Goal: Task Accomplishment & Management: Manage account settings

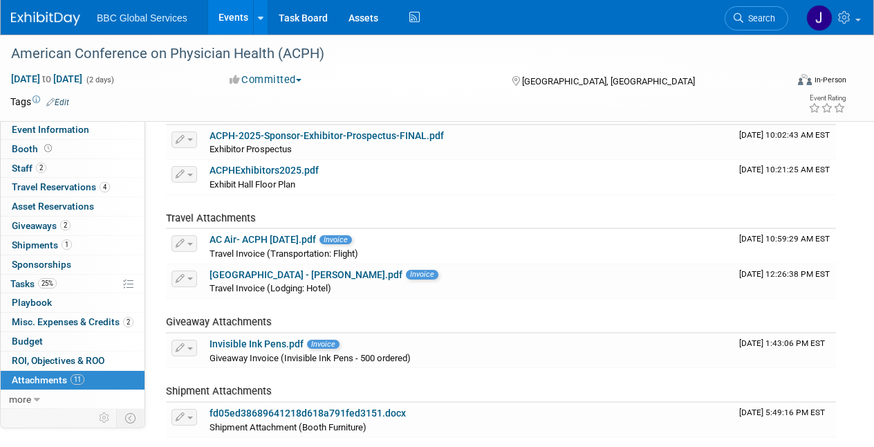
drag, startPoint x: 102, startPoint y: 16, endPoint x: 91, endPoint y: 16, distance: 11.1
click at [102, 16] on span "BBC Global Services" at bounding box center [142, 17] width 91 height 11
click at [60, 17] on img at bounding box center [45, 19] width 69 height 14
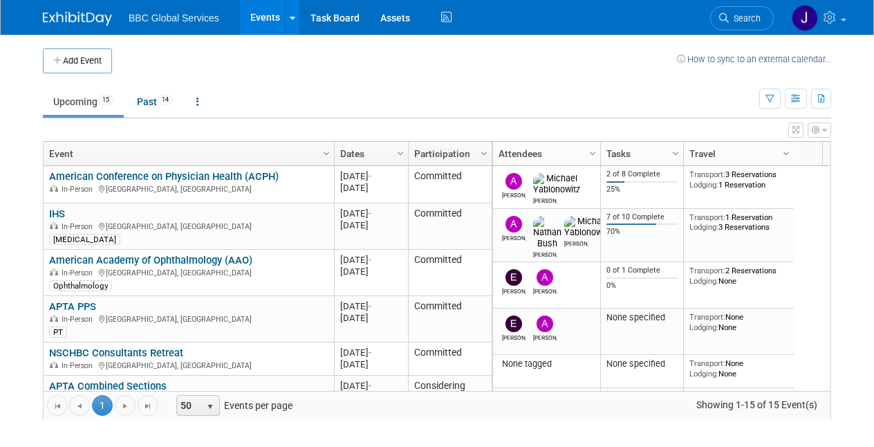
click at [187, 174] on link "American Conference on Physician Health (ACPH)" at bounding box center [164, 176] width 230 height 12
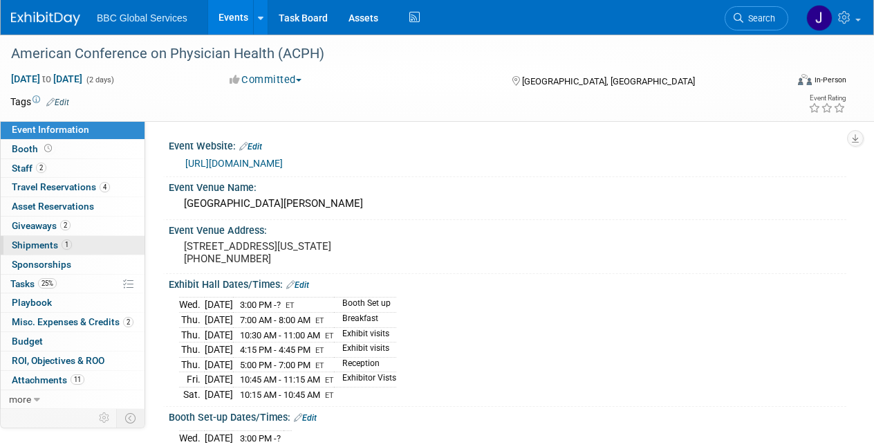
click at [47, 241] on span "Shipments 1" at bounding box center [42, 244] width 60 height 11
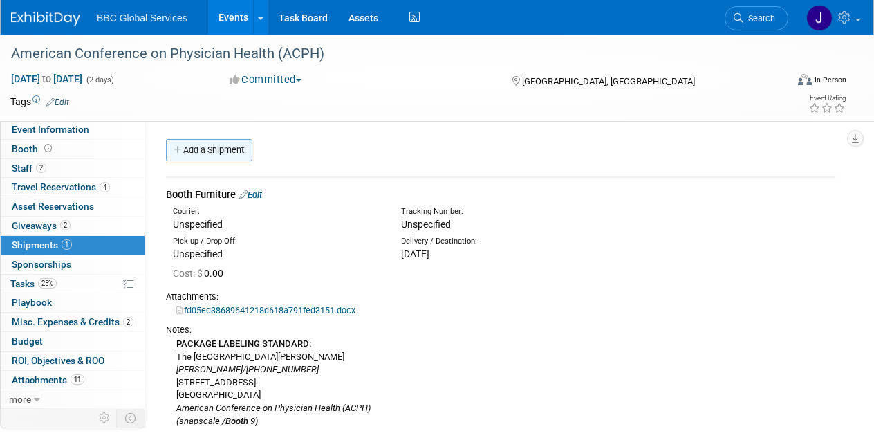
click at [203, 143] on link "Add a Shipment" at bounding box center [209, 150] width 86 height 22
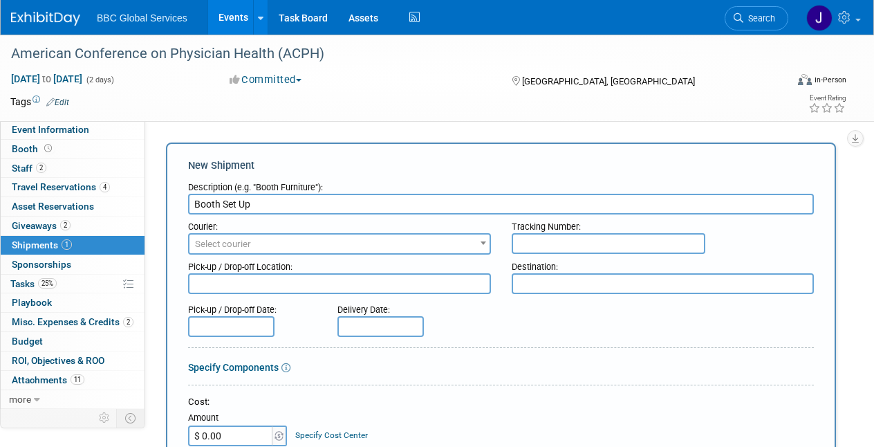
type input "Booth Set Up"
click at [210, 244] on span "Select courier" at bounding box center [223, 244] width 56 height 10
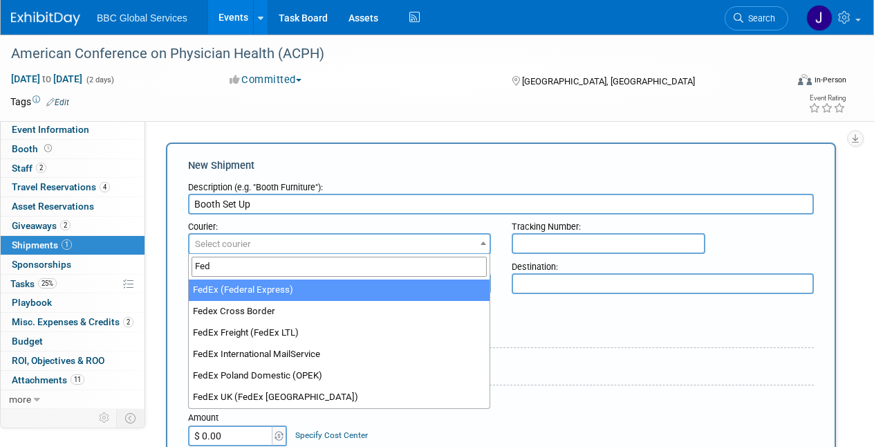
type input "Fed"
select select "206"
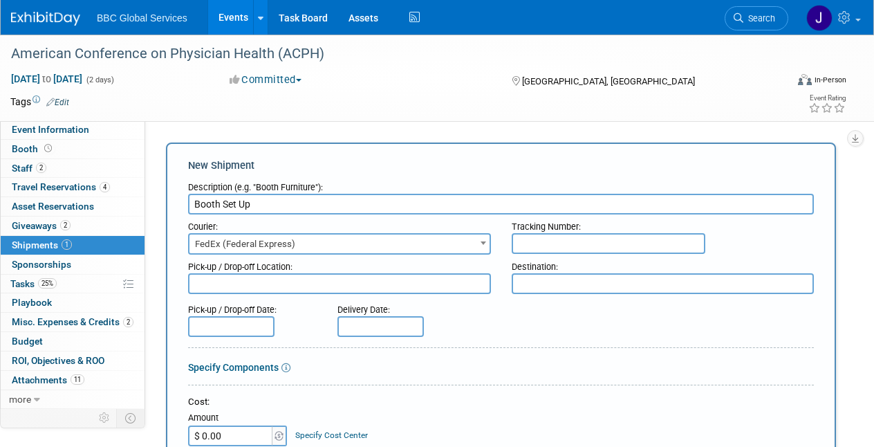
click at [331, 235] on span "FedEx (Federal Express)" at bounding box center [339, 243] width 300 height 19
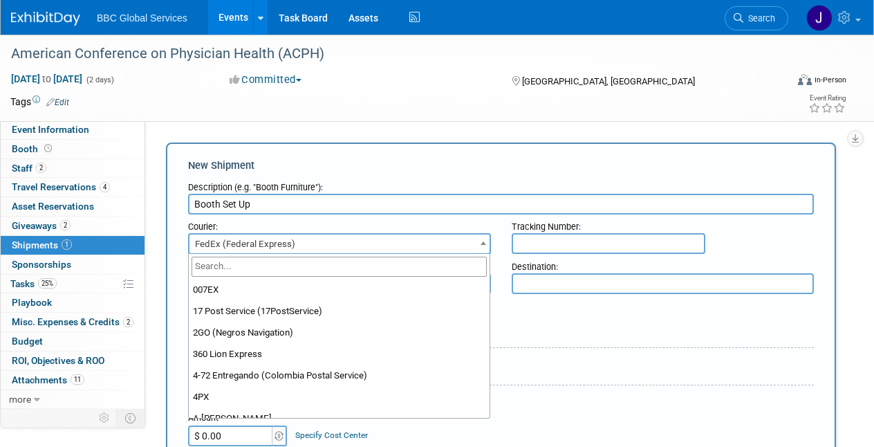
scroll to position [4501, 0]
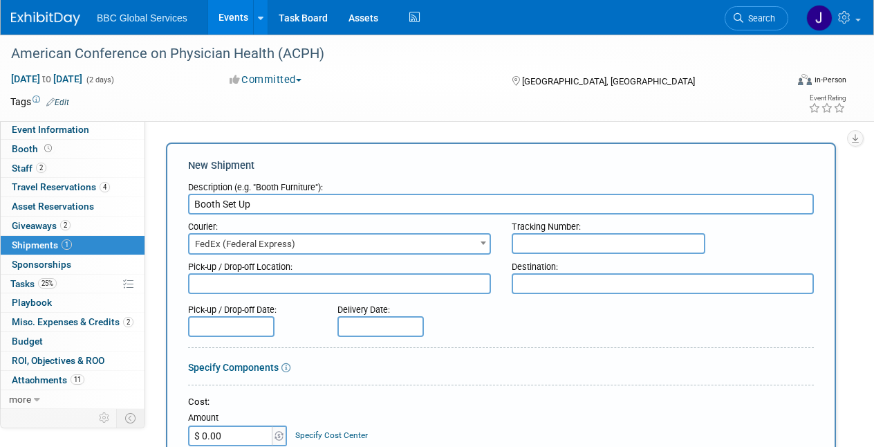
click at [548, 247] on input "text" at bounding box center [609, 243] width 194 height 21
type input "884117039194"
click at [317, 286] on textarea at bounding box center [339, 283] width 303 height 21
type textarea "55 US Hwy 22, Springfield, NJ 07081"
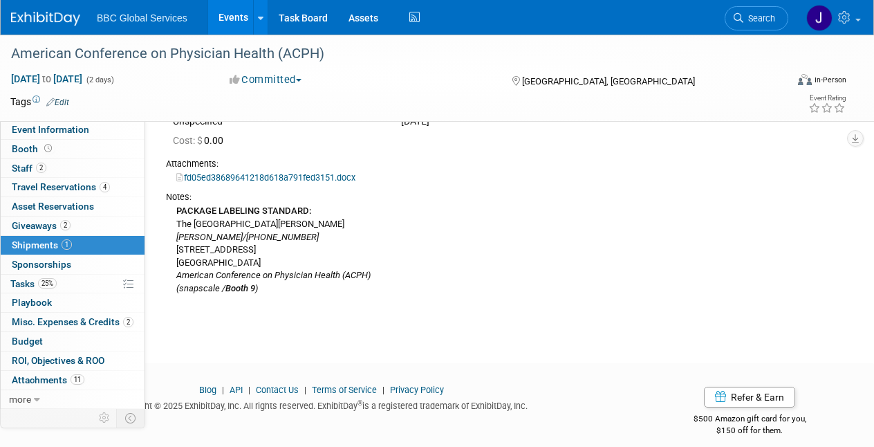
scroll to position [747, 0]
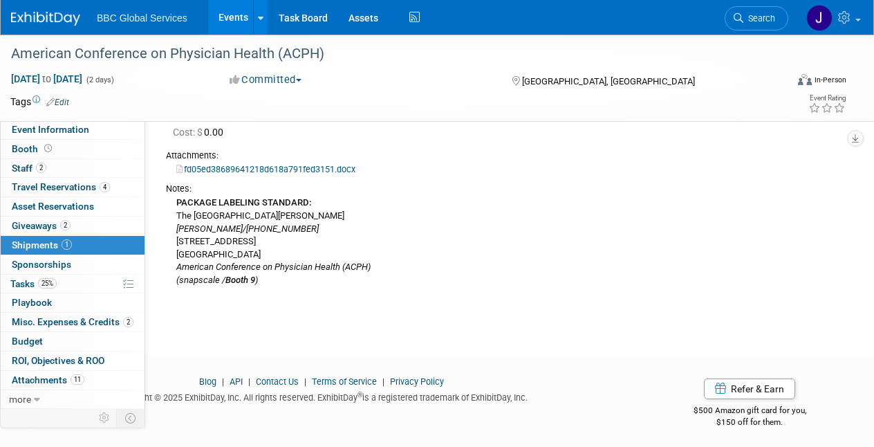
drag, startPoint x: 176, startPoint y: 210, endPoint x: 299, endPoint y: 208, distance: 123.1
click at [299, 209] on div "PACKAGE LABELING STANDARD: The Westin Copley Place Hotel Alex Corrigan/908-291-…" at bounding box center [501, 240] width 670 height 91
copy div "The Westin Copley Place Hotel"
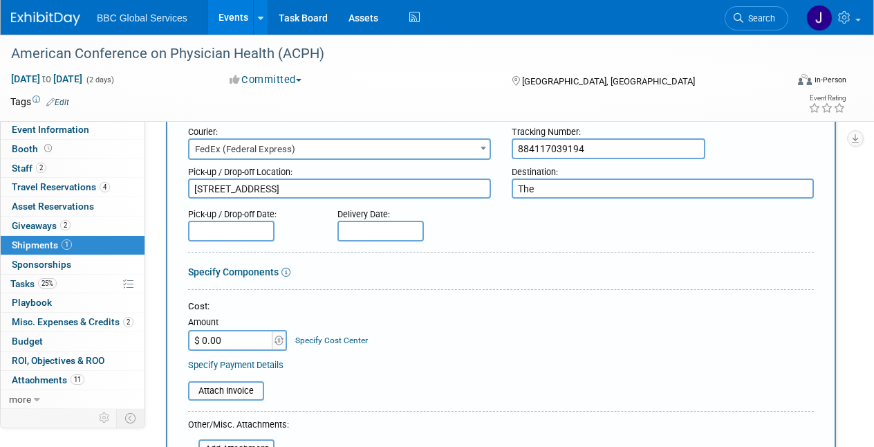
scroll to position [0, 0]
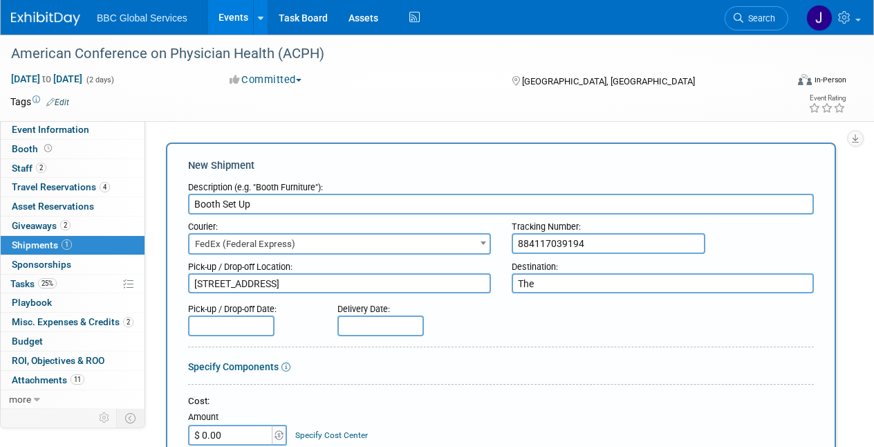
drag, startPoint x: 535, startPoint y: 279, endPoint x: 508, endPoint y: 281, distance: 27.0
click at [510, 281] on div "Destination: The" at bounding box center [663, 273] width 324 height 39
paste textarea "Westin Copley Place Hotel"
type textarea "The Westin Copley Place Hotel"
click at [194, 281] on textarea "55 US Hwy 22, Springfield, NJ 07081" at bounding box center [339, 283] width 303 height 20
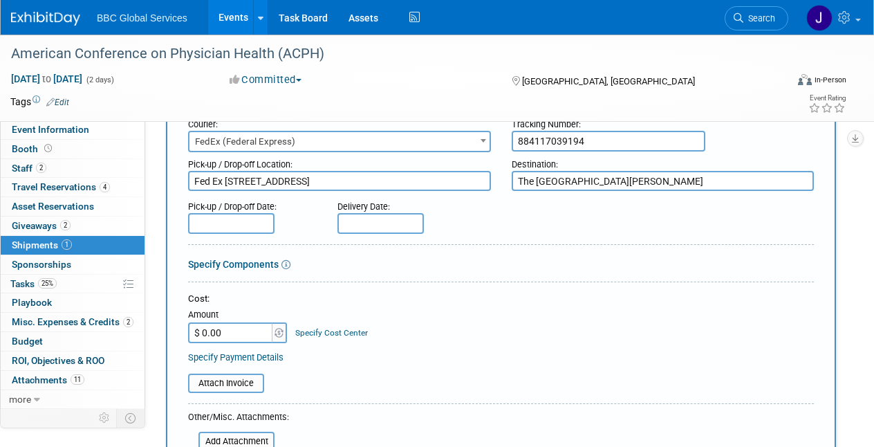
scroll to position [106, 0]
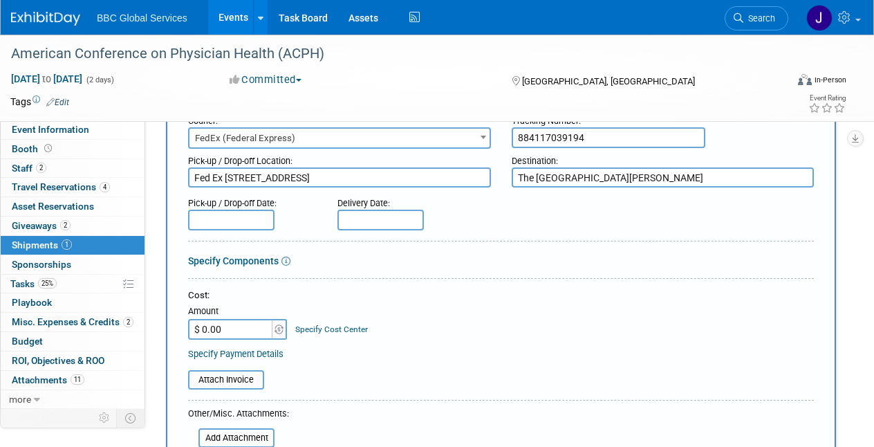
type textarea "Fed Ex 55 US Hwy 22, Springfield, NJ 07081"
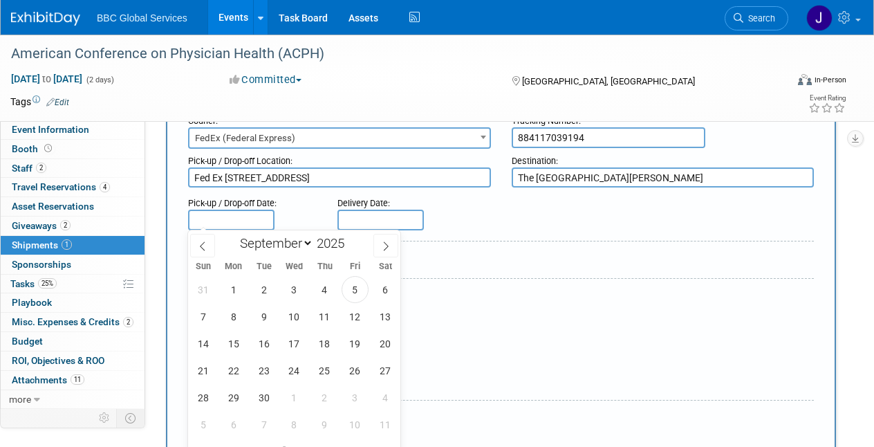
click at [206, 214] on input "text" at bounding box center [231, 220] width 86 height 21
click at [324, 290] on span "4" at bounding box center [324, 289] width 27 height 27
type input "[DATE]"
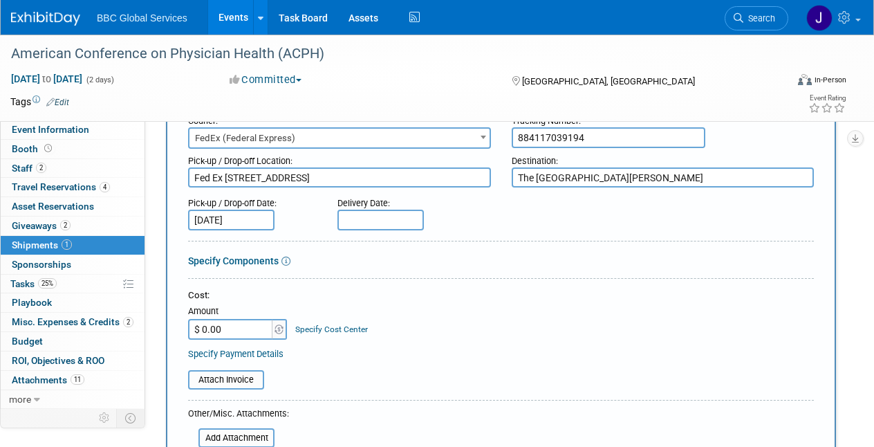
click at [358, 221] on input "text" at bounding box center [380, 220] width 86 height 21
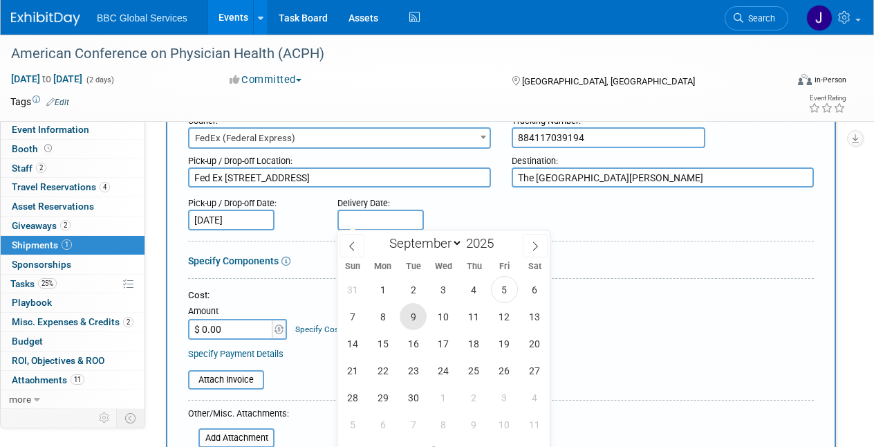
click at [413, 320] on span "9" at bounding box center [413, 316] width 27 height 27
type input "Sep 9, 2025"
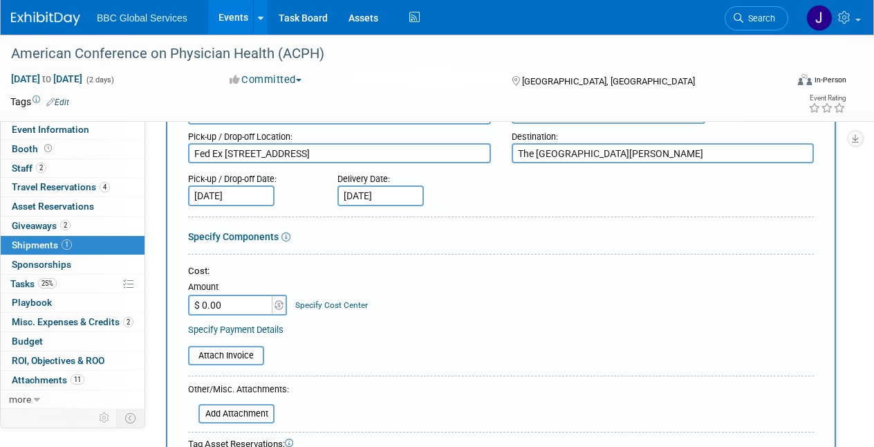
scroll to position [149, 0]
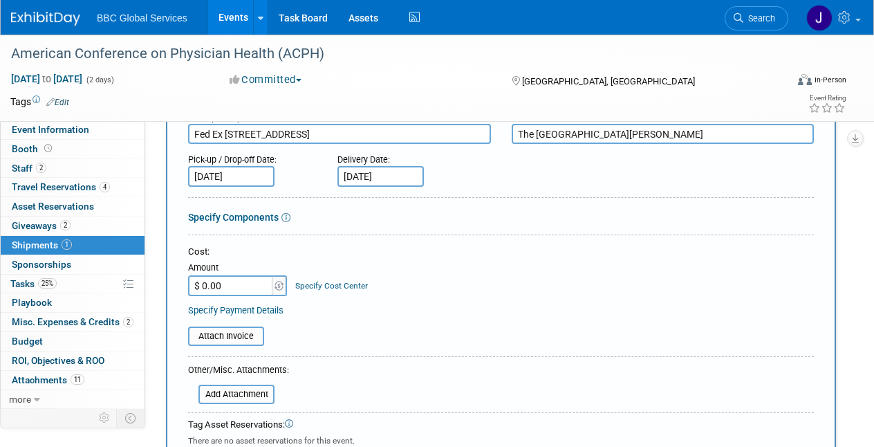
click at [261, 282] on input "$ 0.00" at bounding box center [231, 285] width 86 height 21
type input "$ 135.70"
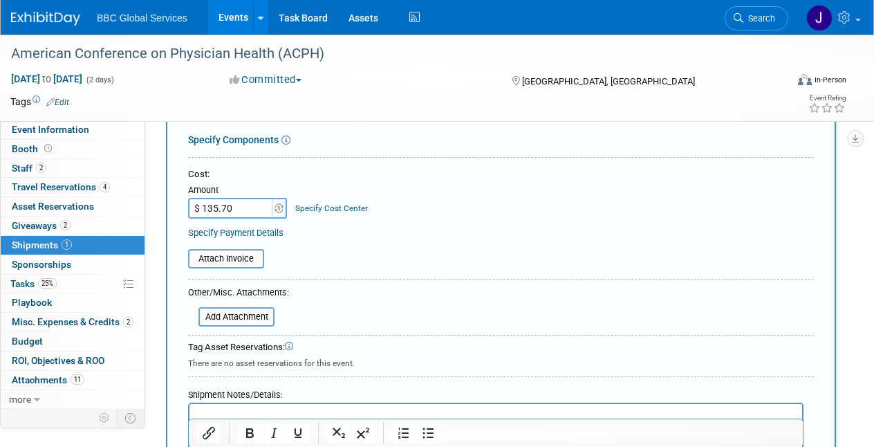
scroll to position [237, 0]
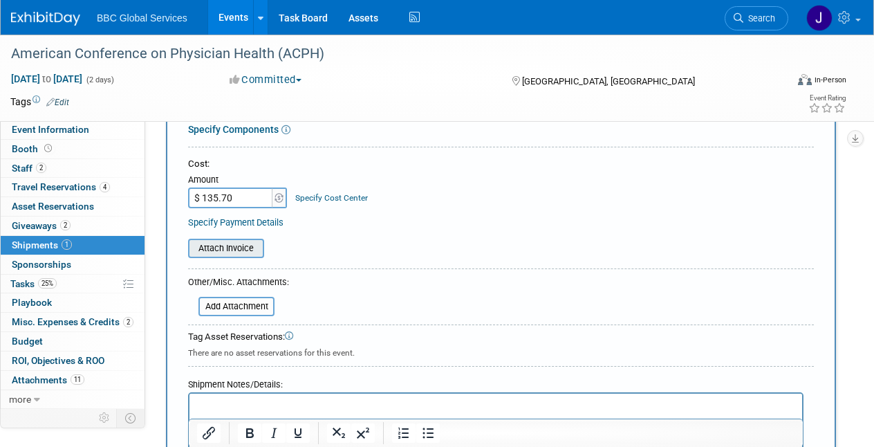
click at [236, 248] on input "file" at bounding box center [180, 248] width 165 height 17
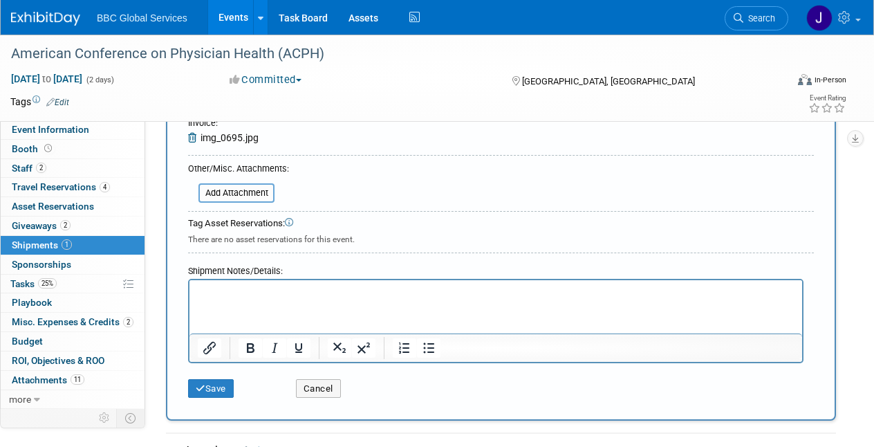
scroll to position [360, 0]
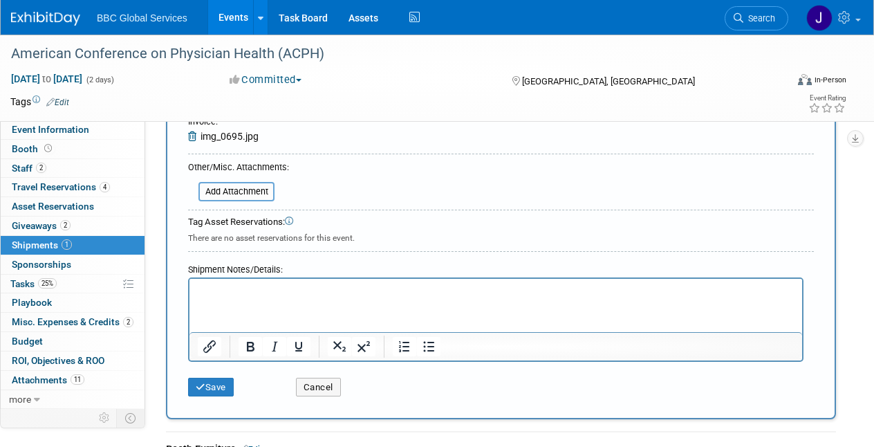
click at [243, 286] on p "Rich Text Area. Press ALT-0 for help." at bounding box center [496, 290] width 597 height 14
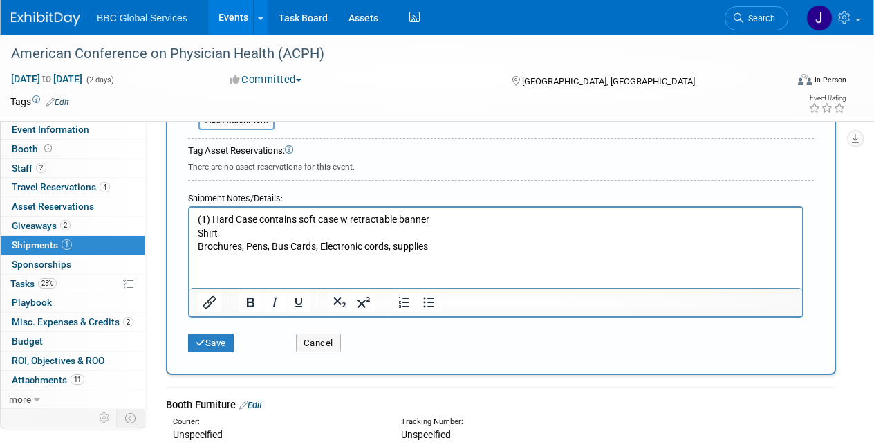
scroll to position [438, 0]
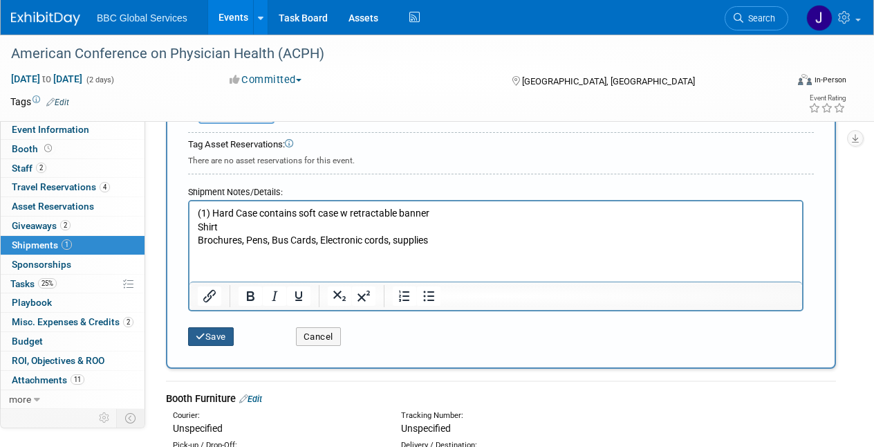
click at [213, 328] on button "Save" at bounding box center [211, 336] width 46 height 19
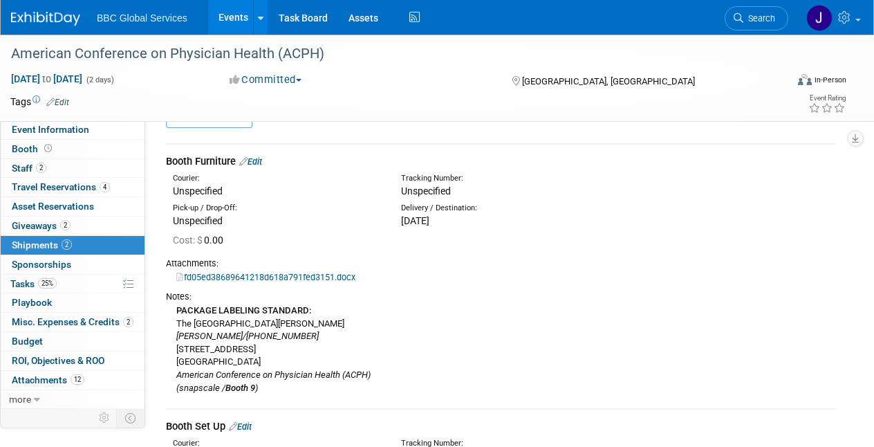
scroll to position [0, 0]
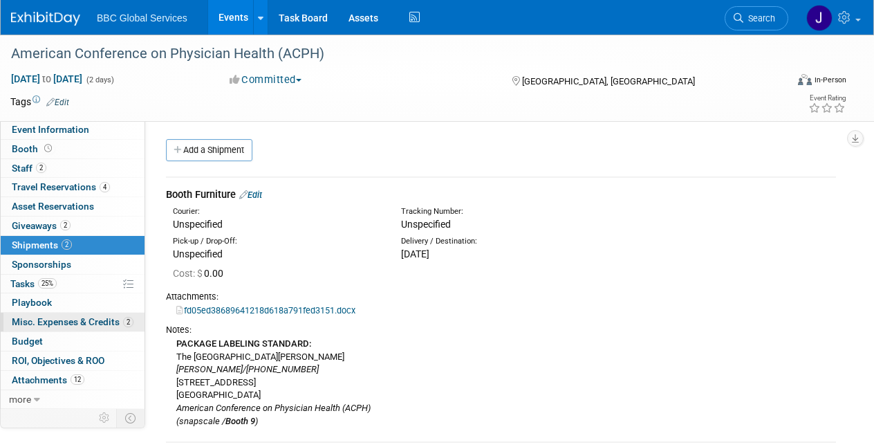
click at [39, 320] on span "Misc. Expenses & Credits 2" at bounding box center [73, 321] width 122 height 11
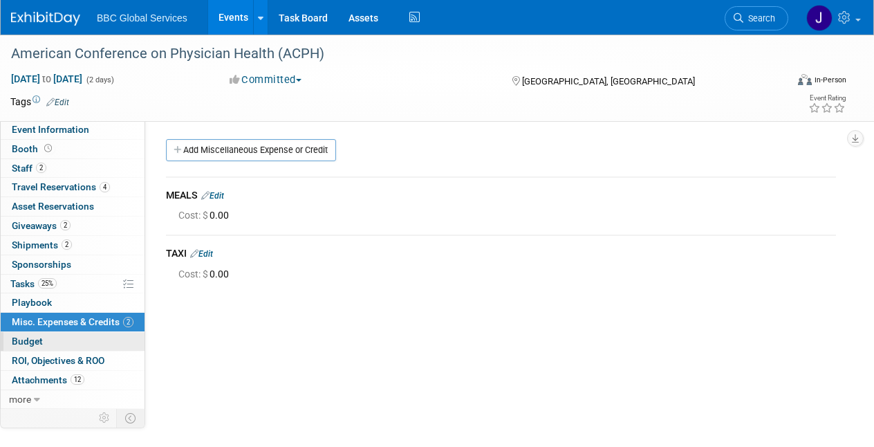
click at [30, 333] on link "Budget" at bounding box center [73, 341] width 144 height 19
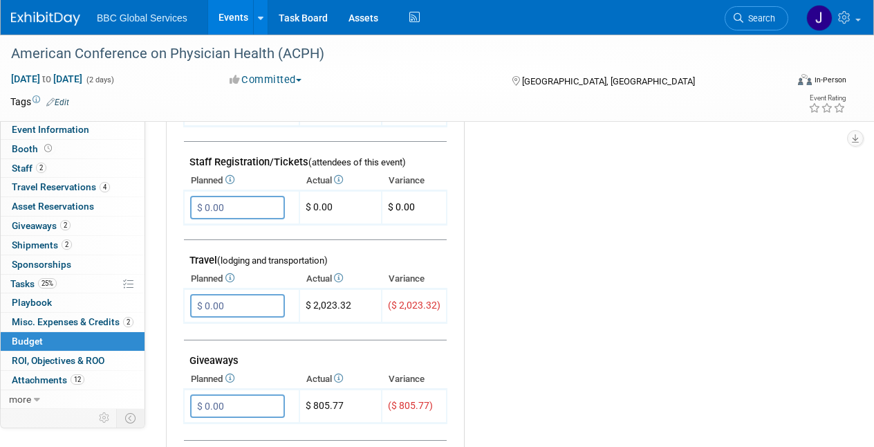
scroll to position [439, 0]
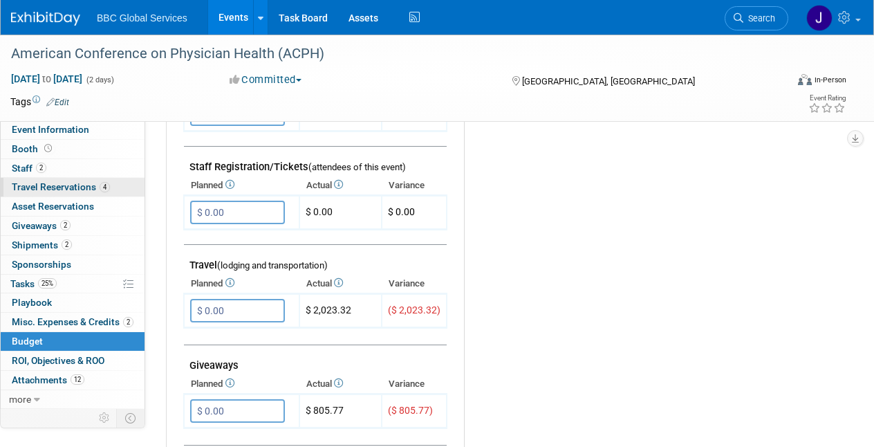
click at [36, 192] on link "4 Travel Reservations 4" at bounding box center [73, 187] width 144 height 19
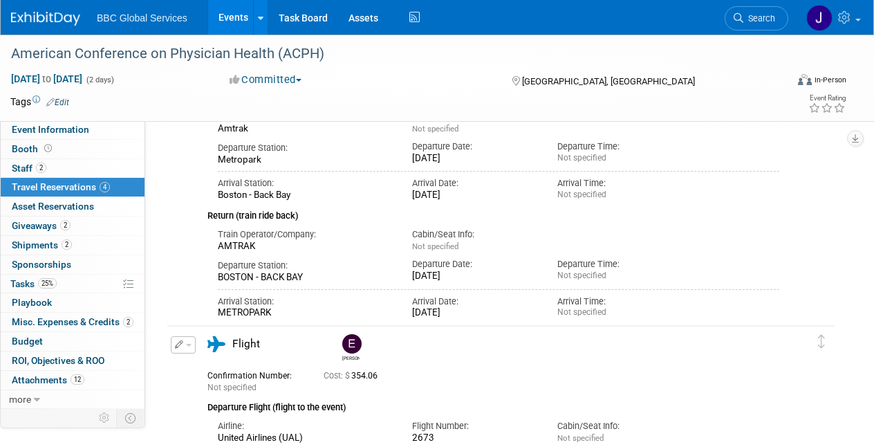
scroll to position [583, 0]
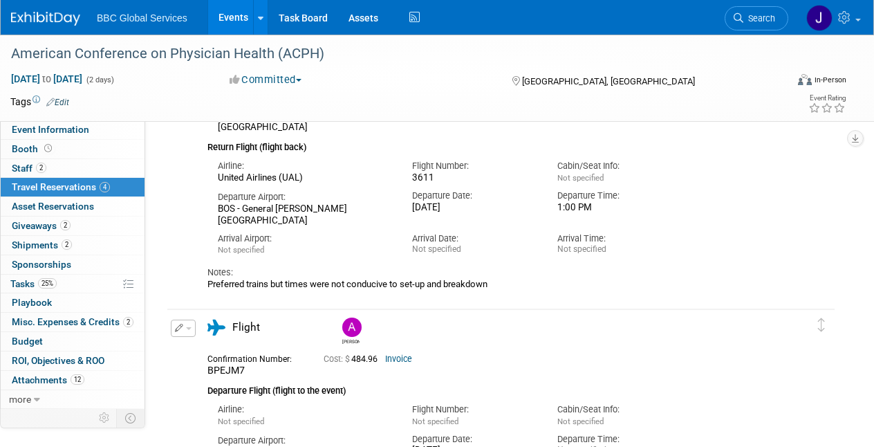
click at [57, 24] on img at bounding box center [45, 19] width 69 height 14
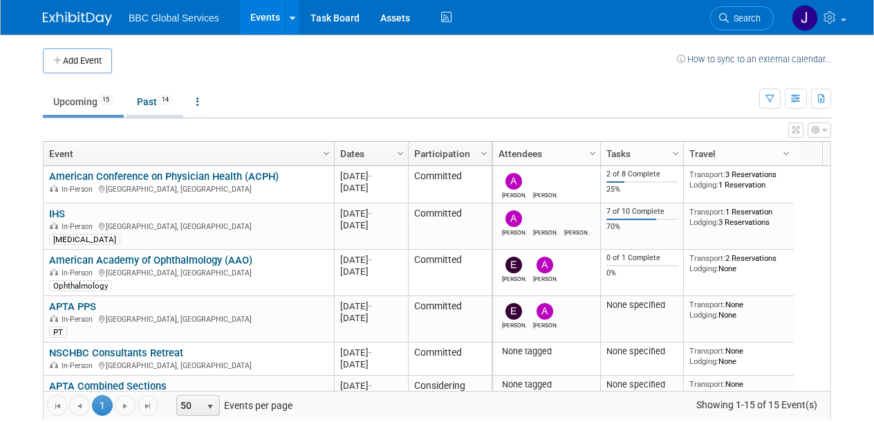
click at [140, 98] on link "Past 14" at bounding box center [155, 102] width 57 height 26
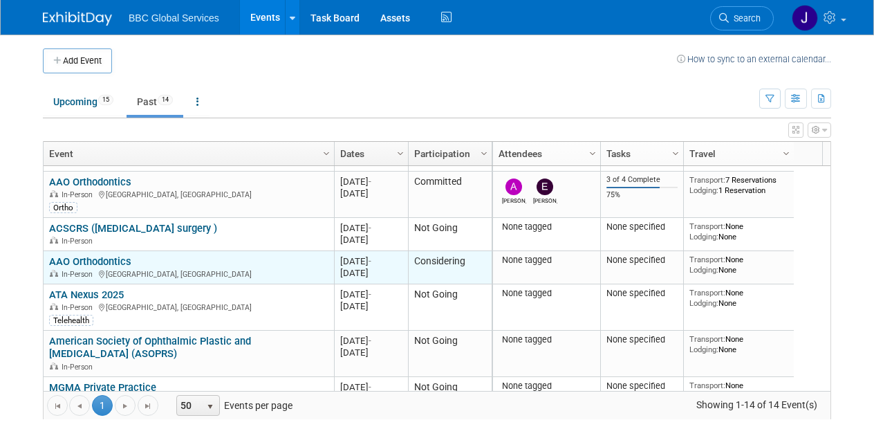
scroll to position [344, 0]
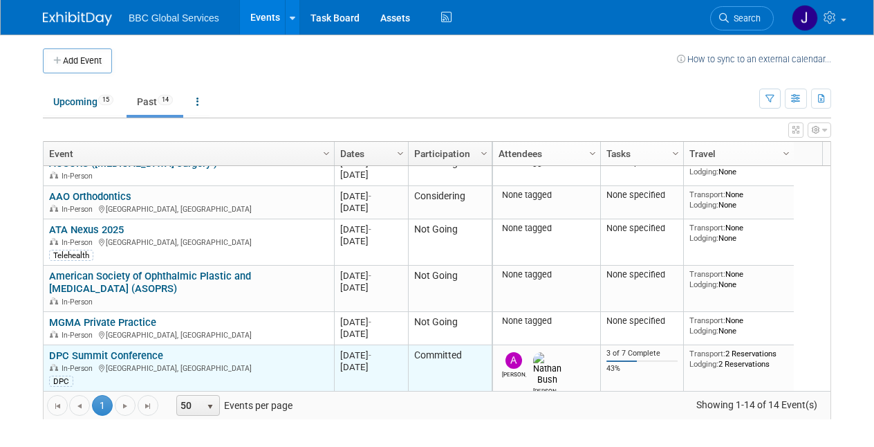
click at [106, 351] on link "DPC Summit Conference" at bounding box center [106, 355] width 114 height 12
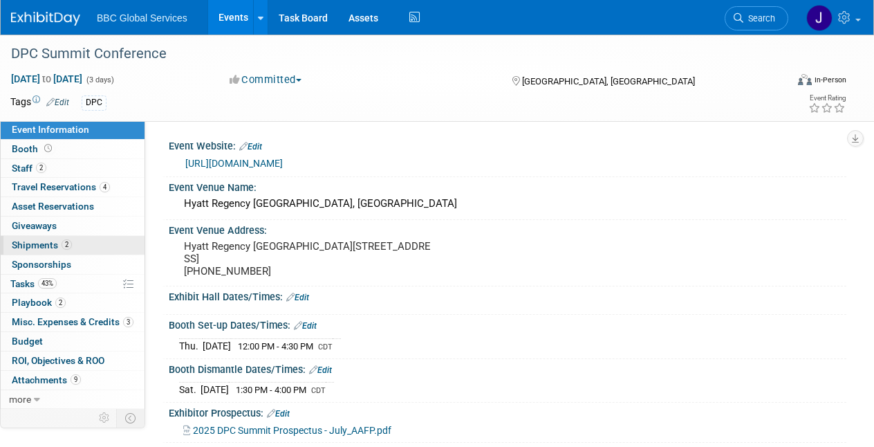
click at [35, 248] on span "Shipments 2" at bounding box center [42, 244] width 60 height 11
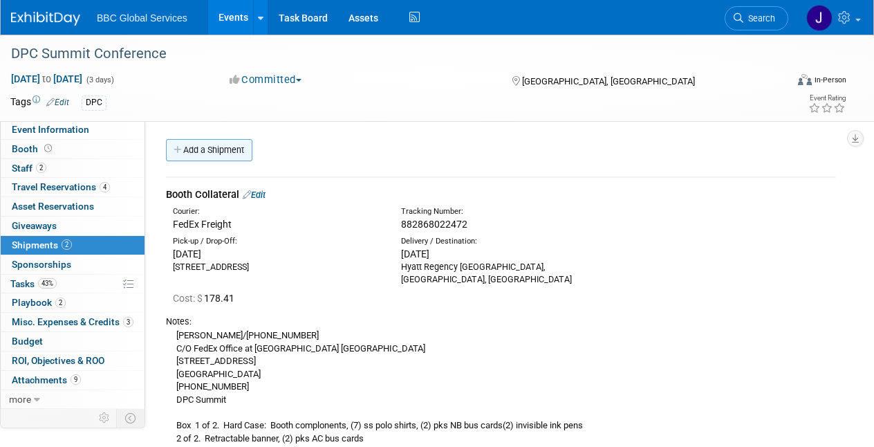
click at [207, 151] on link "Add a Shipment" at bounding box center [209, 150] width 86 height 22
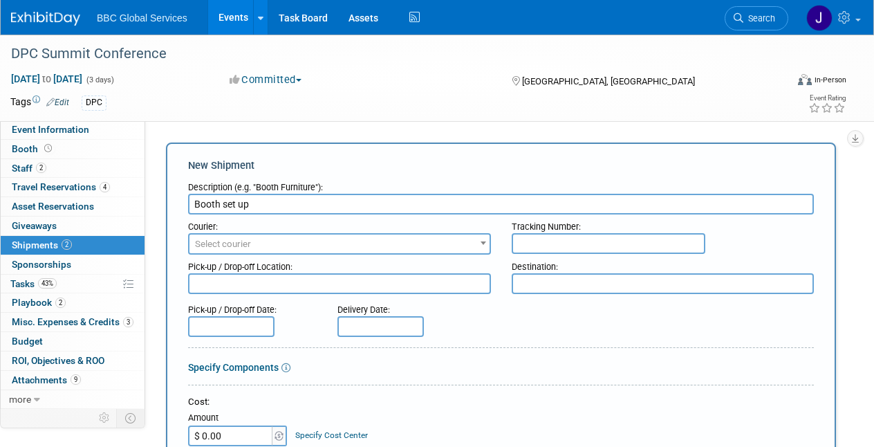
type input "Booth set up"
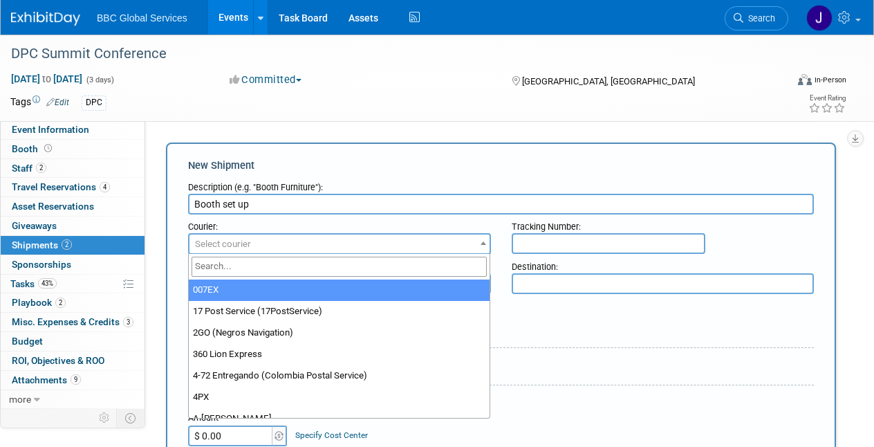
click at [214, 245] on span "Select courier" at bounding box center [223, 244] width 56 height 10
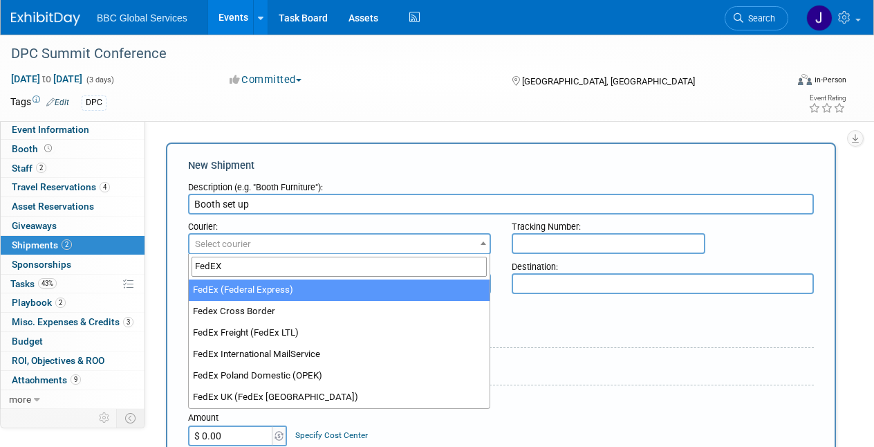
scroll to position [8, 0]
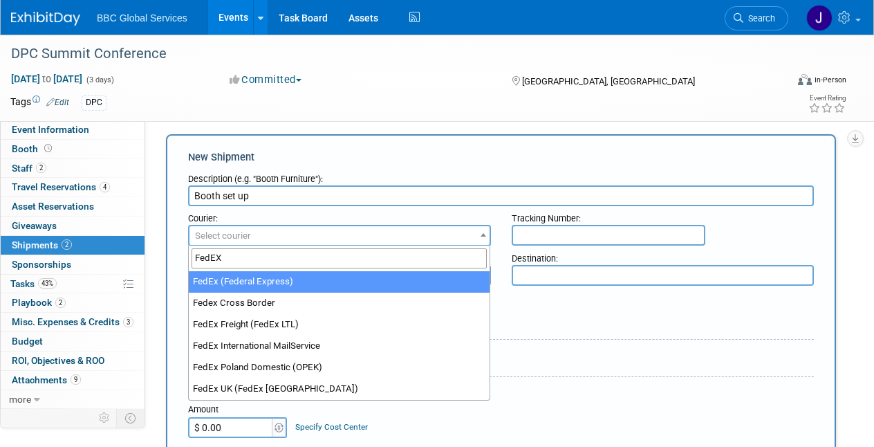
type input "FedEX"
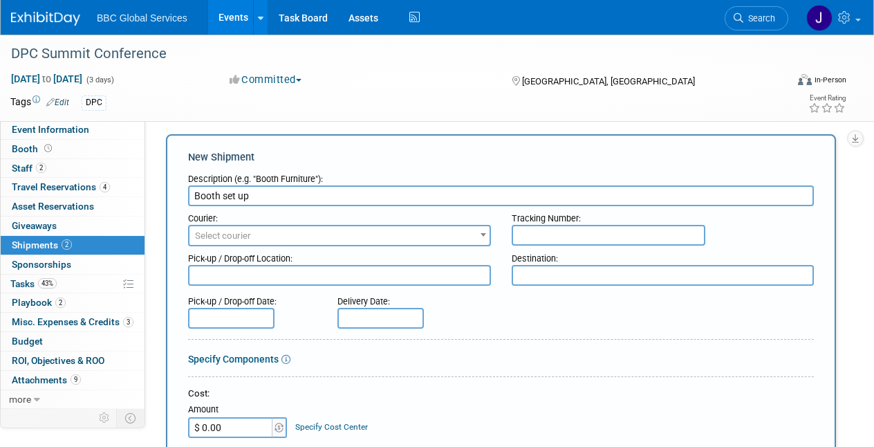
click at [537, 232] on input "text" at bounding box center [609, 235] width 194 height 21
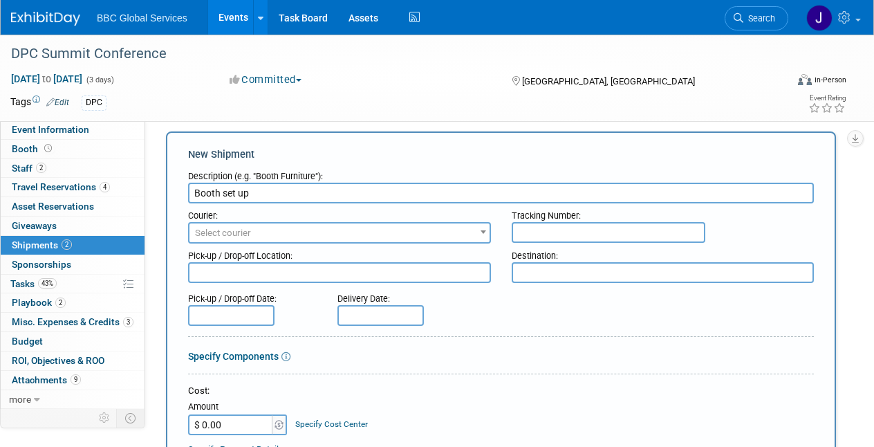
click at [340, 227] on span "Select courier" at bounding box center [339, 232] width 300 height 19
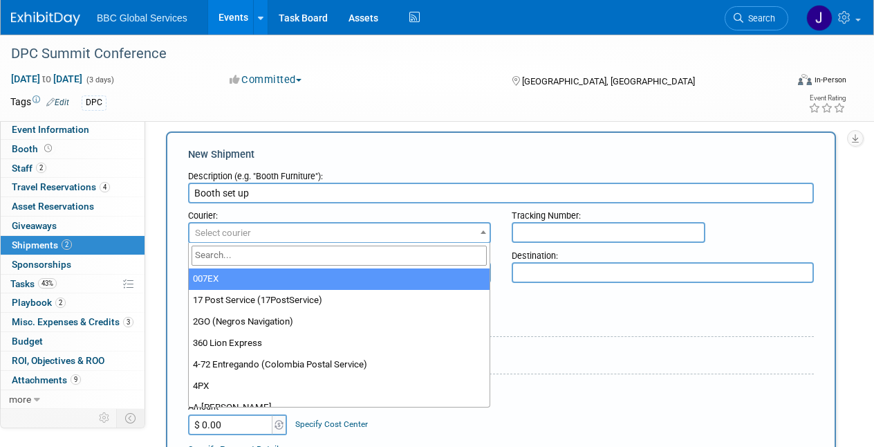
scroll to position [11, 0]
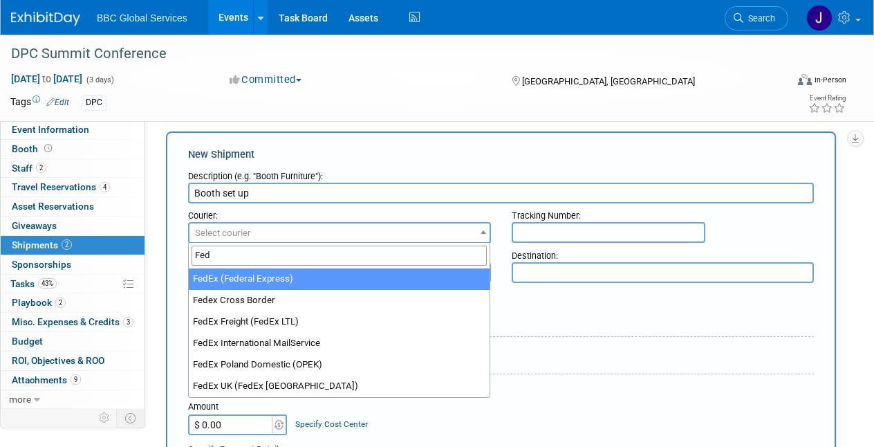
type input "Fed"
select select "206"
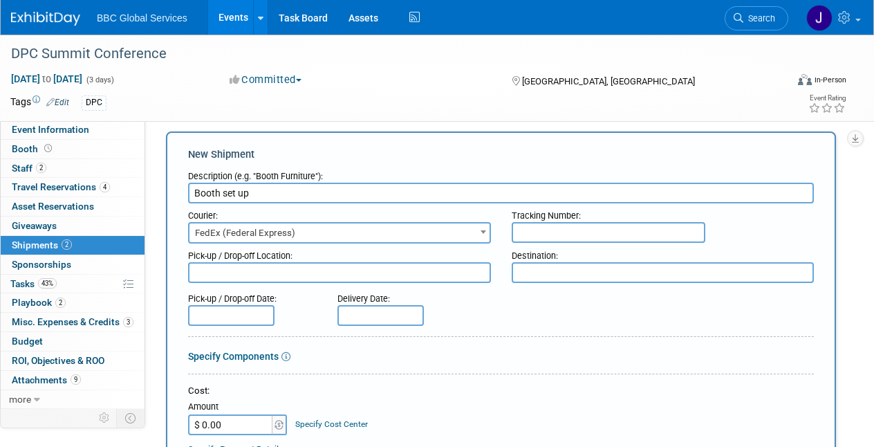
click at [532, 225] on input "text" at bounding box center [609, 232] width 194 height 21
click at [331, 268] on textarea at bounding box center [339, 272] width 303 height 21
type textarea "Hyatt Regency FedEx Office"
click at [559, 266] on textarea at bounding box center [663, 272] width 303 height 21
type textarea "1812 Front St"
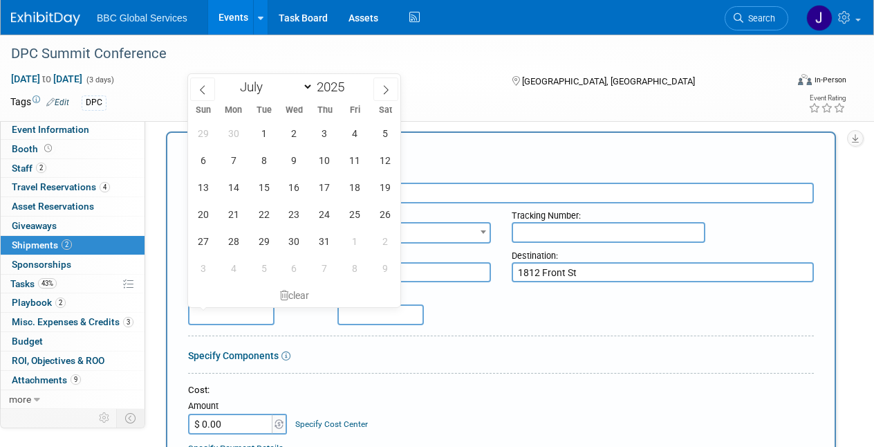
click at [235, 310] on input "text" at bounding box center [231, 314] width 86 height 21
click at [324, 218] on span "24" at bounding box center [324, 214] width 27 height 27
type input "Jul 24, 2025"
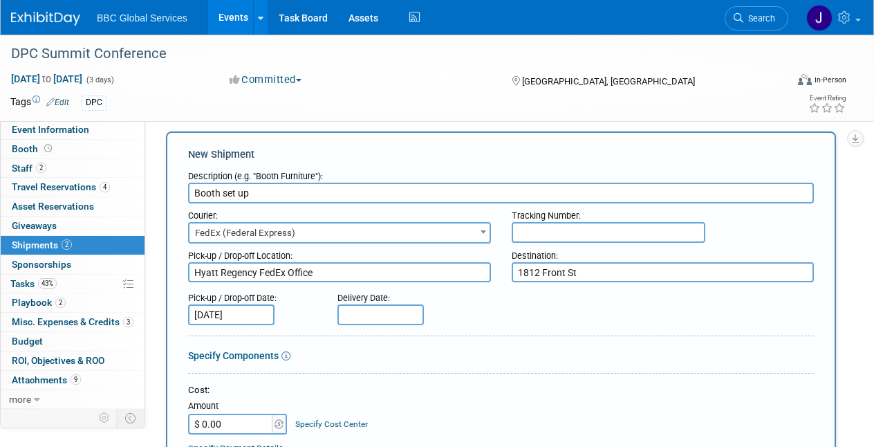
click at [364, 313] on input "text" at bounding box center [380, 314] width 86 height 21
click at [622, 64] on div "DPC Summit Conference" at bounding box center [390, 53] width 769 height 25
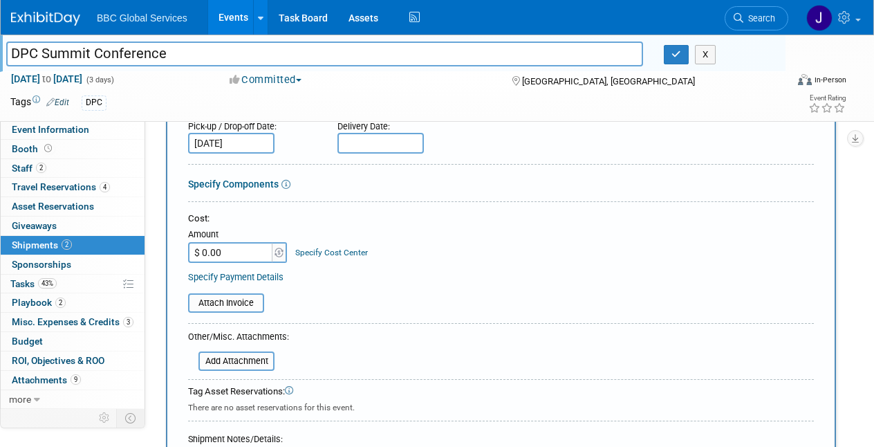
scroll to position [185, 0]
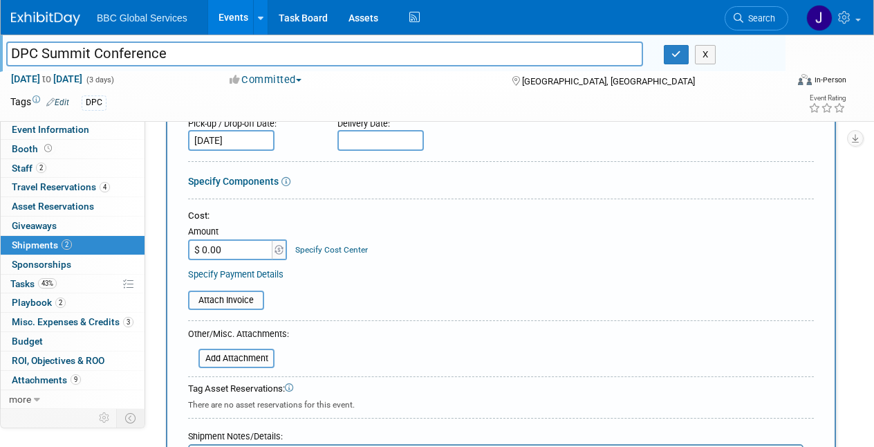
click at [254, 250] on input "$ 0.00" at bounding box center [231, 249] width 86 height 21
type input "$ 81.00"
click at [248, 301] on input "file" at bounding box center [180, 300] width 165 height 17
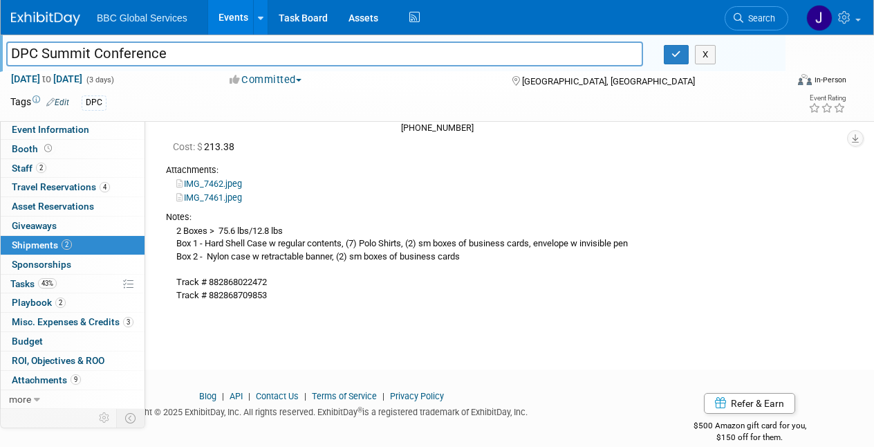
scroll to position [1090, 0]
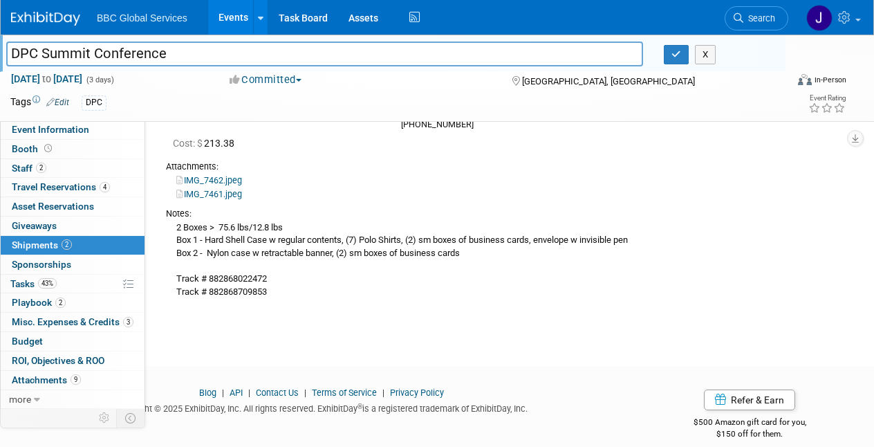
click at [56, 22] on img at bounding box center [45, 19] width 69 height 14
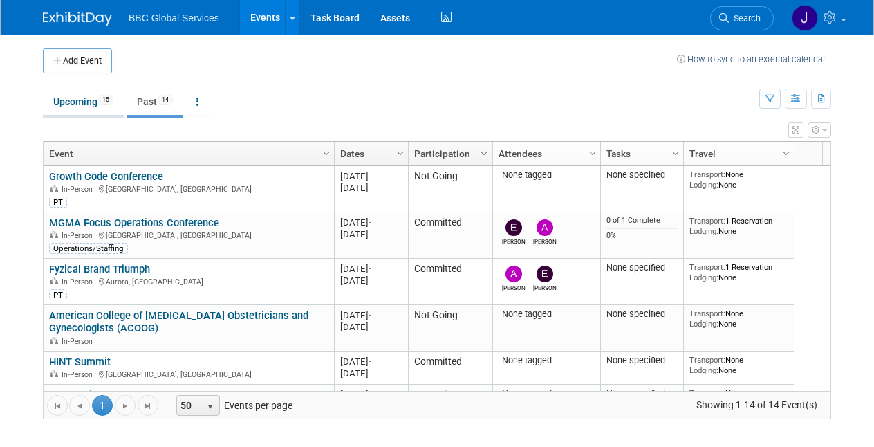
click at [86, 98] on link "Upcoming 15" at bounding box center [83, 102] width 81 height 26
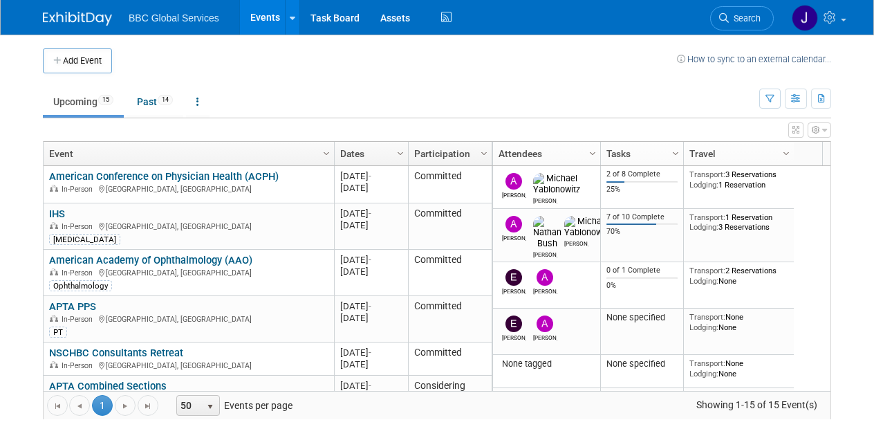
click at [146, 179] on link "American Conference on Physician Health (ACPH)" at bounding box center [164, 176] width 230 height 12
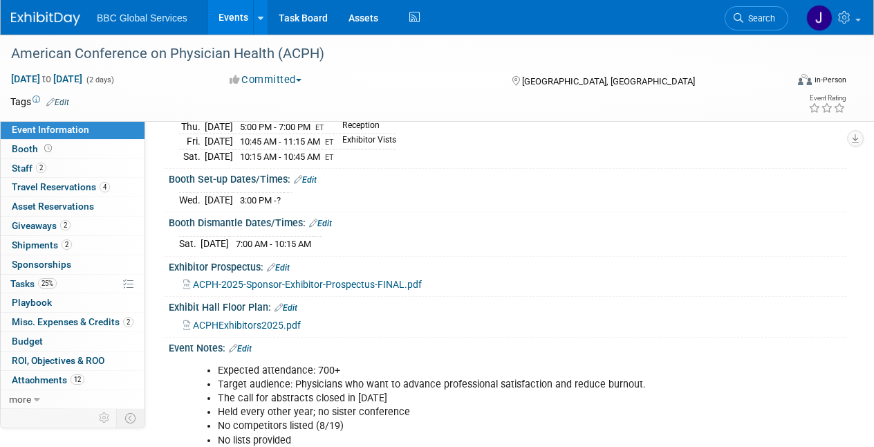
scroll to position [251, 0]
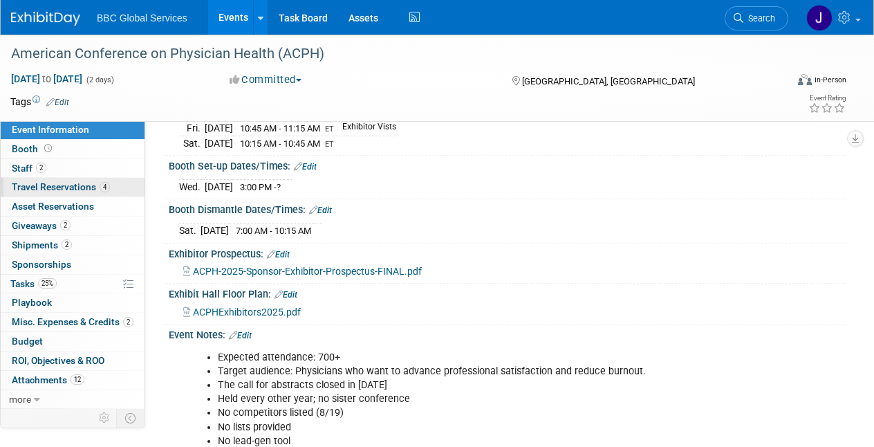
click at [53, 191] on span "Travel Reservations 4" at bounding box center [61, 186] width 98 height 11
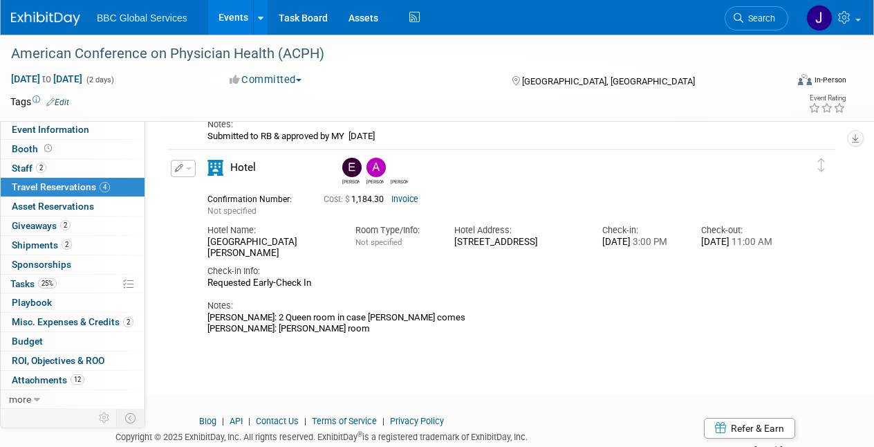
scroll to position [1038, 0]
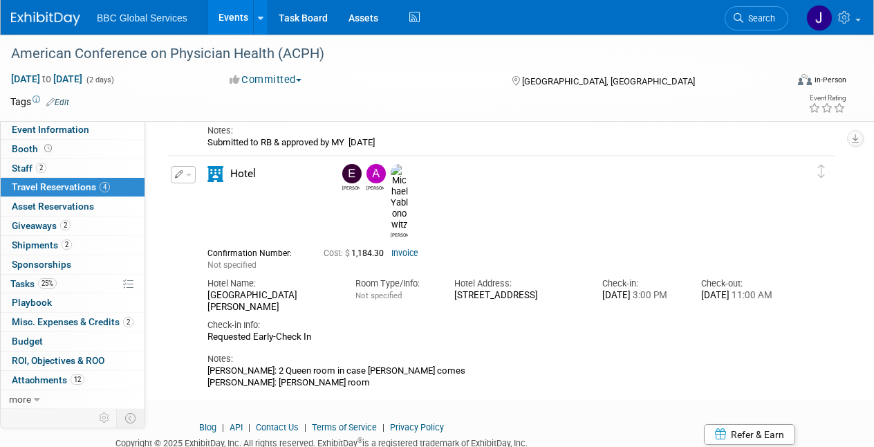
click at [418, 248] on link "Invoice" at bounding box center [404, 253] width 27 height 10
click at [41, 221] on span "Giveaways 2" at bounding box center [41, 225] width 59 height 11
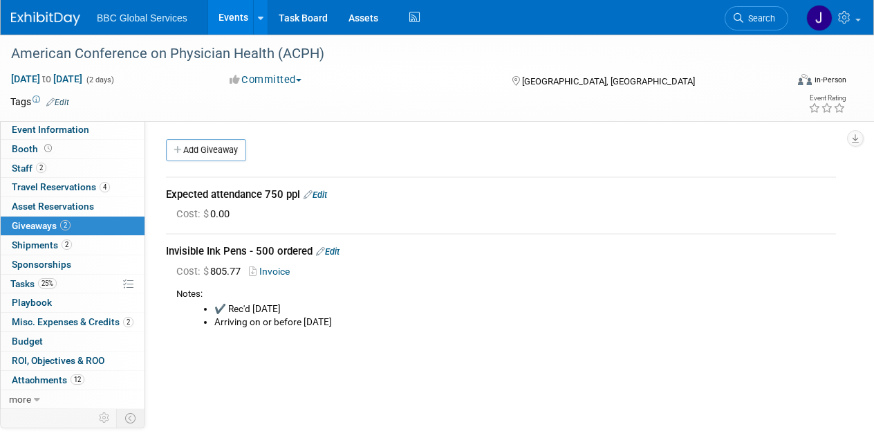
click at [340, 253] on link "Edit" at bounding box center [328, 251] width 24 height 10
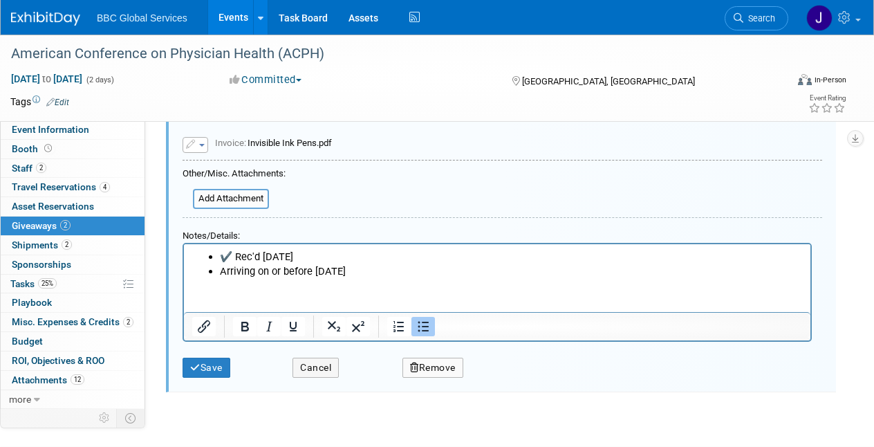
scroll to position [310, 0]
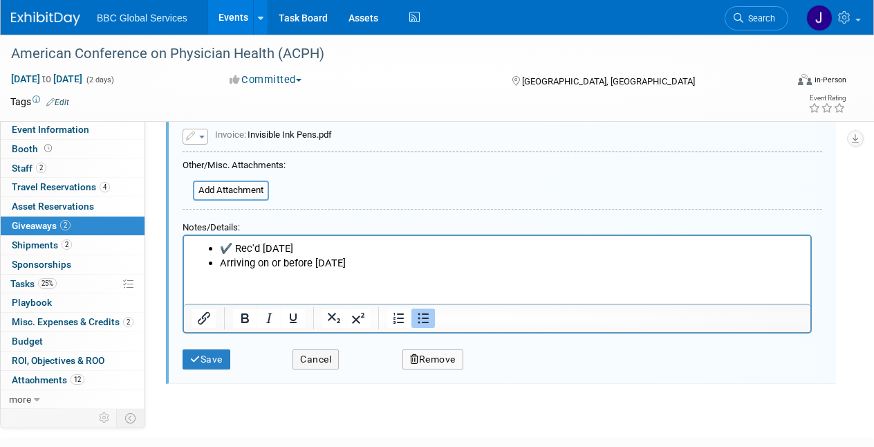
click at [222, 250] on li "✔️ Rec'd 8.28.2025" at bounding box center [511, 248] width 583 height 15
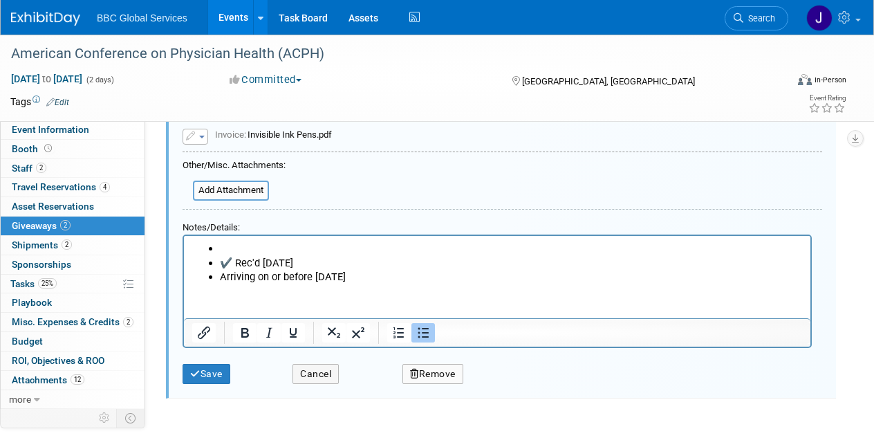
click at [233, 244] on li "Rich Text Area. Press ALT-0 for help." at bounding box center [511, 248] width 583 height 15
click at [212, 365] on button "Save" at bounding box center [207, 374] width 48 height 20
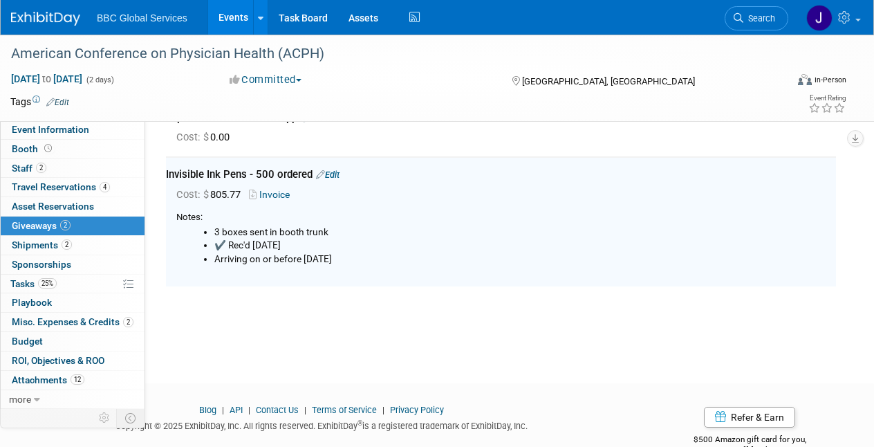
scroll to position [0, 0]
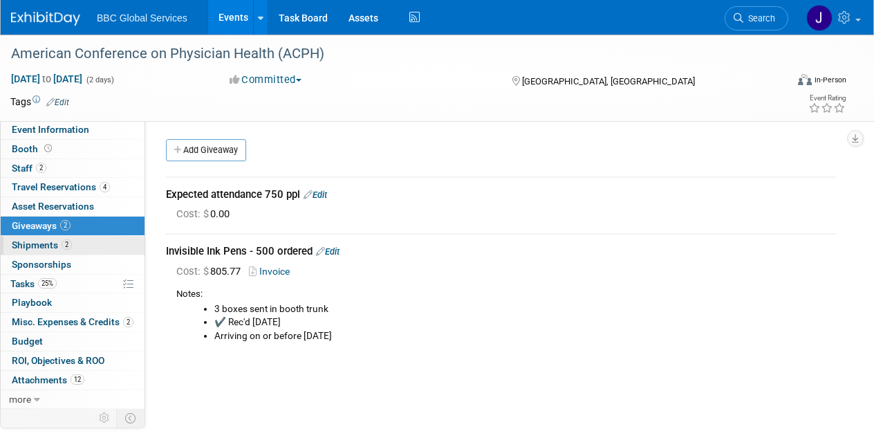
click at [35, 245] on span "Shipments 2" at bounding box center [42, 244] width 60 height 11
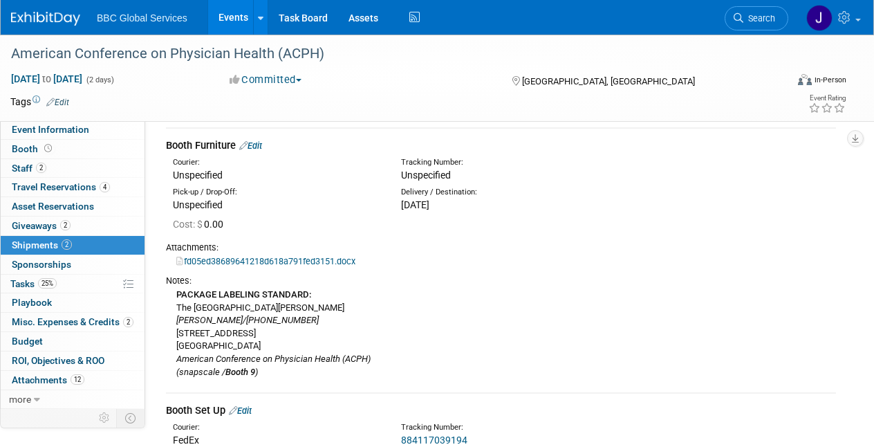
scroll to position [50, 0]
click at [256, 145] on link "Edit" at bounding box center [250, 145] width 23 height 10
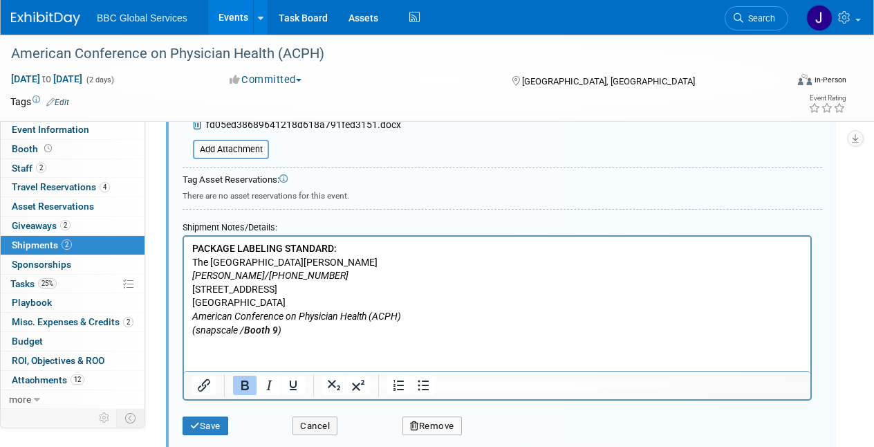
scroll to position [429, 0]
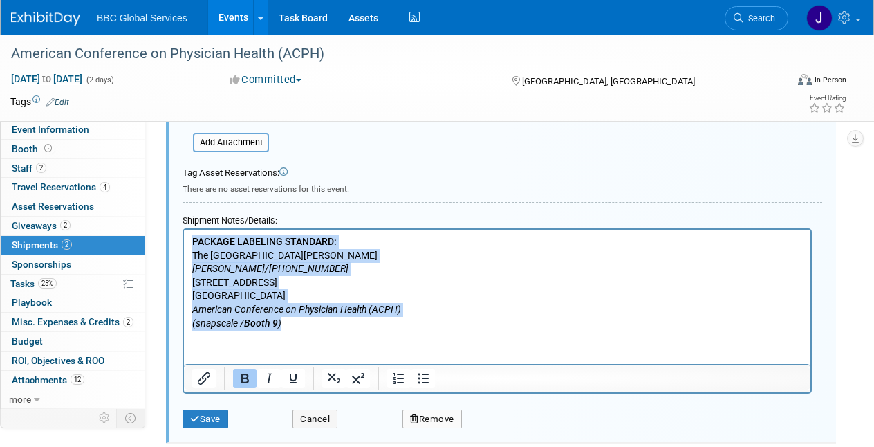
drag, startPoint x: 288, startPoint y: 323, endPoint x: 189, endPoint y: 232, distance: 134.1
click at [189, 232] on html "PACKAGE LABELING STANDARD: The Westin Copley Place Hotel Alex Corrigan/908-291-…" at bounding box center [497, 279] width 626 height 100
copy p "PACKAGE LABELING STANDARD: The Westin Copley Place Hotel Alex Corrigan/908-291-…"
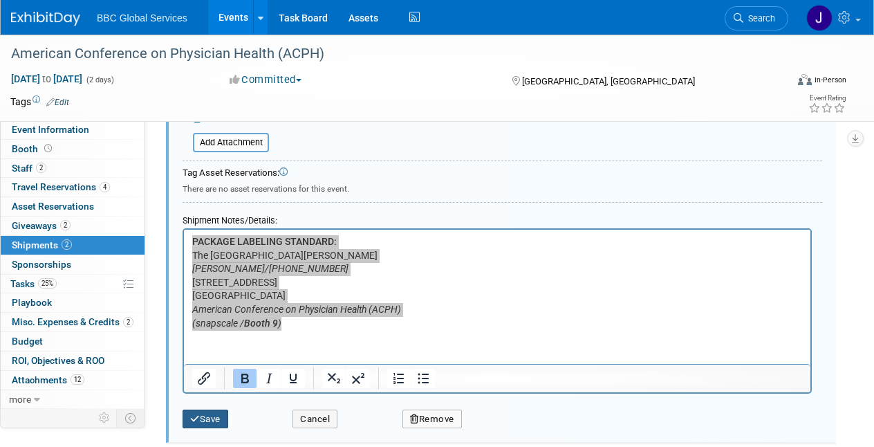
click at [218, 418] on button "Save" at bounding box center [206, 418] width 46 height 19
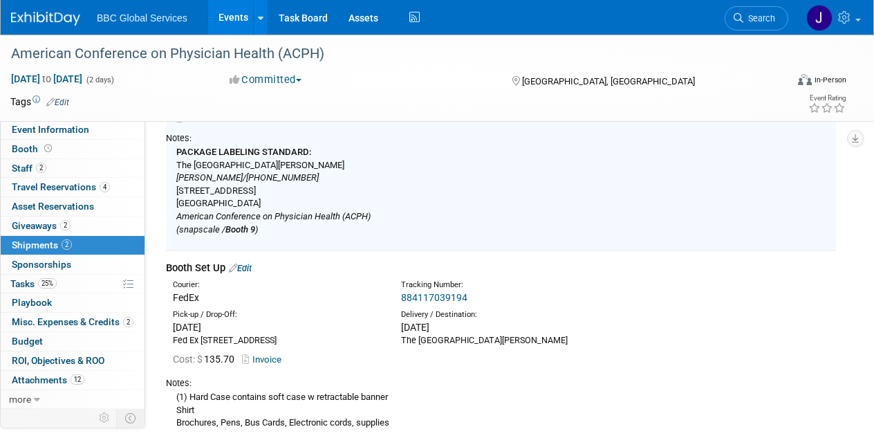
scroll to position [252, 0]
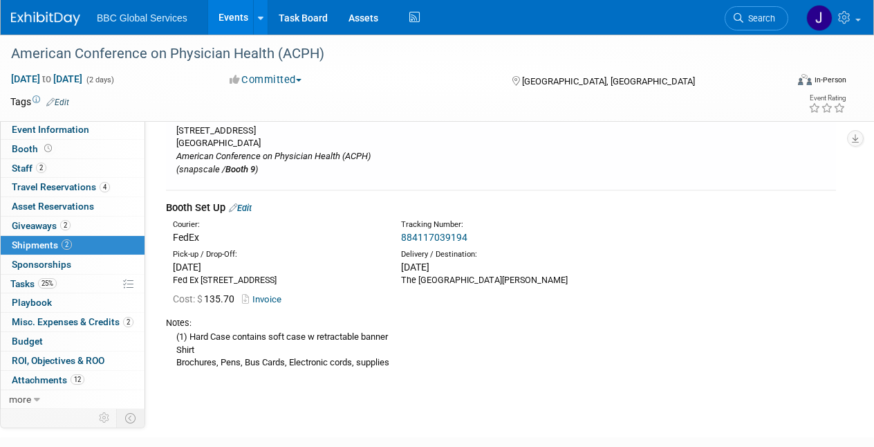
click at [252, 207] on link "Edit" at bounding box center [240, 208] width 23 height 10
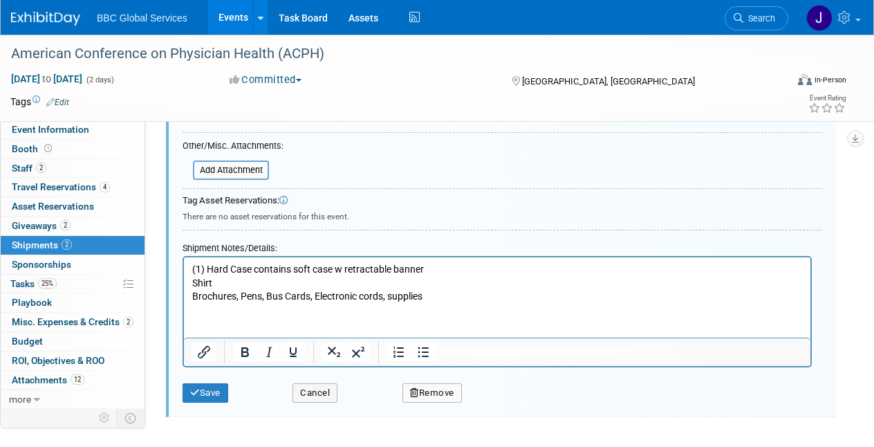
scroll to position [651, 0]
click at [434, 295] on p "(1) Hard Case contains soft case w retractable banner Shirt Brochures, Pens, Bu…" at bounding box center [497, 281] width 611 height 41
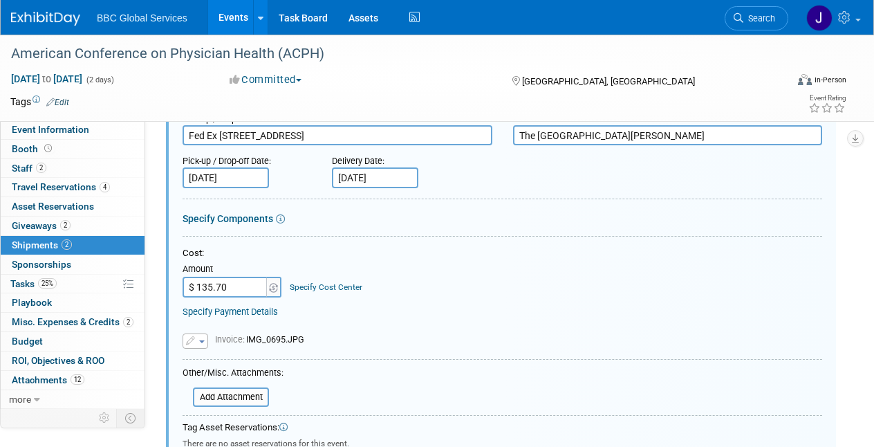
scroll to position [454, 0]
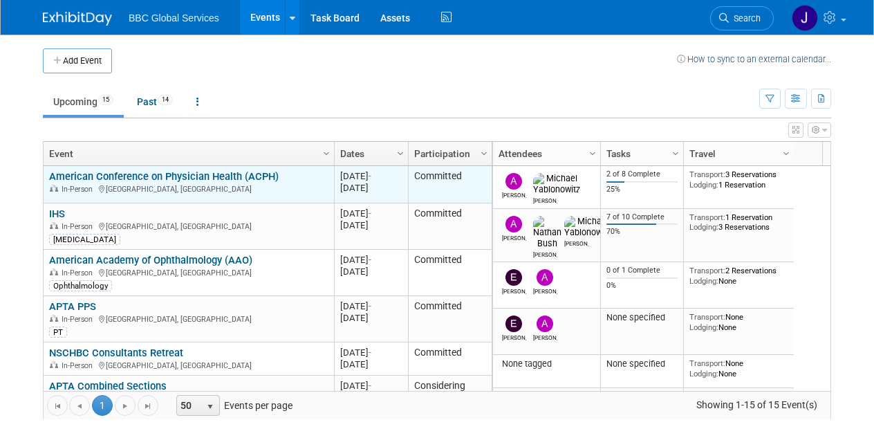
click at [167, 180] on link "American Conference on Physician Health (ACPH)" at bounding box center [164, 176] width 230 height 12
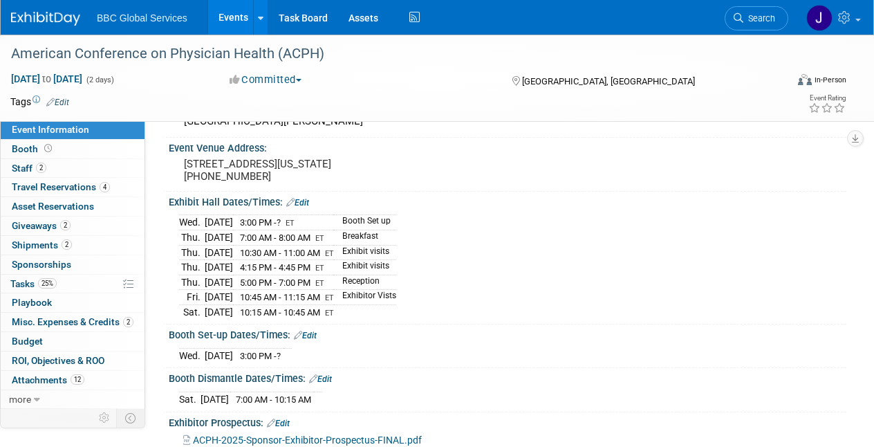
scroll to position [117, 0]
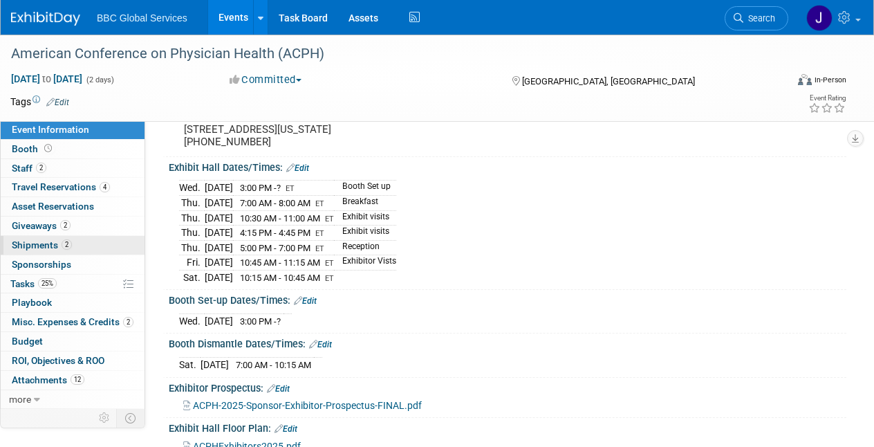
click at [27, 243] on span "Shipments 2" at bounding box center [42, 244] width 60 height 11
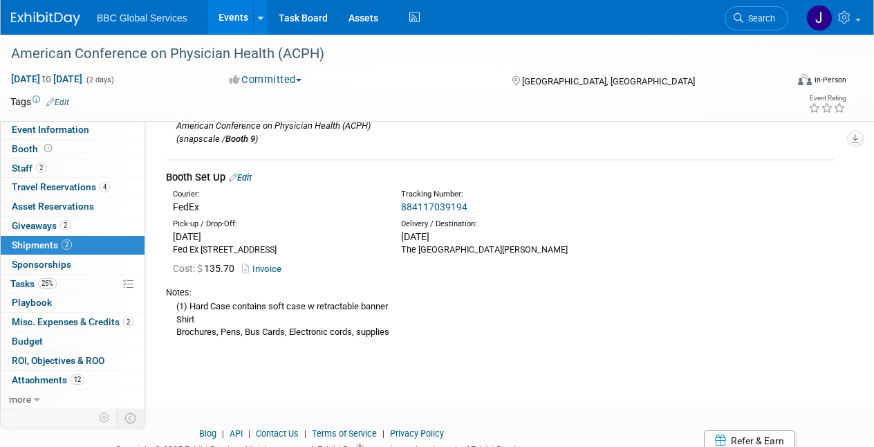
scroll to position [281, 0]
click at [244, 174] on link "Edit" at bounding box center [240, 178] width 23 height 10
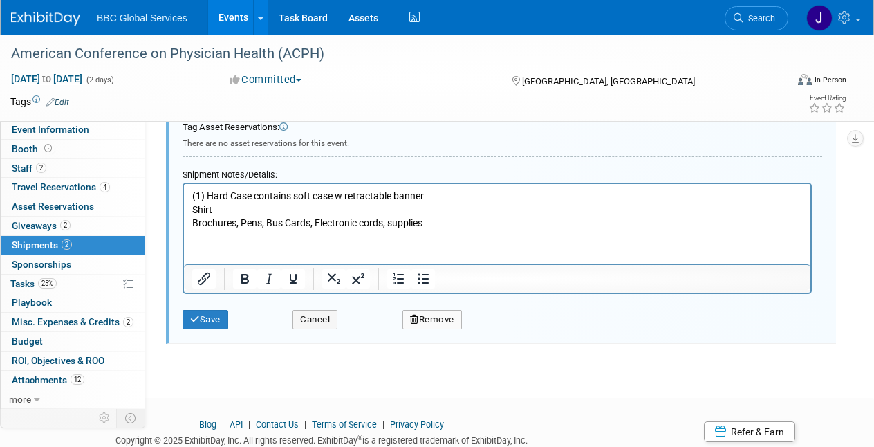
scroll to position [733, 0]
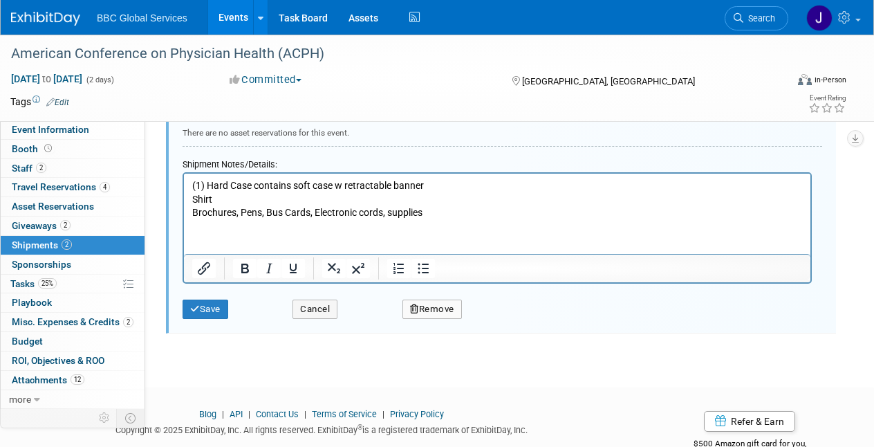
click at [434, 211] on p "(1) Hard Case contains soft case w retractable banner Shirt Brochures, Pens, Bu…" at bounding box center [497, 198] width 611 height 41
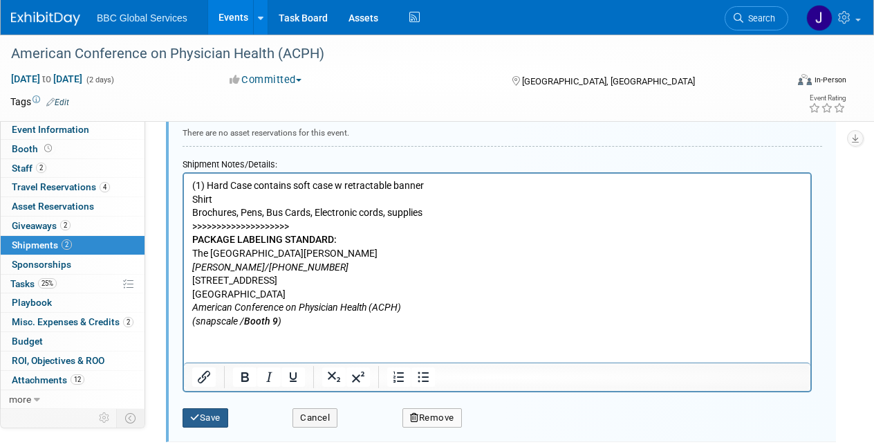
click at [210, 415] on button "Save" at bounding box center [206, 417] width 46 height 19
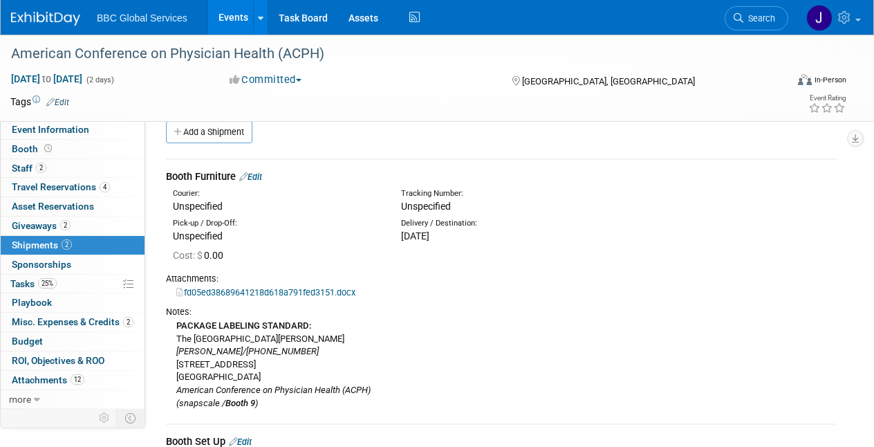
scroll to position [0, 0]
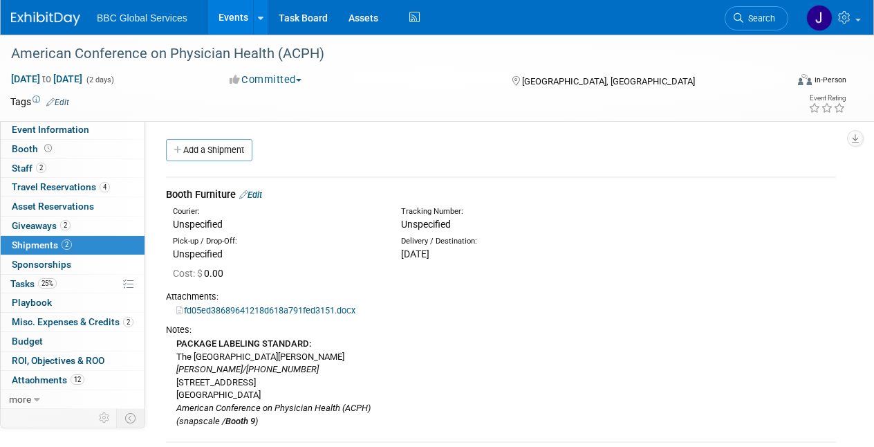
click at [260, 196] on link "Edit" at bounding box center [250, 194] width 23 height 10
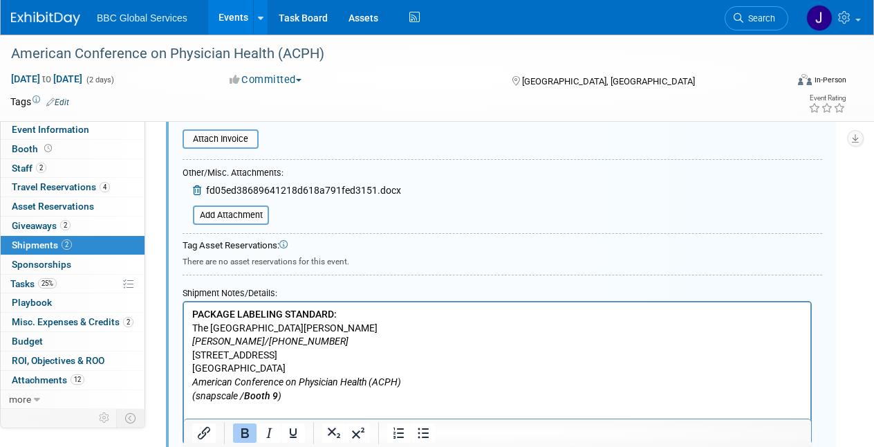
scroll to position [358, 0]
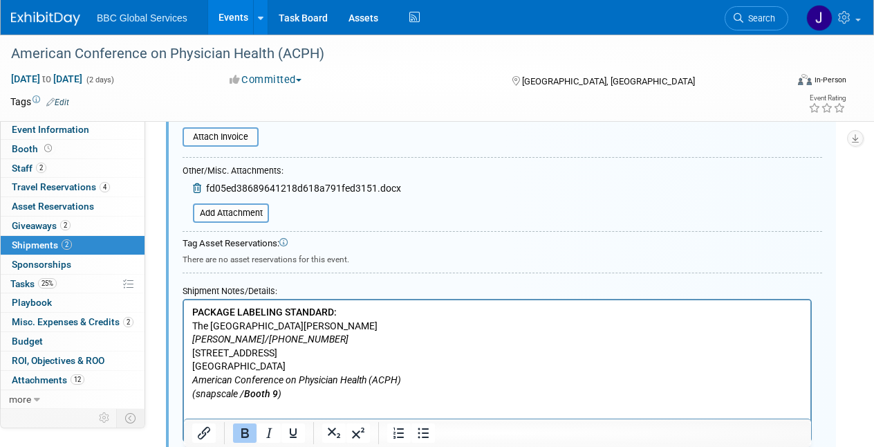
click at [311, 185] on span "fd05ed38689641218d618a791fed3151.docx" at bounding box center [303, 188] width 195 height 11
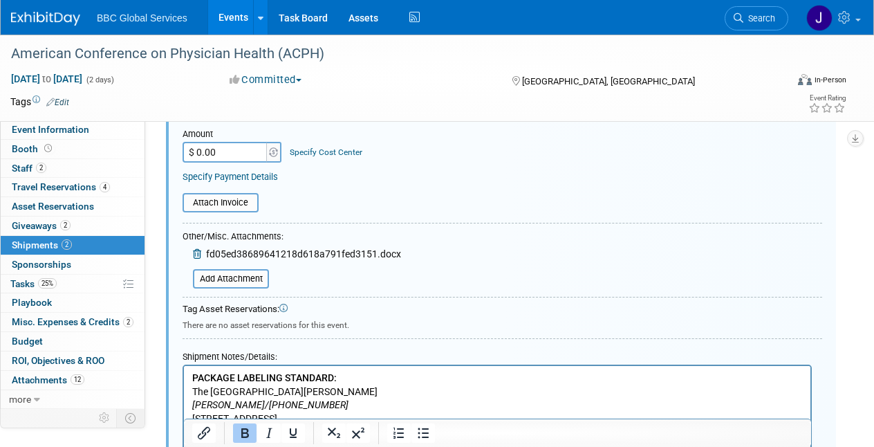
scroll to position [293, 0]
click at [227, 277] on input "file" at bounding box center [185, 278] width 165 height 17
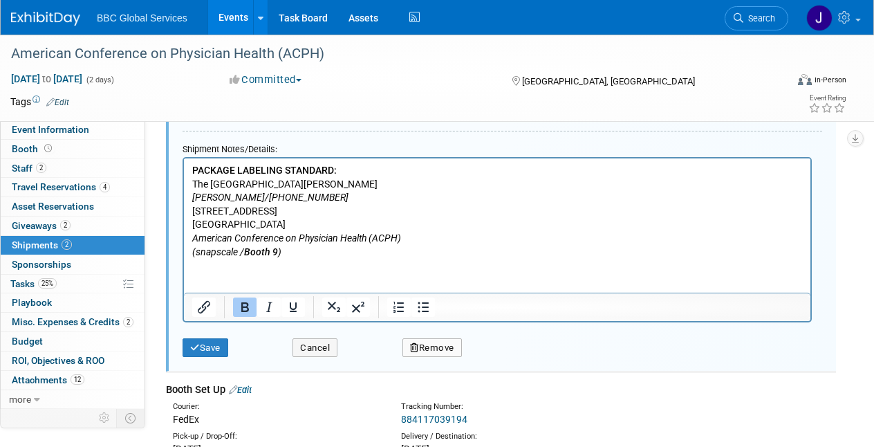
scroll to position [515, 0]
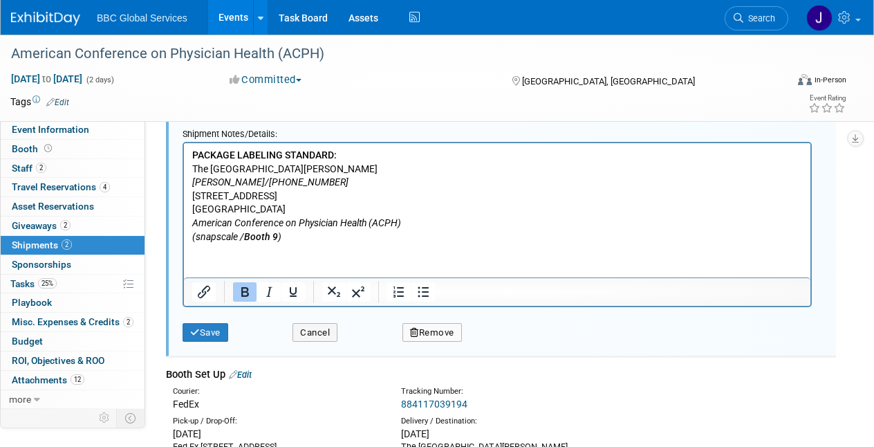
click at [449, 325] on button "Remove" at bounding box center [431, 332] width 59 height 19
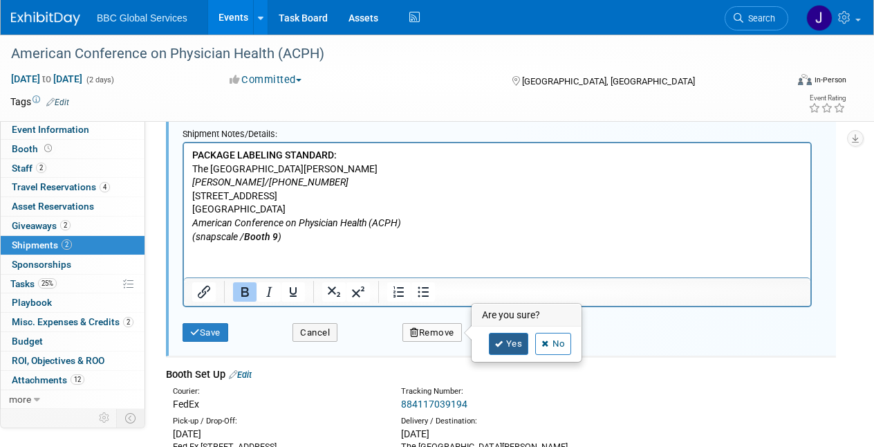
click at [514, 341] on link "Yes" at bounding box center [509, 344] width 40 height 22
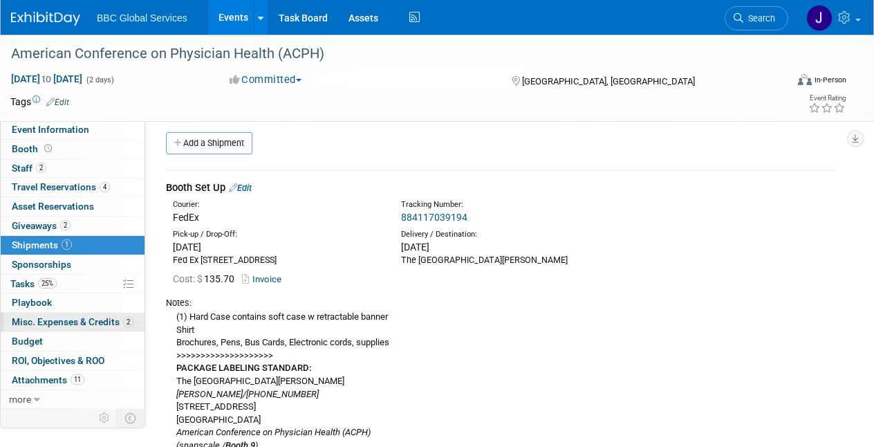
scroll to position [0, 0]
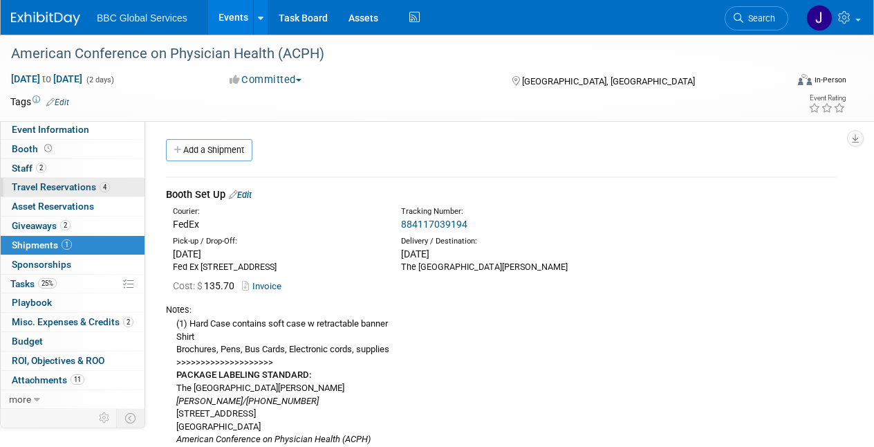
click at [57, 185] on span "Travel Reservations 4" at bounding box center [61, 186] width 98 height 11
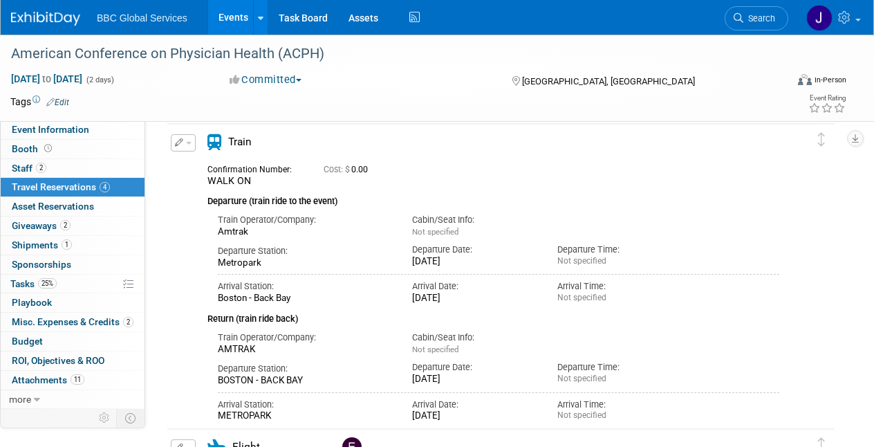
scroll to position [147, 0]
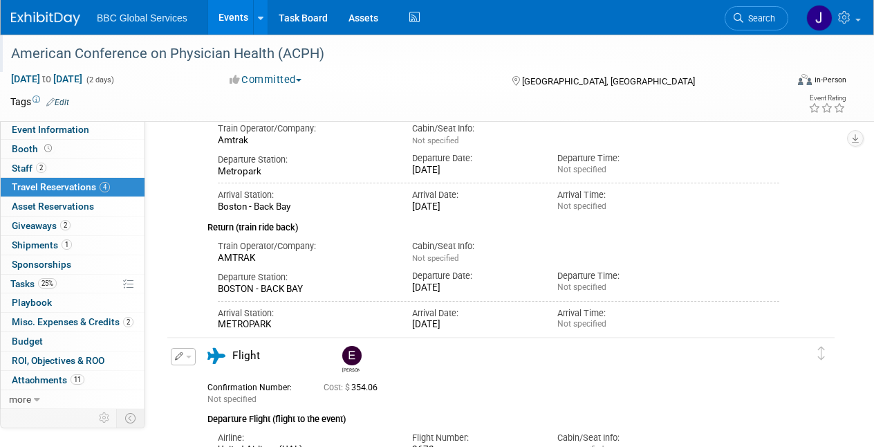
click at [110, 55] on div "American Conference on Physician Health (ACPH)" at bounding box center [390, 53] width 769 height 25
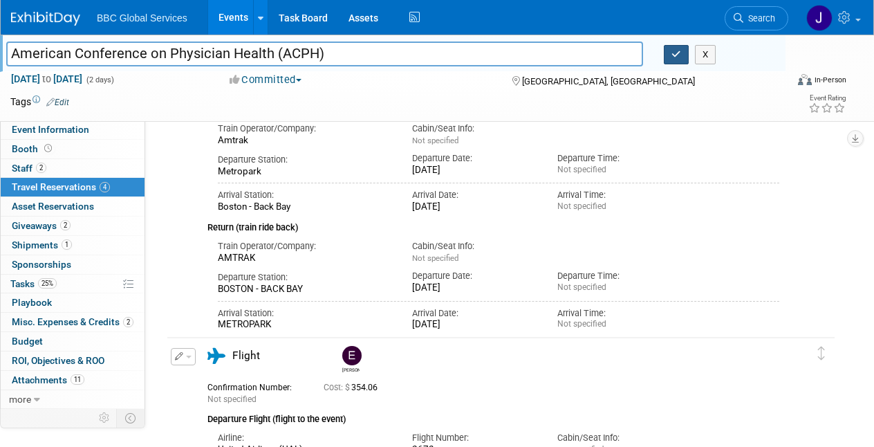
click at [679, 52] on icon "button" at bounding box center [676, 54] width 10 height 9
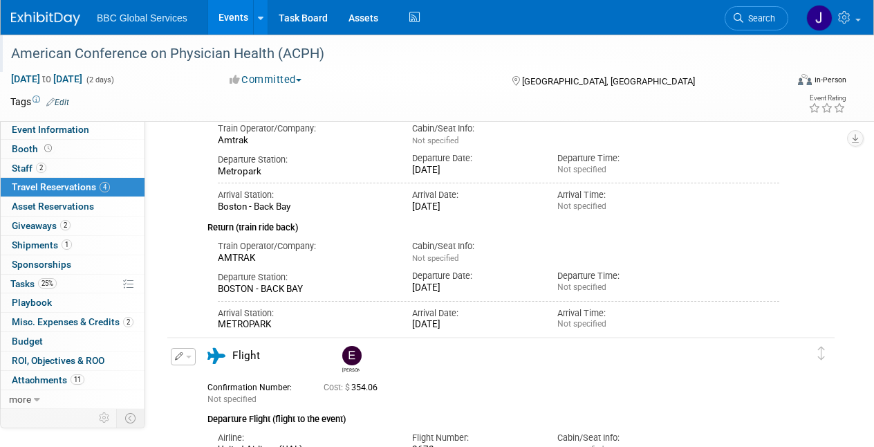
click at [27, 24] on img at bounding box center [45, 19] width 69 height 14
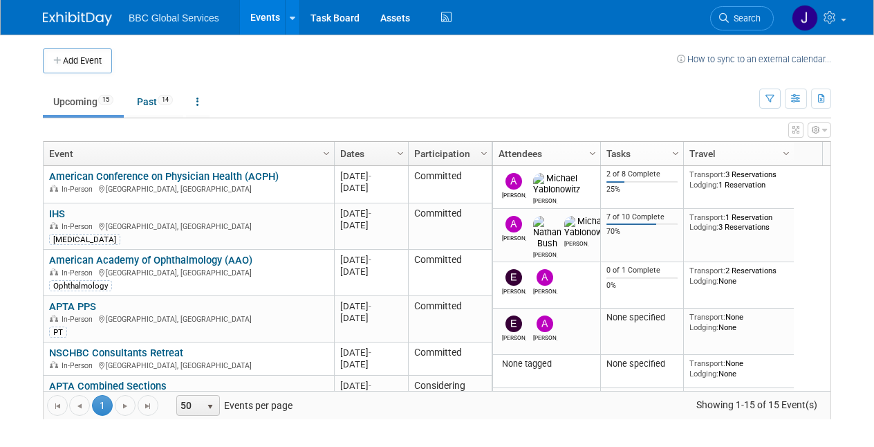
click at [644, 151] on link "Tasks" at bounding box center [640, 154] width 68 height 24
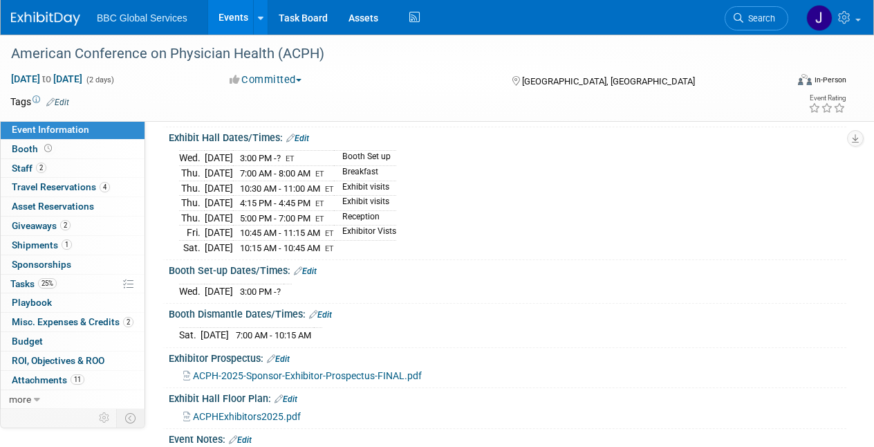
click at [35, 10] on link at bounding box center [54, 11] width 86 height 11
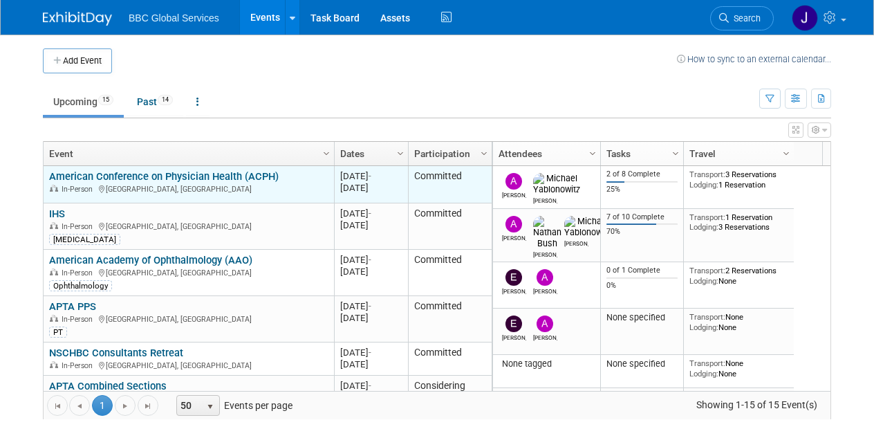
click at [159, 173] on link "American Conference on Physician Health (ACPH)" at bounding box center [164, 176] width 230 height 12
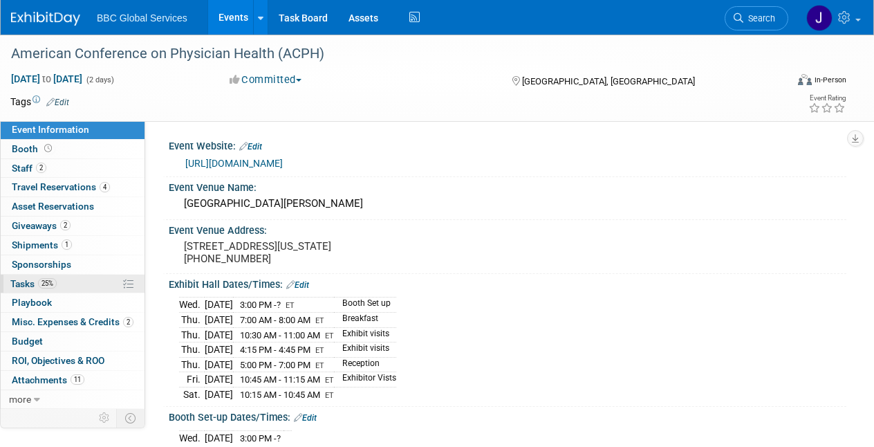
click at [19, 283] on span "Tasks 25%" at bounding box center [33, 283] width 46 height 11
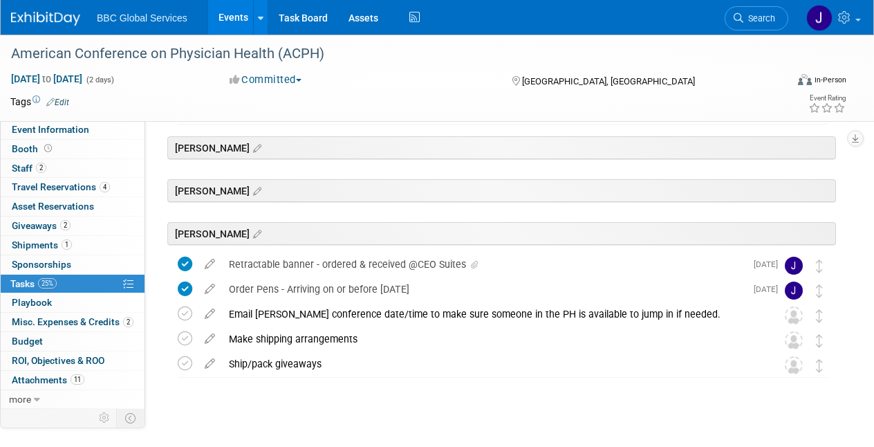
scroll to position [174, 0]
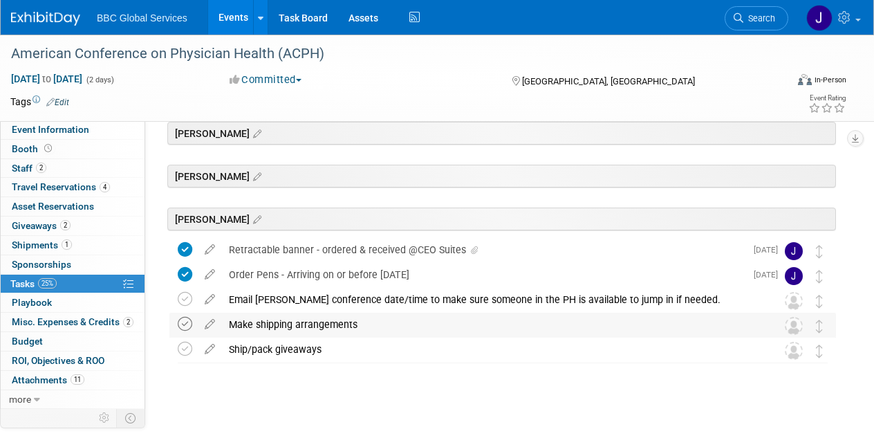
click at [183, 324] on icon at bounding box center [185, 324] width 15 height 15
click at [183, 348] on icon at bounding box center [185, 349] width 15 height 15
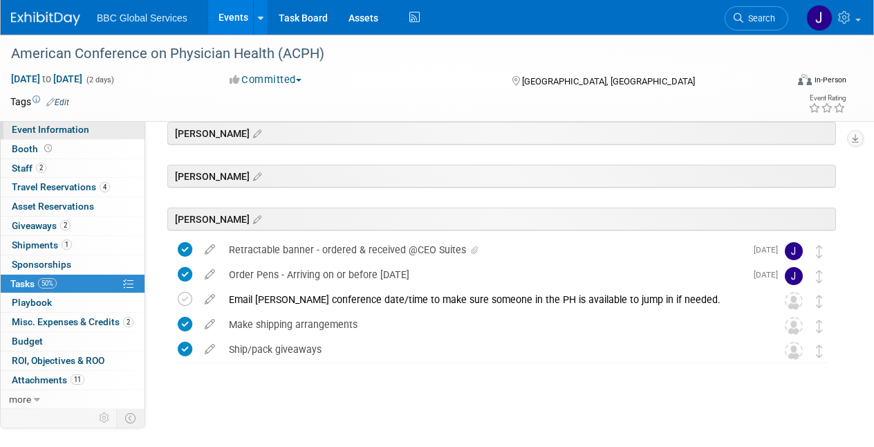
click at [71, 131] on span "Event Information" at bounding box center [50, 129] width 77 height 11
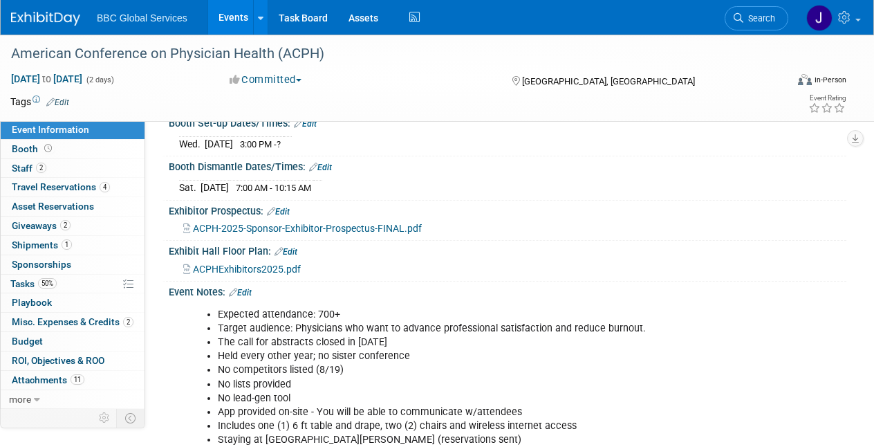
scroll to position [296, 0]
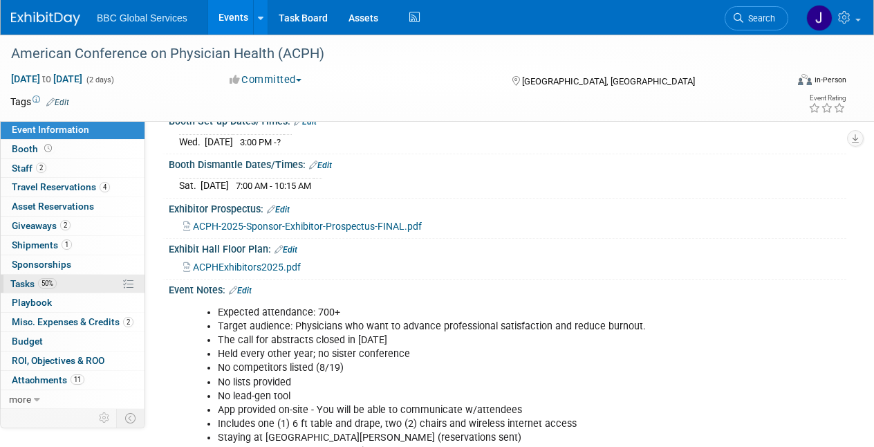
click at [26, 278] on span "Tasks 50%" at bounding box center [33, 283] width 46 height 11
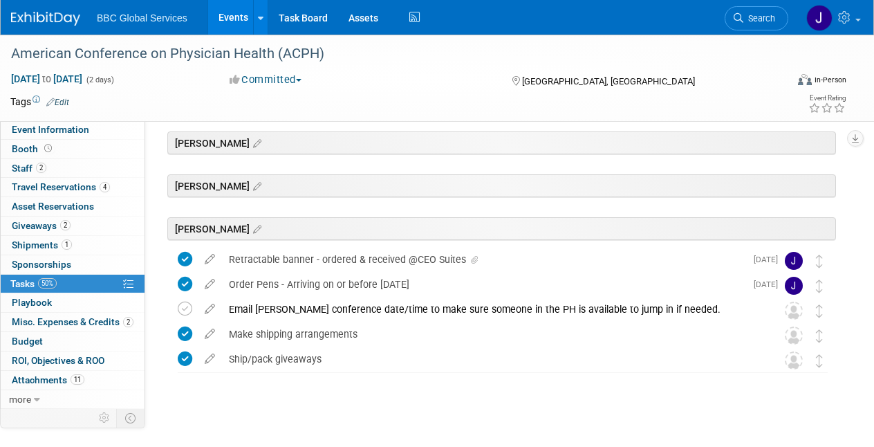
scroll to position [174, 0]
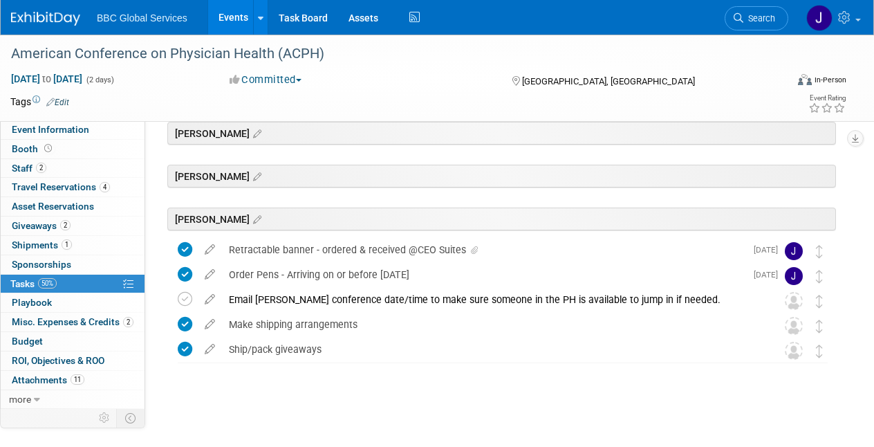
click at [66, 21] on img at bounding box center [45, 19] width 69 height 14
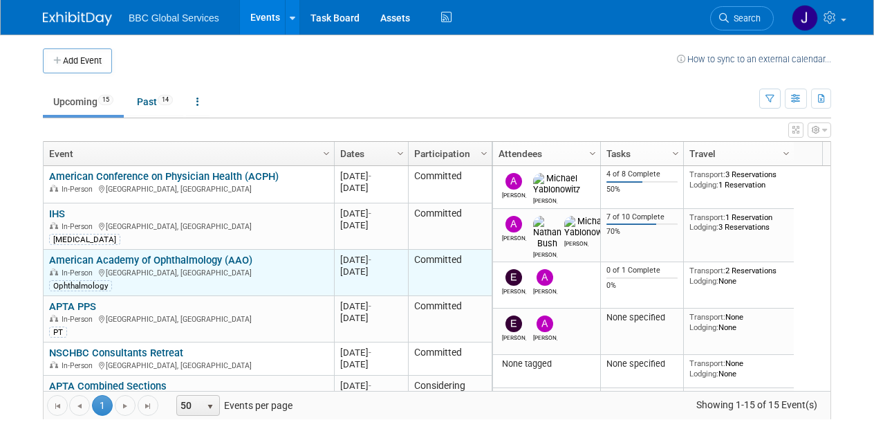
click at [208, 256] on link "American Academy of Ophthalmology (AAO)" at bounding box center [150, 260] width 203 height 12
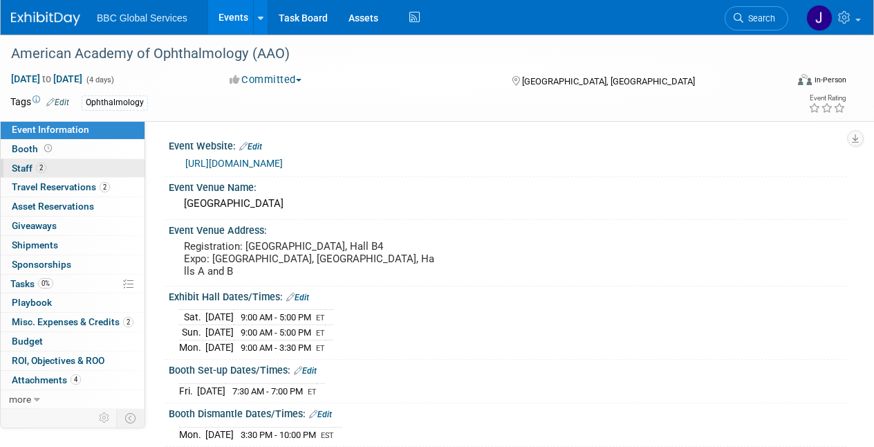
click at [27, 171] on span "Staff 2" at bounding box center [29, 167] width 35 height 11
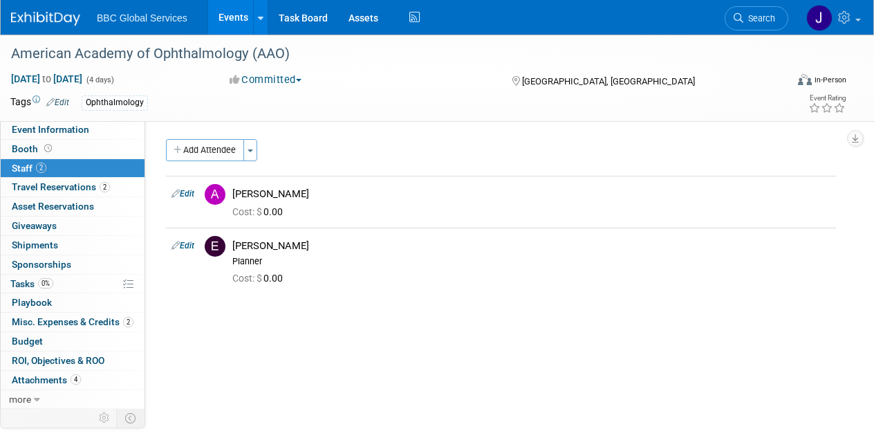
click at [187, 245] on link "Edit" at bounding box center [182, 246] width 23 height 10
select select "268111fb-be76-4ab0-8b72-5b800246a135"
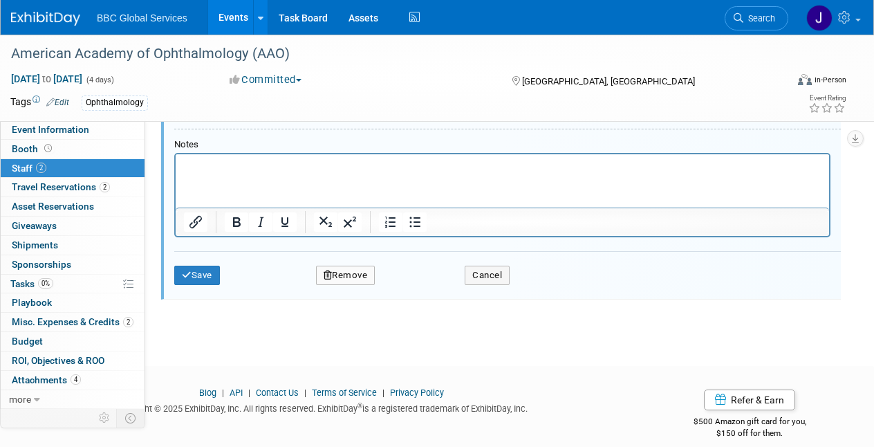
scroll to position [469, 0]
click at [352, 268] on button "Remove" at bounding box center [345, 275] width 59 height 19
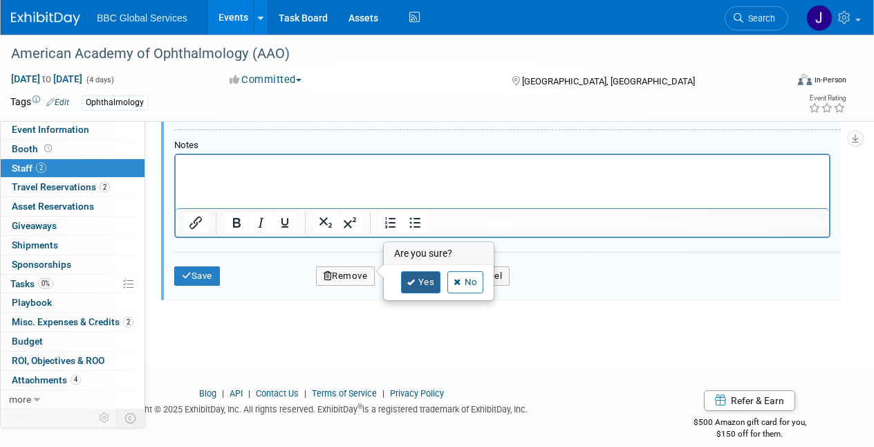
click at [415, 280] on link "Yes" at bounding box center [421, 282] width 40 height 22
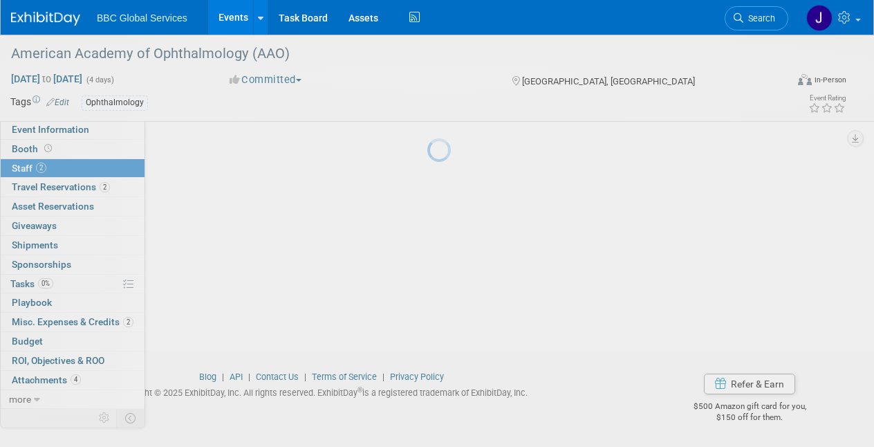
scroll to position [110, 0]
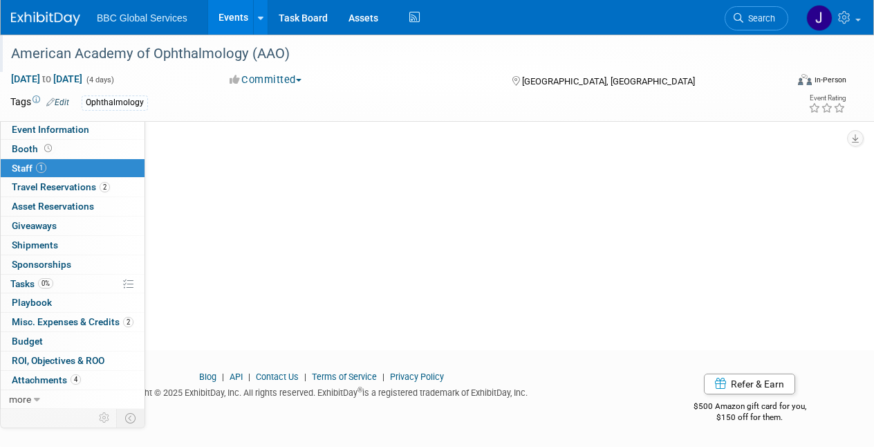
click at [37, 55] on div "American Academy of Ophthalmology (AAO)" at bounding box center [390, 53] width 769 height 25
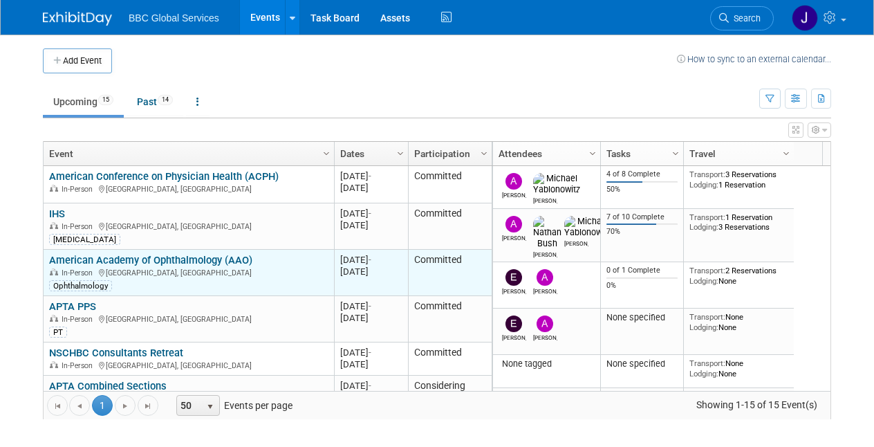
click at [99, 259] on link "American Academy of Ophthalmology (AAO)" at bounding box center [150, 260] width 203 height 12
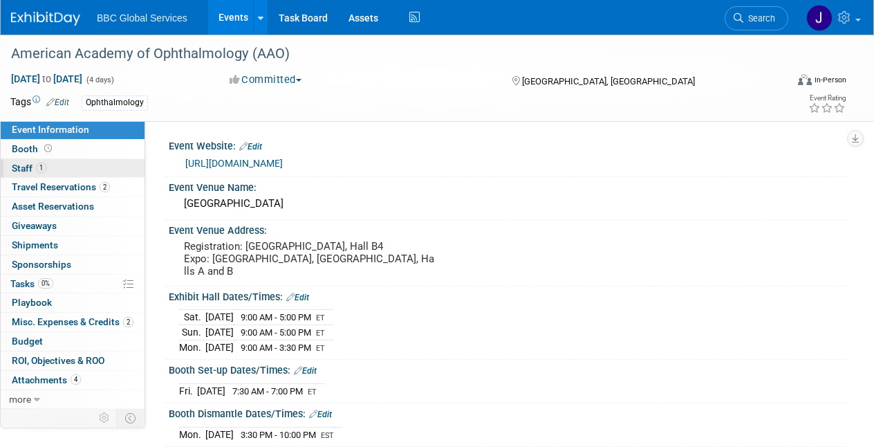
click at [15, 170] on span "Staff 1" at bounding box center [29, 167] width 35 height 11
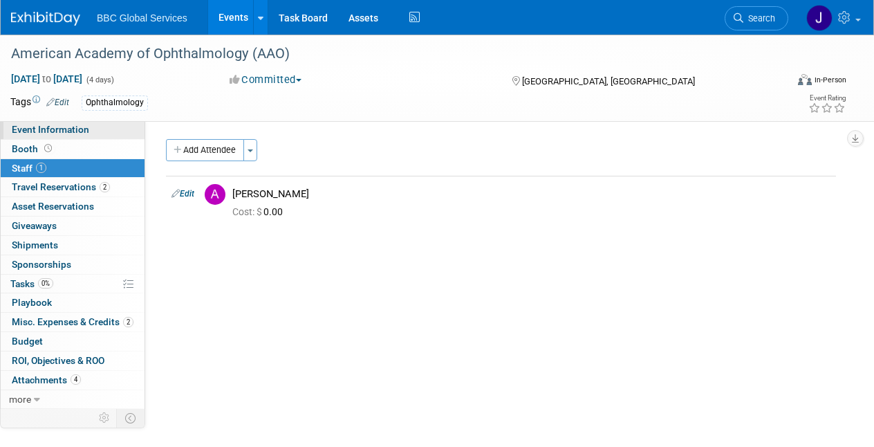
click at [26, 132] on span "Event Information" at bounding box center [50, 129] width 77 height 11
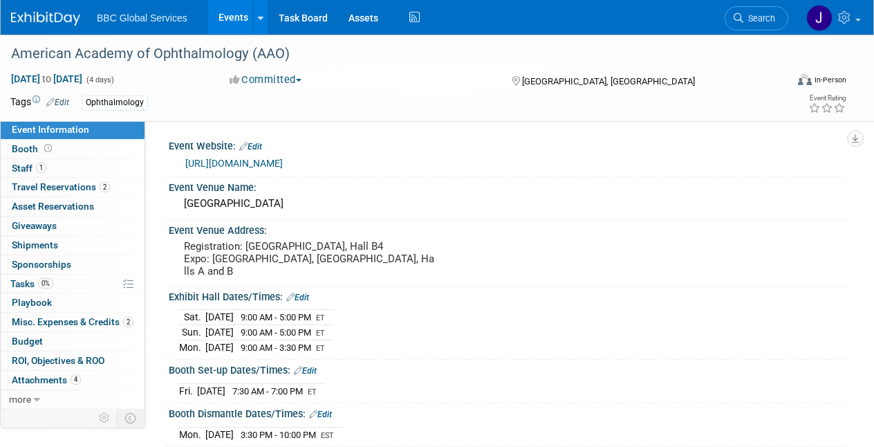
click at [41, 18] on img at bounding box center [45, 19] width 69 height 14
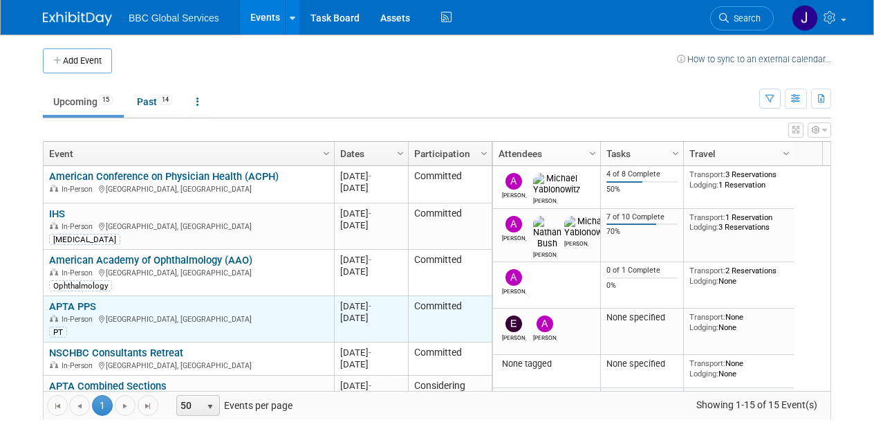
click at [84, 305] on link "APTA PPS" at bounding box center [72, 306] width 47 height 12
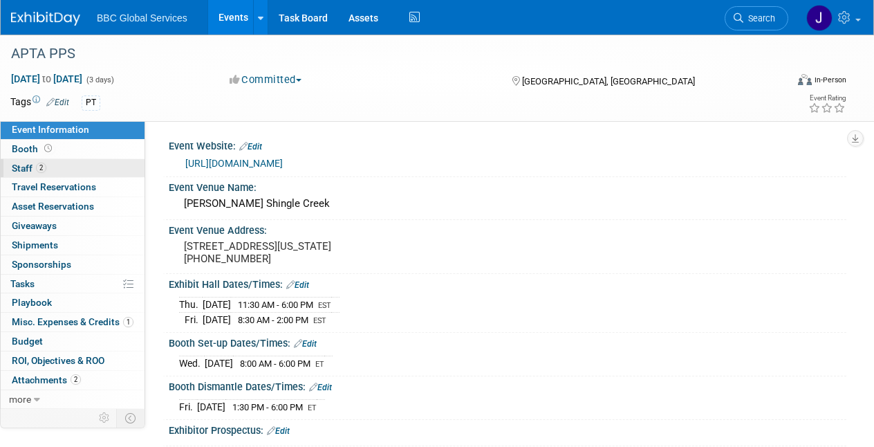
click at [12, 165] on span "Staff 2" at bounding box center [29, 167] width 35 height 11
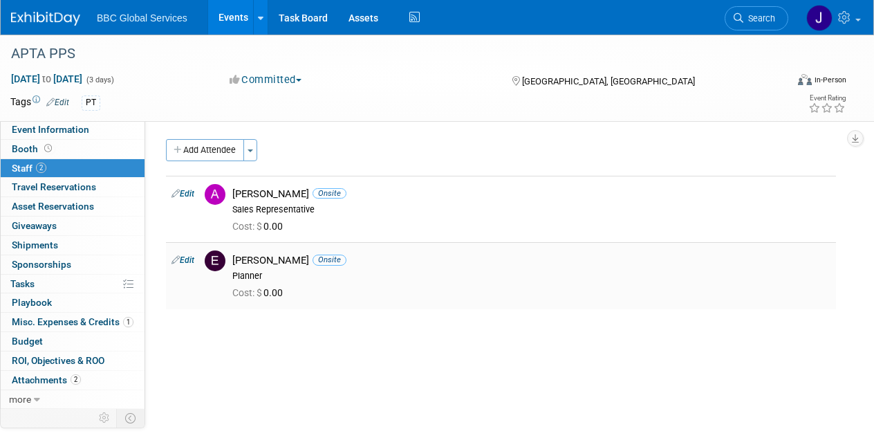
click at [189, 260] on link "Edit" at bounding box center [182, 260] width 23 height 10
select select "268111fb-be76-4ab0-8b72-5b800246a135"
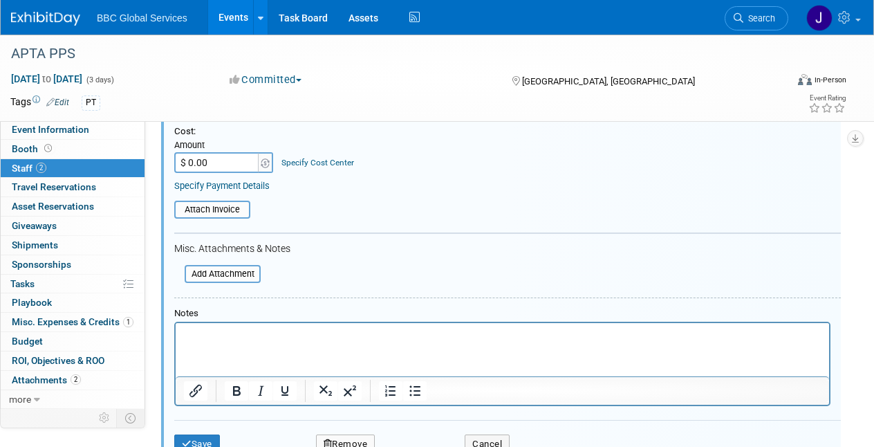
scroll to position [337, 0]
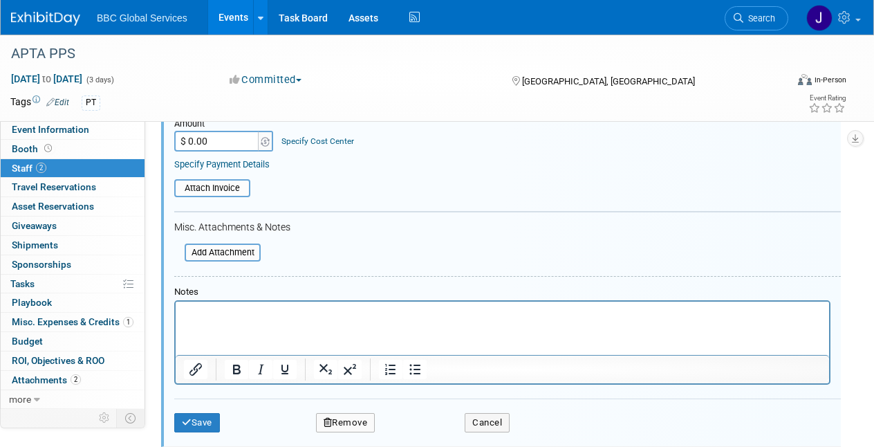
click at [331, 417] on button "Remove" at bounding box center [345, 422] width 59 height 19
click at [411, 425] on icon at bounding box center [411, 429] width 8 height 8
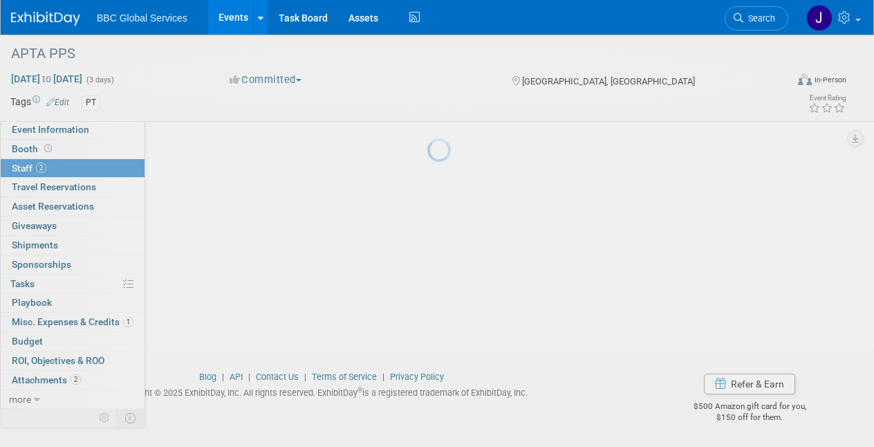
scroll to position [110, 0]
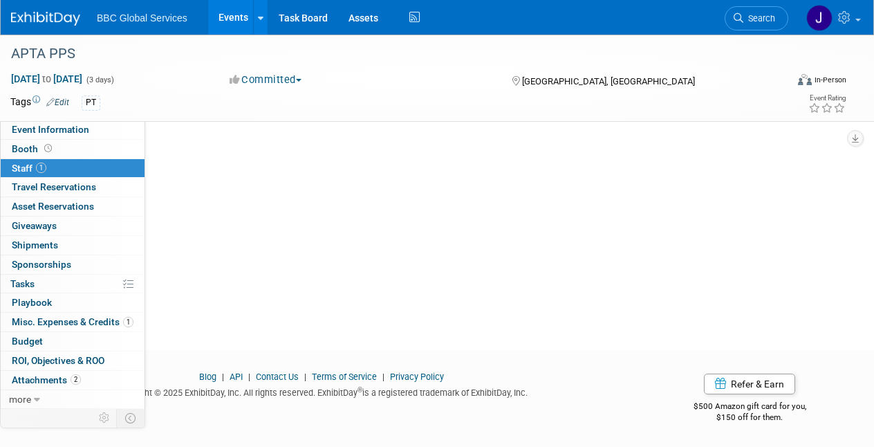
click at [32, 17] on img at bounding box center [45, 19] width 69 height 14
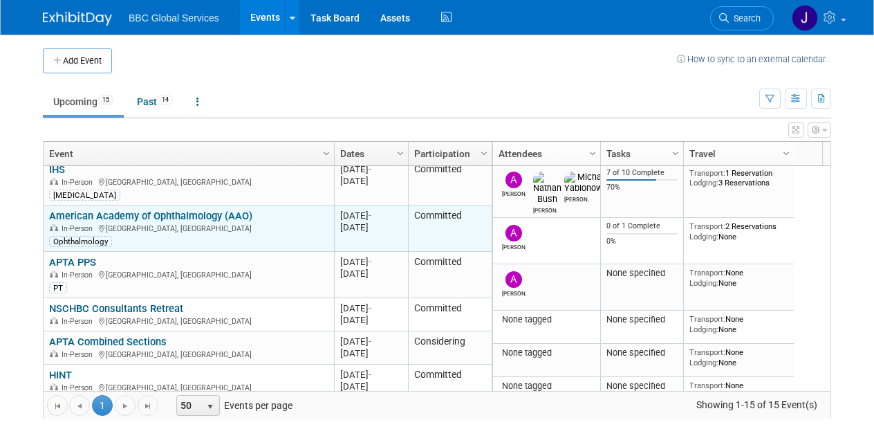
scroll to position [55, 0]
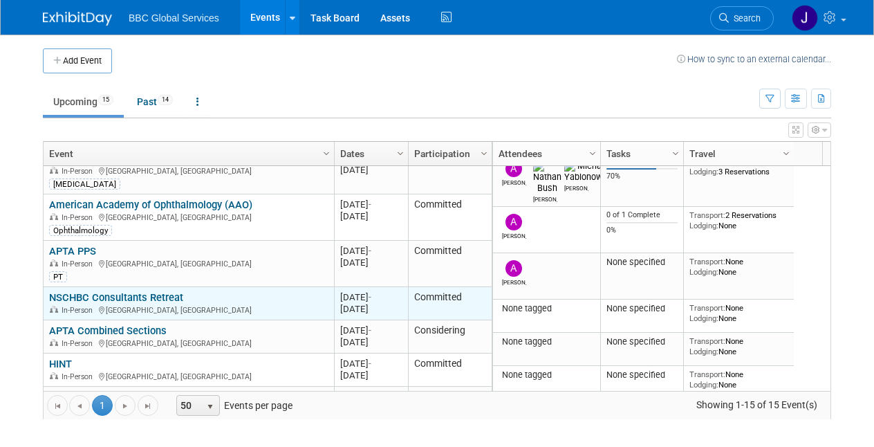
click at [81, 297] on link "NSCHBC Consultants Retreat" at bounding box center [116, 297] width 134 height 12
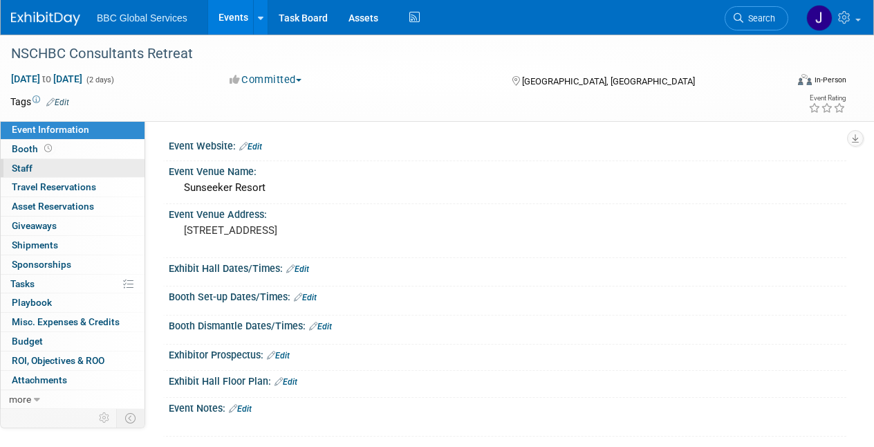
click at [28, 169] on span "Staff 0" at bounding box center [22, 167] width 21 height 11
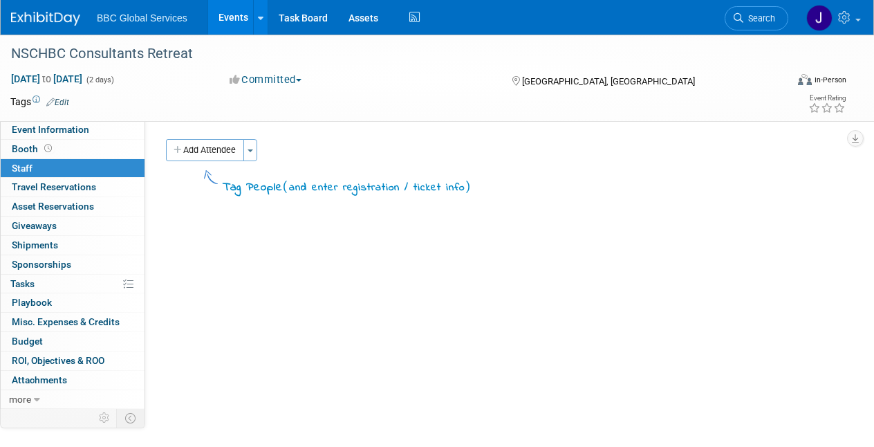
click at [27, 24] on img at bounding box center [45, 19] width 69 height 14
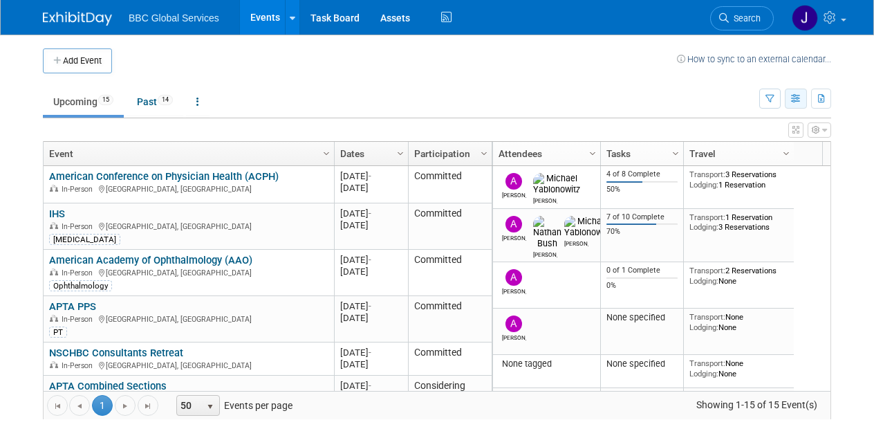
click at [797, 100] on icon "button" at bounding box center [796, 99] width 10 height 9
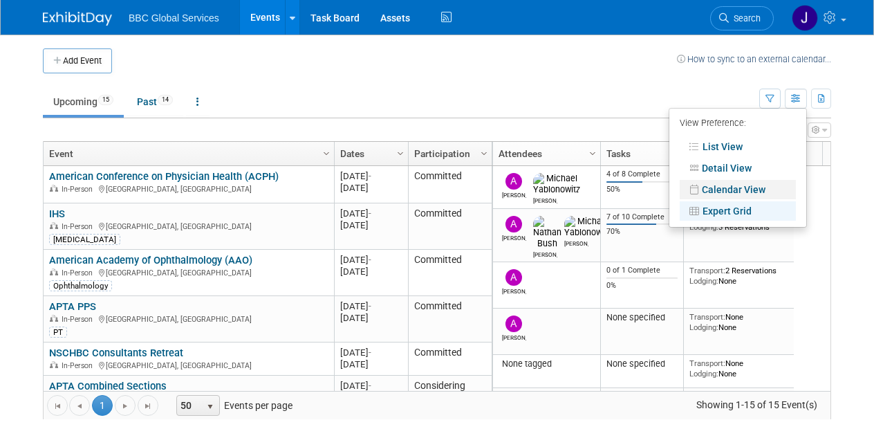
click at [750, 187] on link "Calendar View" at bounding box center [738, 189] width 116 height 19
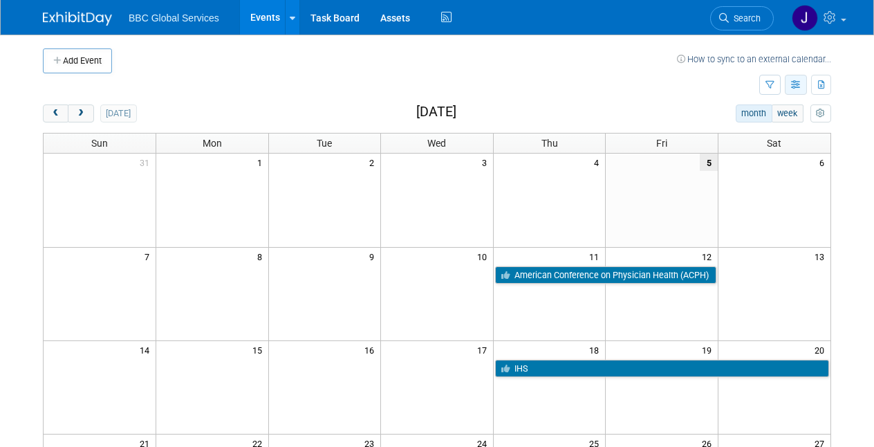
click at [797, 88] on icon "button" at bounding box center [796, 85] width 10 height 9
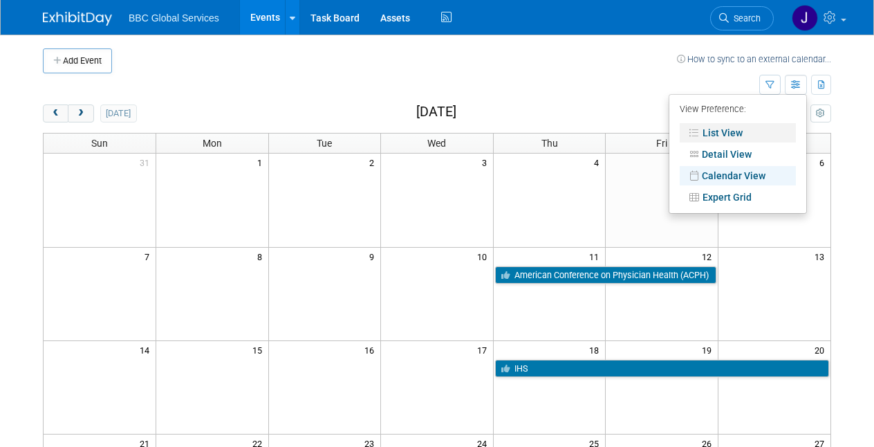
click at [732, 131] on link "List View" at bounding box center [738, 132] width 116 height 19
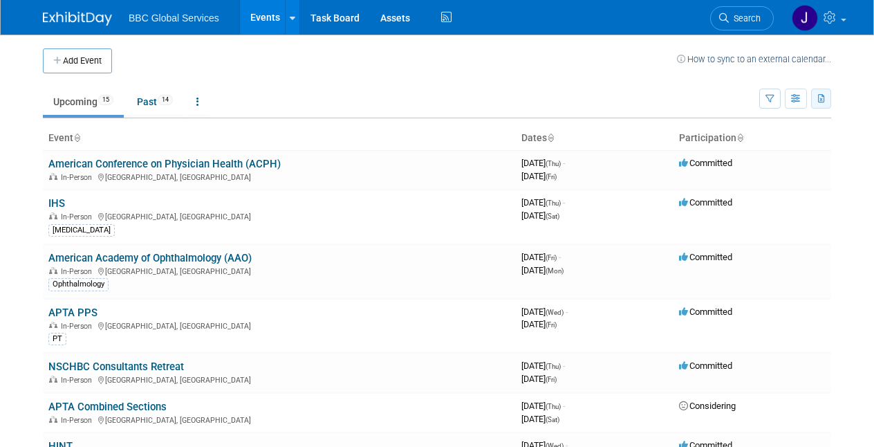
click at [822, 100] on icon "button" at bounding box center [822, 99] width 8 height 9
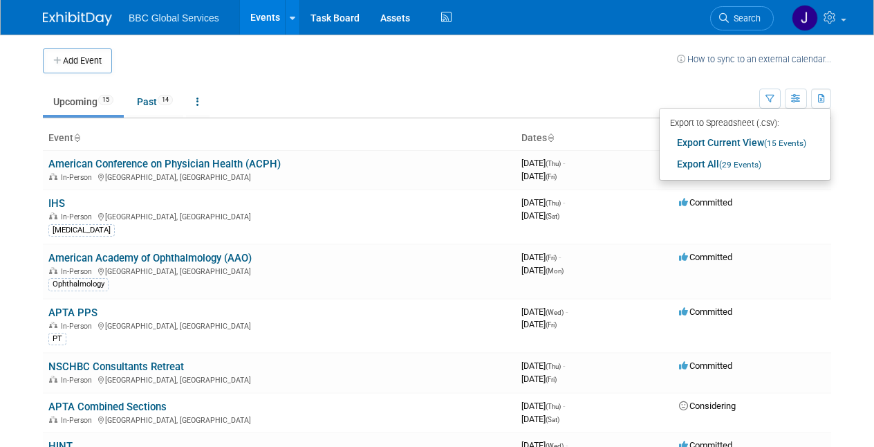
drag, startPoint x: 538, startPoint y: 96, endPoint x: 557, endPoint y: 90, distance: 19.7
click at [538, 96] on ul "Upcoming 15 Past 14 All Events 29 Past and Upcoming Grouped Annually Events gro…" at bounding box center [401, 102] width 716 height 31
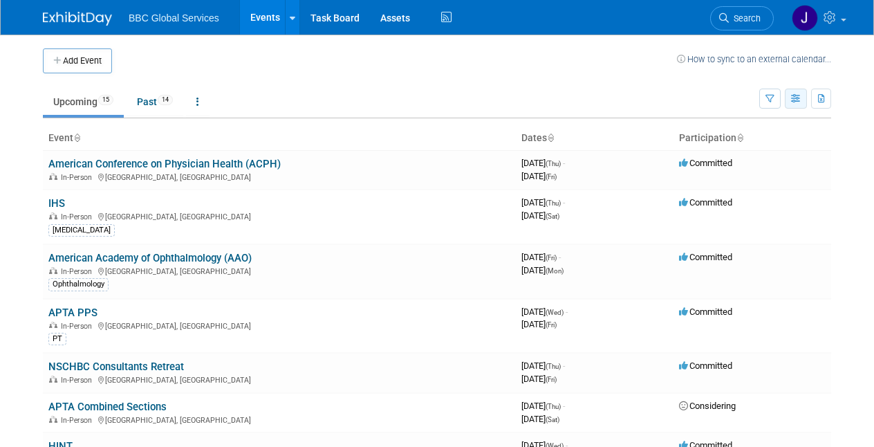
click at [792, 100] on icon "button" at bounding box center [796, 99] width 10 height 9
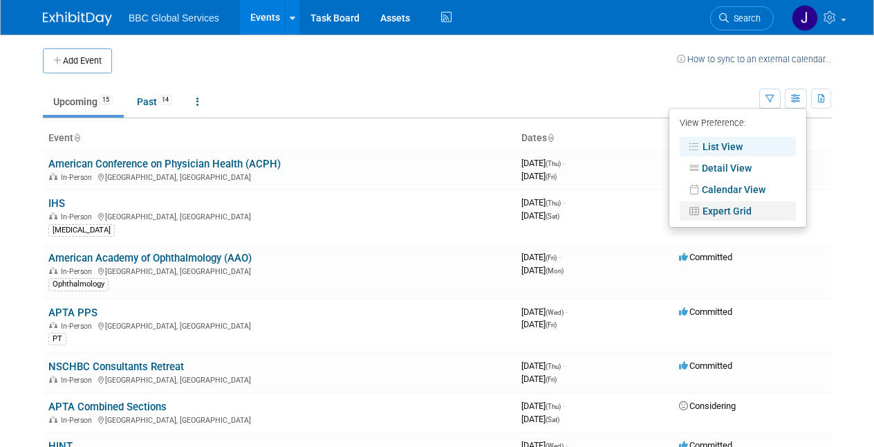
click at [741, 214] on link "Expert Grid" at bounding box center [738, 210] width 116 height 19
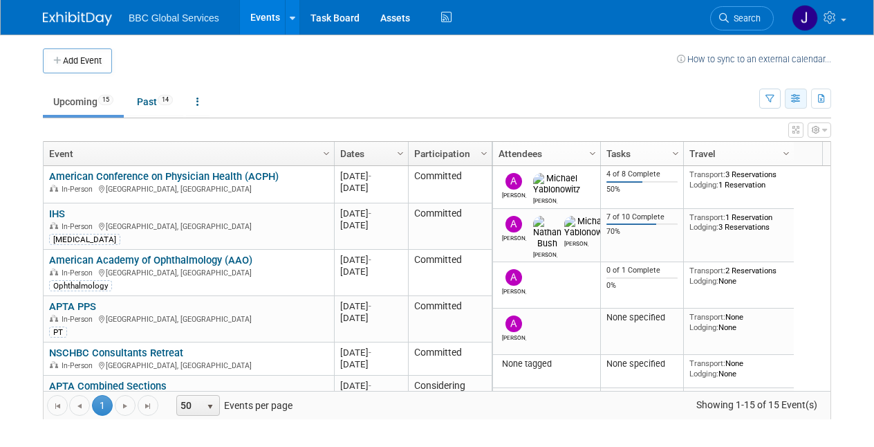
click at [792, 97] on icon "button" at bounding box center [796, 99] width 10 height 9
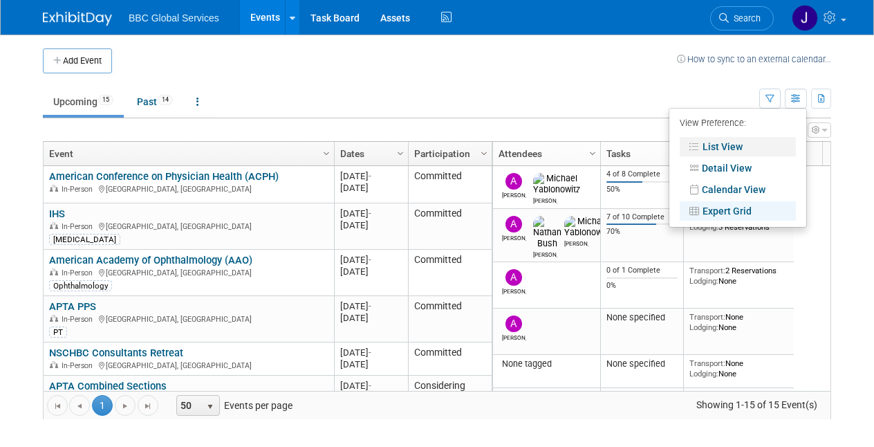
click at [741, 141] on link "List View" at bounding box center [738, 146] width 116 height 19
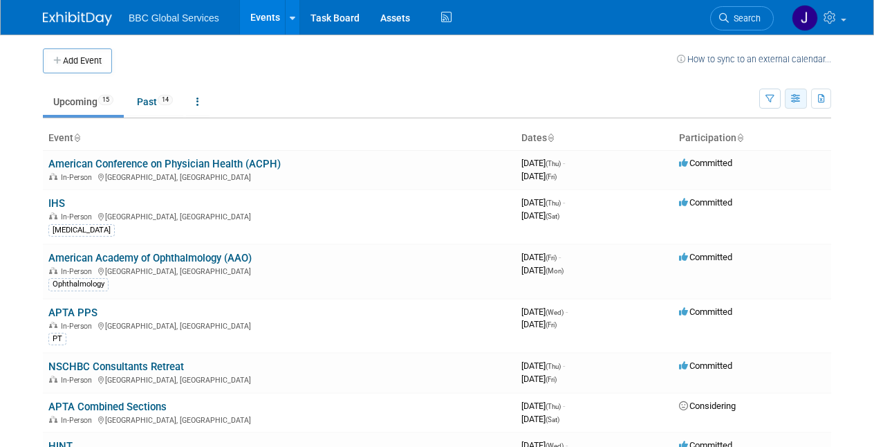
click at [795, 99] on icon "button" at bounding box center [796, 99] width 10 height 9
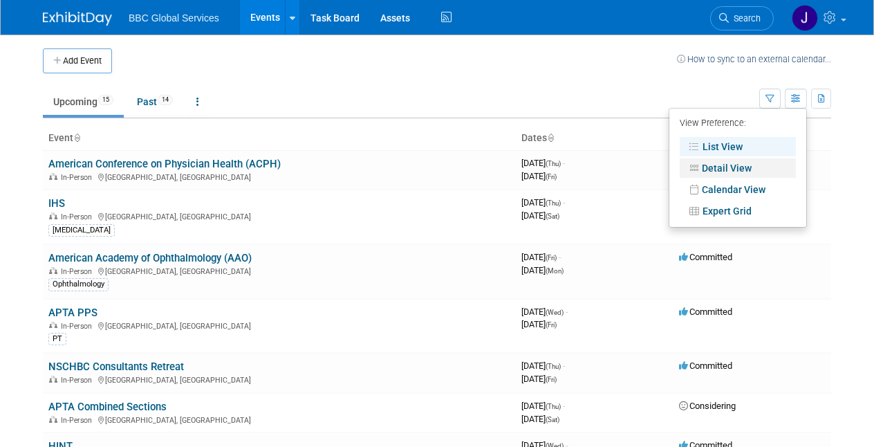
click at [739, 164] on link "Detail View" at bounding box center [738, 167] width 116 height 19
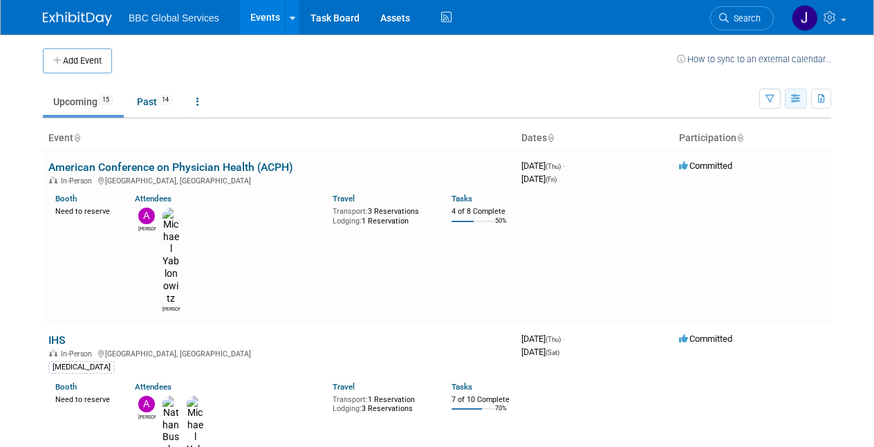
click at [797, 97] on icon "button" at bounding box center [796, 99] width 10 height 9
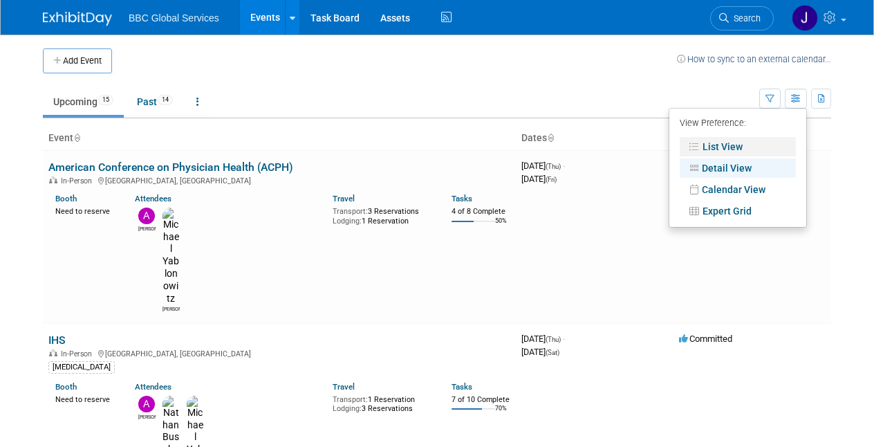
click at [720, 142] on link "List View" at bounding box center [738, 146] width 116 height 19
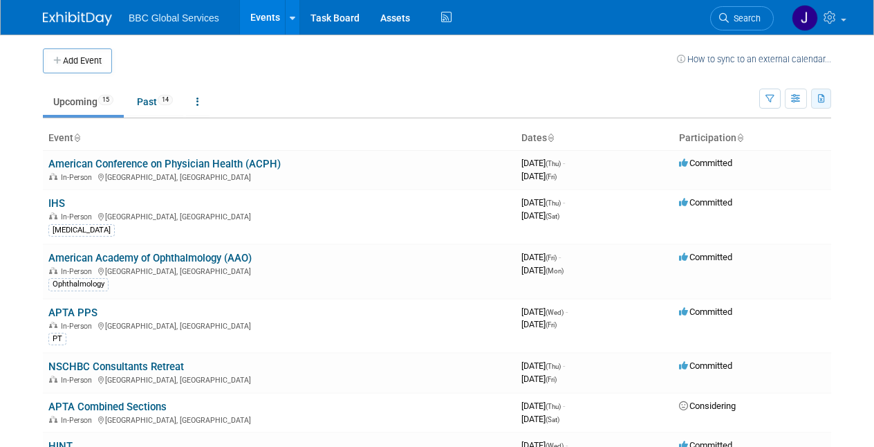
click at [821, 100] on icon "button" at bounding box center [822, 99] width 8 height 9
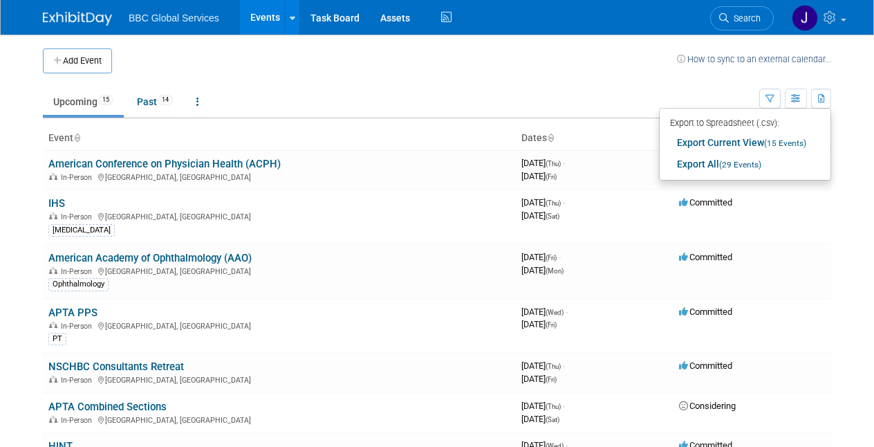
click at [651, 93] on ul "Upcoming 15 Past 14 All Events 29 Past and Upcoming Grouped Annually Events gro…" at bounding box center [401, 102] width 716 height 31
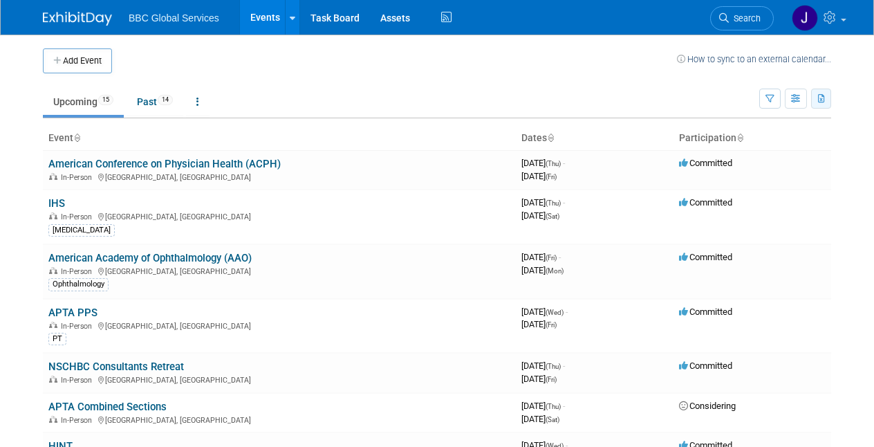
click at [819, 95] on icon "button" at bounding box center [822, 99] width 8 height 9
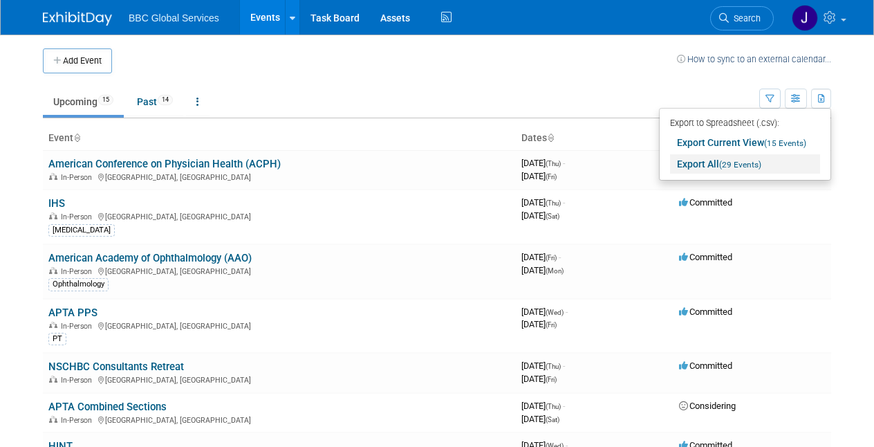
click at [736, 166] on span "(29 Events)" at bounding box center [740, 165] width 42 height 10
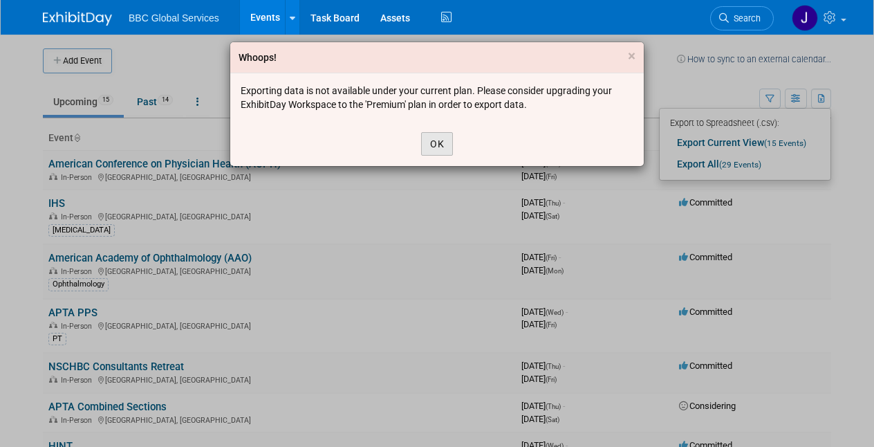
click at [445, 142] on button "OK" at bounding box center [437, 144] width 32 height 24
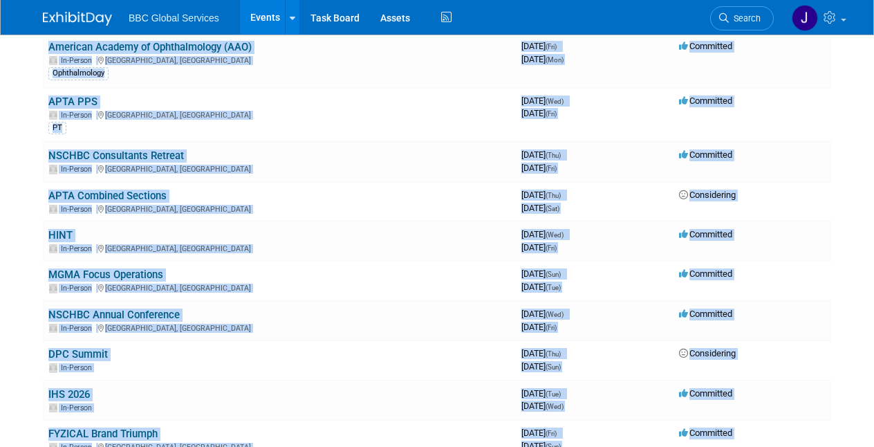
scroll to position [501, 0]
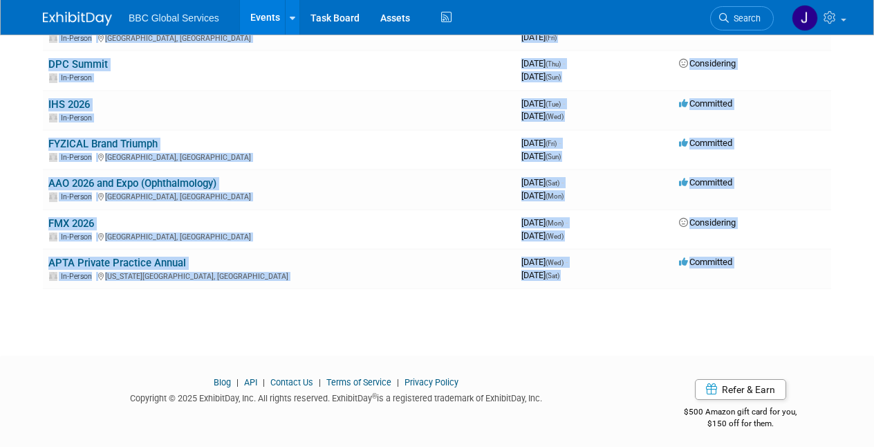
drag, startPoint x: 39, startPoint y: 58, endPoint x: 797, endPoint y: 290, distance: 791.8
copy div "Event Dates Participation American Conference on Physician Health (ACPH) In-Per…"
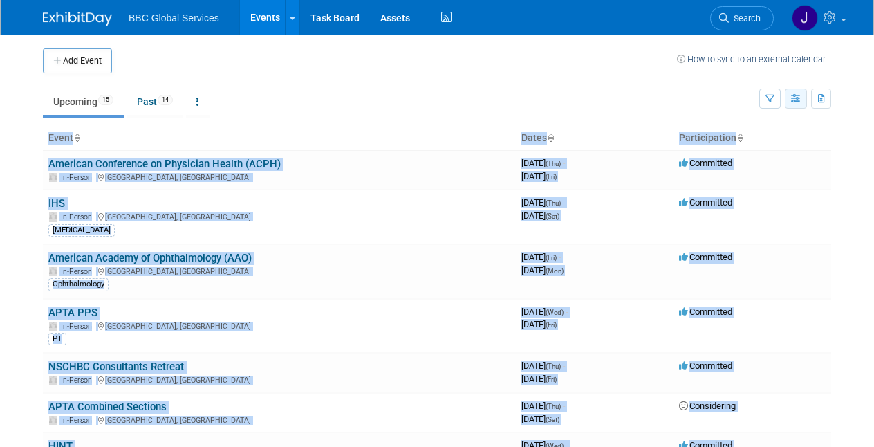
scroll to position [0, 0]
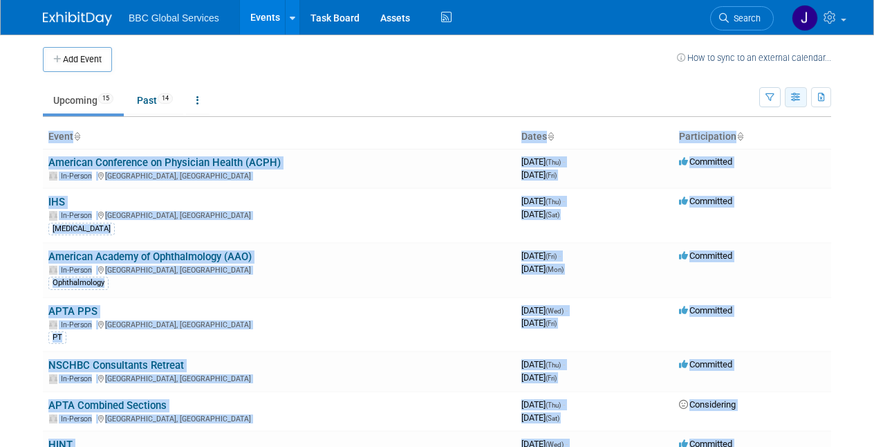
click at [794, 95] on icon "button" at bounding box center [796, 97] width 10 height 9
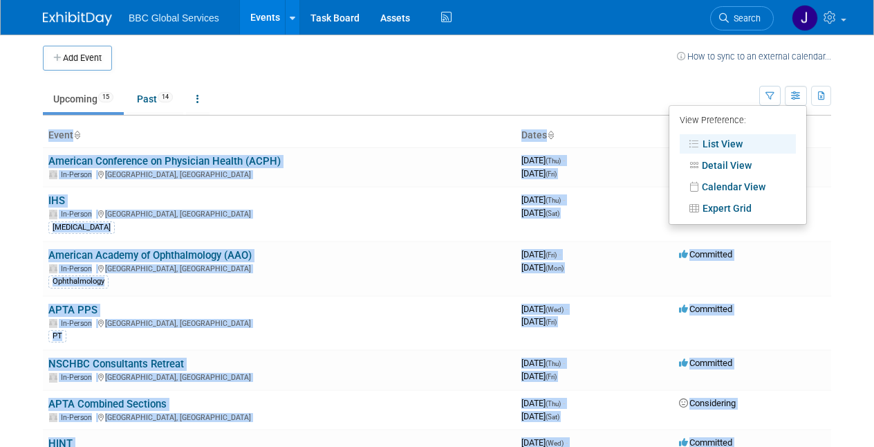
scroll to position [3, 0]
click at [739, 163] on link "Detail View" at bounding box center [738, 164] width 116 height 19
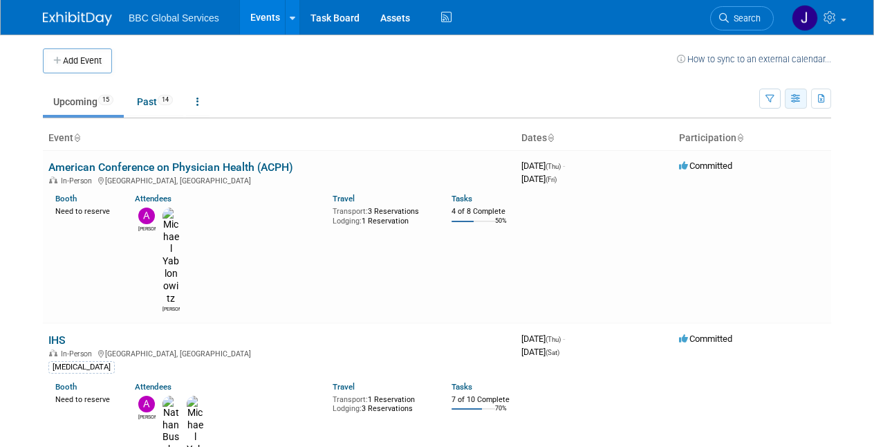
click at [797, 102] on icon "button" at bounding box center [796, 99] width 10 height 9
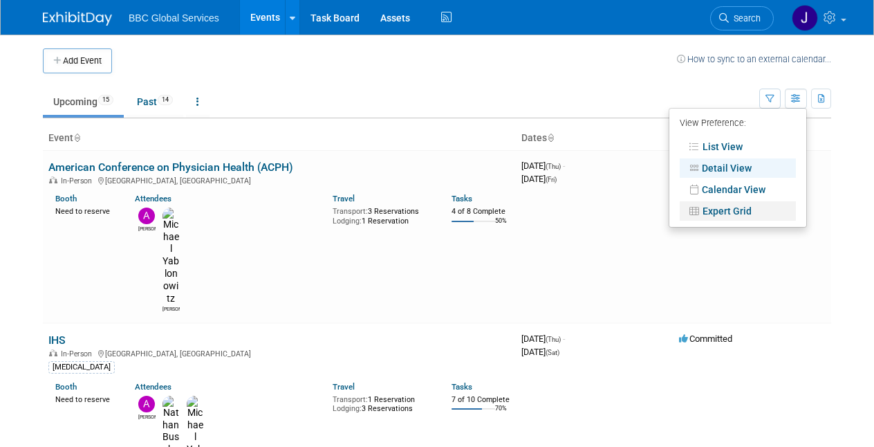
click at [737, 212] on link "Expert Grid" at bounding box center [738, 210] width 116 height 19
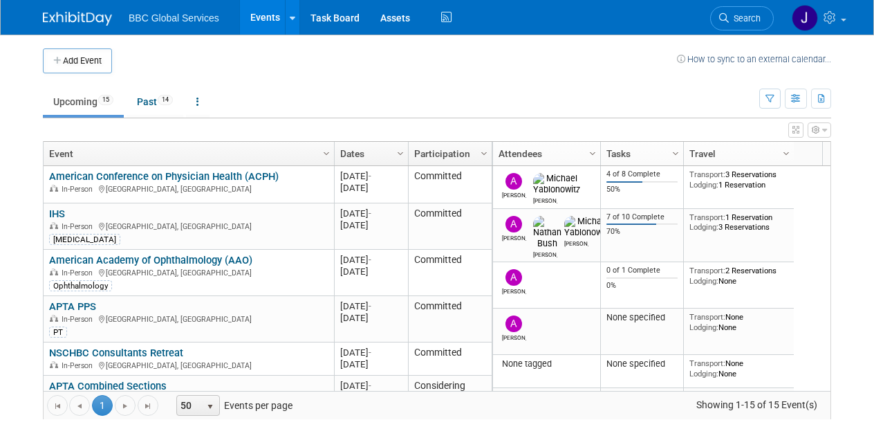
click at [826, 129] on icon "button" at bounding box center [824, 130] width 5 height 8
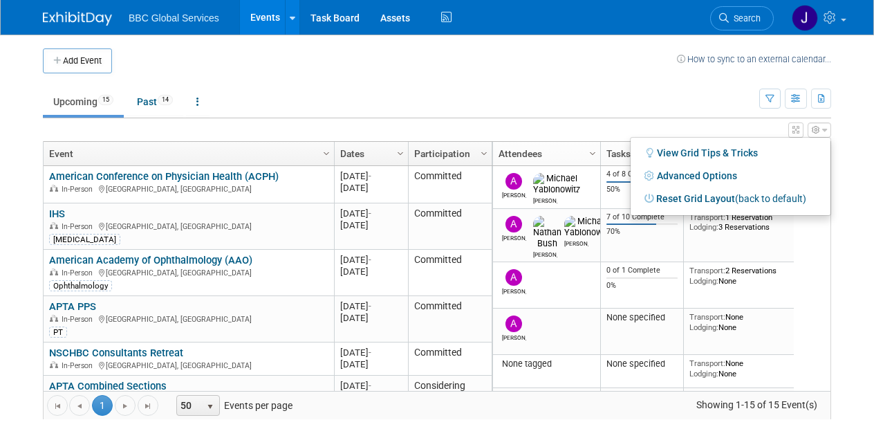
click at [838, 122] on div "Add Event How to sync to an external calendar... New Event Duplicate Event Warn…" at bounding box center [436, 241] width 809 height 412
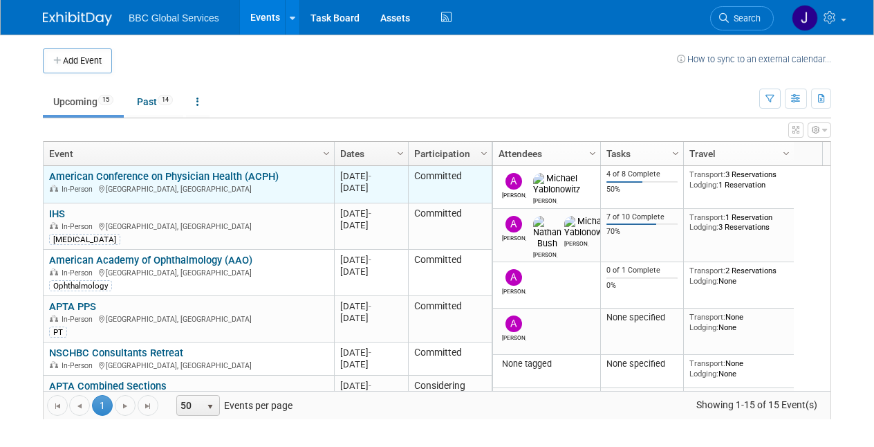
drag, startPoint x: 47, startPoint y: 176, endPoint x: 397, endPoint y: 187, distance: 350.1
click at [397, 187] on tr "American Conference on Physician Health (ACPH) American Conference on Physician…" at bounding box center [268, 184] width 448 height 37
copy tr "American Conference on Physician Health (ACPH) In-Person Boston, MA 20250911 Se…"
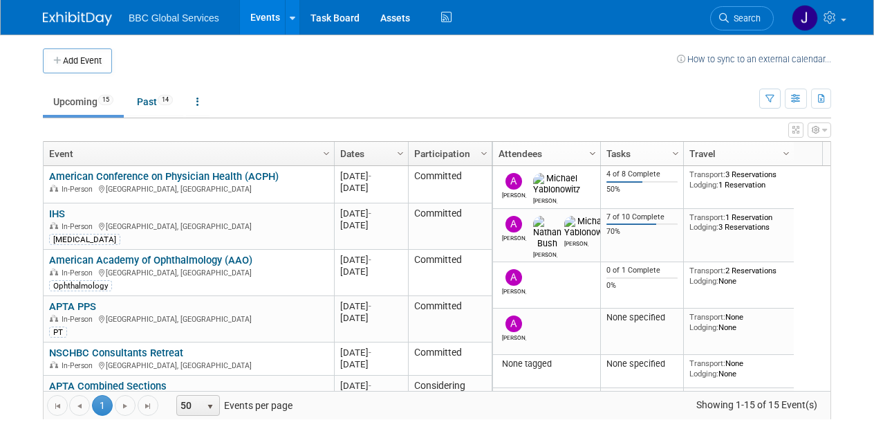
click at [591, 151] on span "Column Settings" at bounding box center [592, 153] width 11 height 11
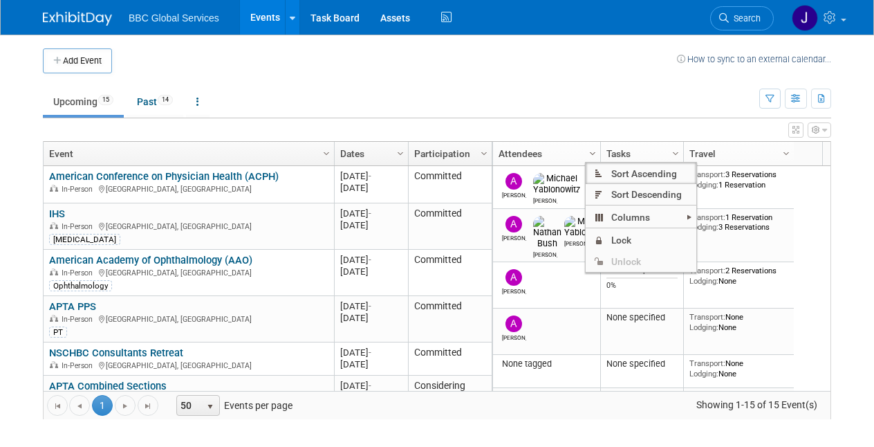
click at [591, 151] on span "Column Settings" at bounding box center [592, 153] width 11 height 11
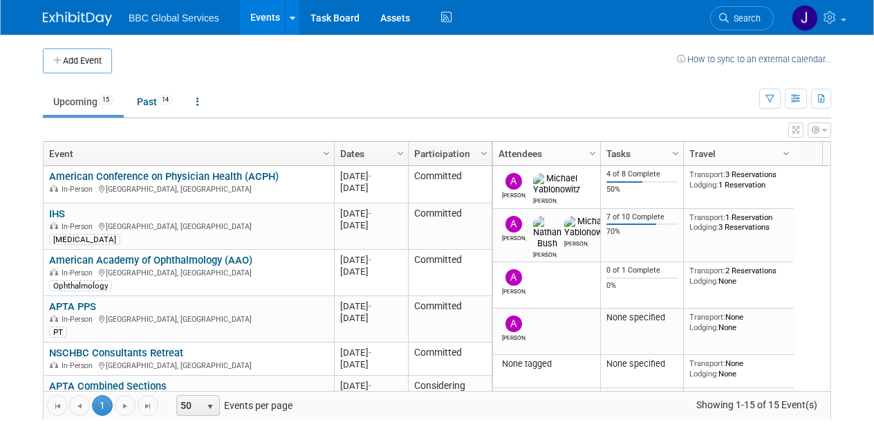
click at [260, 93] on ul "Upcoming 15 Past 14 All Events 29 Past and Upcoming Grouped Annually Events gro…" at bounding box center [401, 102] width 716 height 31
drag, startPoint x: 48, startPoint y: 212, endPoint x: 418, endPoint y: 4, distance: 424.1
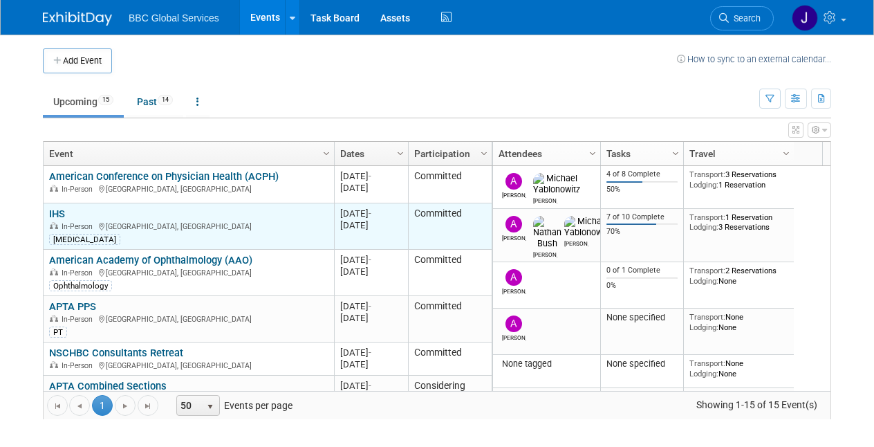
click at [47, 214] on td "IHS IHS In-Person Indianapolis, IN Audiology" at bounding box center [189, 226] width 290 height 46
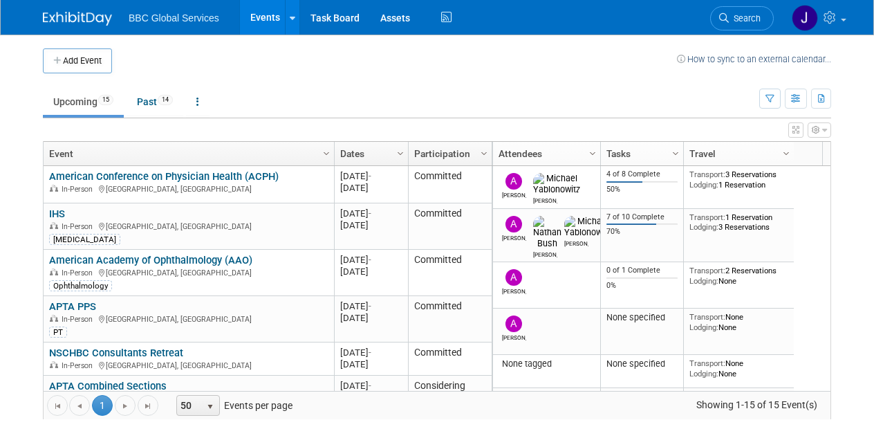
click at [16, 212] on body "BBC Global Services Events Add Event Bulk Upload Events Shareable Event Boards …" at bounding box center [437, 223] width 874 height 447
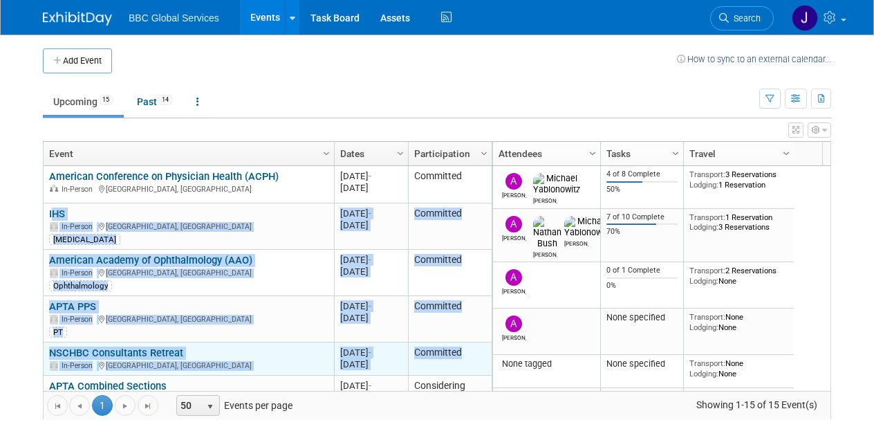
drag, startPoint x: 48, startPoint y: 212, endPoint x: 445, endPoint y: 357, distance: 422.4
click at [445, 357] on tbody "American Conference on Physician Health (ACPH) American Conference on Physician…" at bounding box center [268, 436] width 448 height 541
copy tbody "IHS In-Person Indianapolis, IN Audiology 20250918 Sep 18, 2025 - Sep 20, 2025 C…"
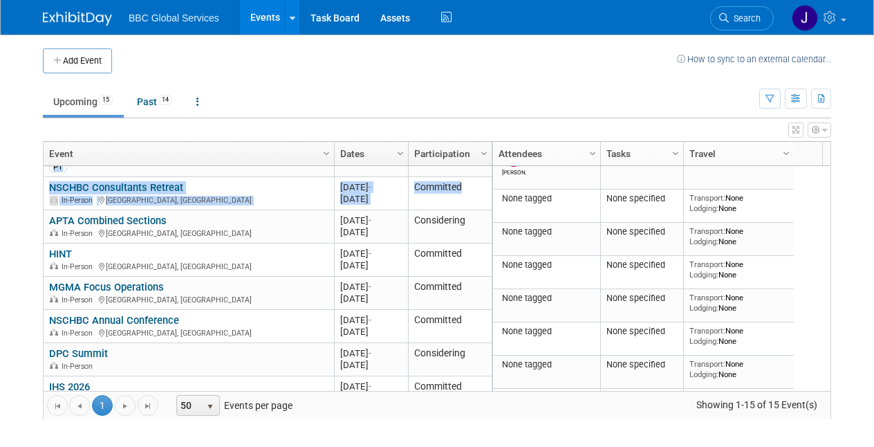
scroll to position [178, 0]
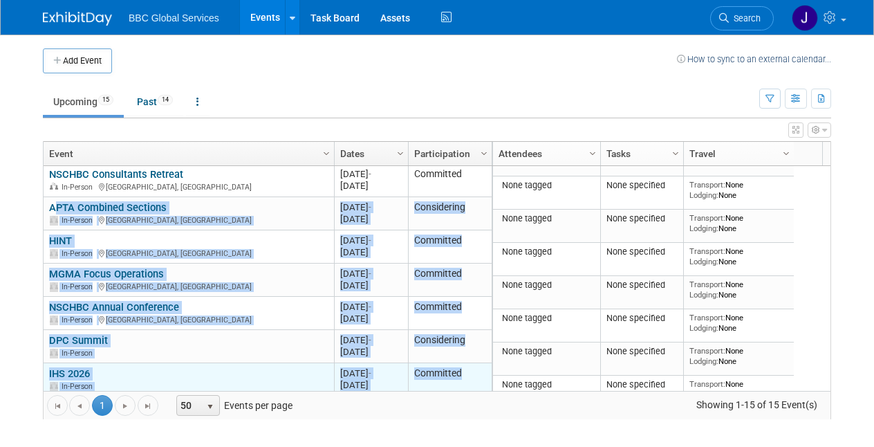
drag, startPoint x: 44, startPoint y: 203, endPoint x: 469, endPoint y: 371, distance: 456.9
click at [470, 371] on tbody "American Conference on Physician Health (ACPH) American Conference on Physician…" at bounding box center [268, 258] width 448 height 541
copy tbody "APTA Combined Sections In-Person Anaheim, CA 20260212 Feb 12, 2026 - Feb 14, 20…"
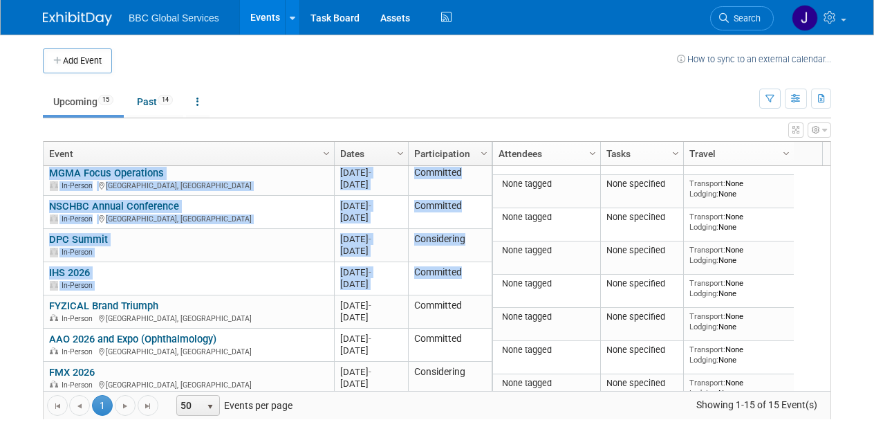
scroll to position [316, 0]
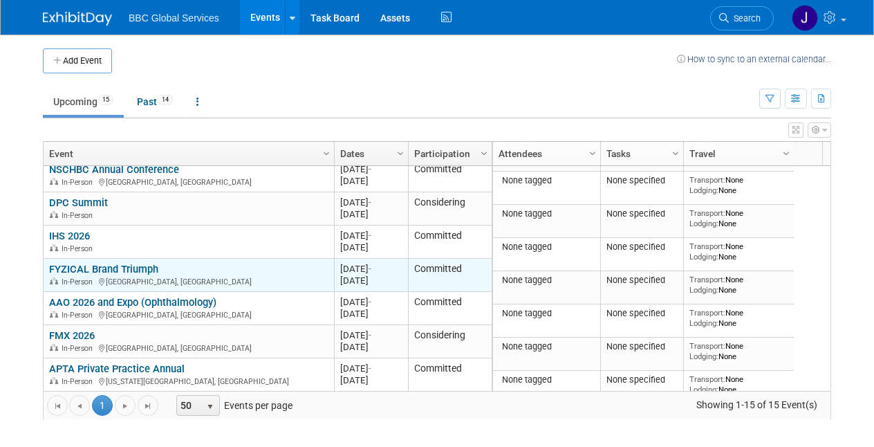
click at [46, 265] on td "FYZICAL Brand Triumph FYZICAL Brand Triumph In-Person Chicago, IL" at bounding box center [189, 275] width 290 height 33
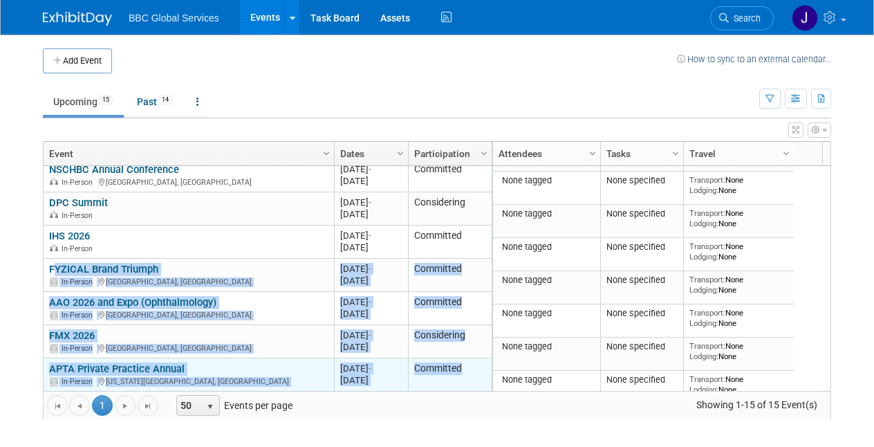
drag, startPoint x: 46, startPoint y: 265, endPoint x: 478, endPoint y: 366, distance: 443.1
click at [478, 366] on tbody "American Conference on Physician Health (ACPH) American Conference on Physician…" at bounding box center [268, 120] width 448 height 541
copy tbody "FYZICAL Brand Triumph In-Person Chicago, IL 20261002 Oct 2, 2026 - Oct 4, 2026 …"
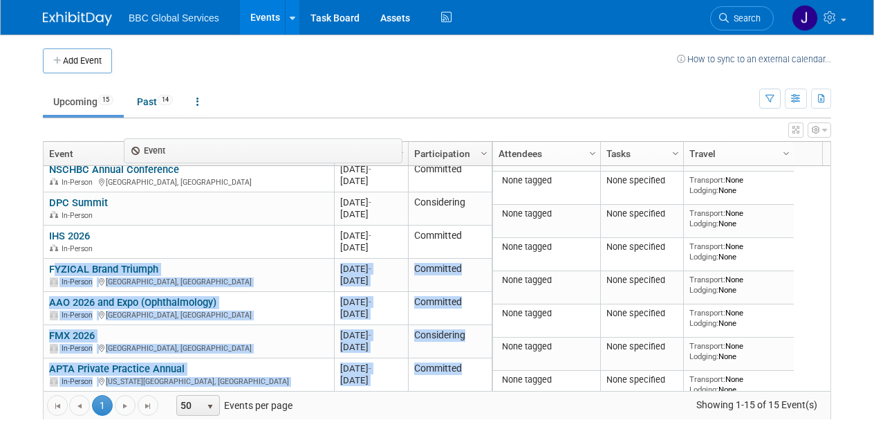
drag, startPoint x: 146, startPoint y: 147, endPoint x: 205, endPoint y: 145, distance: 59.5
click at [215, 145] on body "BBC Global Services Events Add Event Bulk Upload Events Shareable Event Boards …" at bounding box center [437, 223] width 874 height 447
click at [81, 150] on link "Event" at bounding box center [187, 154] width 276 height 24
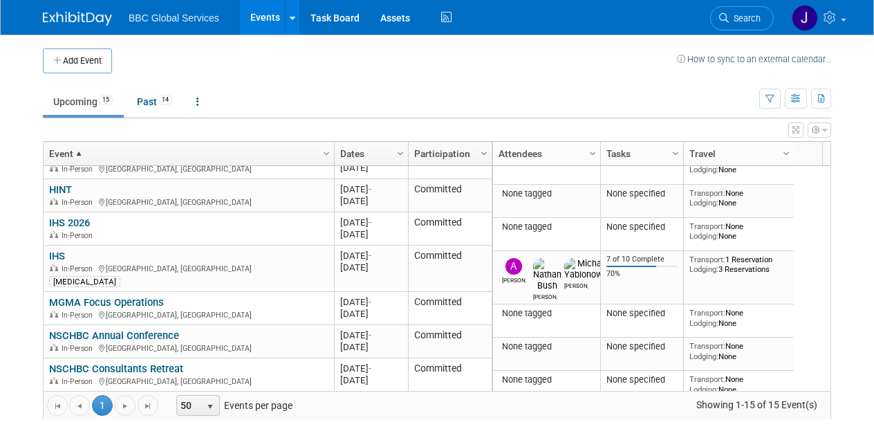
click at [79, 151] on span at bounding box center [78, 153] width 11 height 11
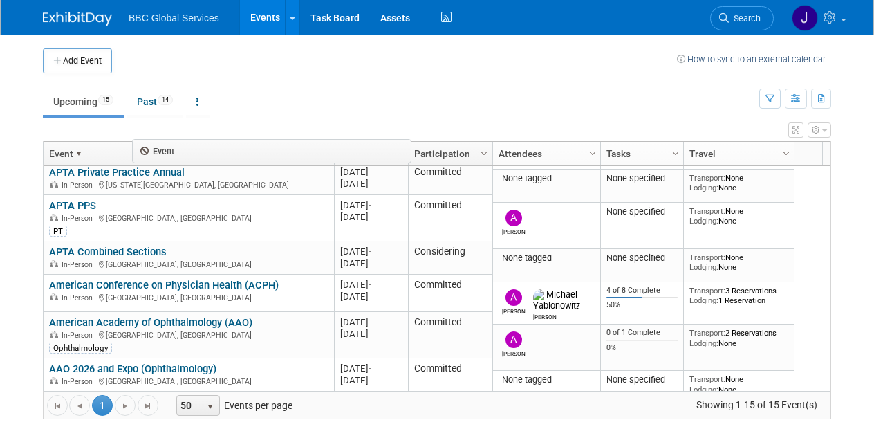
drag, startPoint x: 46, startPoint y: 153, endPoint x: 91, endPoint y: 152, distance: 45.6
click at [100, 152] on body "BBC Global Services Events Add Event Bulk Upload Events Shareable Event Boards …" at bounding box center [437, 223] width 874 height 447
click at [529, 151] on link "Attendees" at bounding box center [545, 154] width 93 height 24
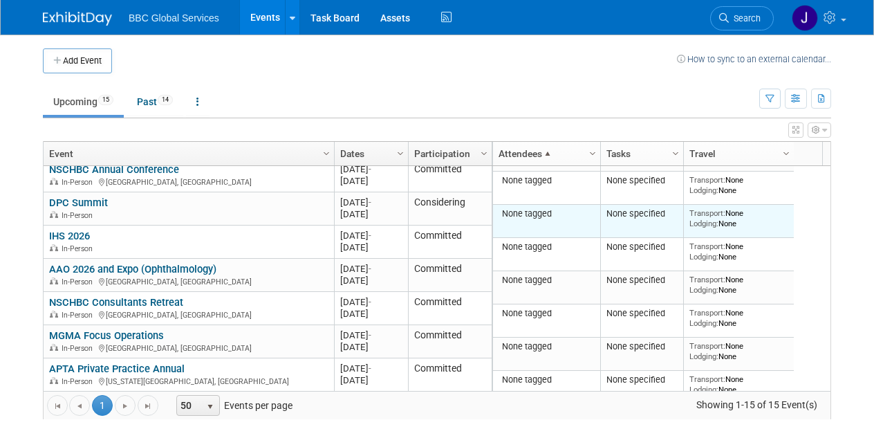
scroll to position [0, 0]
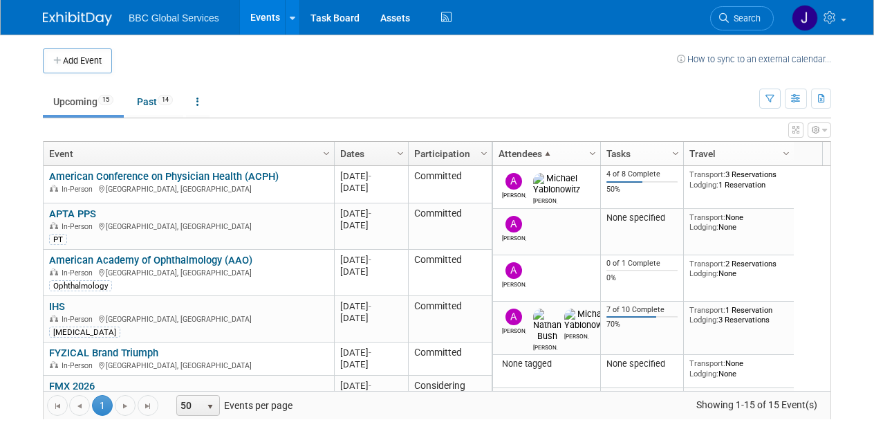
click at [71, 100] on link "Upcoming 15" at bounding box center [83, 102] width 81 height 26
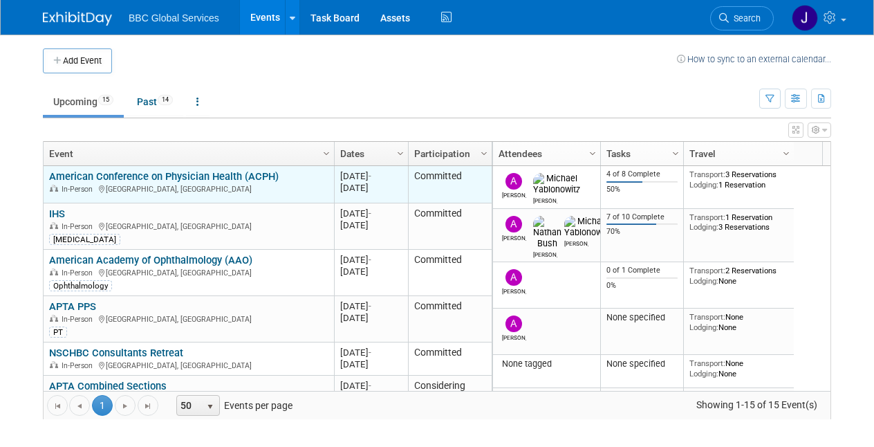
click at [212, 174] on link "American Conference on Physician Health (ACPH)" at bounding box center [164, 176] width 230 height 12
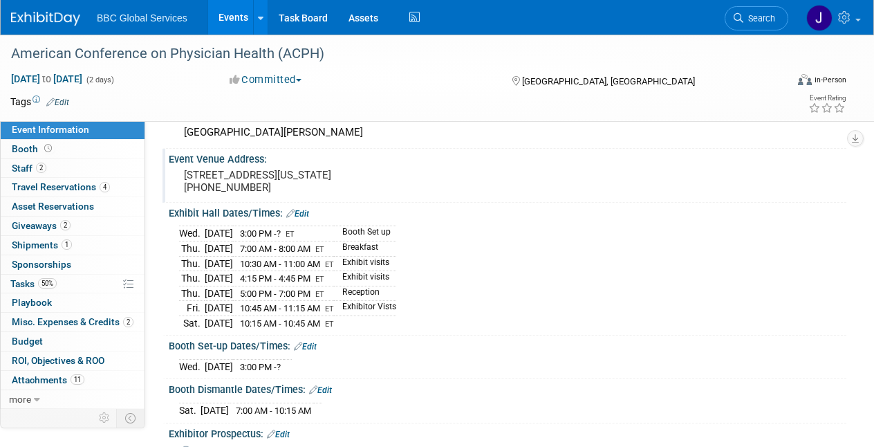
scroll to position [80, 0]
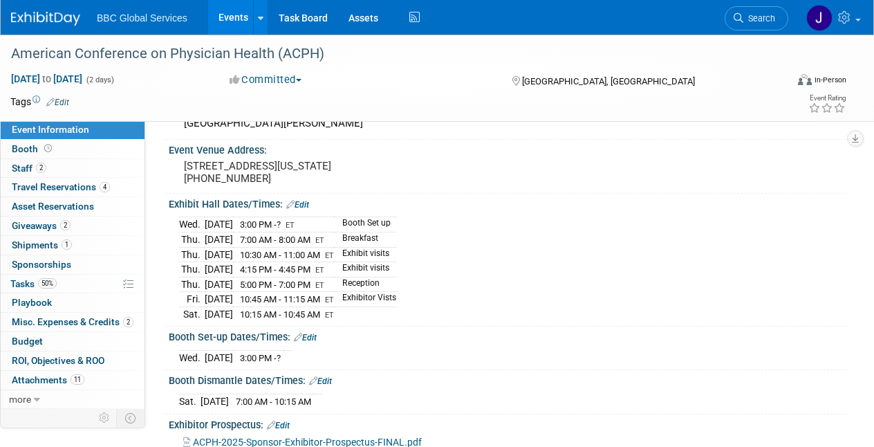
drag, startPoint x: 183, startPoint y: 266, endPoint x: 426, endPoint y: 272, distance: 242.8
click at [396, 272] on tbody "Wed. Sep 10, 2025 3:00 PM - ? ET Booth Set up Thu. Sep 11, 2025 7:00 AM - 8:00 …" at bounding box center [287, 269] width 217 height 104
copy tbody "Thu. Sep 11, 2025 10:30 AM - 11:00 AM ET Exhibit visits Thu. Sep 11, 2025 4:15 …"
click at [557, 185] on div "Event Venue Address: 10 Huntington Avenue Boston, Massachusetts, 02116 (617) 26…" at bounding box center [504, 166] width 684 height 53
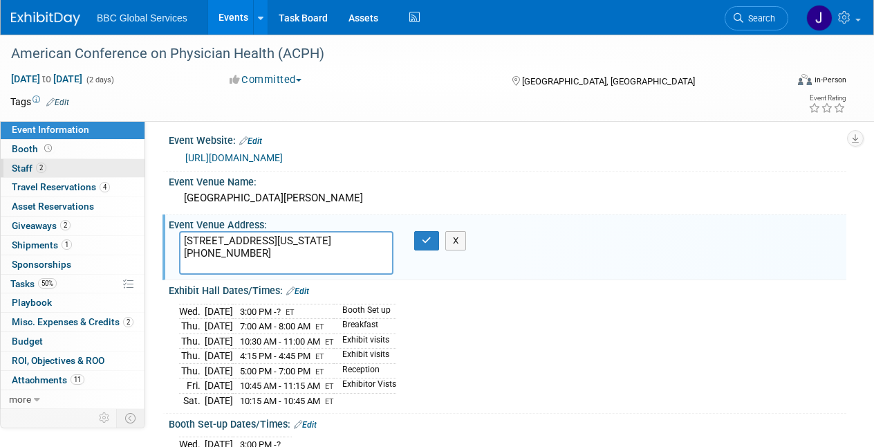
scroll to position [0, 0]
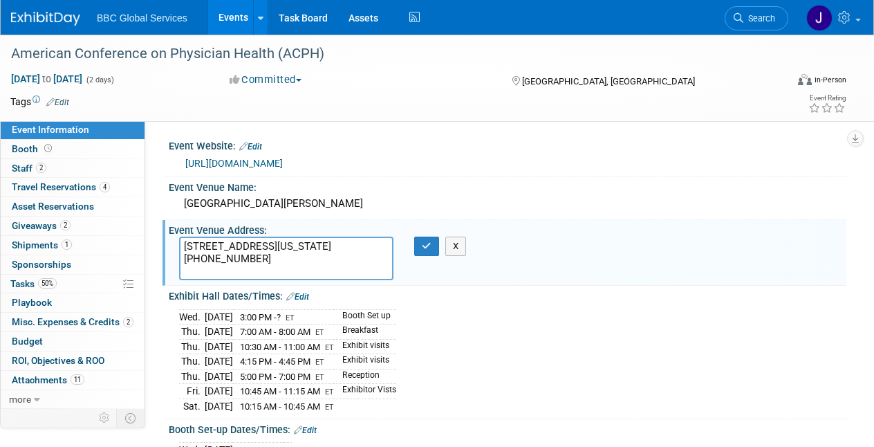
click at [77, 133] on span "Event Information" at bounding box center [50, 129] width 77 height 11
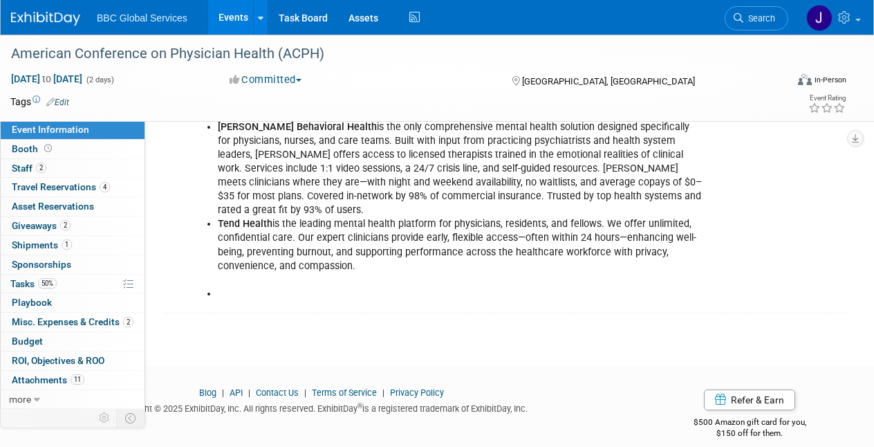
scroll to position [1142, 0]
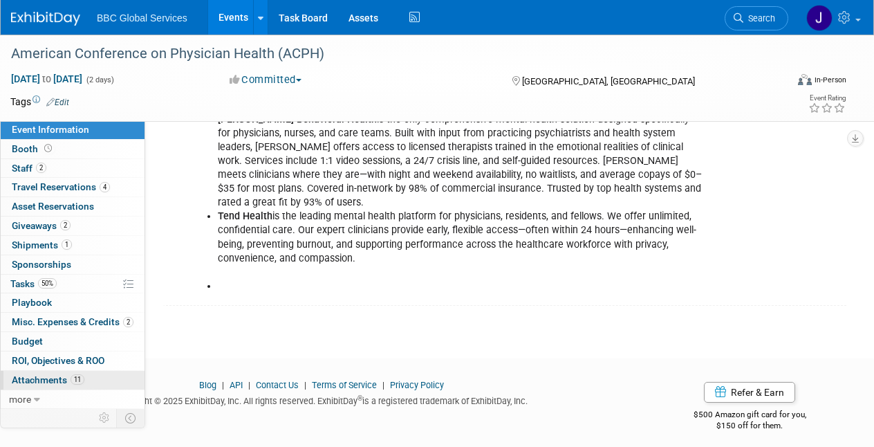
click at [39, 374] on span "Attachments 11" at bounding box center [48, 379] width 73 height 11
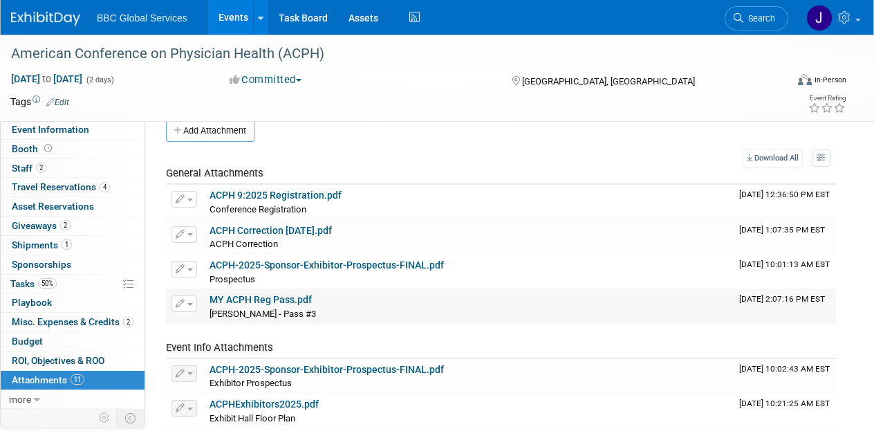
scroll to position [28, 0]
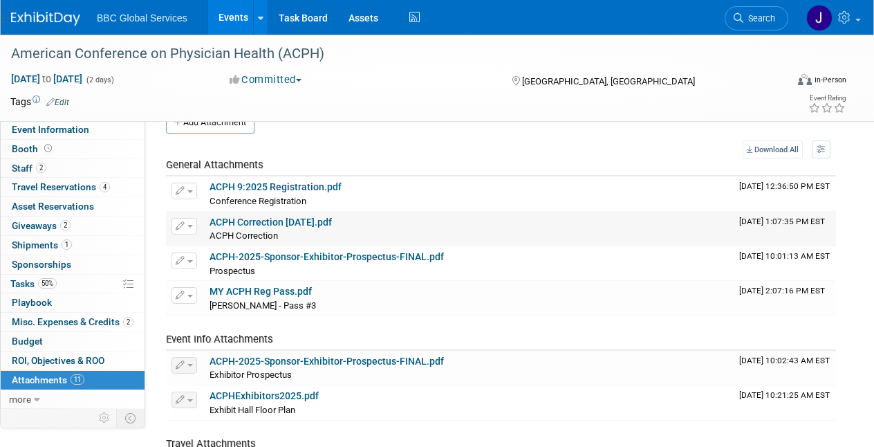
click at [245, 223] on link "ACPH Correction 8.6.2025.pdf" at bounding box center [271, 221] width 122 height 11
click at [57, 21] on img at bounding box center [45, 19] width 69 height 14
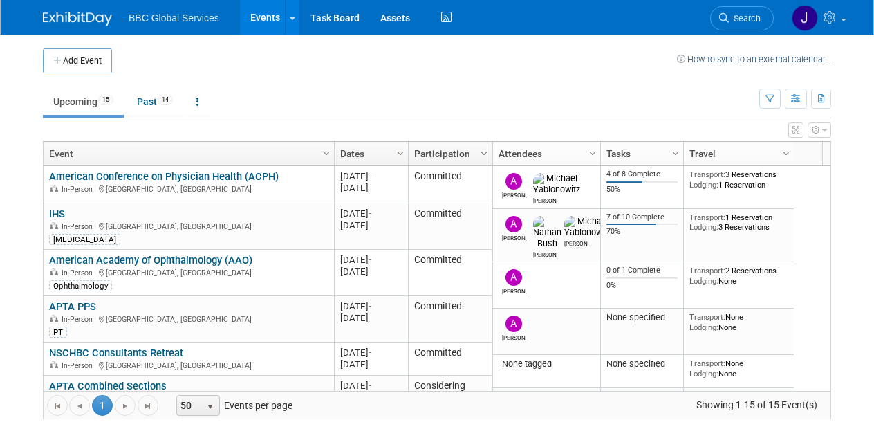
click at [141, 175] on link "American Conference on Physician Health (ACPH)" at bounding box center [164, 176] width 230 height 12
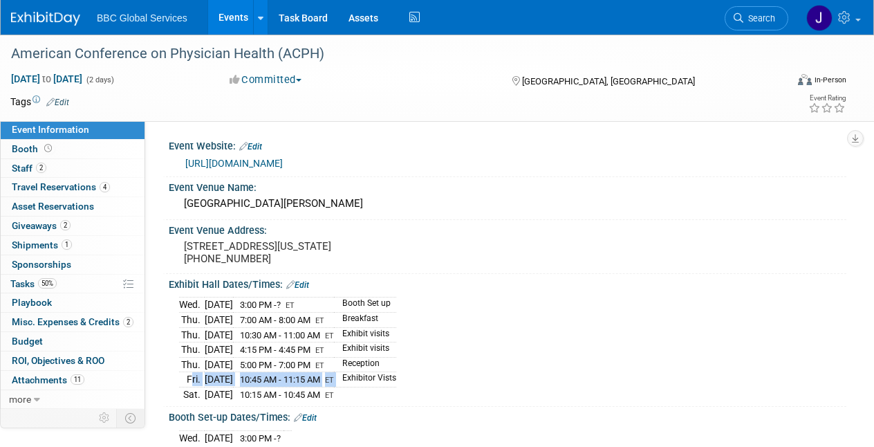
drag, startPoint x: 187, startPoint y: 388, endPoint x: 368, endPoint y: 389, distance: 180.5
click at [369, 387] on tr "[DATE] 10:45 AM - 11:15 AM ET Exhibitor Vists" at bounding box center [287, 379] width 217 height 15
copy tr "[DATE] 10:45 AM - 11:15 AM ET"
click at [28, 395] on span "more" at bounding box center [20, 398] width 22 height 11
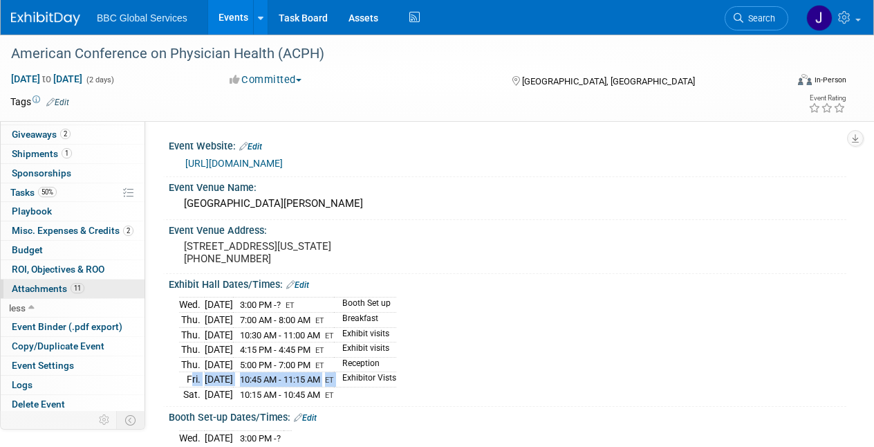
click at [49, 284] on span "Attachments 11" at bounding box center [48, 288] width 73 height 11
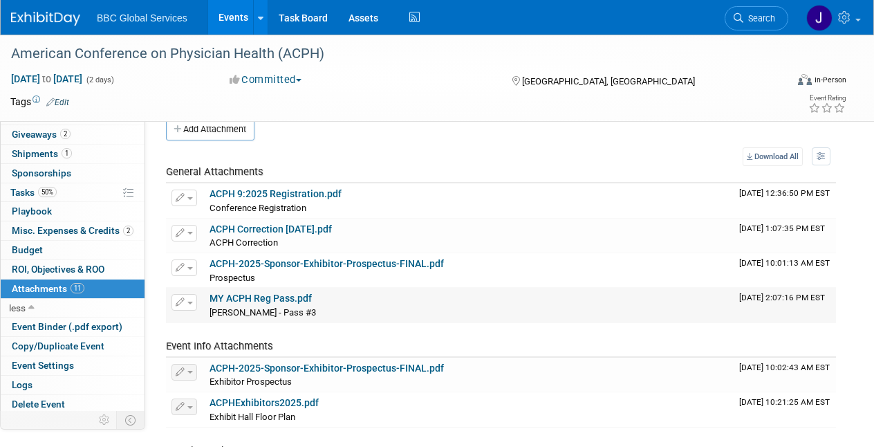
scroll to position [0, 0]
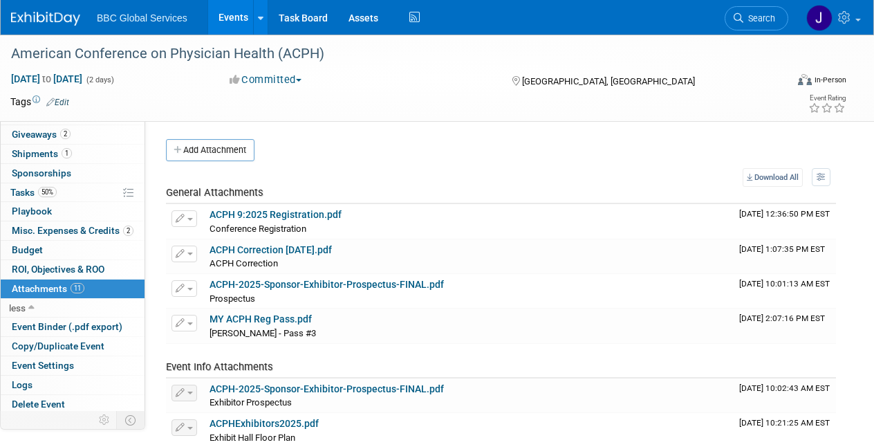
click at [33, 22] on img at bounding box center [45, 19] width 69 height 14
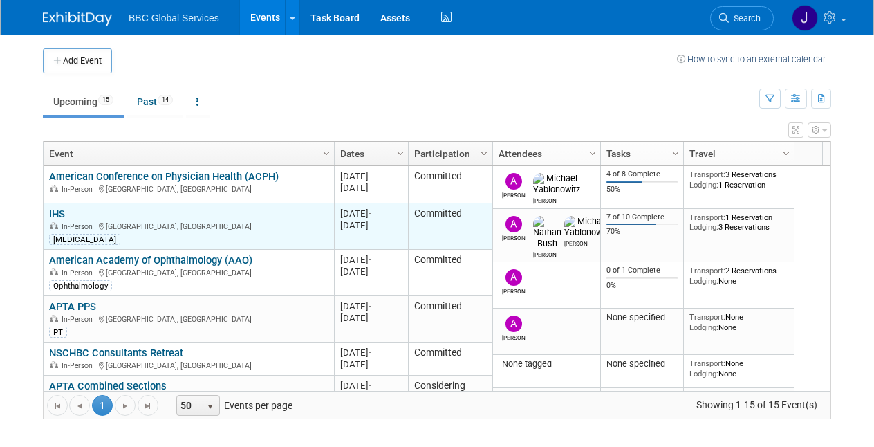
click at [59, 212] on link "IHS" at bounding box center [57, 213] width 16 height 12
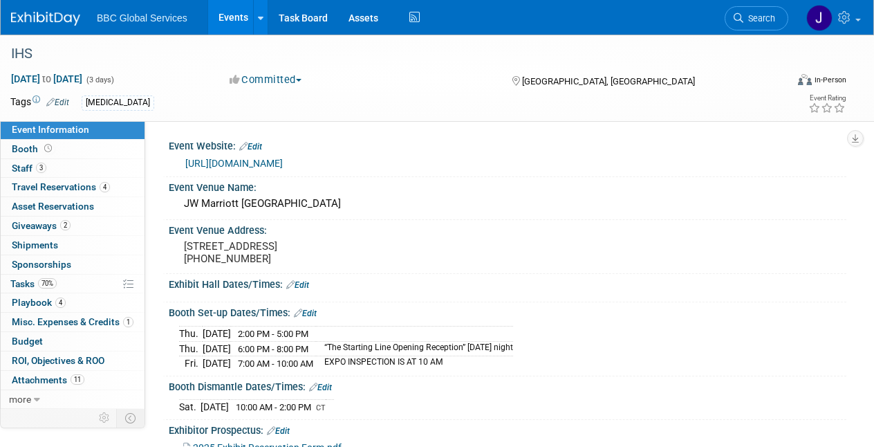
click at [30, 21] on img at bounding box center [45, 19] width 69 height 14
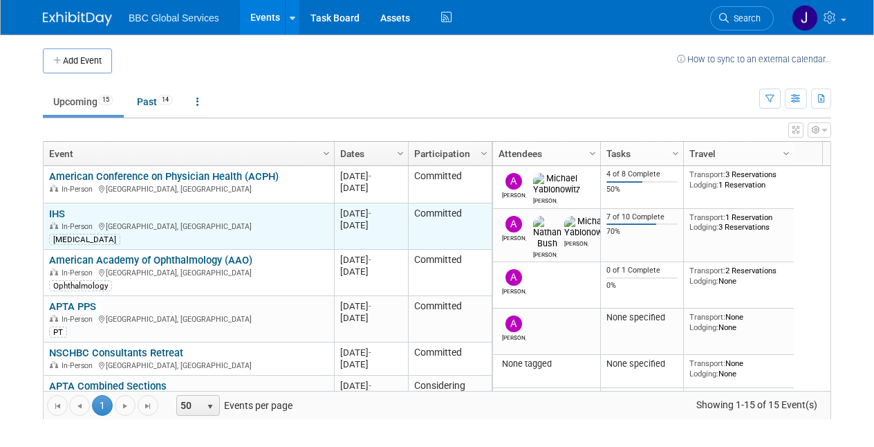
drag, startPoint x: 340, startPoint y: 213, endPoint x: 396, endPoint y: 227, distance: 57.7
click at [396, 227] on div "20250918 Sep 18, 2025 - Sep 20, 2025" at bounding box center [371, 219] width 62 height 24
copy div "Sep 18, 2025 - Sep 20, 2025"
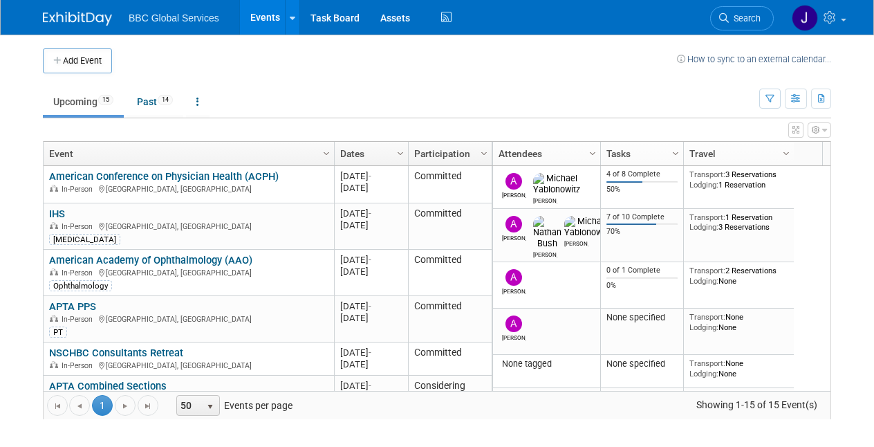
click at [74, 18] on img at bounding box center [77, 19] width 69 height 14
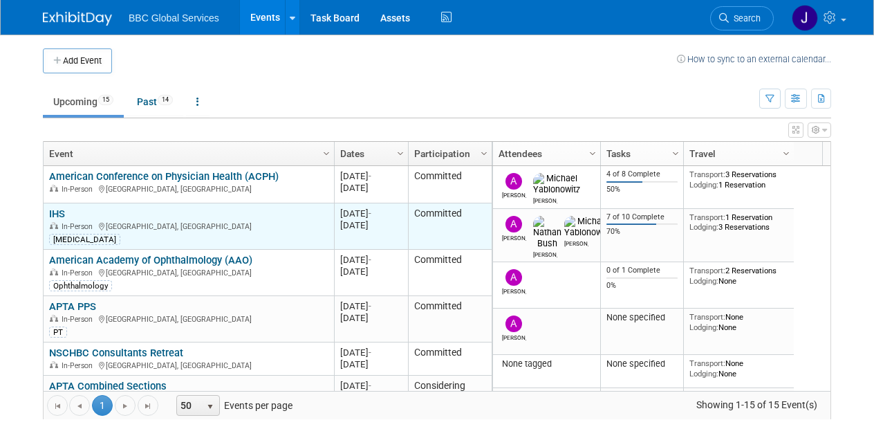
click at [60, 214] on link "IHS" at bounding box center [57, 213] width 16 height 12
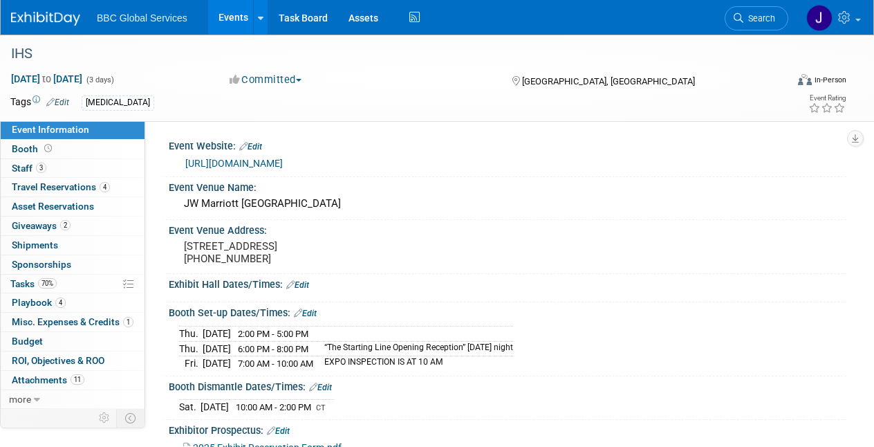
click at [241, 162] on link "[URL][DOMAIN_NAME]" at bounding box center [233, 163] width 97 height 11
click at [50, 23] on img at bounding box center [45, 19] width 69 height 14
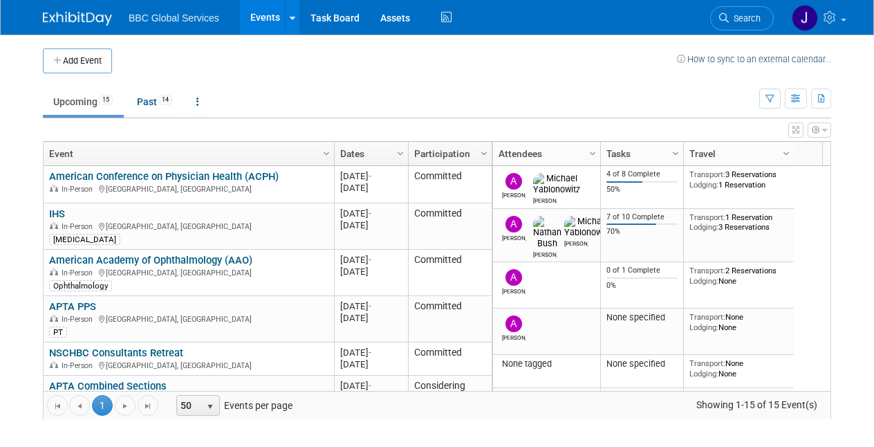
click at [63, 212] on link "IHS" at bounding box center [57, 213] width 16 height 12
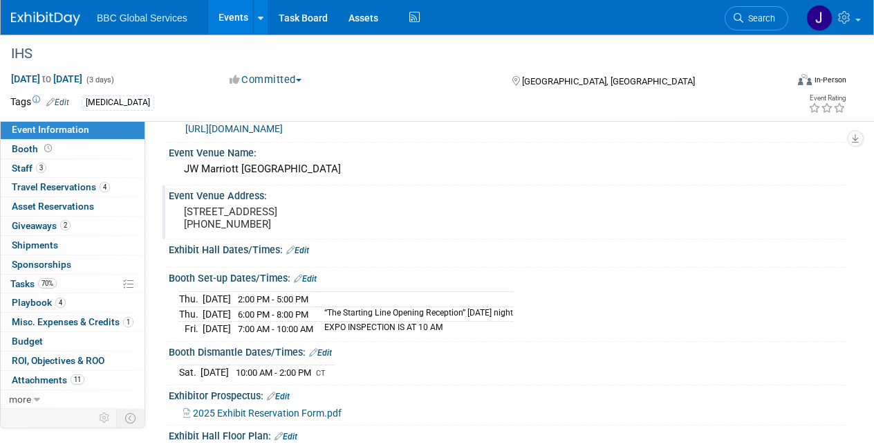
scroll to position [38, 0]
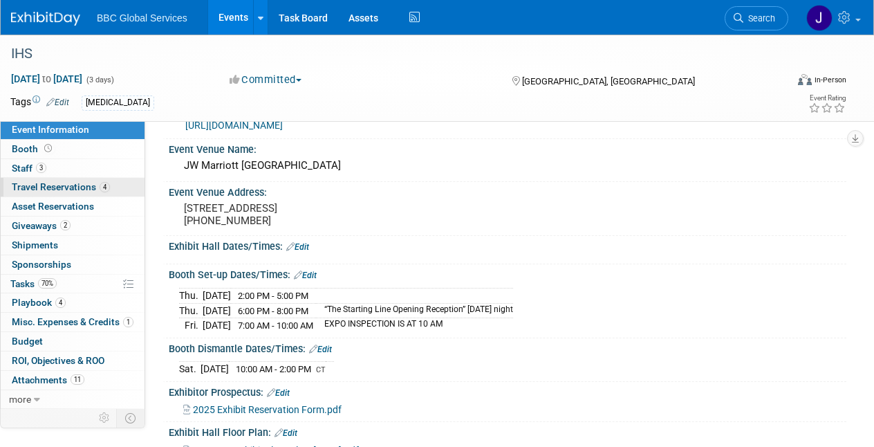
click at [61, 187] on span "Travel Reservations 4" at bounding box center [61, 186] width 98 height 11
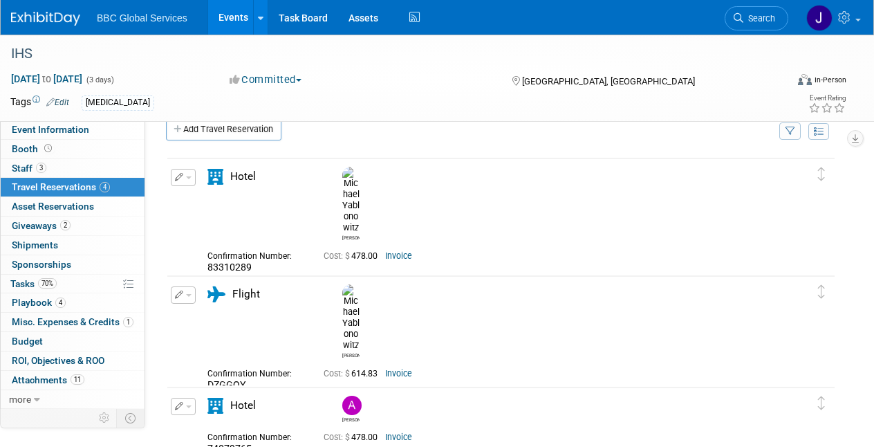
scroll to position [0, 0]
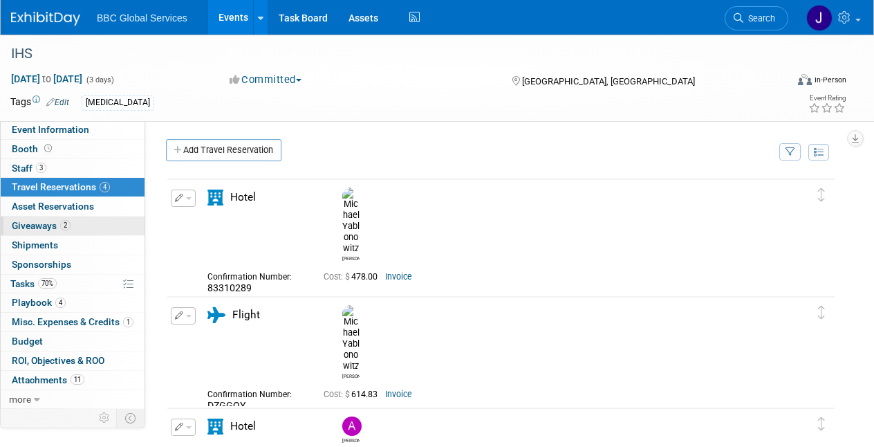
click at [25, 224] on span "Giveaways 2" at bounding box center [41, 225] width 59 height 11
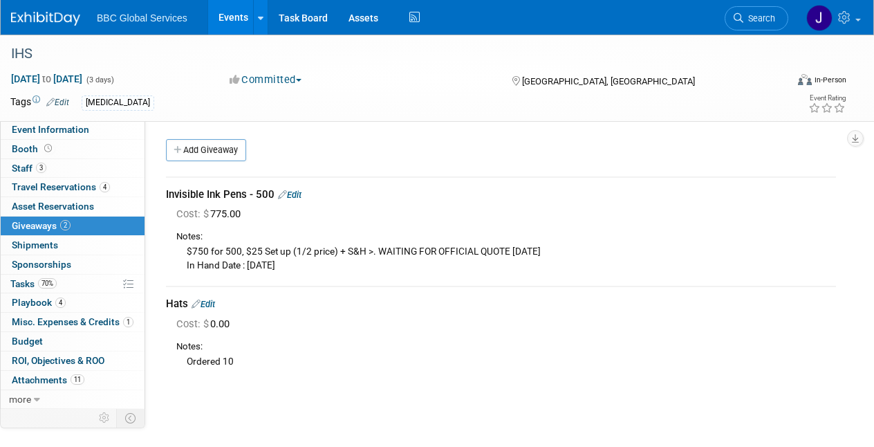
click at [295, 194] on link "Edit" at bounding box center [290, 194] width 24 height 10
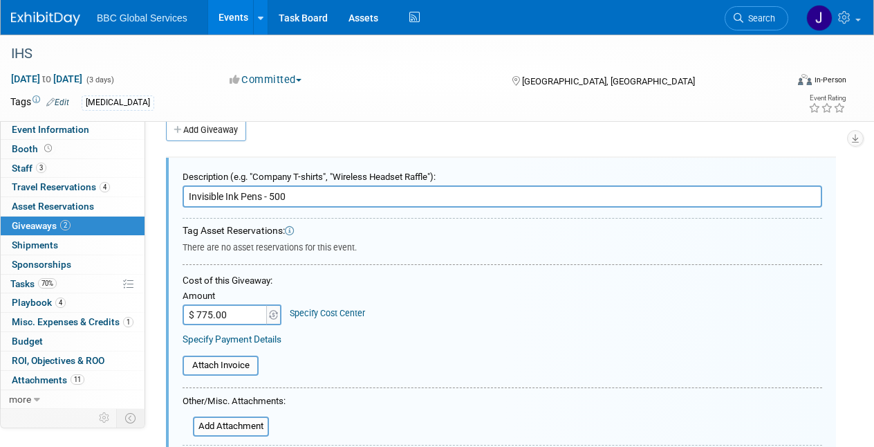
click at [277, 195] on input "Invisible Ink Pens - 500" at bounding box center [503, 196] width 640 height 22
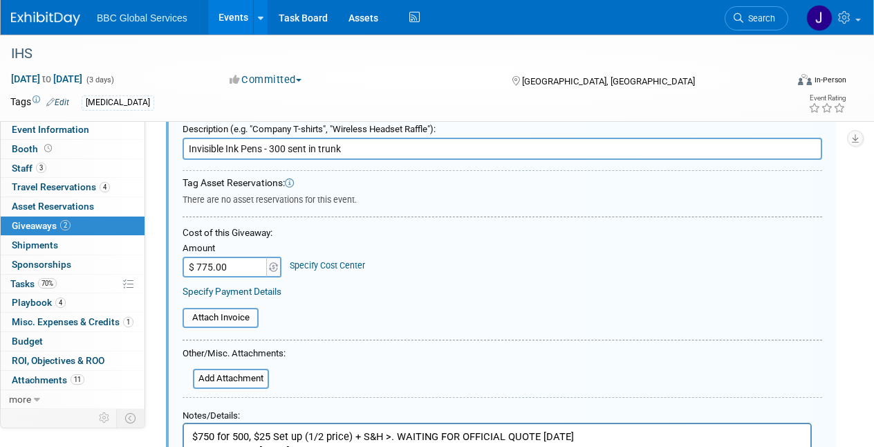
scroll to position [65, 0]
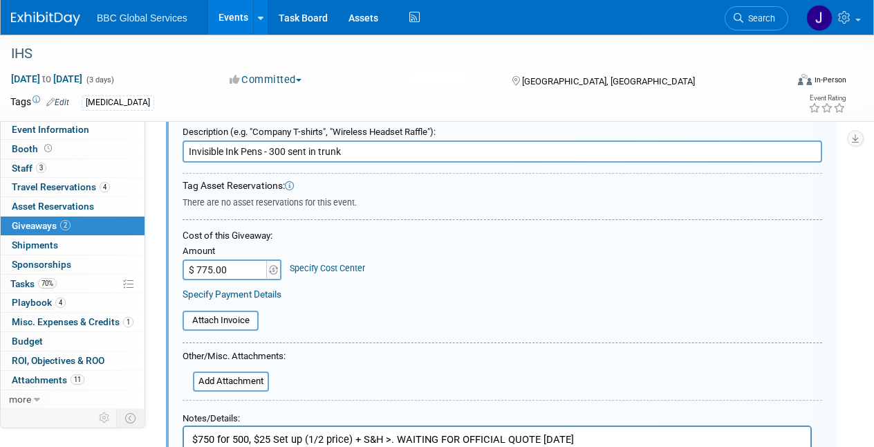
type input "Invisible Ink Pens - 300 sent in trunk"
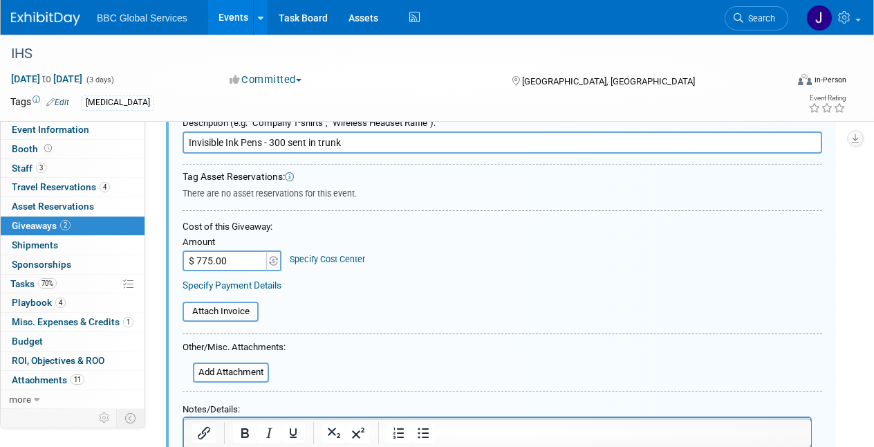
scroll to position [73, 0]
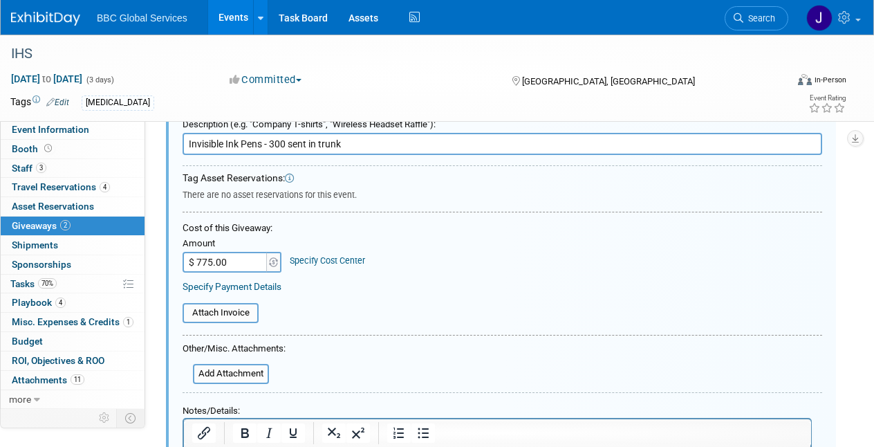
click at [230, 264] on input "$ 775.00" at bounding box center [226, 262] width 86 height 21
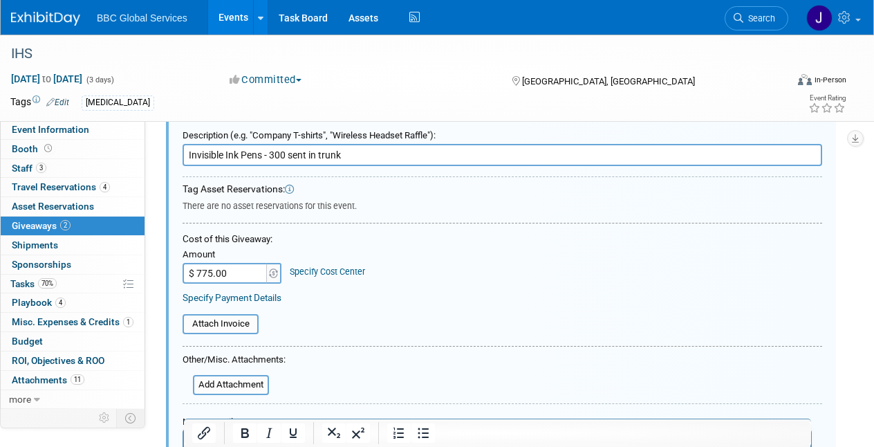
scroll to position [61, 0]
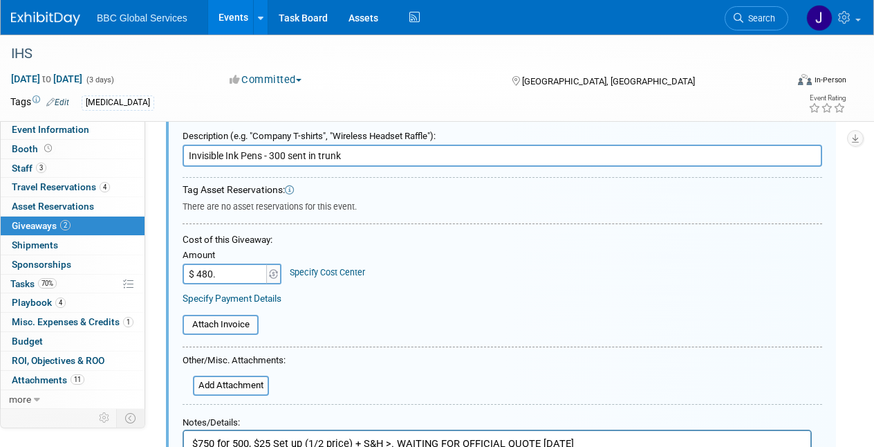
type input "$ 480.00"
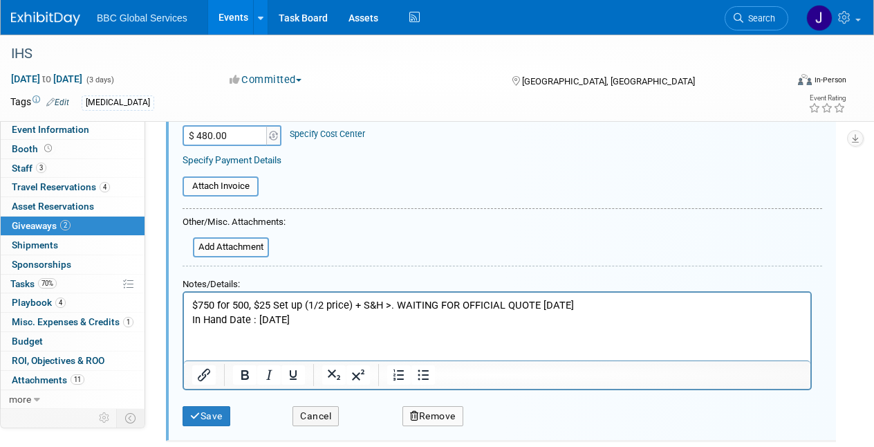
scroll to position [248, 0]
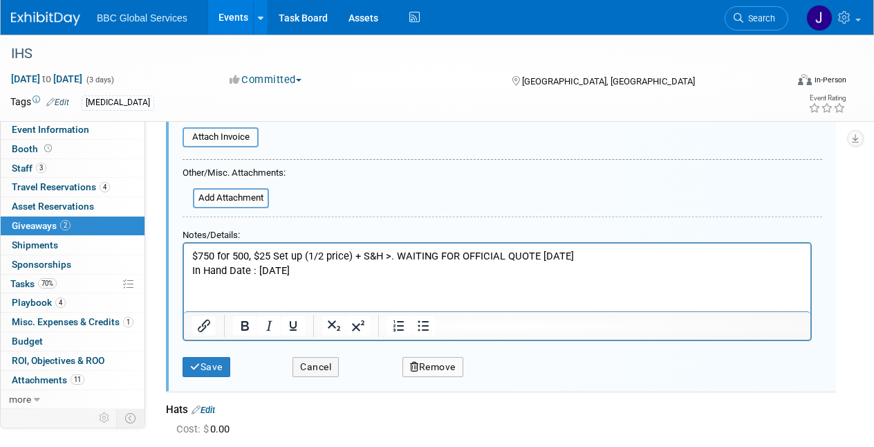
drag, startPoint x: 309, startPoint y: 268, endPoint x: 185, endPoint y: 253, distance: 125.4
click at [185, 253] on html "$750 for 500, $25 Set up (1/2 price) + S&H >. WAITING FOR OFFICIAL QUOTE 8.13.2…" at bounding box center [497, 260] width 626 height 34
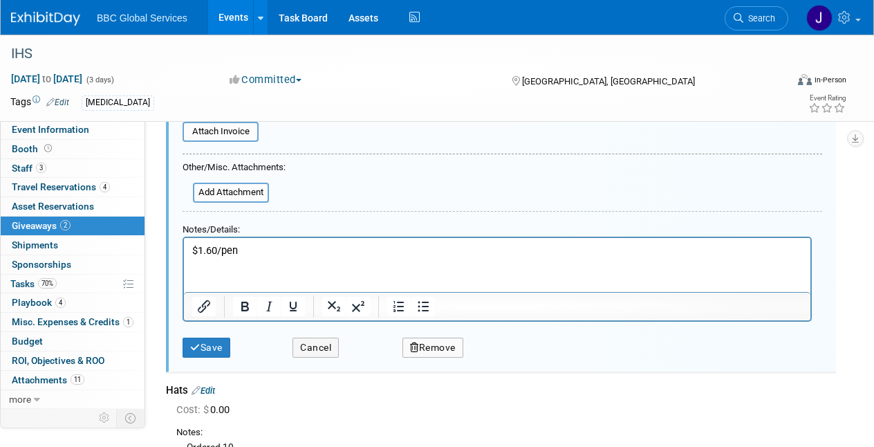
scroll to position [263, 0]
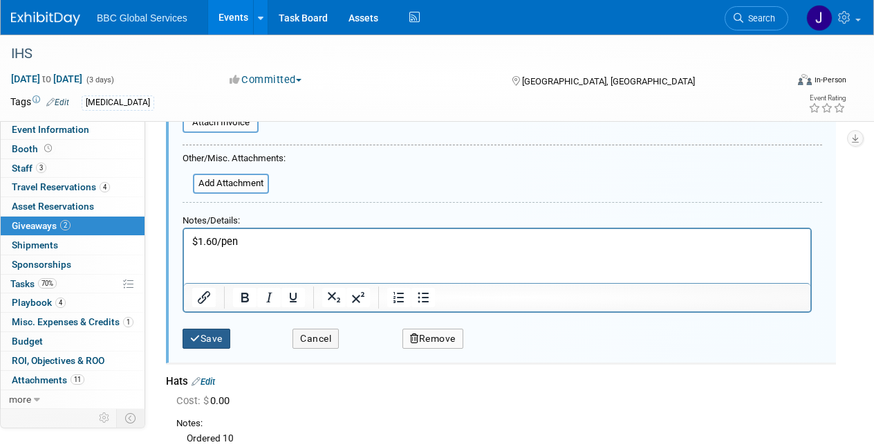
click at [217, 331] on button "Save" at bounding box center [207, 338] width 48 height 20
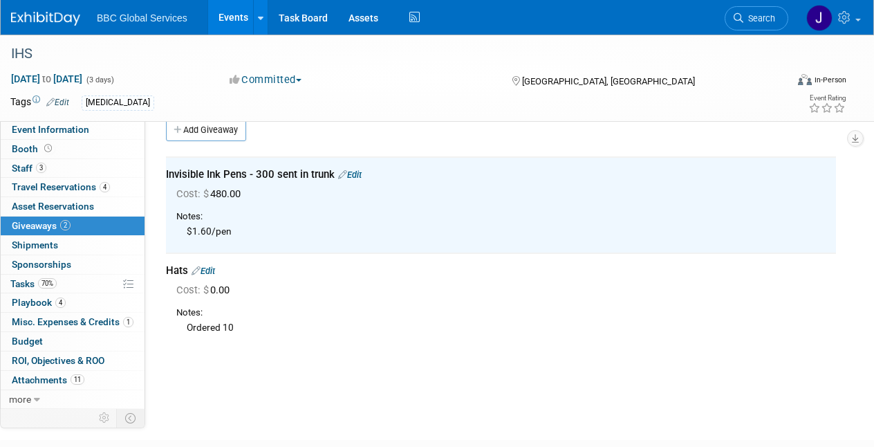
scroll to position [0, 0]
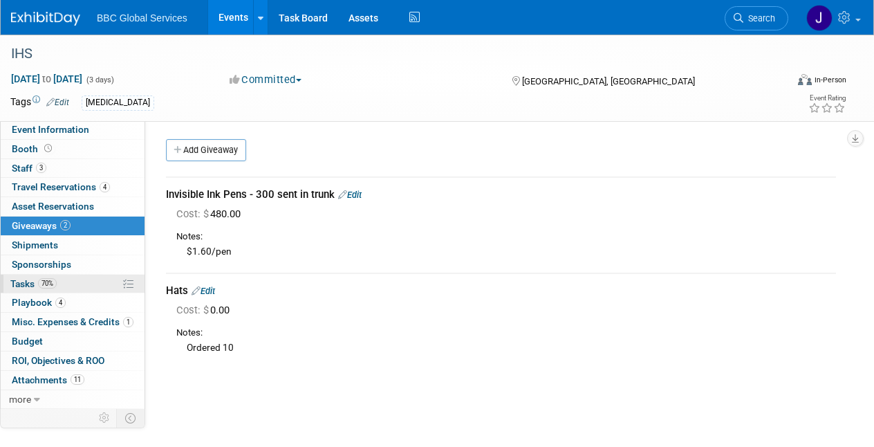
click at [19, 279] on span "Tasks 70%" at bounding box center [33, 283] width 46 height 11
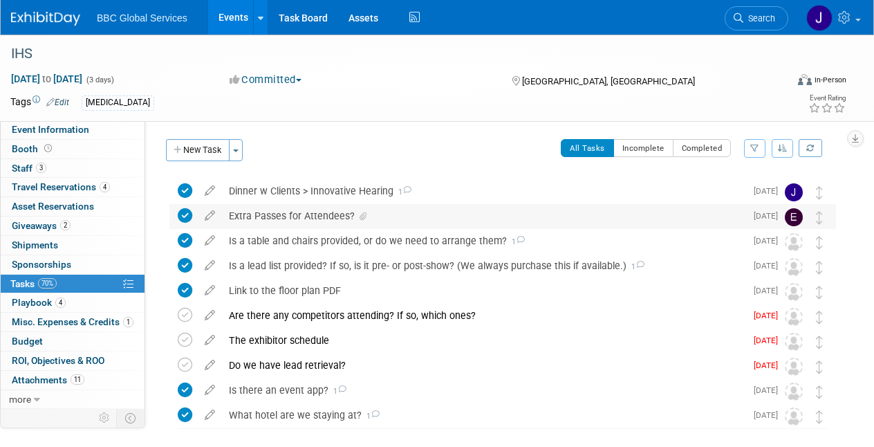
click at [306, 217] on div "Extra Passes for Attendees?" at bounding box center [483, 216] width 523 height 24
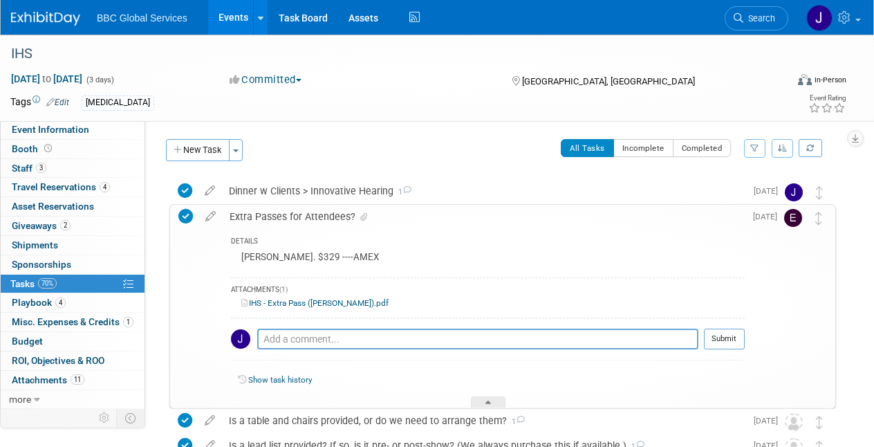
click at [251, 214] on div "Extra Passes for Attendees?" at bounding box center [484, 217] width 522 height 24
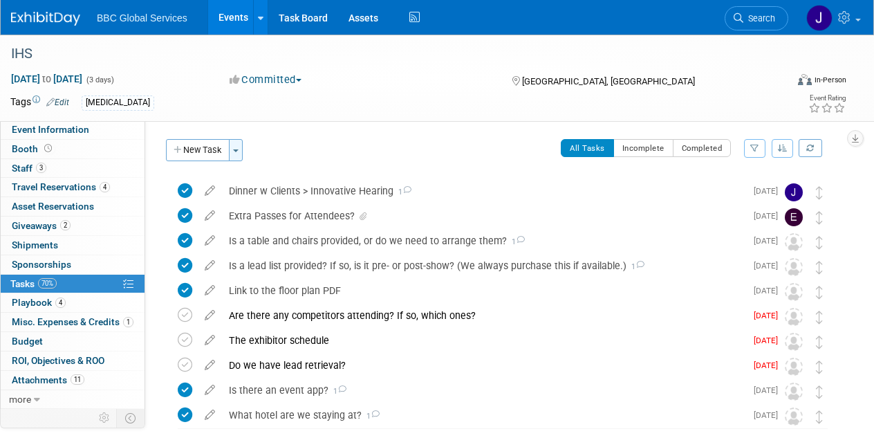
click at [238, 155] on button "Toggle Dropdown" at bounding box center [236, 150] width 14 height 22
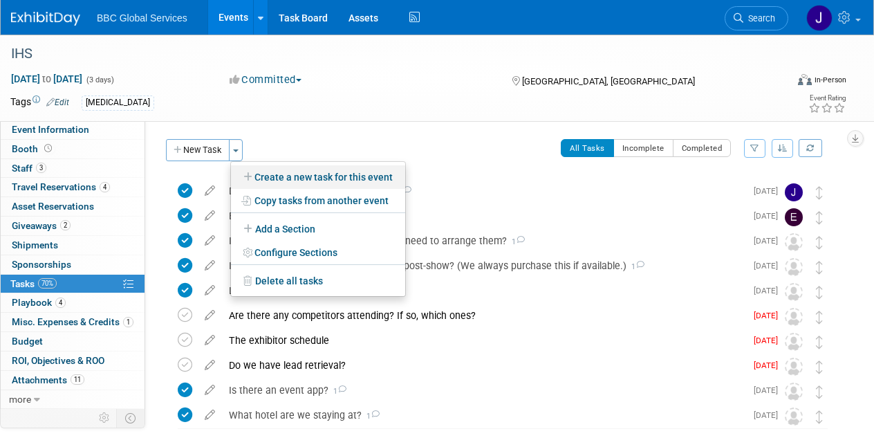
click at [266, 175] on link "Create a new task for this event" at bounding box center [318, 177] width 174 height 24
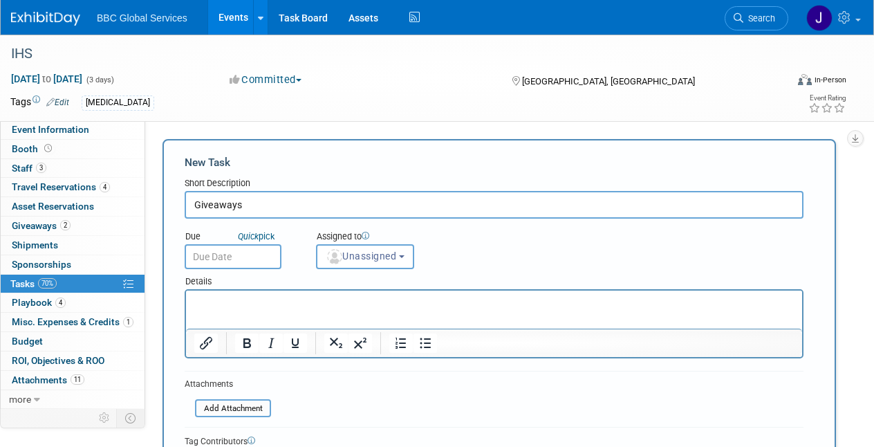
type input "Giveaways"
click at [213, 301] on p "Rich Text Area. Press ALT-0 for help." at bounding box center [494, 303] width 600 height 14
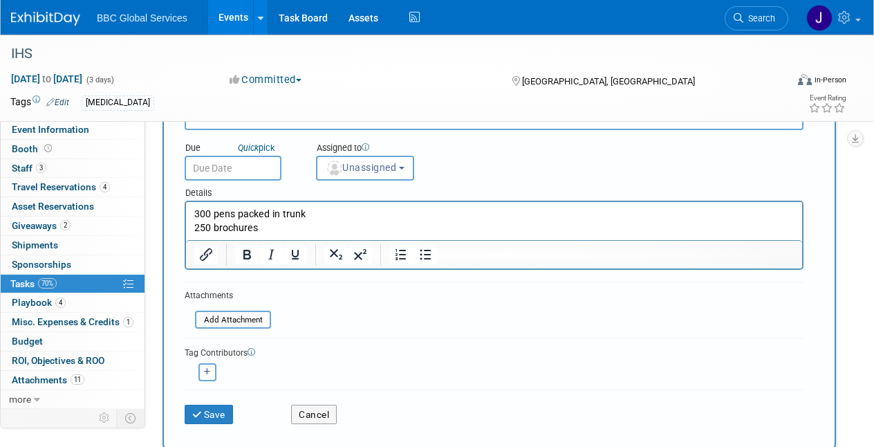
scroll to position [92, 0]
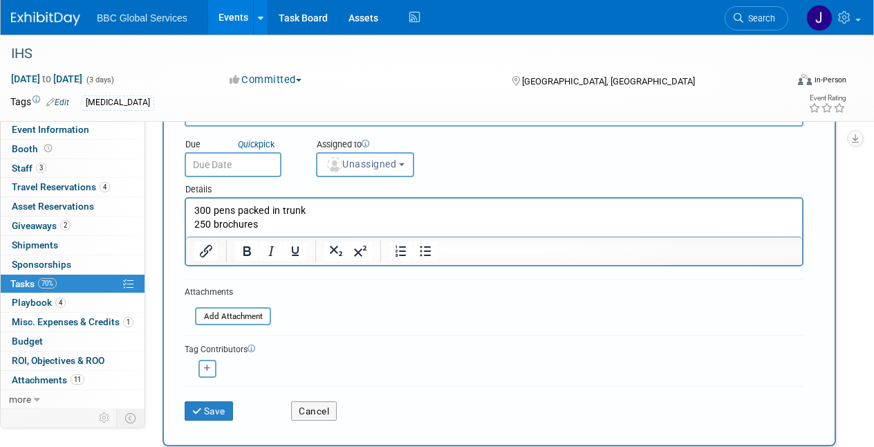
click at [211, 364] on button "button" at bounding box center [207, 369] width 18 height 18
select select
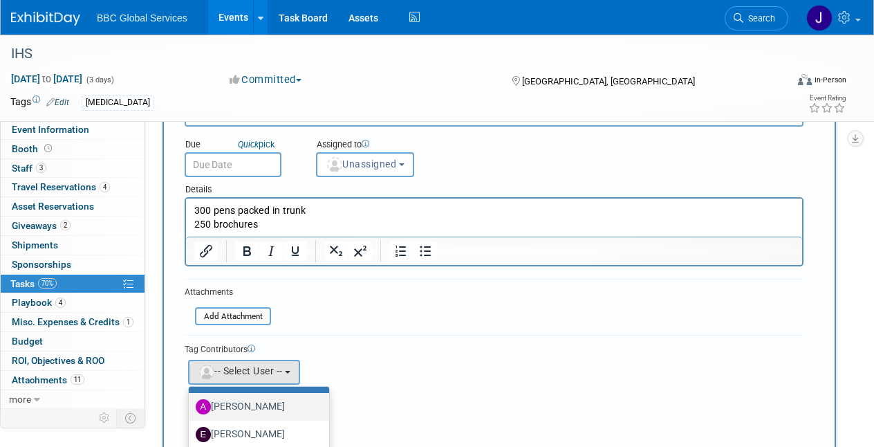
scroll to position [73, 0]
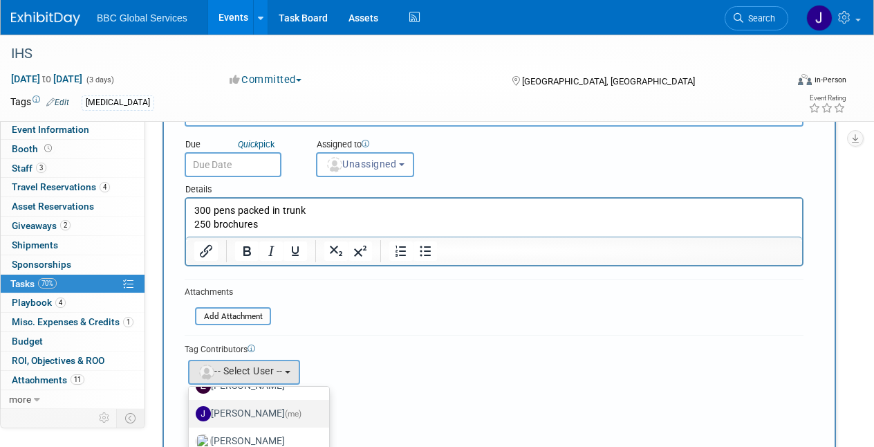
click at [228, 402] on label "Jennifer Benedict (me)" at bounding box center [256, 413] width 120 height 22
click at [191, 407] on input "Jennifer Benedict (me)" at bounding box center [186, 411] width 9 height 9
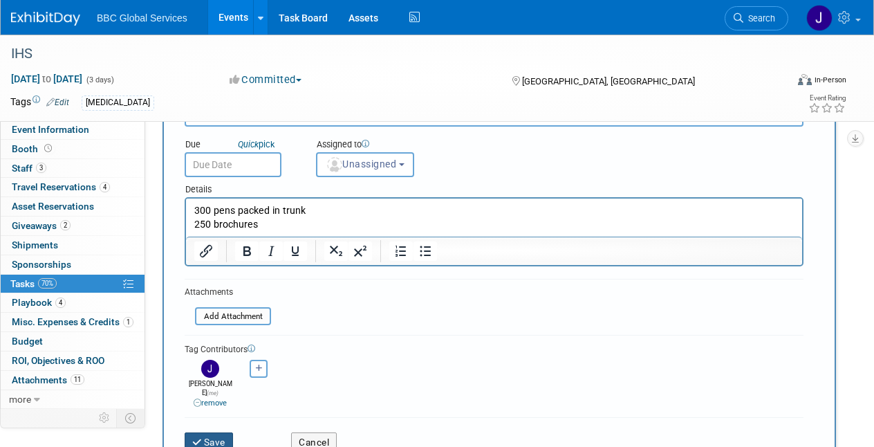
click at [211, 432] on button "Save" at bounding box center [209, 441] width 48 height 19
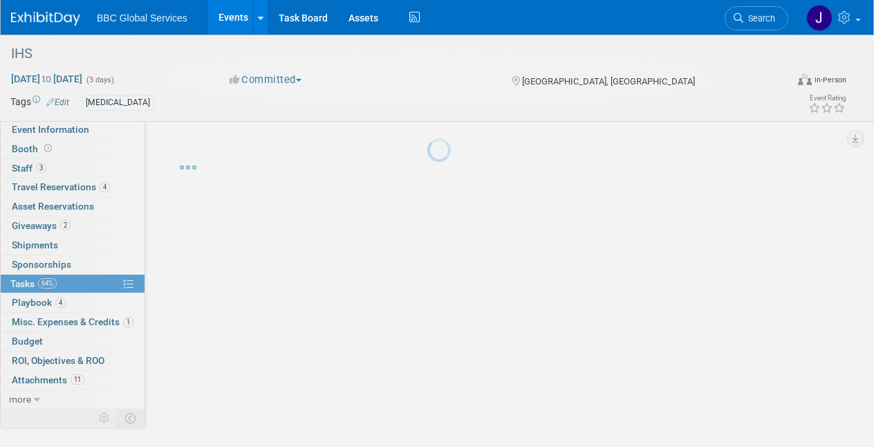
scroll to position [0, 0]
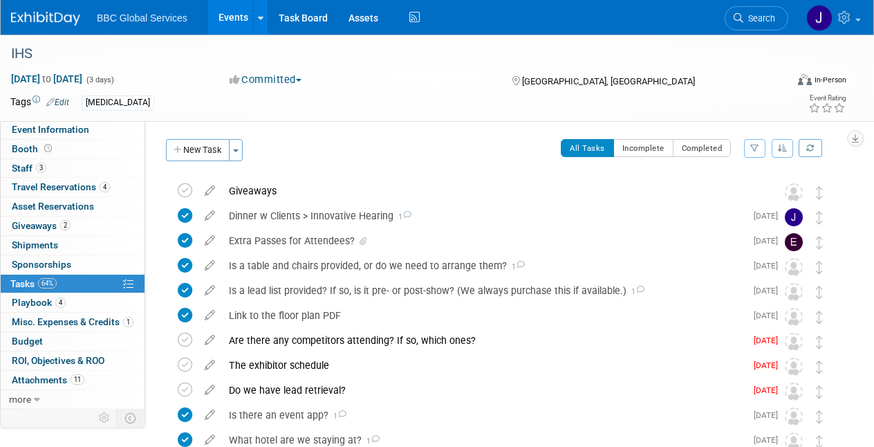
click at [260, 192] on div "Giveaways" at bounding box center [489, 191] width 535 height 24
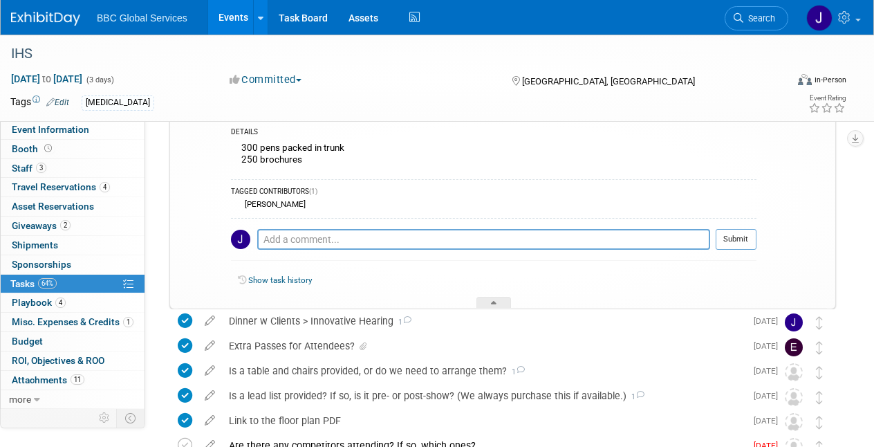
scroll to position [89, 0]
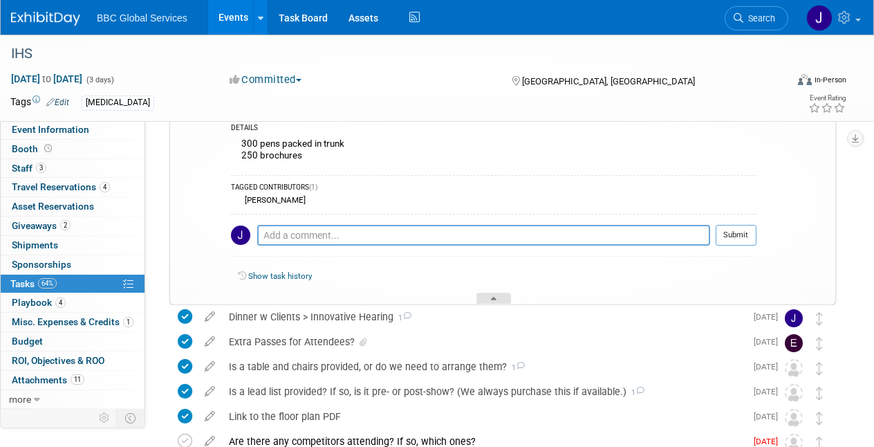
click at [501, 297] on div at bounding box center [493, 298] width 35 height 12
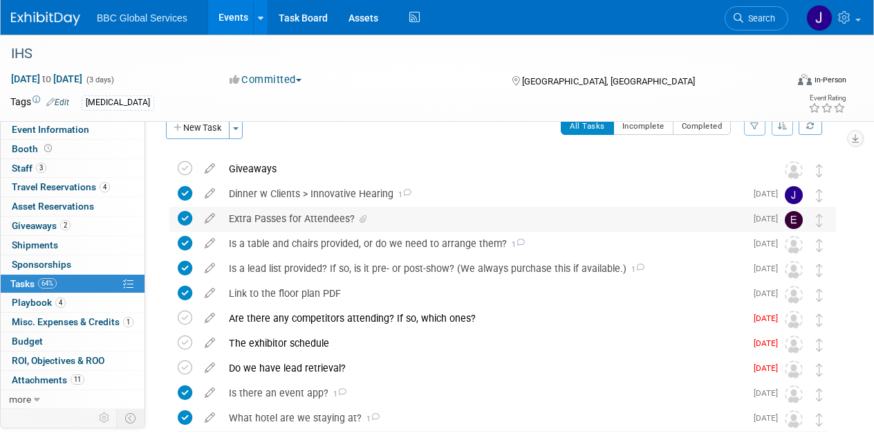
scroll to position [0, 0]
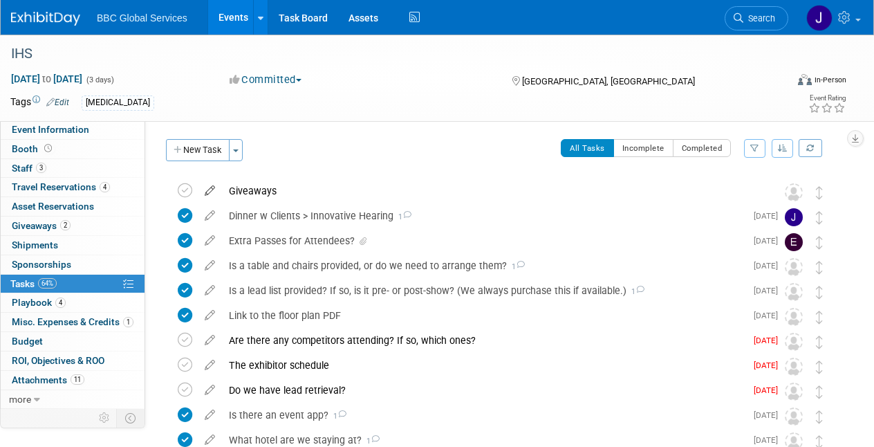
click at [216, 188] on icon at bounding box center [210, 187] width 24 height 17
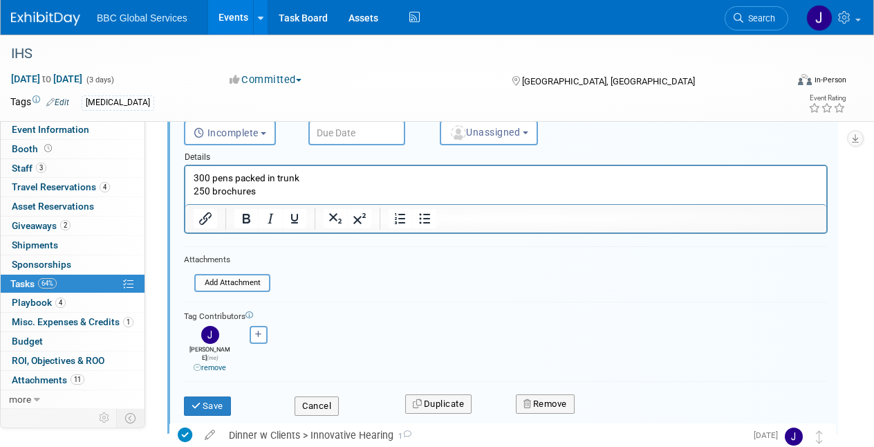
scroll to position [149, 0]
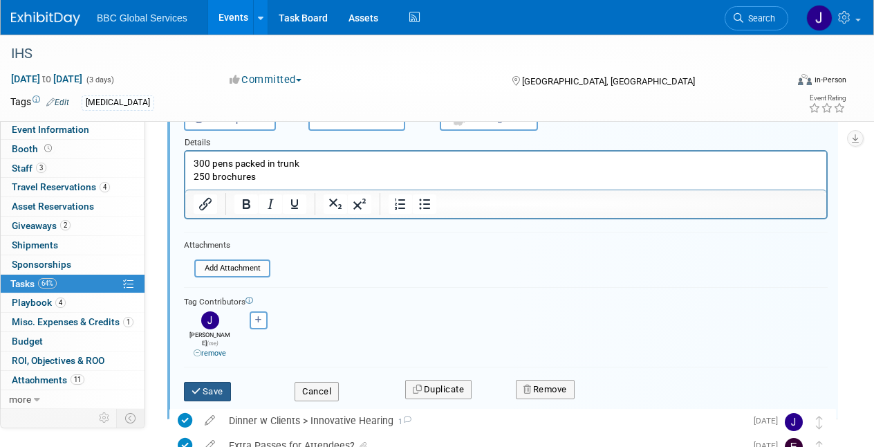
type input "Giveaways Packed"
click at [214, 382] on button "Save" at bounding box center [207, 391] width 47 height 19
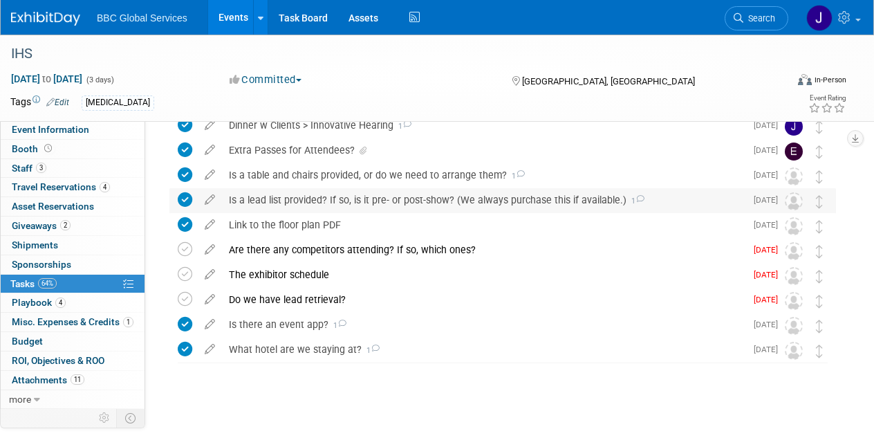
scroll to position [0, 0]
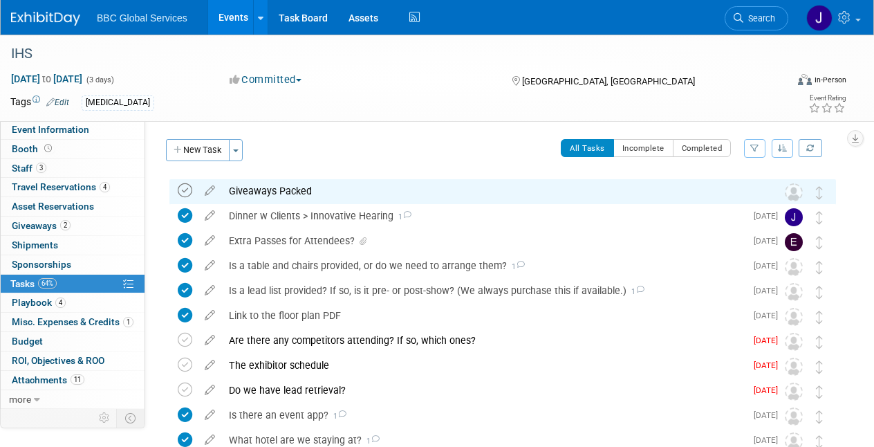
click at [189, 192] on icon at bounding box center [185, 190] width 15 height 15
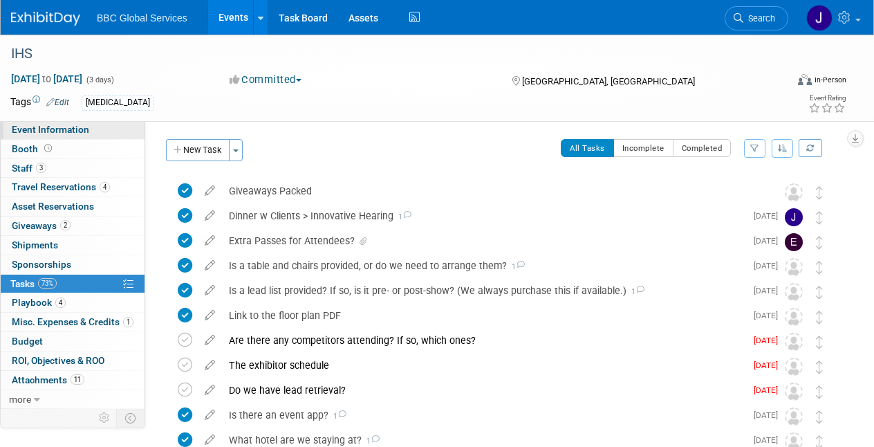
click at [76, 133] on span "Event Information" at bounding box center [50, 129] width 77 height 11
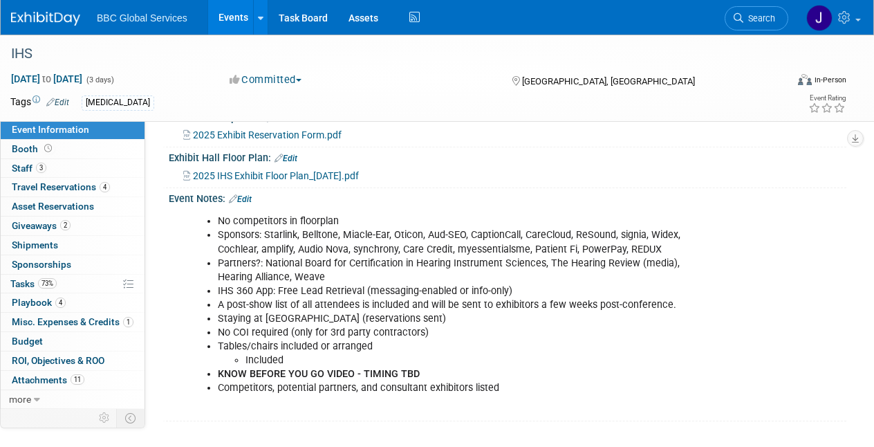
scroll to position [313, 0]
drag, startPoint x: 218, startPoint y: 299, endPoint x: 514, endPoint y: 302, distance: 296.0
click at [514, 297] on li "IHS 360 App: Free Lead Retrieval (messaging-enabled or info-only)" at bounding box center [461, 290] width 486 height 14
copy li "IHS 360 App: Free Lead Retrieval (messaging-enabled or info-only)"
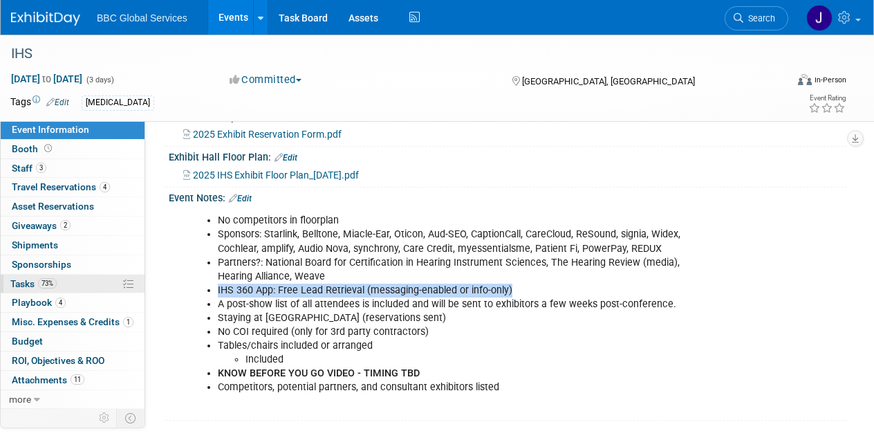
click at [24, 282] on span "Tasks 73%" at bounding box center [33, 283] width 46 height 11
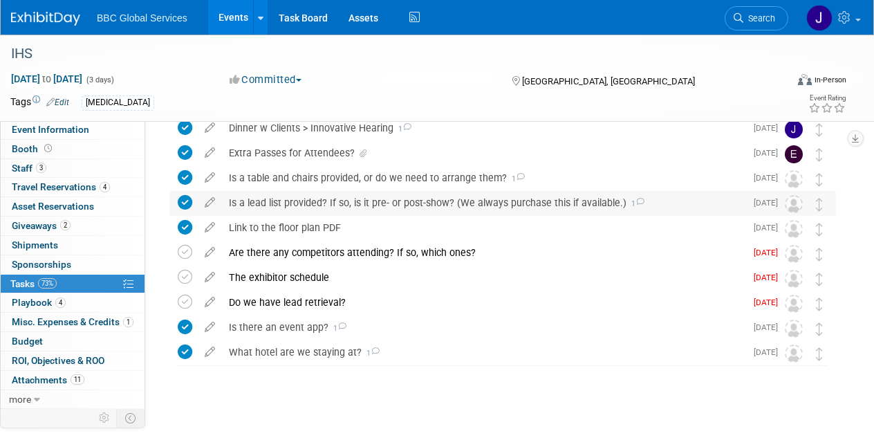
scroll to position [91, 0]
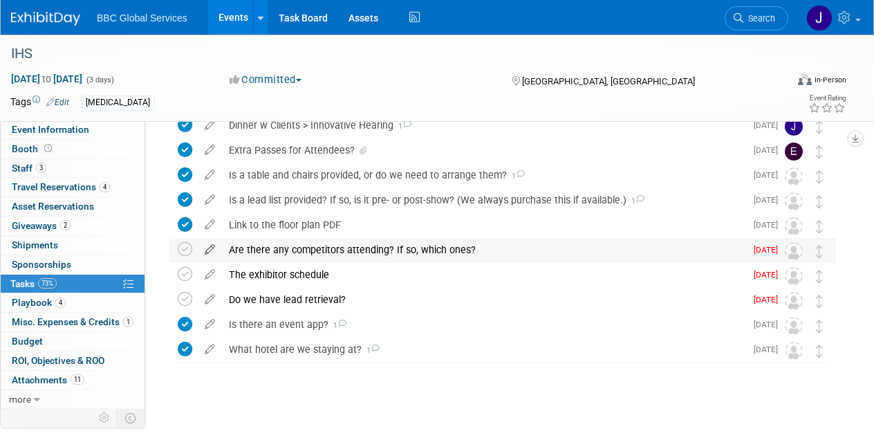
click at [204, 249] on icon at bounding box center [210, 246] width 24 height 17
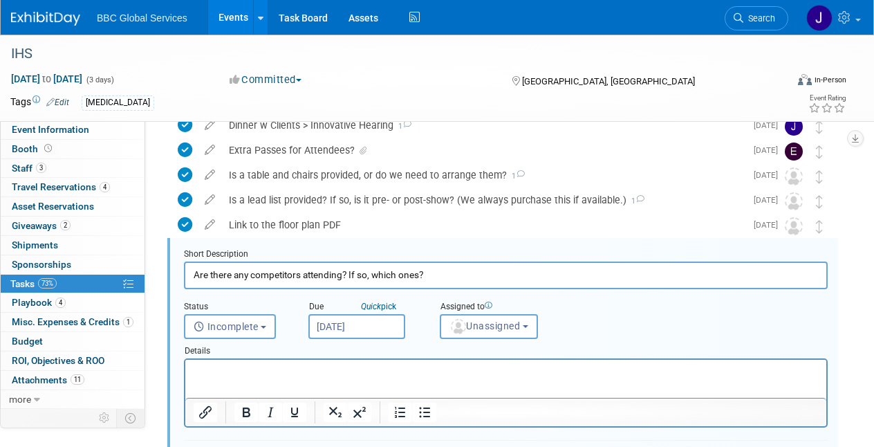
scroll to position [126, 0]
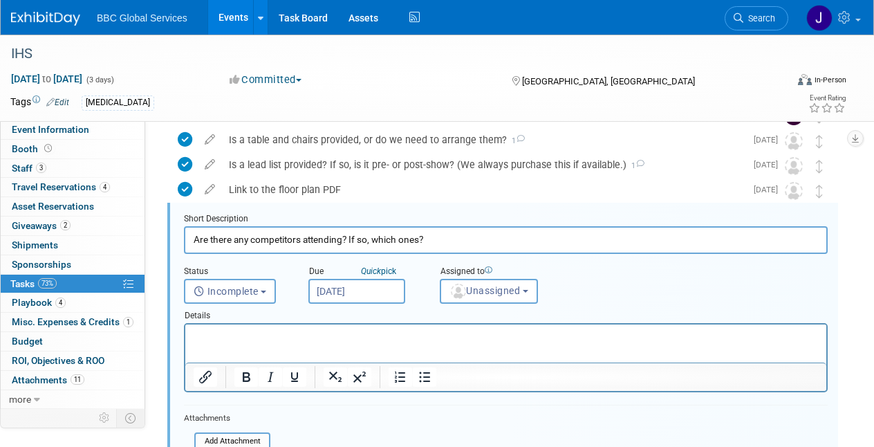
click at [213, 332] on p "Rich Text Area. Press ALT-0 for help." at bounding box center [506, 336] width 625 height 13
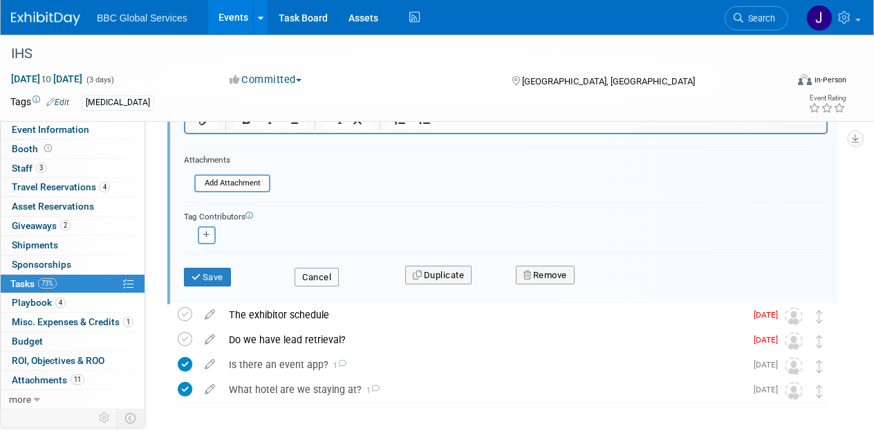
click at [323, 277] on button "Cancel" at bounding box center [317, 277] width 44 height 19
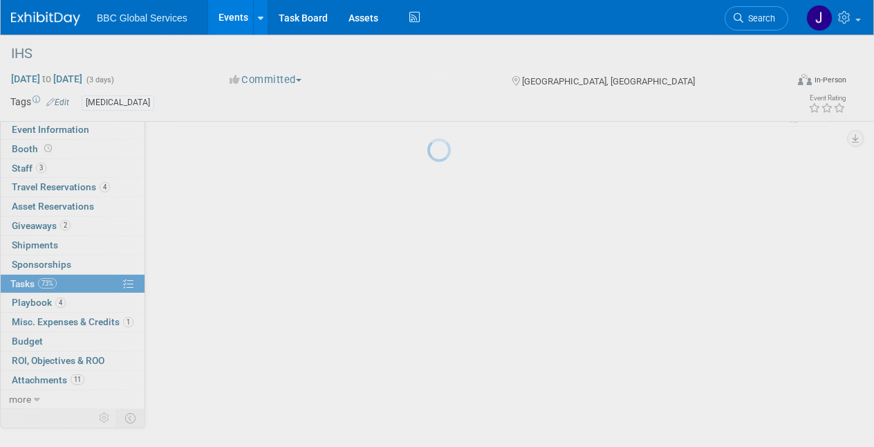
scroll to position [91, 0]
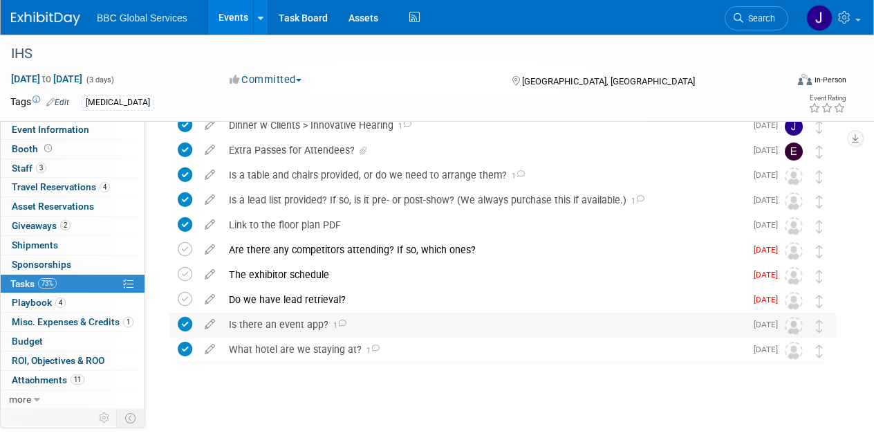
click at [246, 324] on div "Is there an event app? 1" at bounding box center [483, 325] width 523 height 24
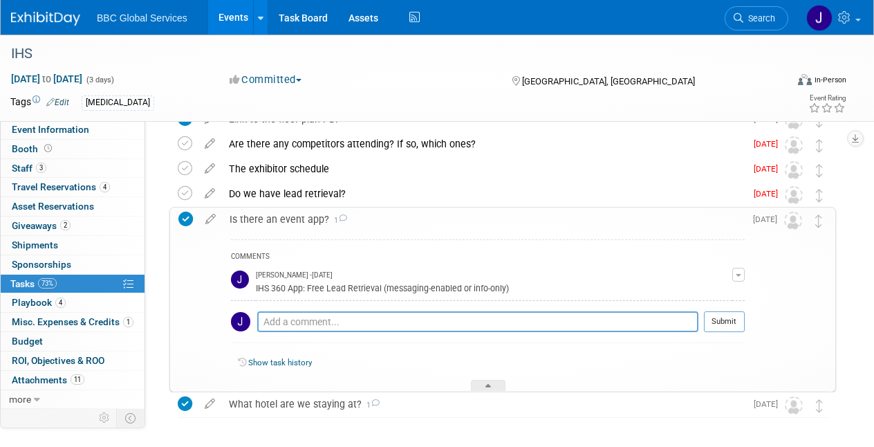
scroll to position [187, 0]
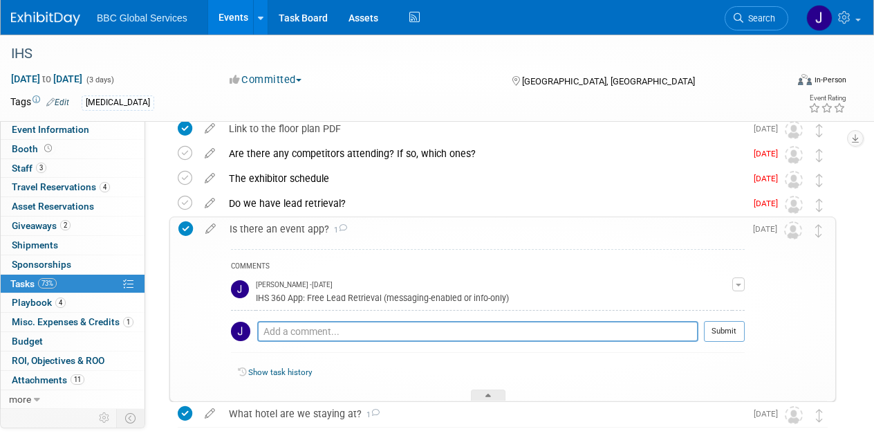
click at [183, 233] on icon at bounding box center [185, 228] width 15 height 15
click at [186, 227] on icon at bounding box center [185, 228] width 15 height 15
click at [246, 207] on div "Do we have lead retrieval?" at bounding box center [483, 204] width 523 height 24
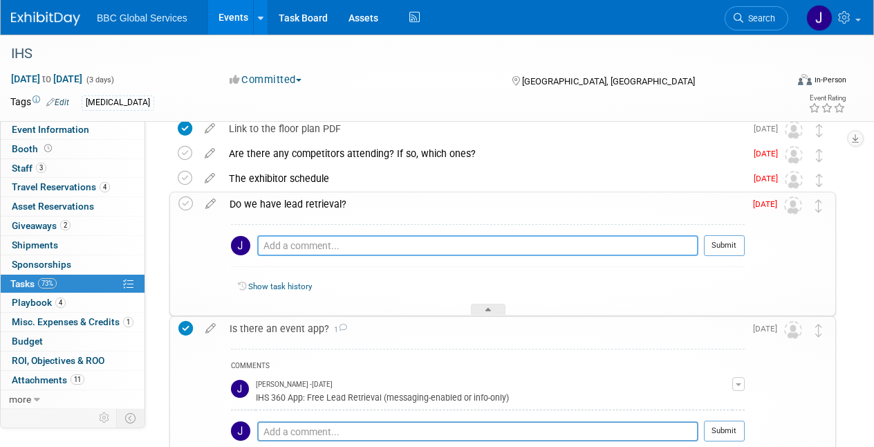
click at [275, 240] on textarea at bounding box center [477, 245] width 441 height 21
paste textarea "IHS 360 App: Free Lead Retrieval (messaging-enabled or info-only)"
drag, startPoint x: 318, startPoint y: 244, endPoint x: 252, endPoint y: 246, distance: 65.7
click at [252, 246] on tr "IHS 360 App: Free Lead Retrieval (messaging-enabled or info-only) Pro tip: Pres…" at bounding box center [488, 250] width 514 height 31
type textarea "Free Lead Retrieval (messaging-enabled or info-only)"
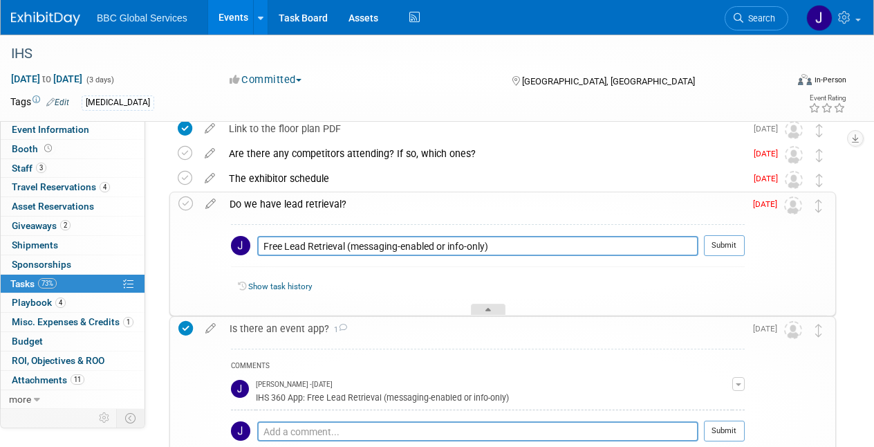
click at [477, 306] on div at bounding box center [488, 310] width 35 height 12
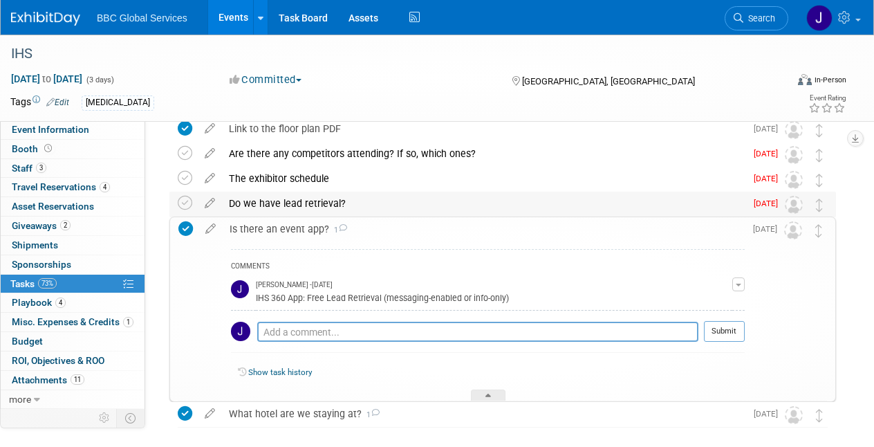
click at [239, 204] on div "Do we have lead retrieval?" at bounding box center [483, 204] width 523 height 24
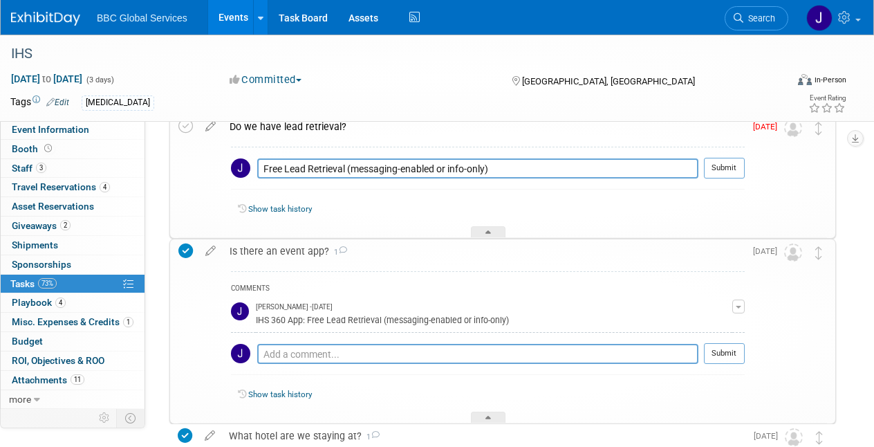
scroll to position [180, 0]
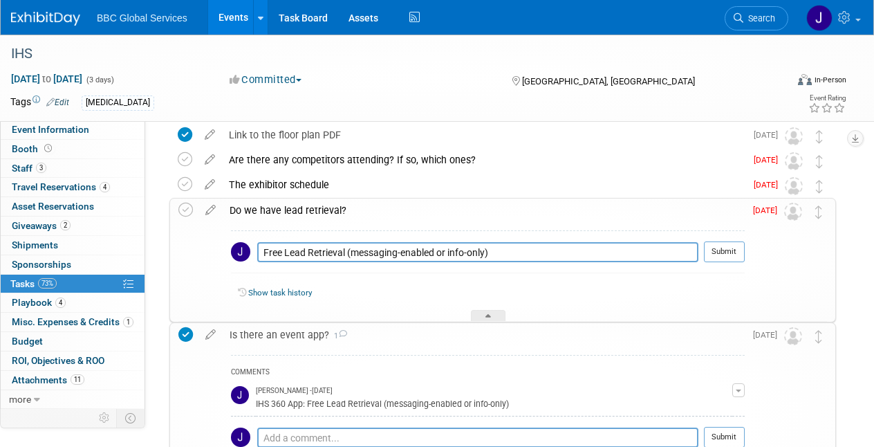
click at [252, 213] on div "Do we have lead retrieval?" at bounding box center [484, 210] width 522 height 24
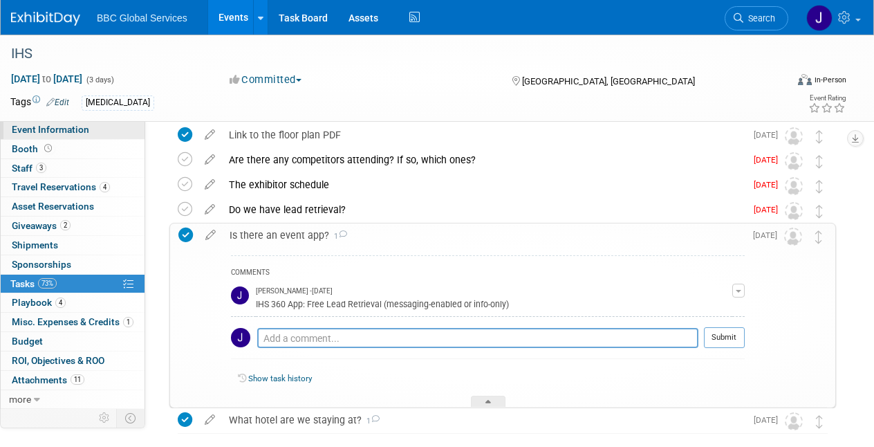
click at [56, 131] on span "Event Information" at bounding box center [50, 129] width 77 height 11
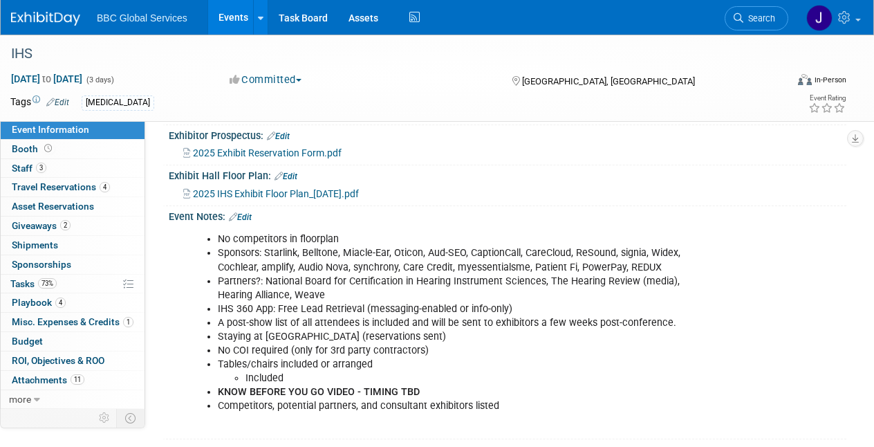
scroll to position [324, 0]
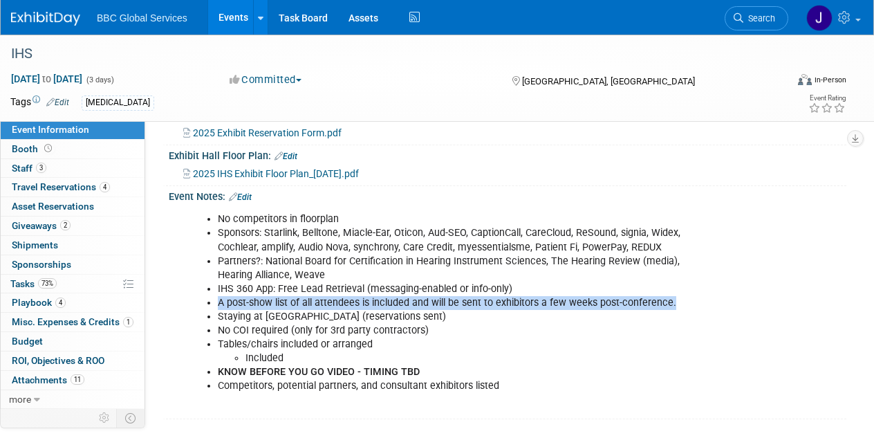
drag, startPoint x: 219, startPoint y: 306, endPoint x: 685, endPoint y: 299, distance: 466.1
click at [686, 299] on li "A post-show list of all attendees is included and will be sent to exhibitors a …" at bounding box center [461, 303] width 486 height 14
copy li "A post-show list of all attendees is included and will be sent to exhibitors a …"
click at [27, 279] on span "Tasks 73%" at bounding box center [33, 283] width 46 height 11
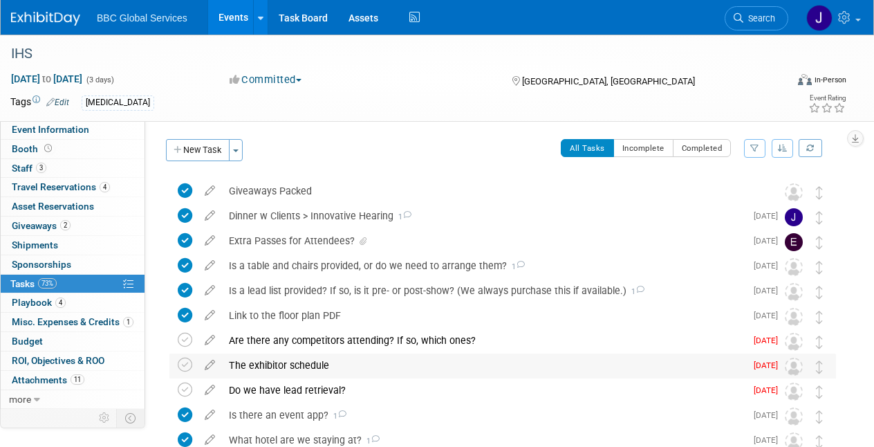
scroll to position [12, 0]
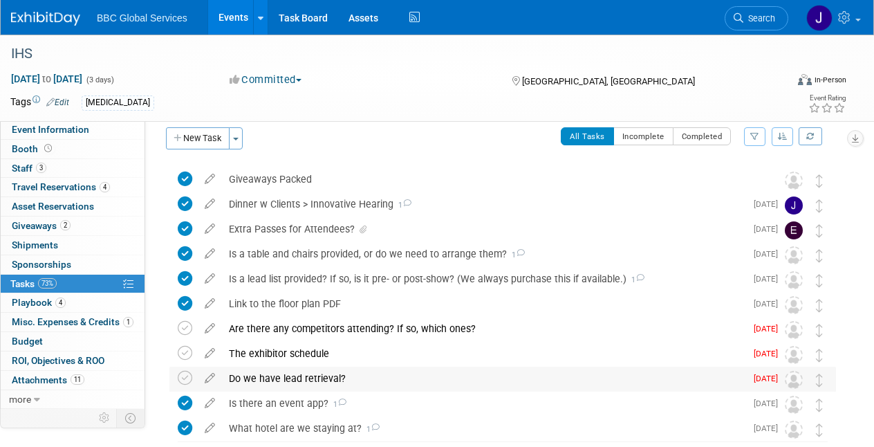
click at [250, 375] on div "Do we have lead retrieval?" at bounding box center [483, 378] width 523 height 24
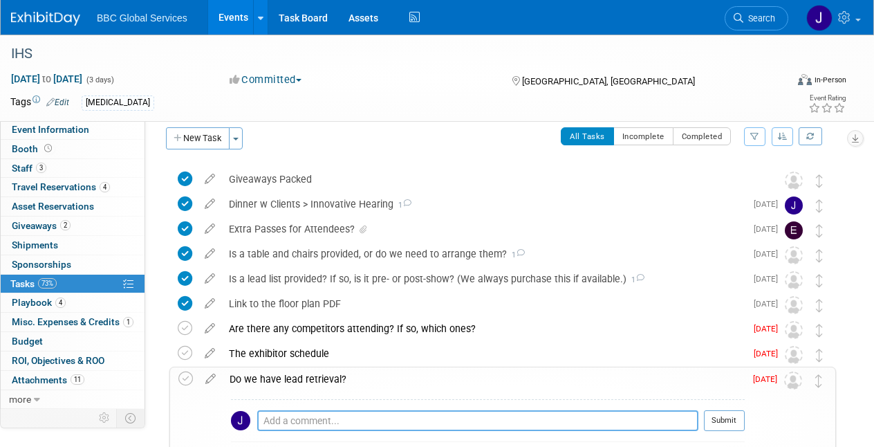
click at [275, 416] on textarea at bounding box center [477, 420] width 441 height 21
paste textarea "A post-show list of all attendees is included and will be sent to exhibitors a …"
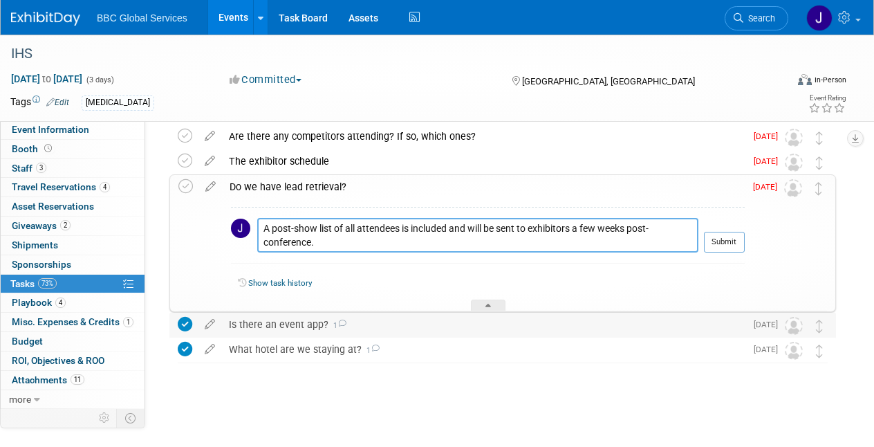
scroll to position [203, 0]
click at [262, 229] on textarea "A post-show list of all attendees is included and will be sent to exhibitors a …" at bounding box center [477, 236] width 441 height 34
type textarea "A post-show list of all attendees is included and will be sent to exhibitors a …"
click at [723, 245] on button "Submit" at bounding box center [724, 243] width 41 height 21
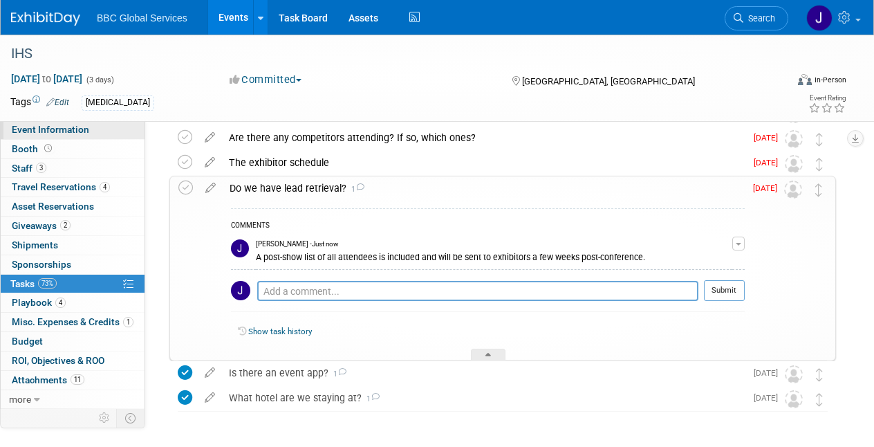
click at [48, 129] on span "Event Information" at bounding box center [50, 129] width 77 height 11
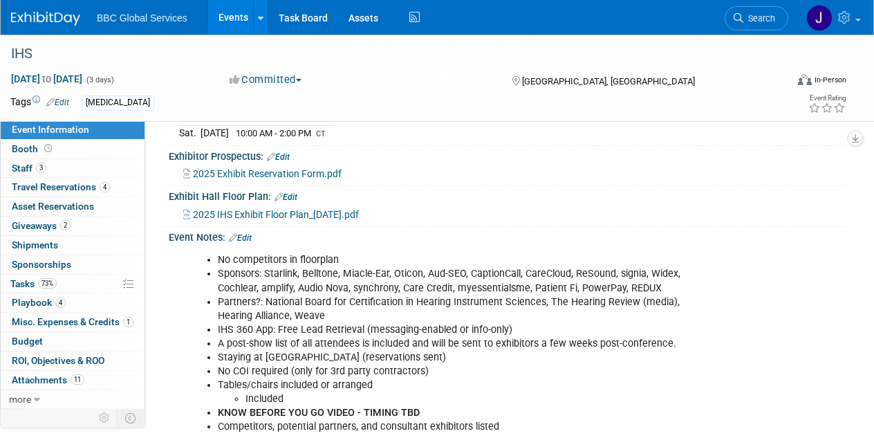
scroll to position [279, 0]
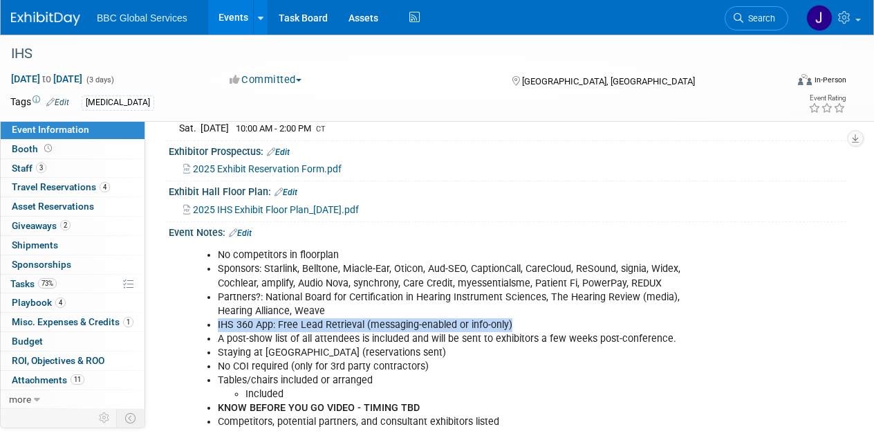
drag, startPoint x: 217, startPoint y: 335, endPoint x: 529, endPoint y: 329, distance: 311.9
click at [529, 329] on li "IHS 360 App: Free Lead Retrieval (messaging-enabled or info-only)" at bounding box center [461, 325] width 486 height 14
copy li "IHS 360 App: Free Lead Retrieval (messaging-enabled or info-only)"
click at [24, 283] on span "Tasks 73%" at bounding box center [33, 283] width 46 height 11
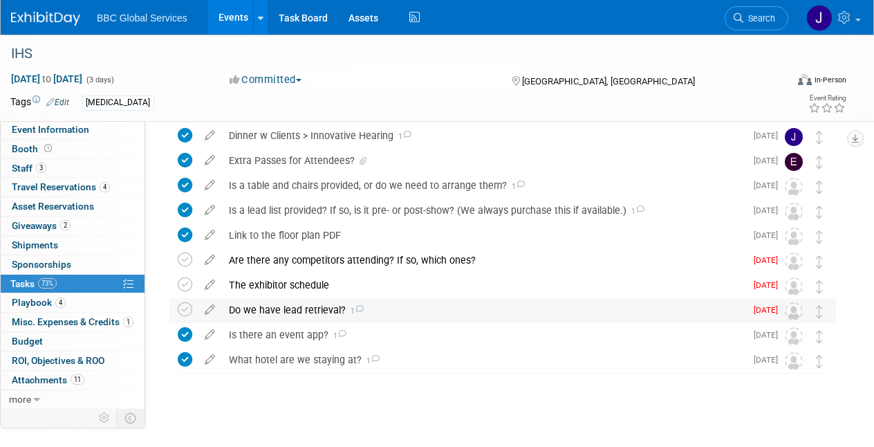
scroll to position [84, 0]
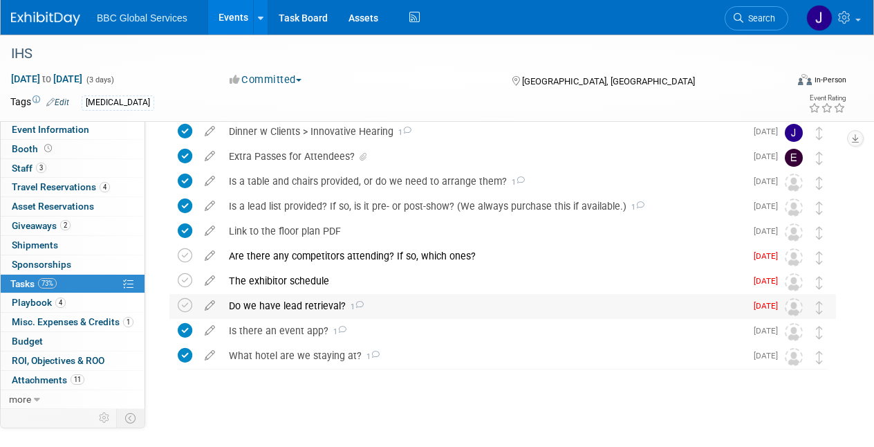
click at [283, 303] on div "Do we have lead retrieval? 1" at bounding box center [483, 306] width 523 height 24
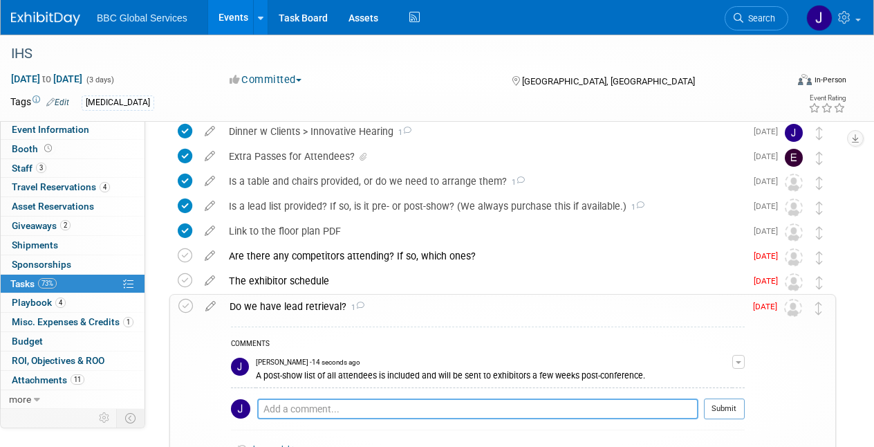
click at [276, 405] on textarea at bounding box center [477, 408] width 441 height 21
paste textarea "IHS 360 App: Free Lead Retrieval (messaging-enabled or info-only)"
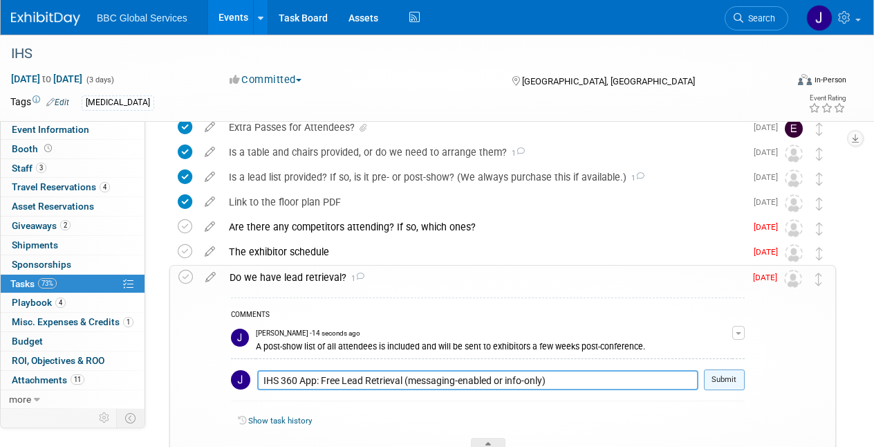
type textarea "IHS 360 App: Free Lead Retrieval (messaging-enabled or info-only)"
click at [732, 382] on button "Submit" at bounding box center [724, 379] width 41 height 21
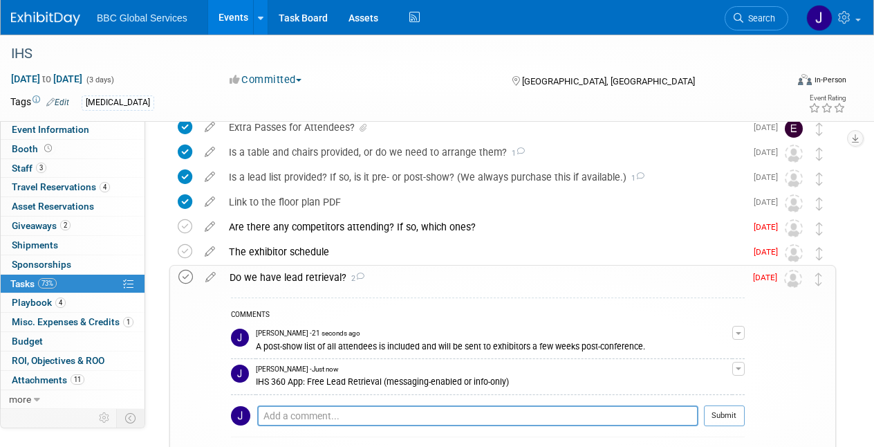
click at [187, 277] on icon at bounding box center [185, 277] width 15 height 15
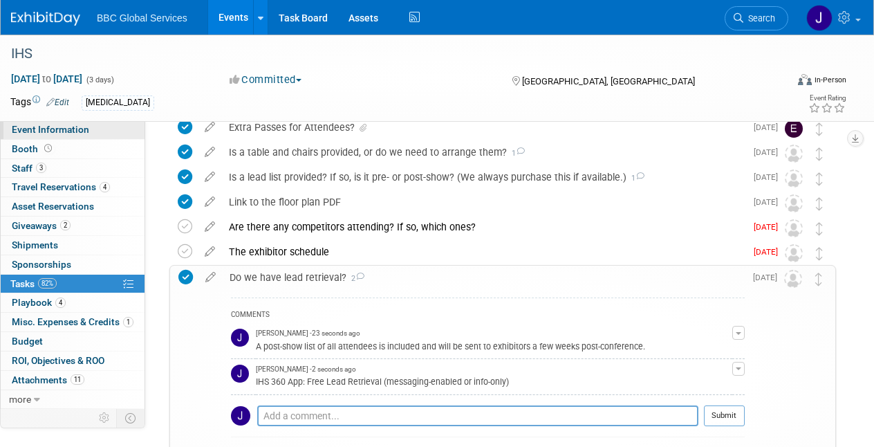
click at [57, 130] on span "Event Information" at bounding box center [50, 129] width 77 height 11
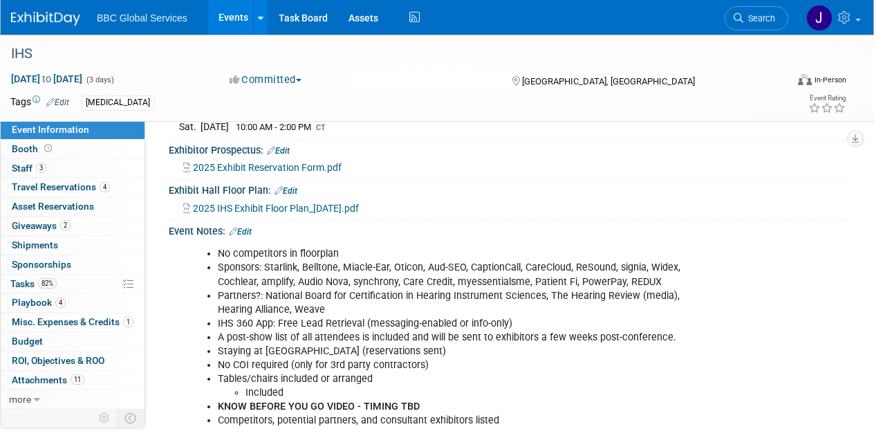
scroll to position [281, 0]
drag, startPoint x: 218, startPoint y: 260, endPoint x: 347, endPoint y: 261, distance: 129.3
click at [348, 259] on li "No competitors in floorplan" at bounding box center [461, 252] width 486 height 14
click at [396, 255] on li "No competitors in floorplan" at bounding box center [461, 252] width 486 height 14
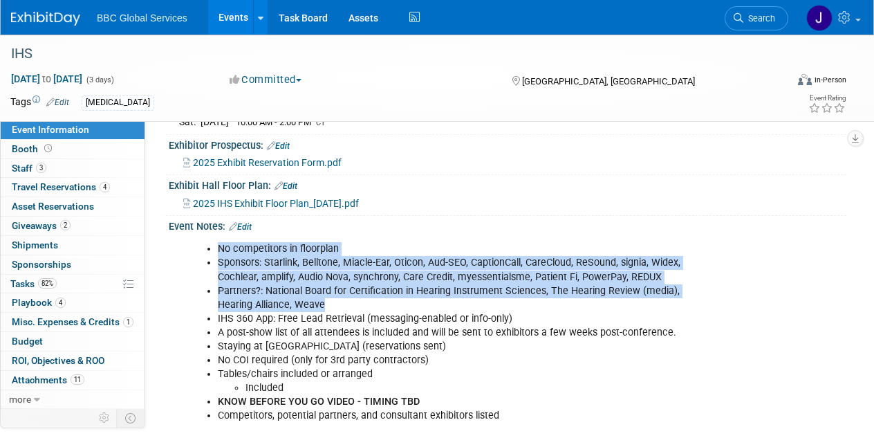
drag, startPoint x: 325, startPoint y: 317, endPoint x: 220, endPoint y: 257, distance: 121.1
click at [220, 257] on ul "No competitors in floorplan Sponsors: Starlink, Belltone, Miacle-Ear, Oticon, A…" at bounding box center [447, 332] width 514 height 180
copy ul "No competitors in floorplan Sponsors: Starlink, Belltone, Miacle-Ear, Oticon, A…"
click at [30, 283] on span "Tasks 82%" at bounding box center [33, 283] width 46 height 11
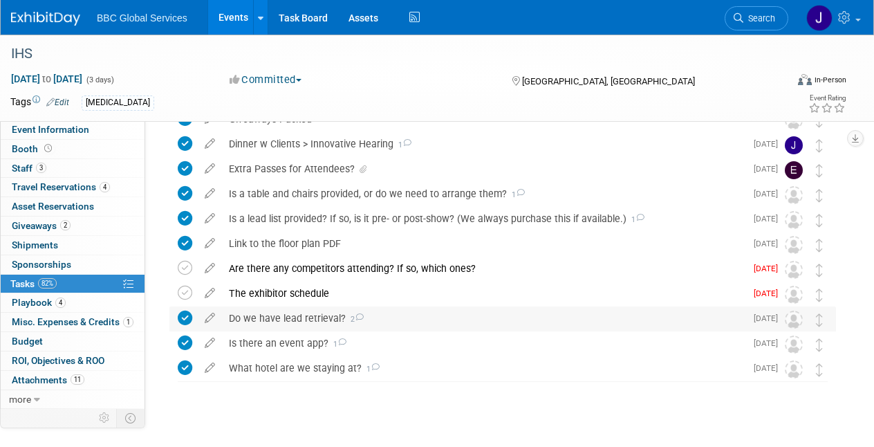
scroll to position [91, 0]
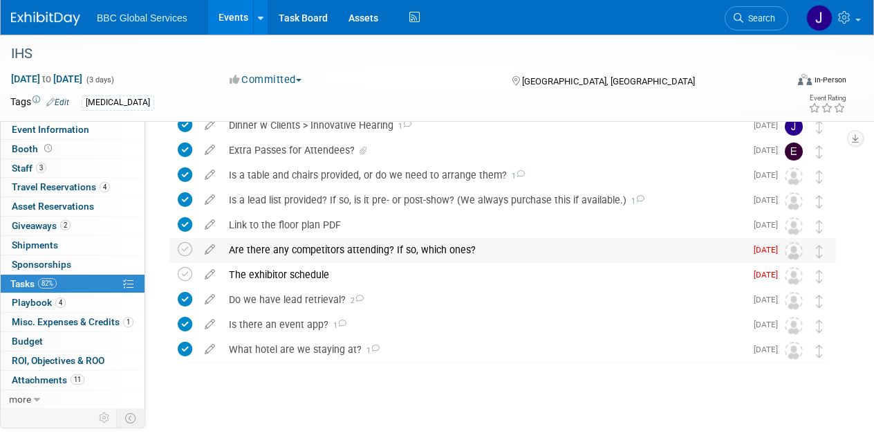
click at [405, 247] on div "Are there any competitors attending? If so, which ones?" at bounding box center [483, 250] width 523 height 24
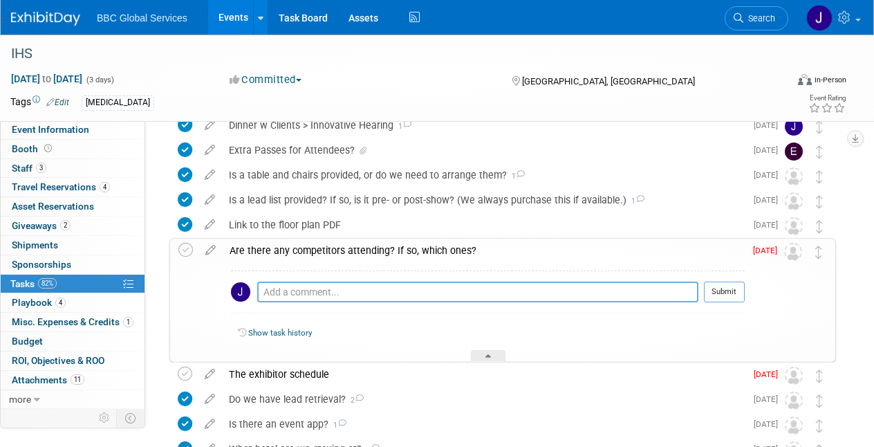
click at [289, 292] on textarea at bounding box center [477, 291] width 441 height 21
paste textarea "No competitors in floorplan Sponsors: Starlink, Belltone, Miacle-Ear, Oticon, A…"
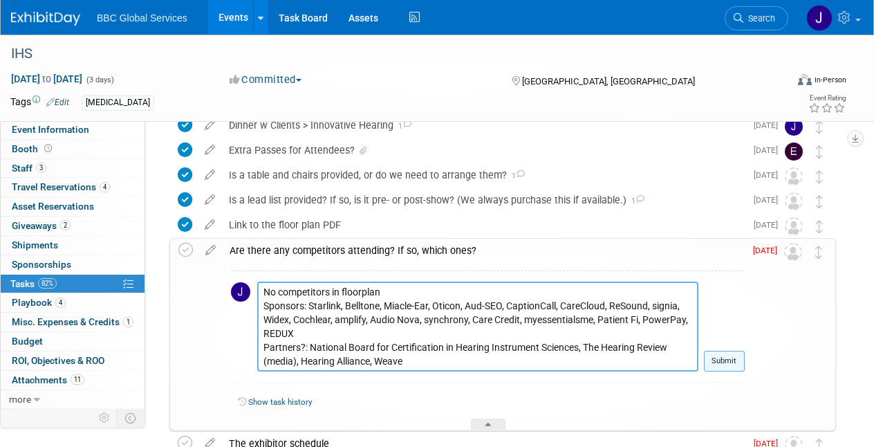
type textarea "No competitors in floorplan Sponsors: Starlink, Belltone, Miacle-Ear, Oticon, A…"
click at [713, 361] on button "Submit" at bounding box center [724, 361] width 41 height 21
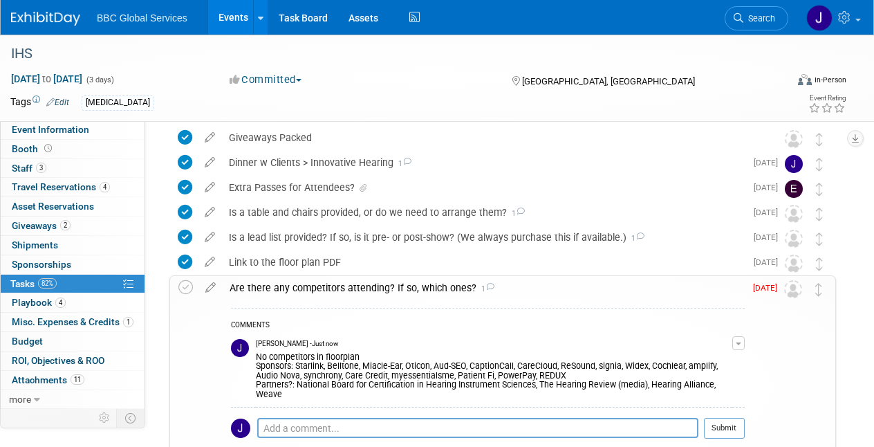
scroll to position [57, 0]
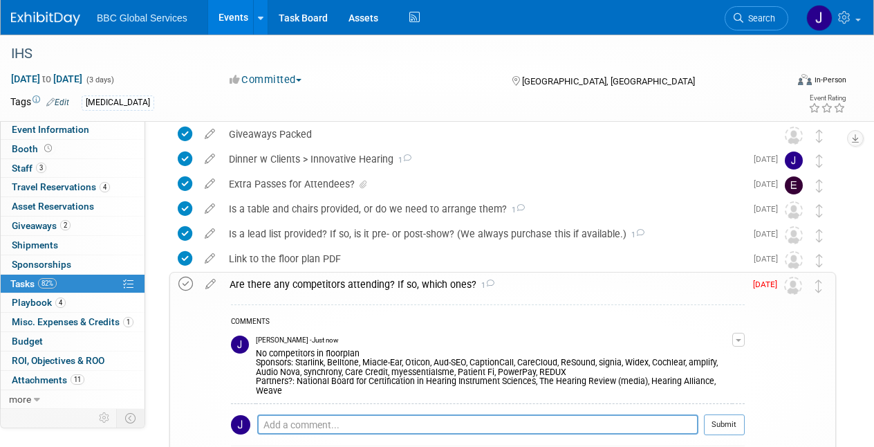
click at [185, 285] on icon at bounding box center [185, 284] width 15 height 15
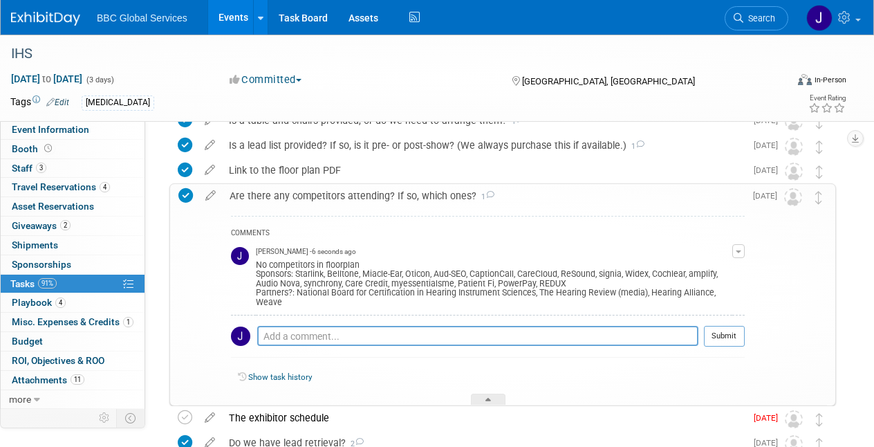
scroll to position [149, 0]
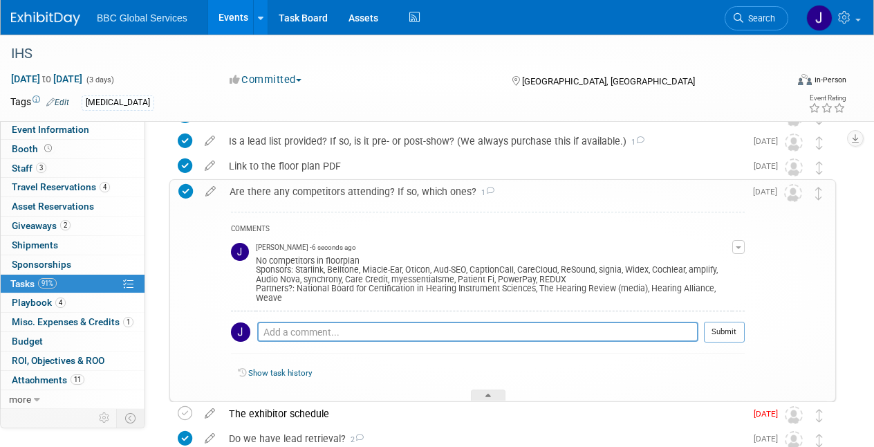
click at [728, 333] on button "Submit" at bounding box center [724, 332] width 41 height 21
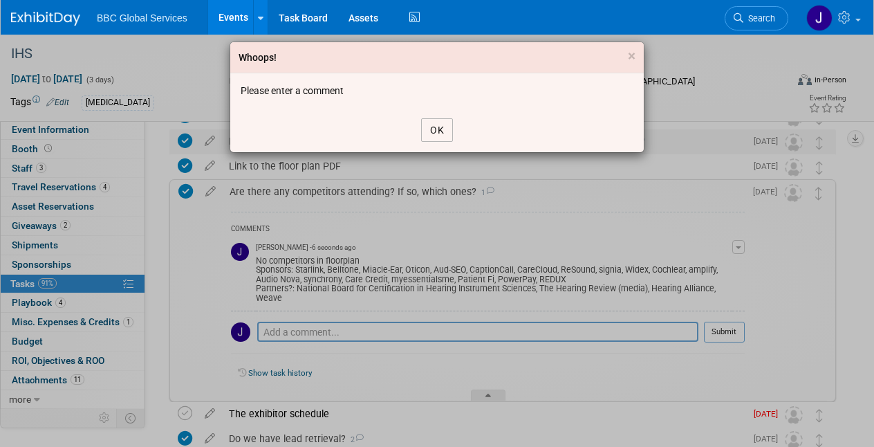
click at [432, 132] on button "OK" at bounding box center [437, 130] width 32 height 24
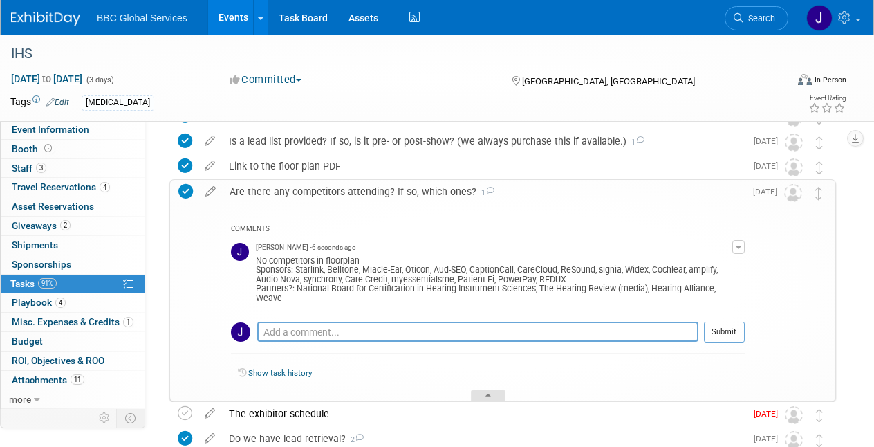
click at [485, 391] on div at bounding box center [488, 395] width 35 height 12
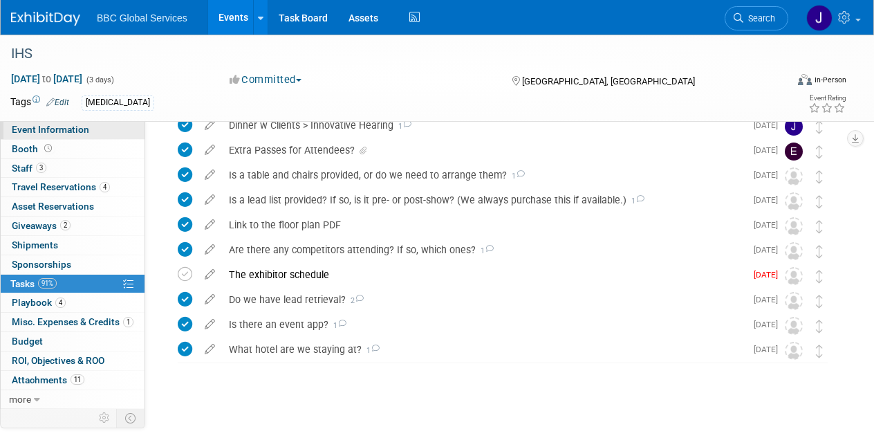
click at [41, 130] on span "Event Information" at bounding box center [50, 129] width 77 height 11
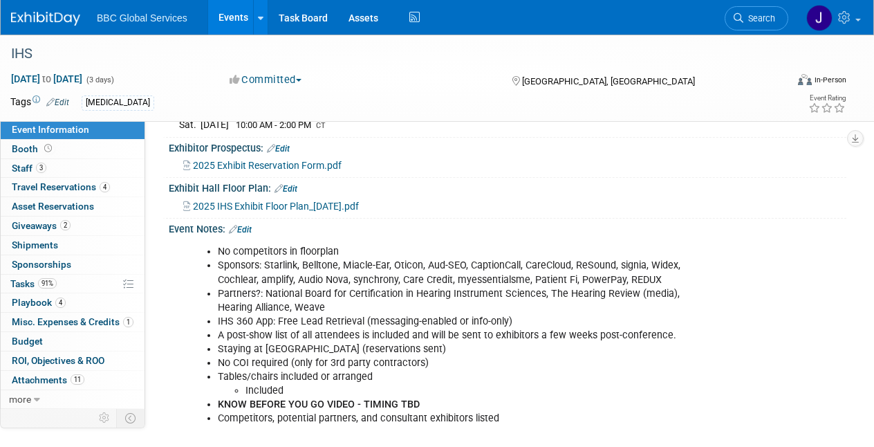
scroll to position [277, 0]
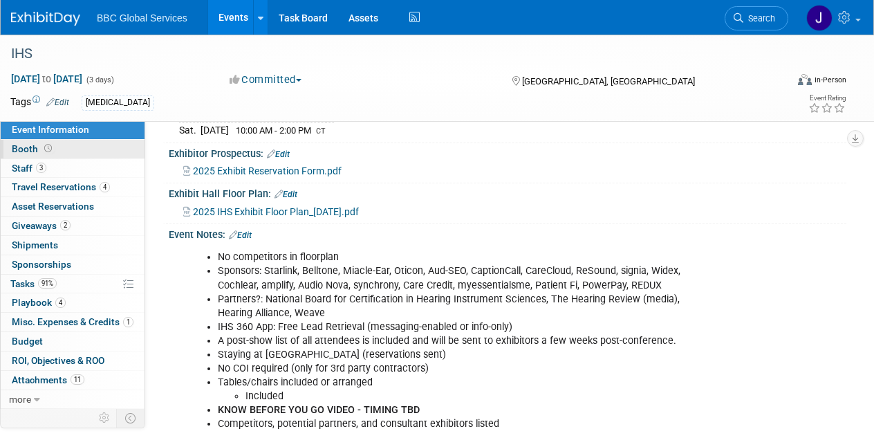
click at [26, 150] on span "Booth" at bounding box center [33, 148] width 43 height 11
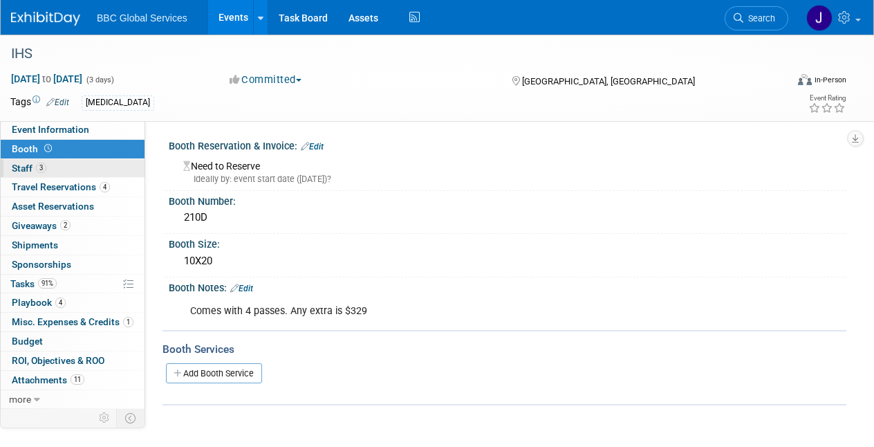
click at [22, 168] on span "Staff 3" at bounding box center [29, 167] width 35 height 11
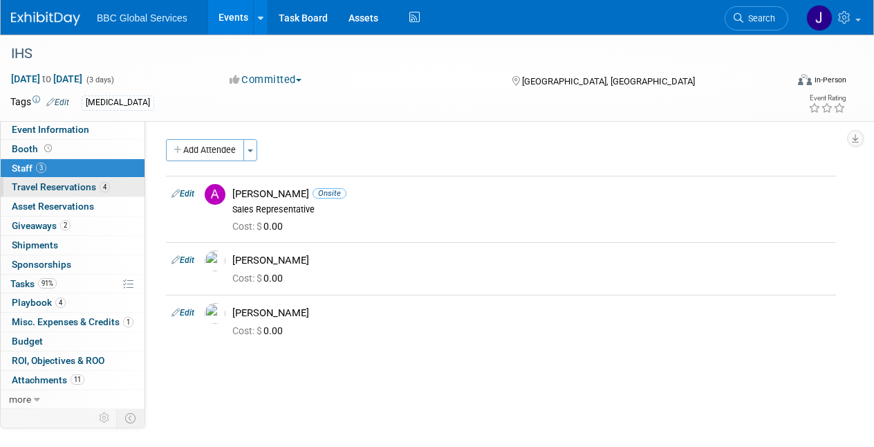
click at [27, 189] on span "Travel Reservations 4" at bounding box center [61, 186] width 98 height 11
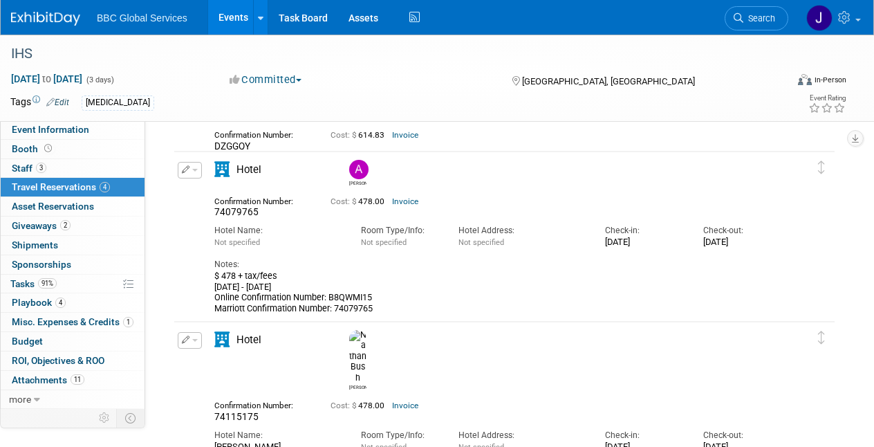
scroll to position [255, 0]
click at [15, 202] on span "Asset Reservations 0" at bounding box center [53, 206] width 82 height 11
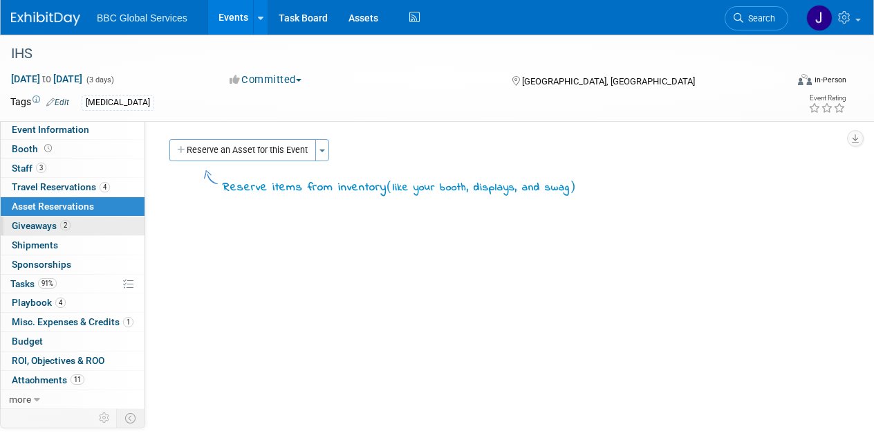
click at [16, 227] on span "Giveaways 2" at bounding box center [41, 225] width 59 height 11
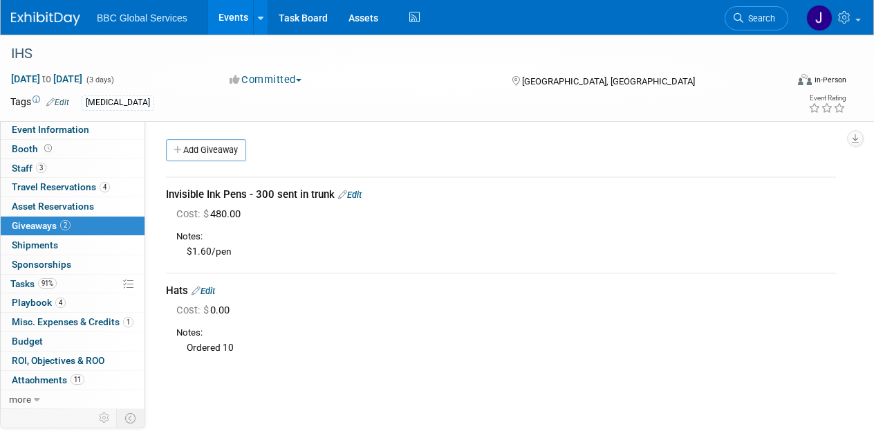
click at [214, 290] on link "Edit" at bounding box center [204, 291] width 24 height 10
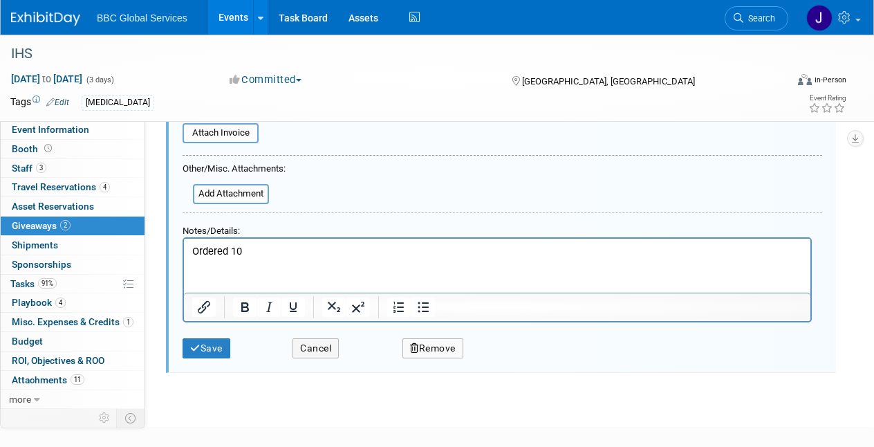
scroll to position [351, 0]
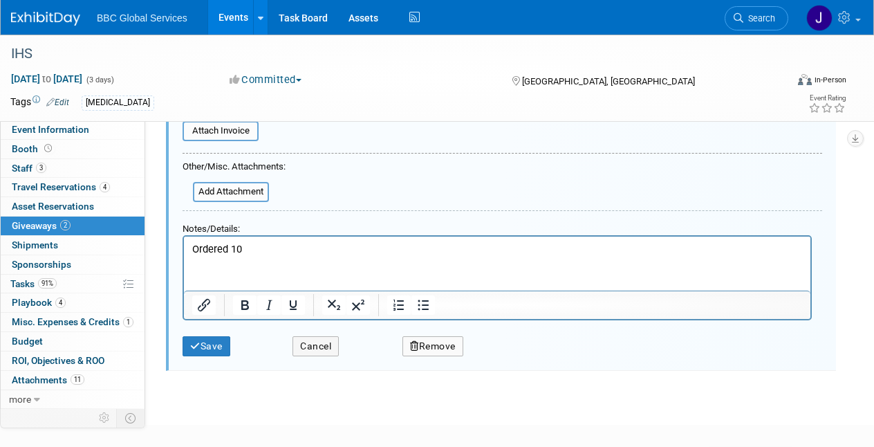
click at [428, 344] on button "Remove" at bounding box center [432, 346] width 61 height 20
click at [515, 351] on link "Yes" at bounding box center [511, 358] width 40 height 22
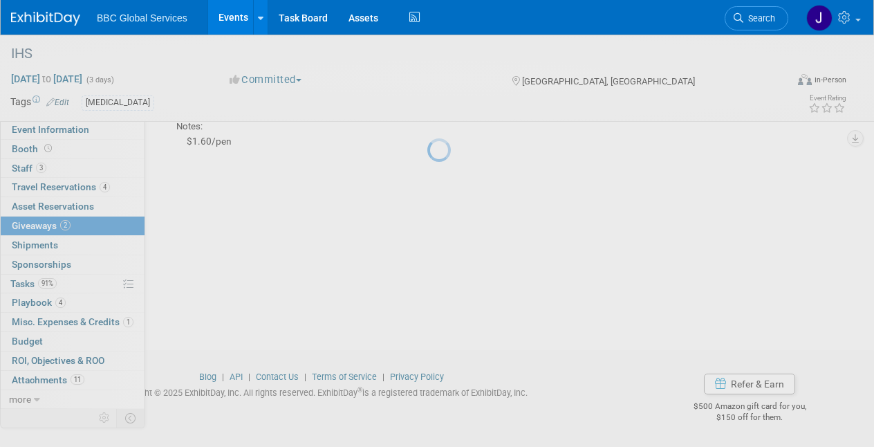
scroll to position [110, 0]
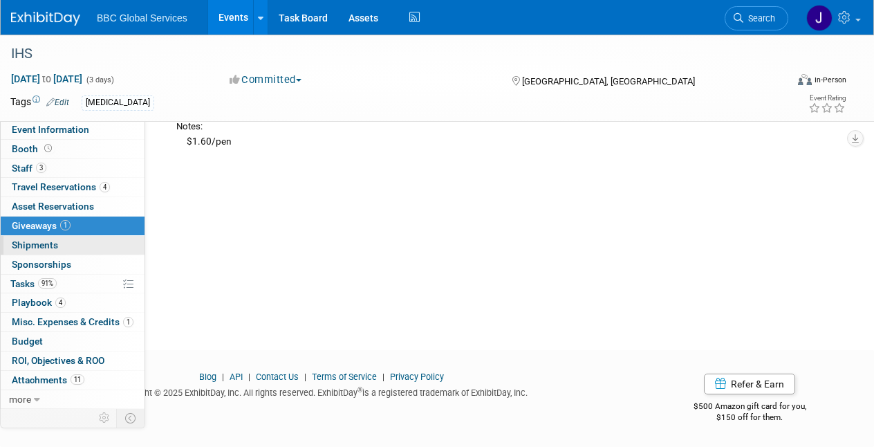
click at [25, 242] on span "Shipments 0" at bounding box center [35, 244] width 46 height 11
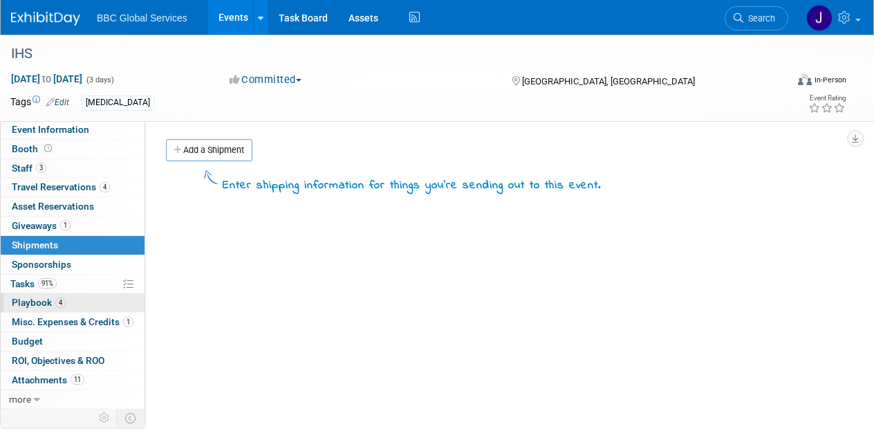
click at [23, 299] on span "Playbook 4" at bounding box center [39, 302] width 54 height 11
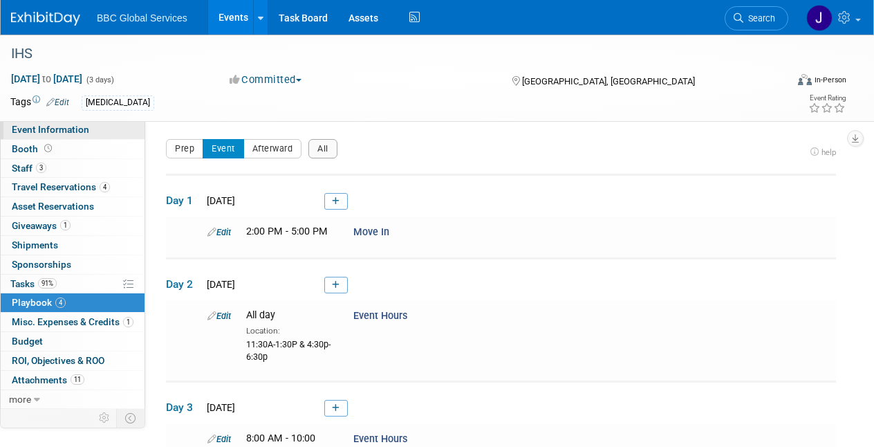
click at [32, 129] on span "Event Information" at bounding box center [50, 129] width 77 height 11
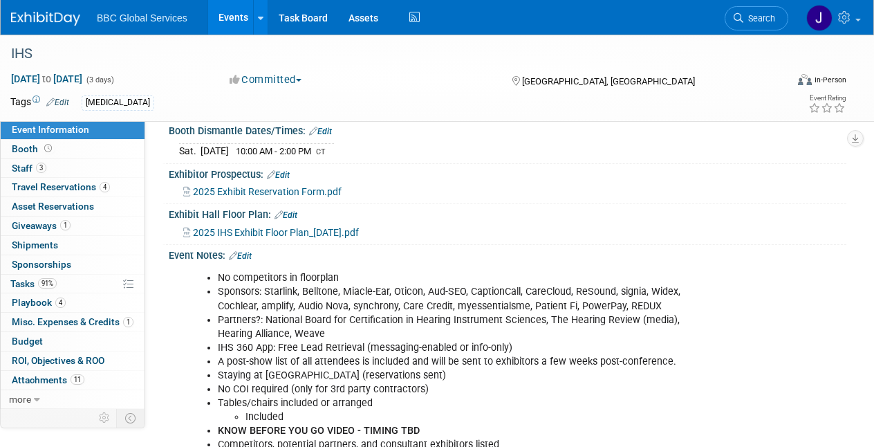
scroll to position [257, 0]
click at [21, 302] on span "Playbook 4" at bounding box center [39, 302] width 54 height 11
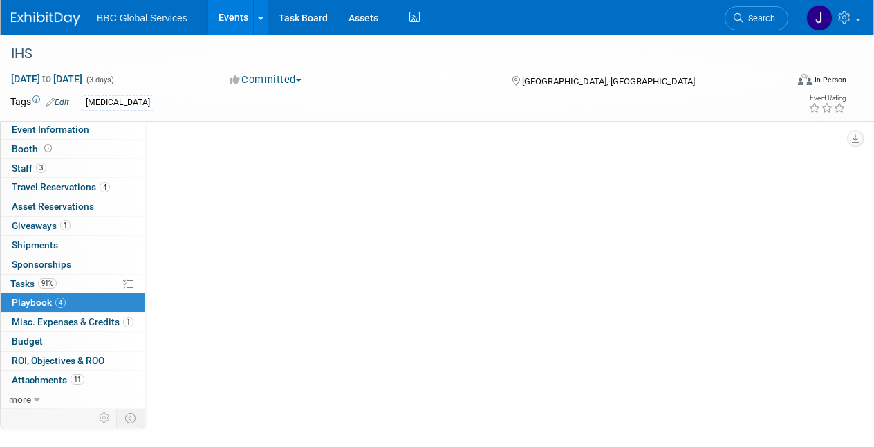
scroll to position [0, 0]
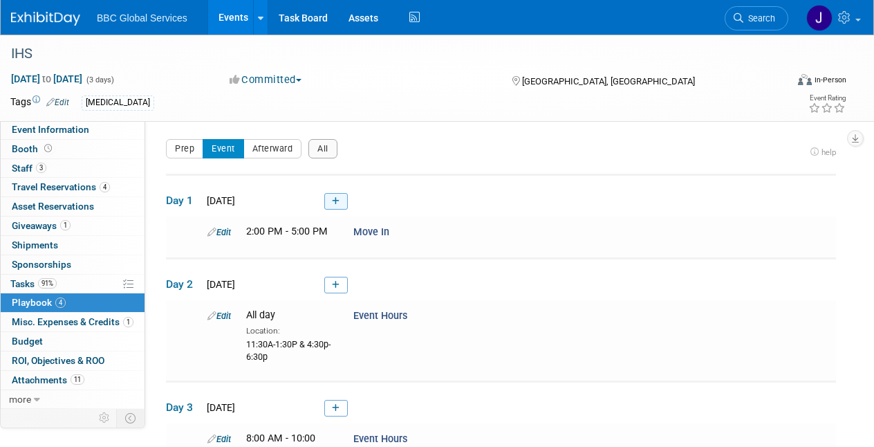
click at [329, 201] on link at bounding box center [336, 201] width 24 height 17
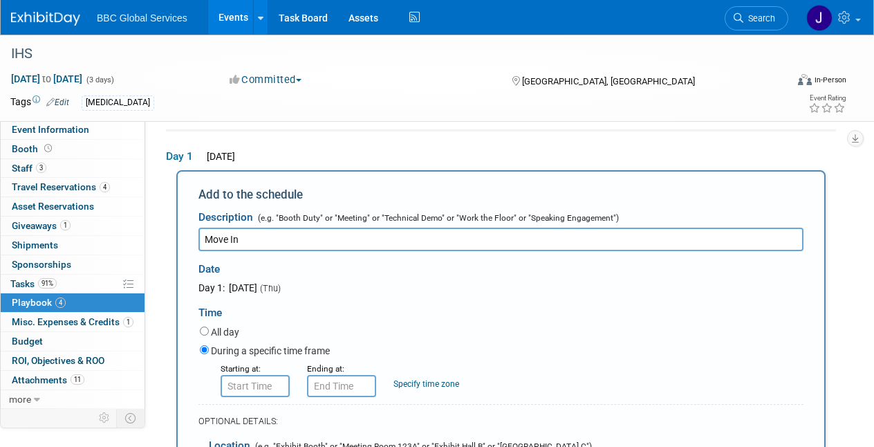
scroll to position [62, 0]
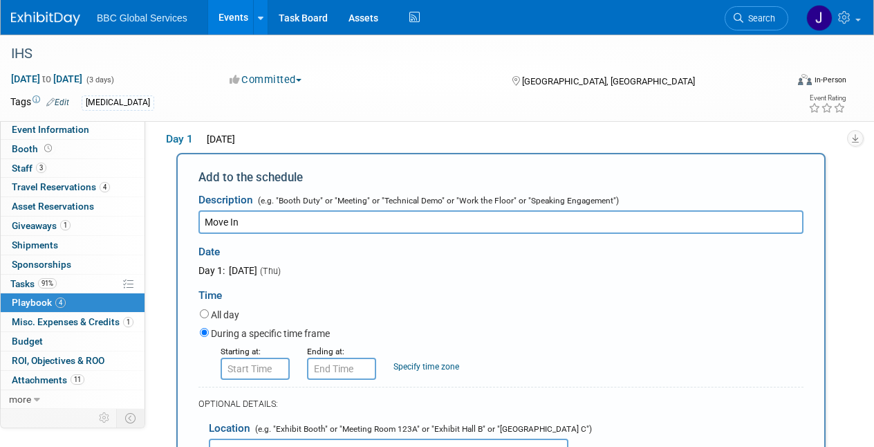
type input "Move In"
click at [230, 361] on input "8:00 AM" at bounding box center [255, 368] width 69 height 22
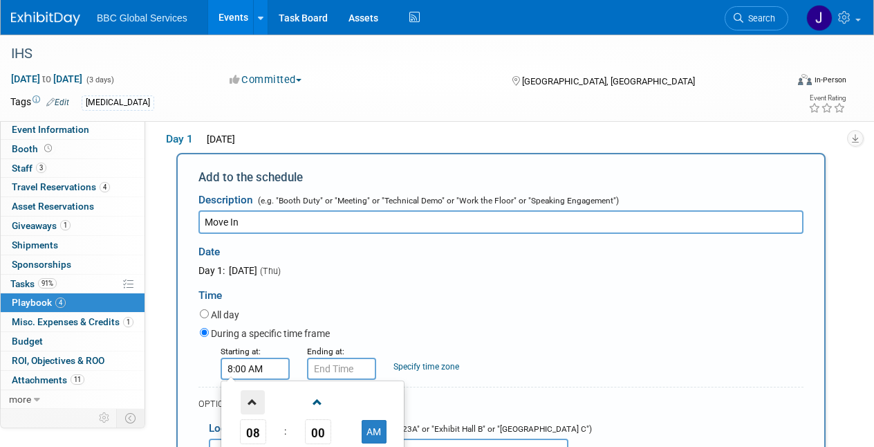
click at [251, 397] on span at bounding box center [253, 402] width 24 height 24
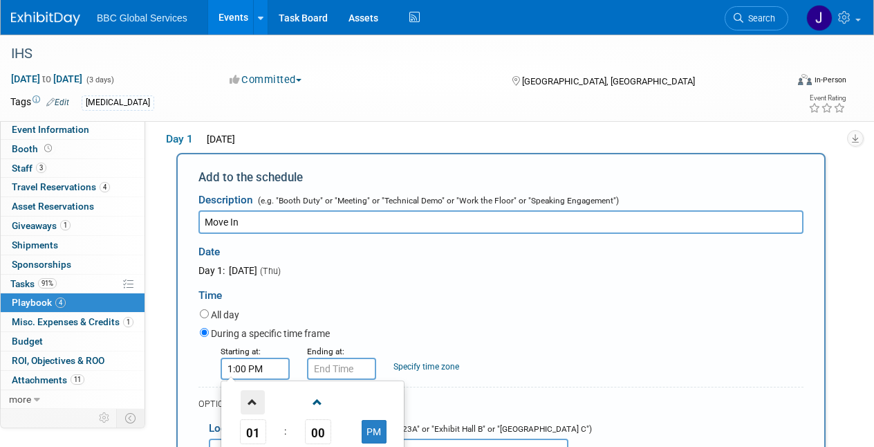
click at [251, 397] on span at bounding box center [253, 402] width 24 height 24
type input "2:00 PM"
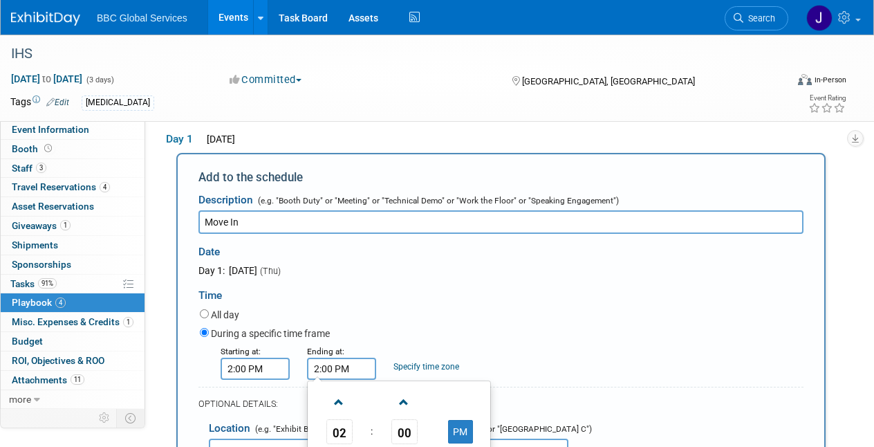
click at [326, 371] on input "2:00 PM" at bounding box center [341, 368] width 69 height 22
click at [340, 400] on span at bounding box center [339, 402] width 24 height 24
click at [339, 398] on span at bounding box center [339, 402] width 24 height 24
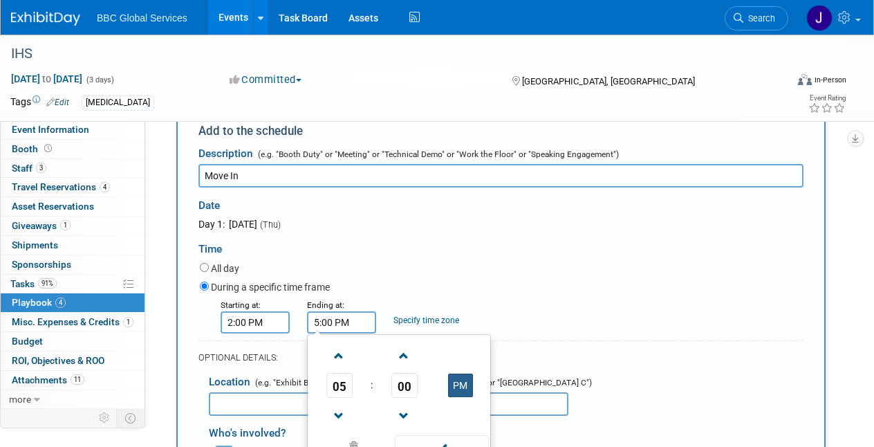
click at [456, 386] on button "PM" at bounding box center [460, 385] width 25 height 24
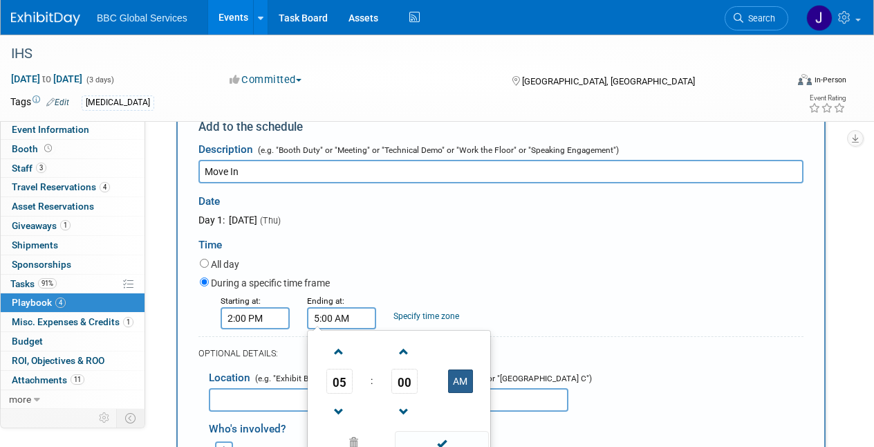
click at [456, 378] on button "AM" at bounding box center [460, 381] width 25 height 24
type input "5:00 PM"
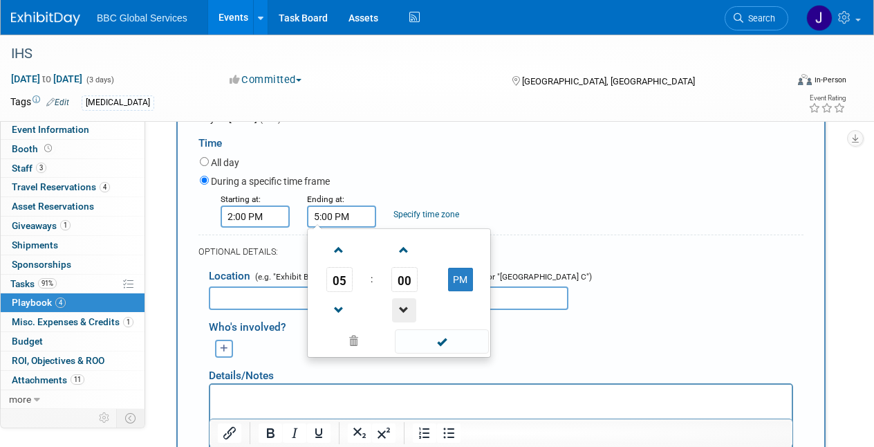
scroll to position [221, 0]
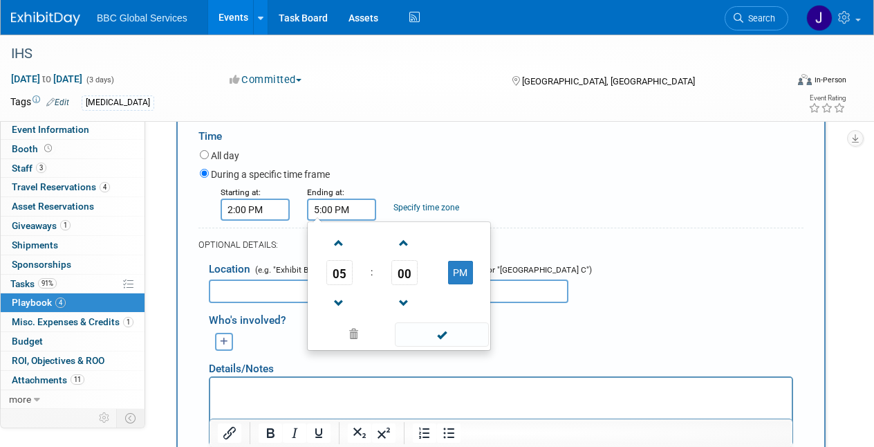
click at [426, 334] on span at bounding box center [441, 334] width 93 height 24
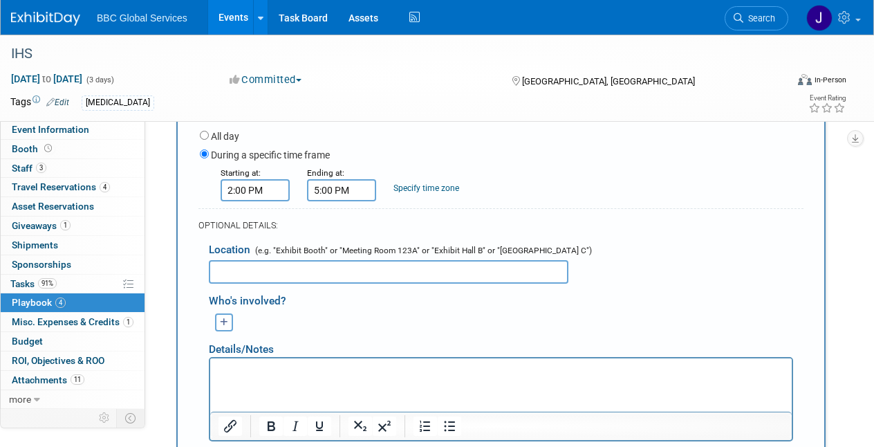
scroll to position [241, 0]
click at [224, 319] on icon "button" at bounding box center [224, 321] width 8 height 9
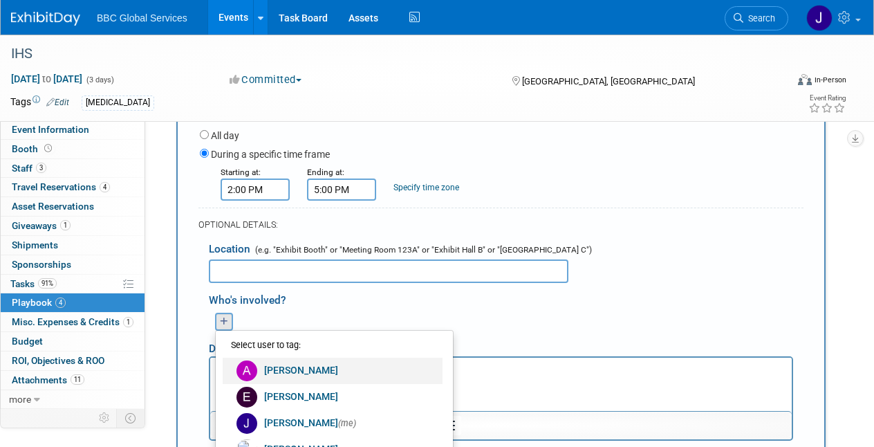
click at [270, 364] on link "[PERSON_NAME]" at bounding box center [333, 370] width 220 height 26
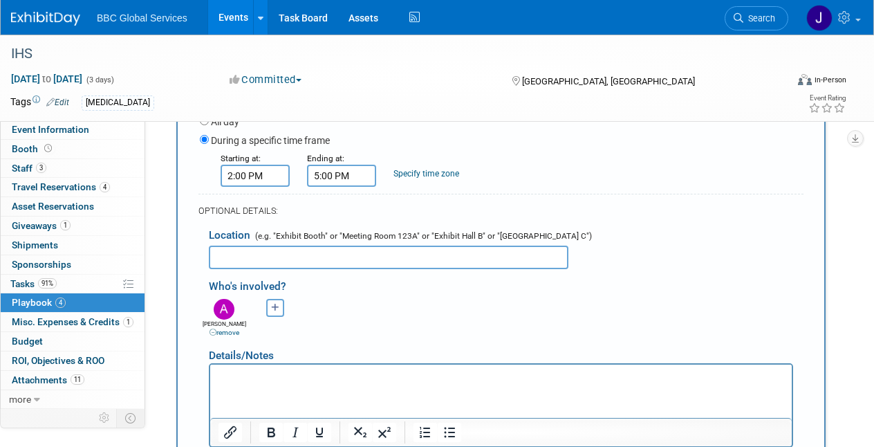
scroll to position [256, 0]
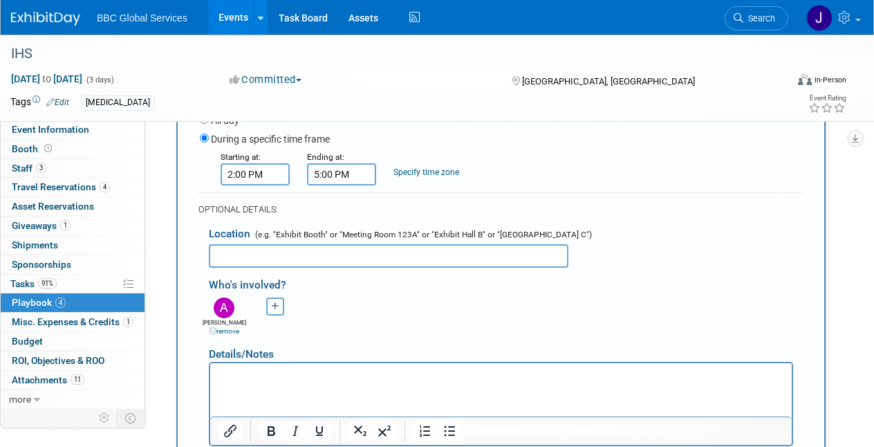
click at [274, 305] on icon "button" at bounding box center [275, 306] width 8 height 9
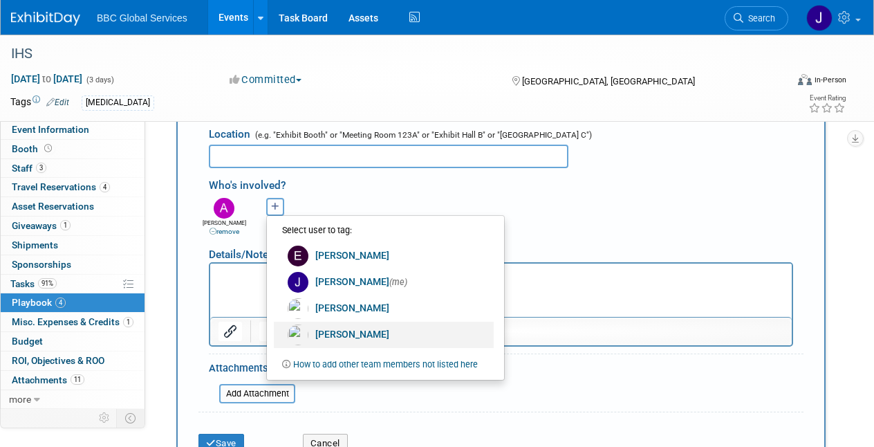
scroll to position [357, 0]
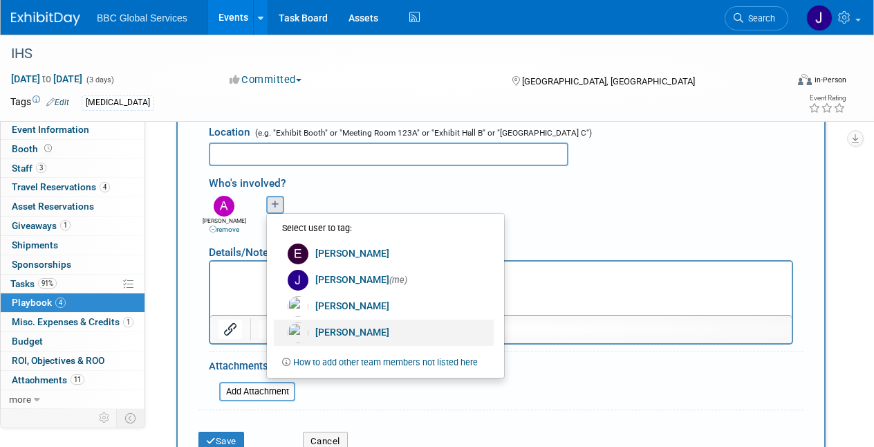
click at [329, 328] on link "[PERSON_NAME]" at bounding box center [384, 332] width 220 height 26
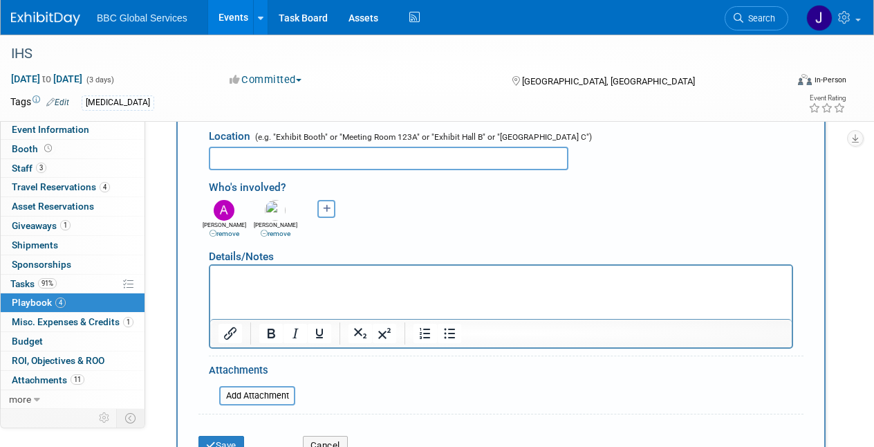
scroll to position [360, 0]
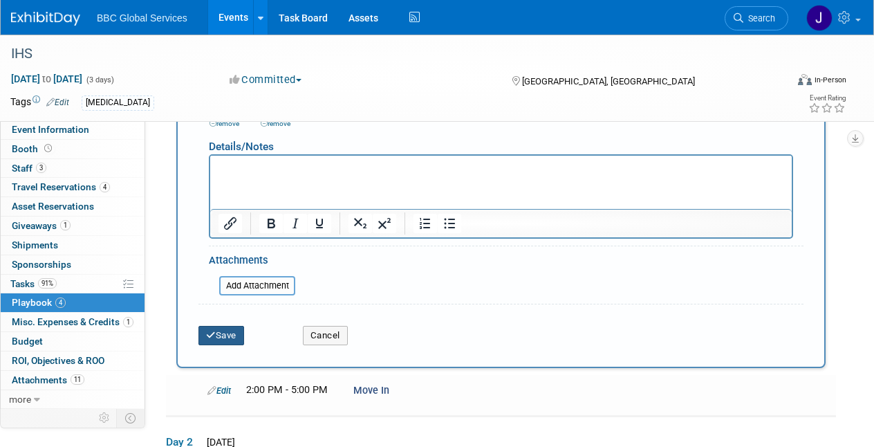
click at [233, 330] on button "Save" at bounding box center [221, 335] width 46 height 19
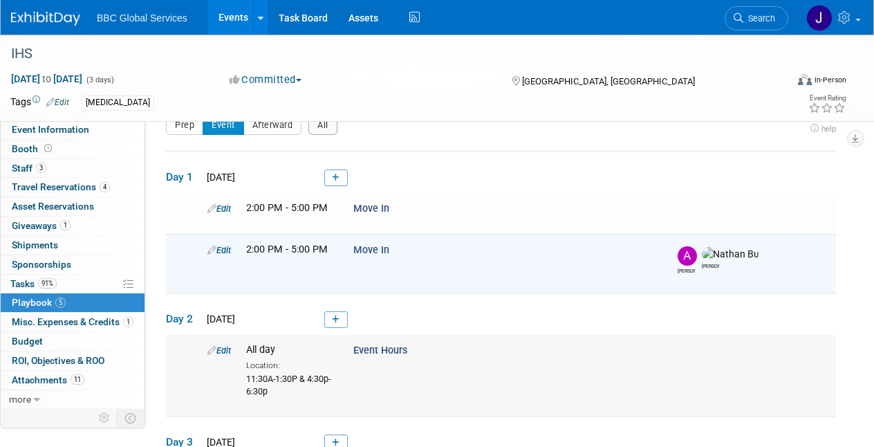
scroll to position [0, 0]
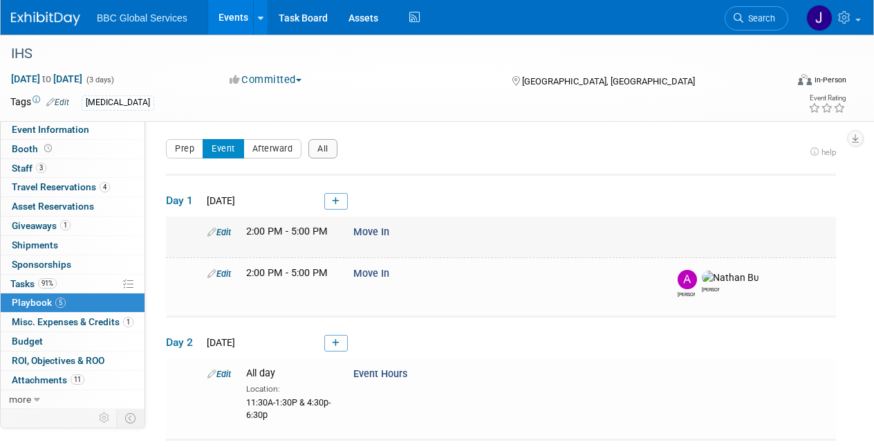
click at [225, 232] on link "Edit" at bounding box center [219, 232] width 24 height 10
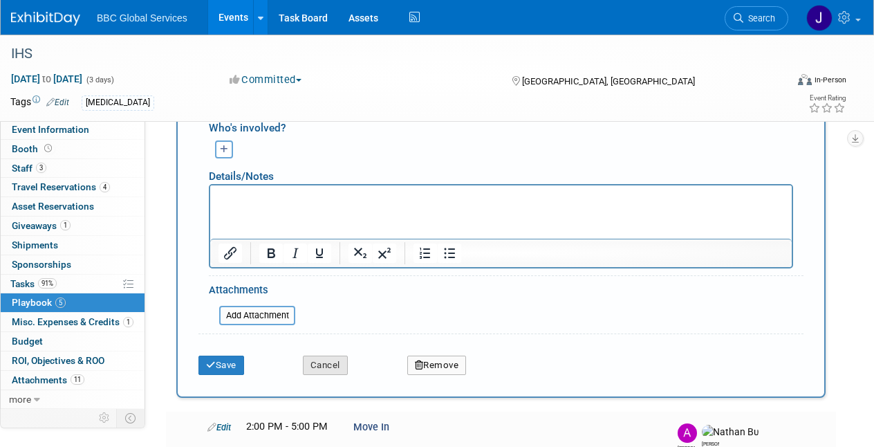
scroll to position [423, 0]
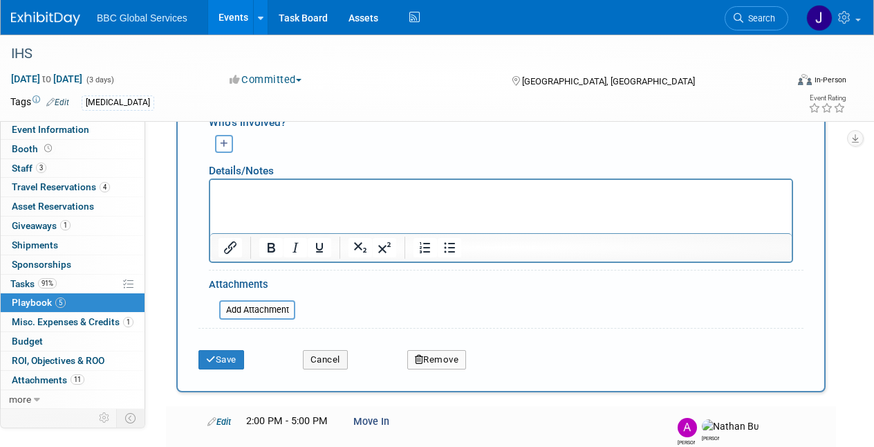
click at [451, 354] on button "Remove" at bounding box center [436, 359] width 59 height 19
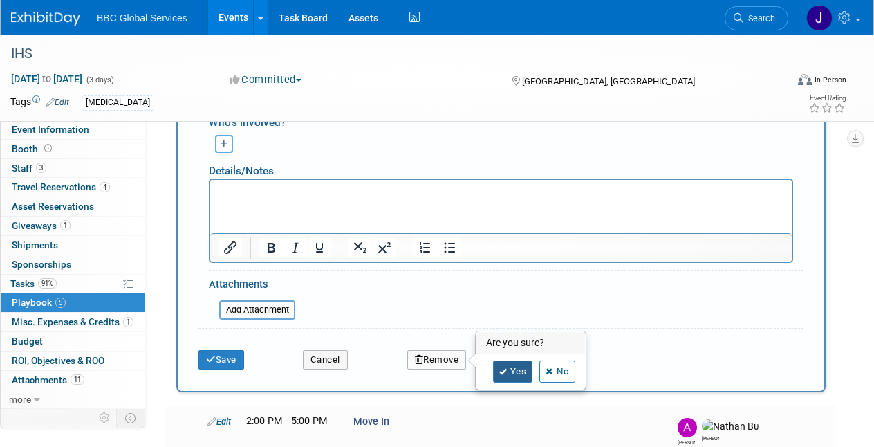
click at [510, 364] on link "Yes" at bounding box center [513, 371] width 40 height 22
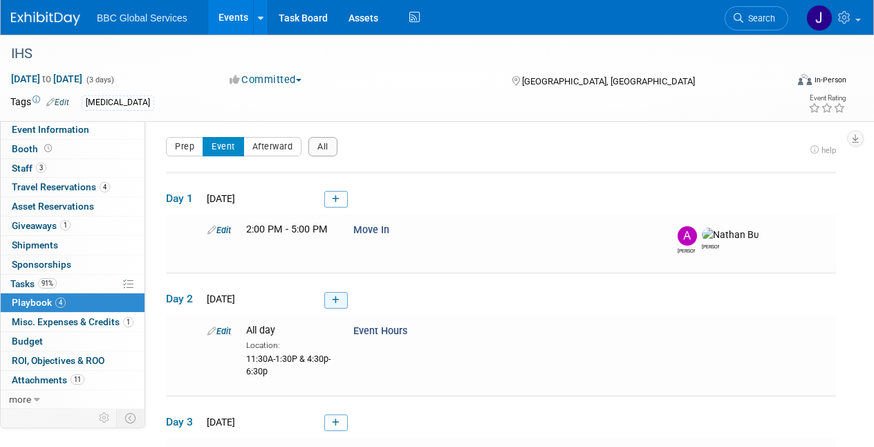
scroll to position [0, 0]
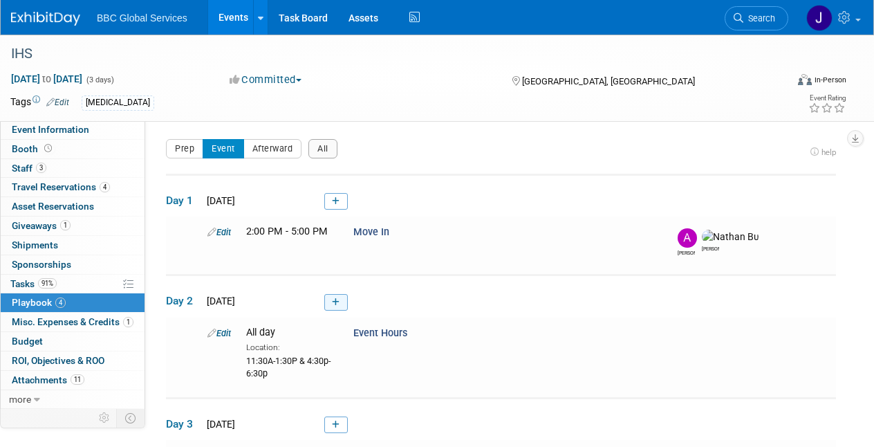
click at [331, 304] on link at bounding box center [336, 302] width 24 height 17
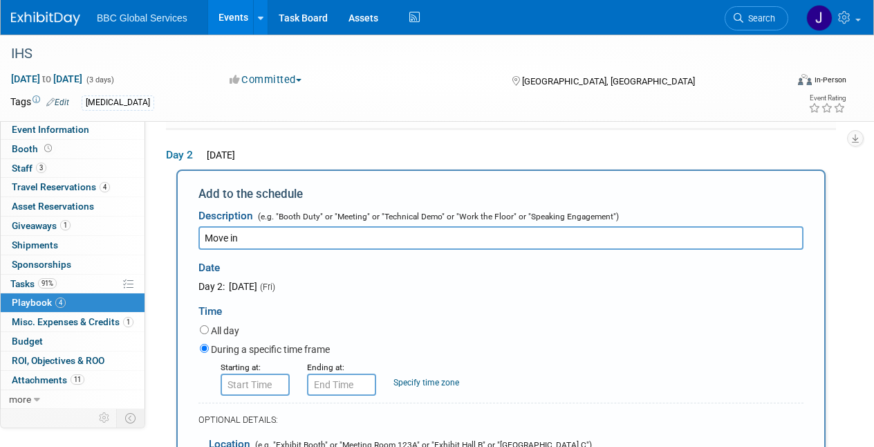
type input "Move in"
click at [248, 383] on input "8:00 AM" at bounding box center [255, 384] width 69 height 22
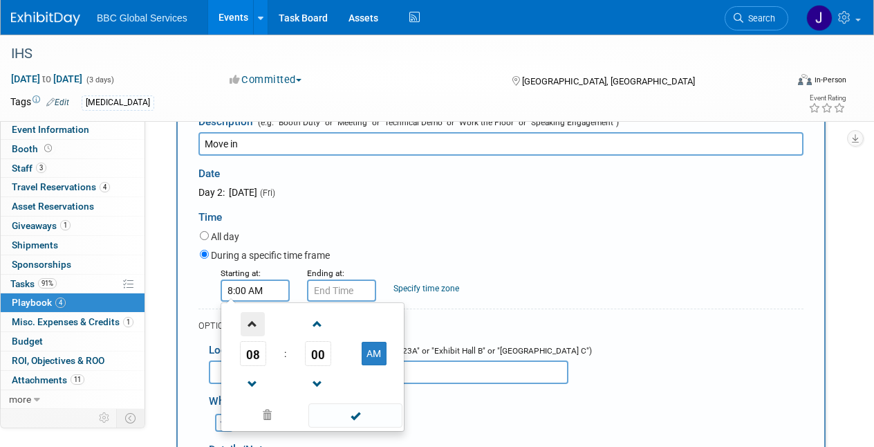
scroll to position [257, 0]
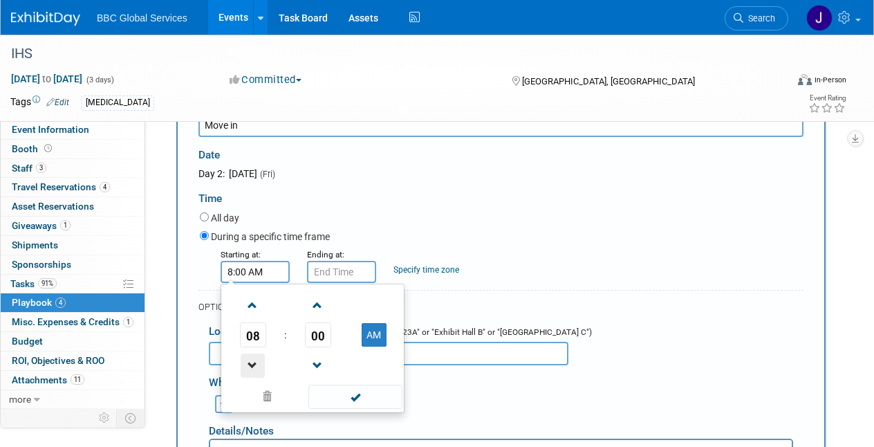
click at [250, 366] on span at bounding box center [253, 365] width 24 height 24
type input "7:00 AM"
click at [335, 394] on span at bounding box center [354, 396] width 93 height 24
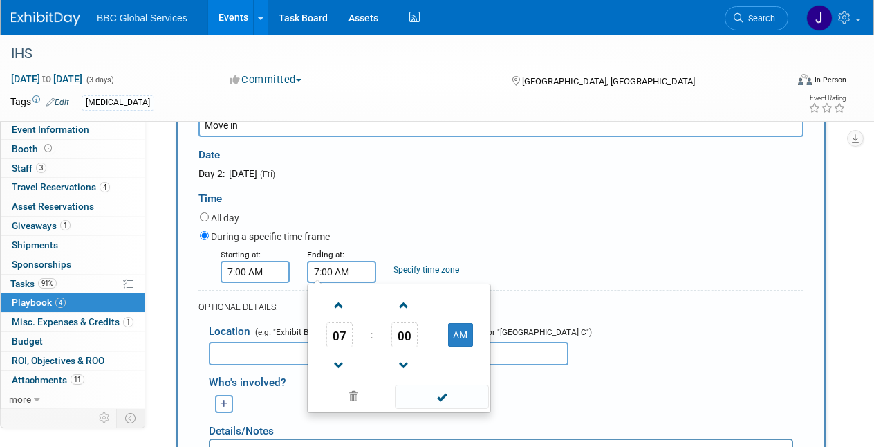
click at [339, 275] on input "7:00 AM" at bounding box center [341, 272] width 69 height 22
click at [340, 305] on span at bounding box center [339, 305] width 24 height 24
drag, startPoint x: 338, startPoint y: 306, endPoint x: 357, endPoint y: 328, distance: 29.0
click at [339, 306] on span at bounding box center [339, 305] width 24 height 24
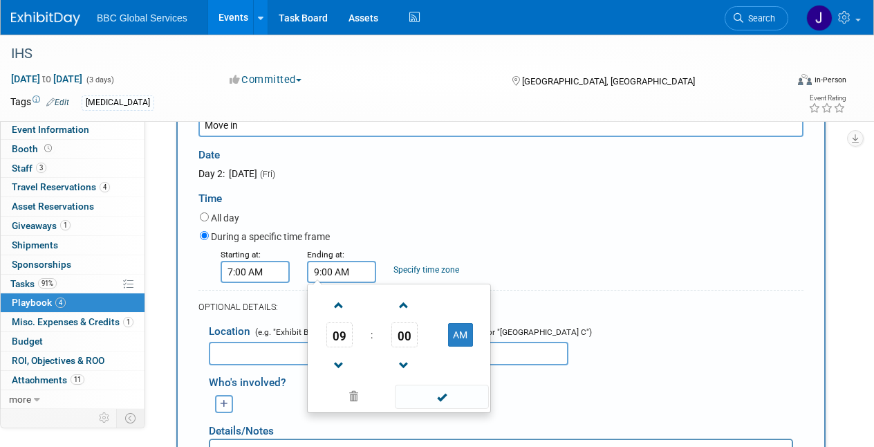
type input "10:00 AM"
click at [416, 398] on span at bounding box center [441, 396] width 93 height 24
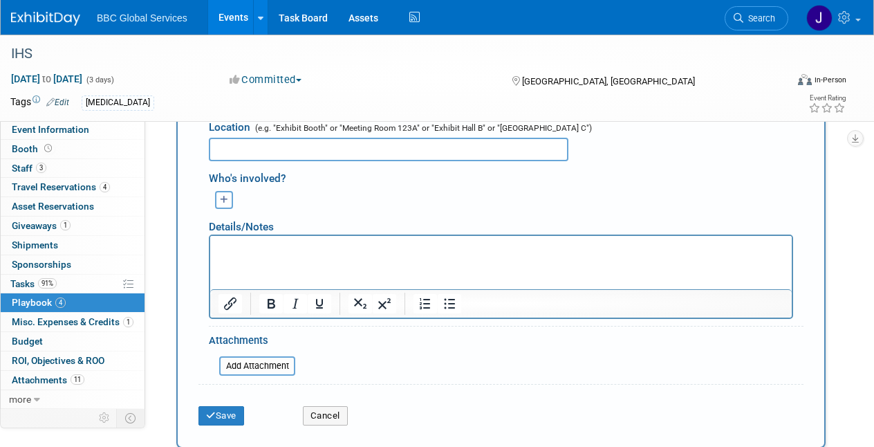
scroll to position [489, 0]
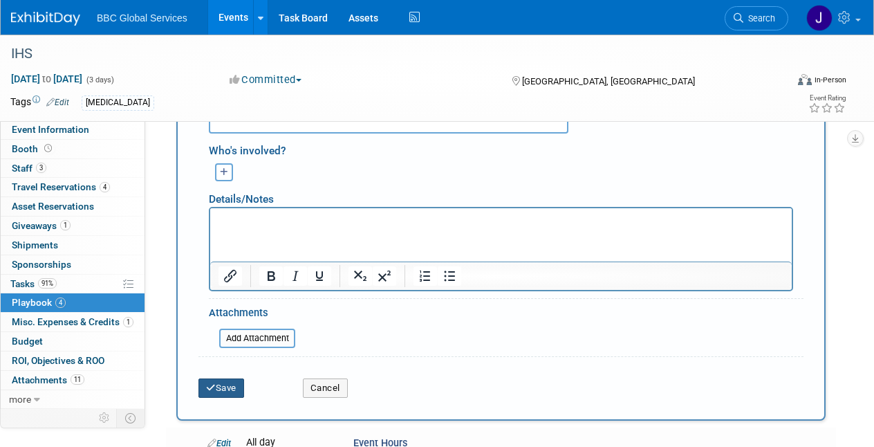
click at [232, 378] on button "Save" at bounding box center [221, 387] width 46 height 19
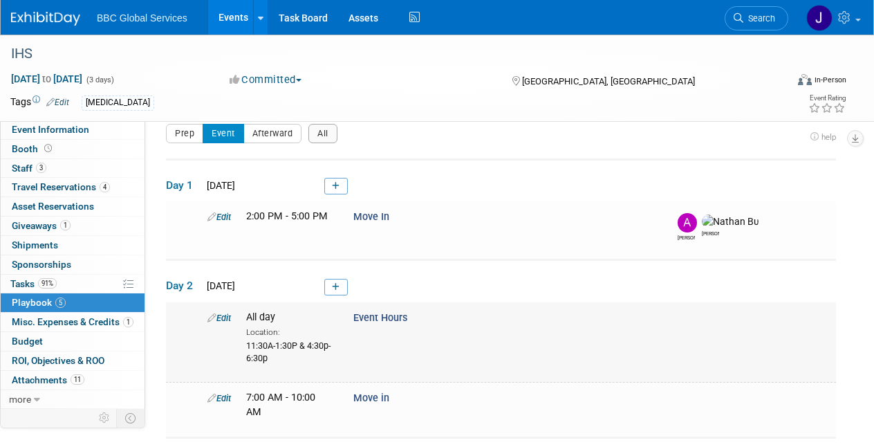
scroll to position [17, 0]
click at [227, 313] on link "Edit" at bounding box center [219, 316] width 24 height 10
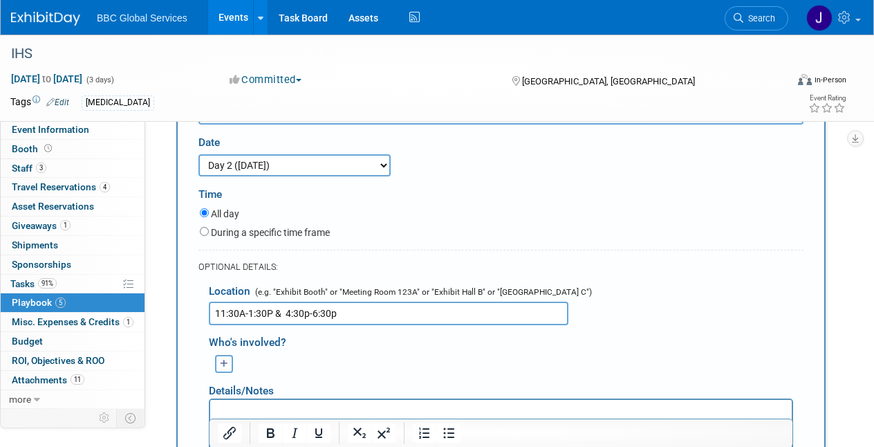
scroll to position [263, 0]
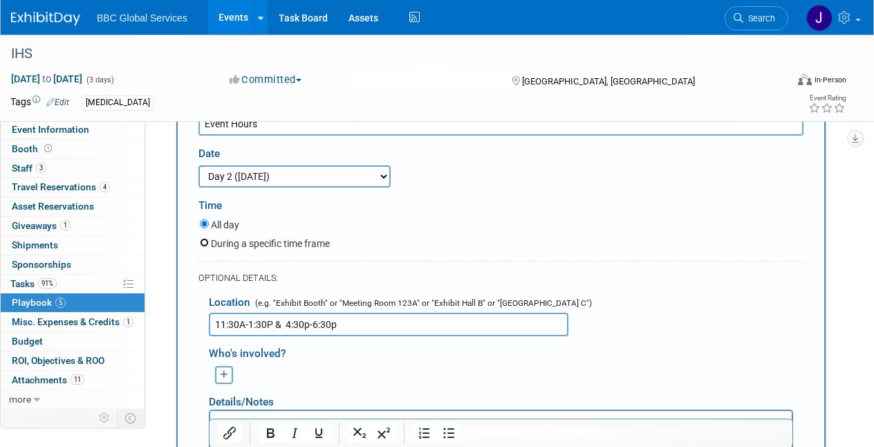
click at [205, 238] on input "During a specific time frame" at bounding box center [204, 242] width 9 height 9
radio input "true"
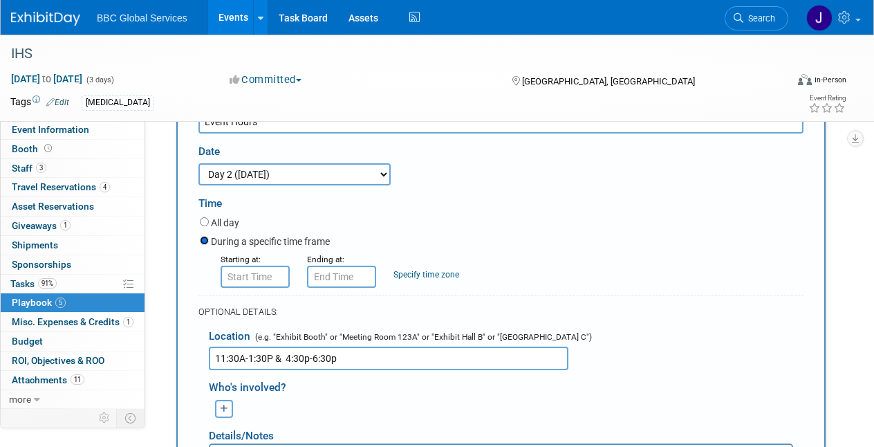
scroll to position [259, 0]
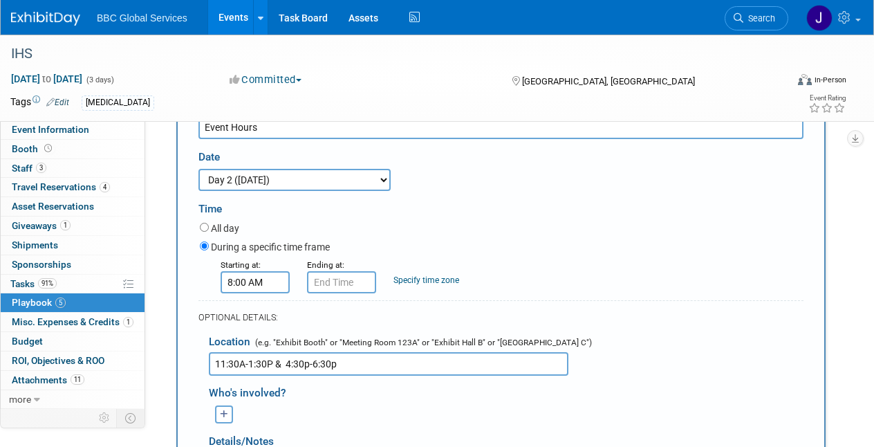
click at [243, 277] on input "8:00 AM" at bounding box center [255, 282] width 69 height 22
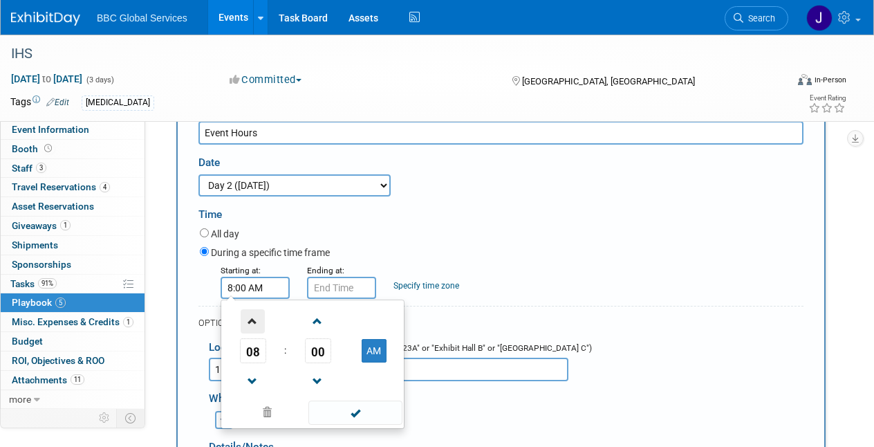
click at [251, 319] on span at bounding box center [253, 321] width 24 height 24
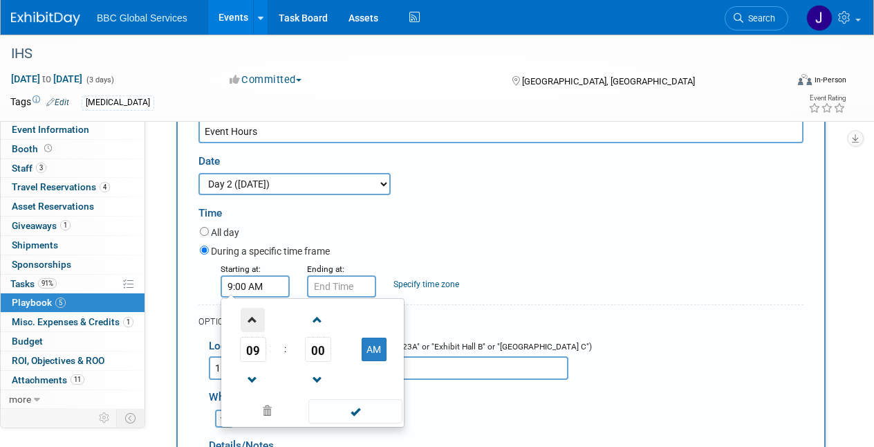
click at [251, 319] on span at bounding box center [253, 320] width 24 height 24
click at [251, 320] on span at bounding box center [253, 319] width 24 height 24
click at [315, 318] on span at bounding box center [318, 319] width 24 height 24
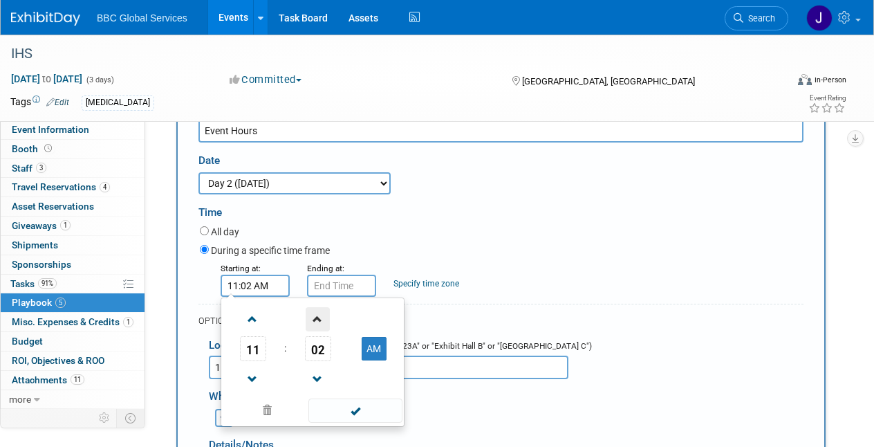
click at [315, 318] on span at bounding box center [318, 319] width 24 height 24
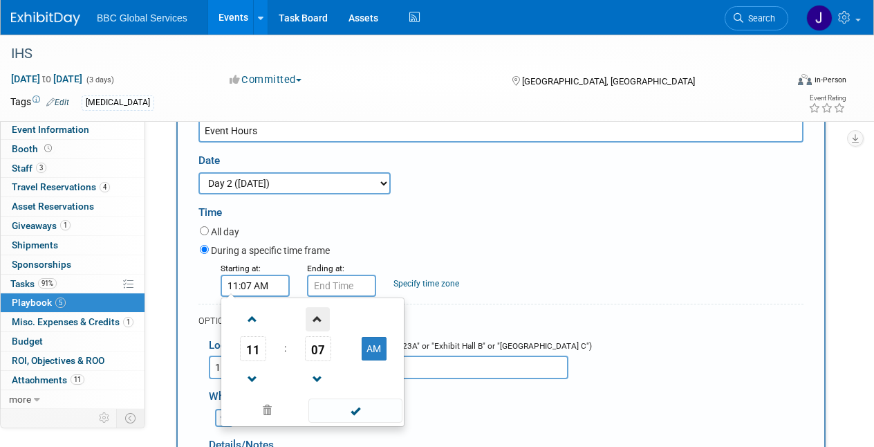
click at [315, 318] on span at bounding box center [318, 319] width 24 height 24
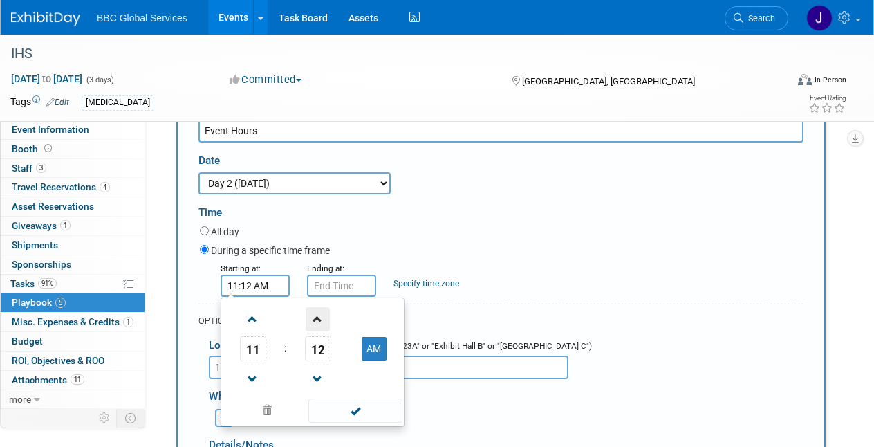
click at [315, 318] on span at bounding box center [318, 319] width 24 height 24
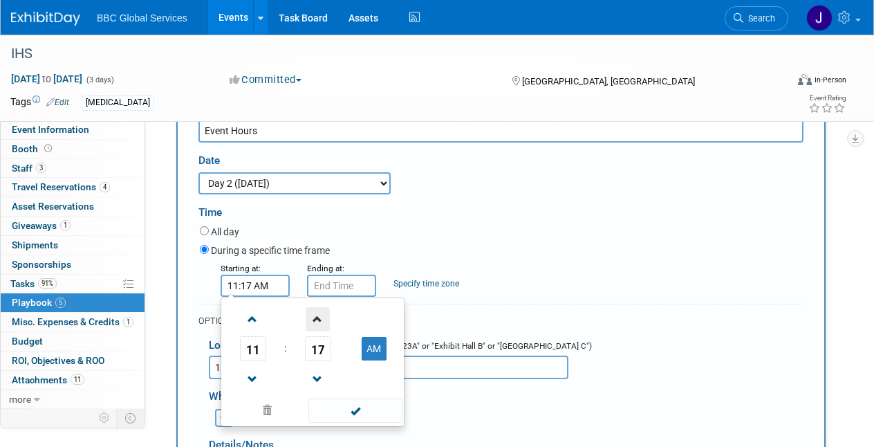
click at [315, 318] on span at bounding box center [318, 319] width 24 height 24
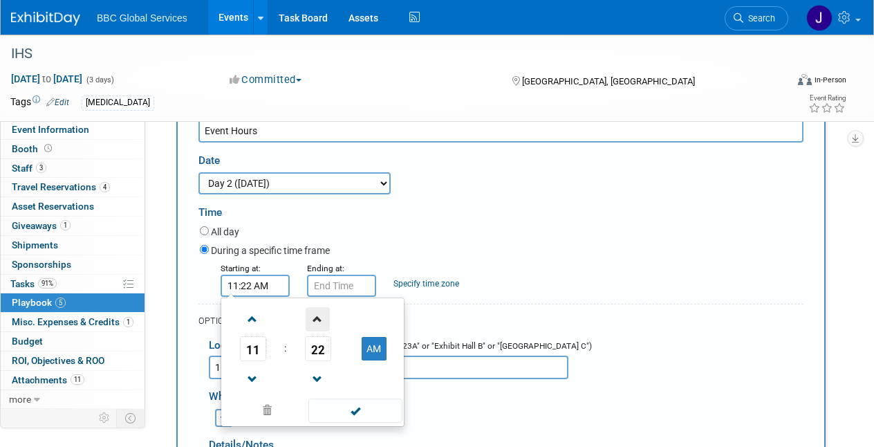
click at [315, 318] on span at bounding box center [318, 319] width 24 height 24
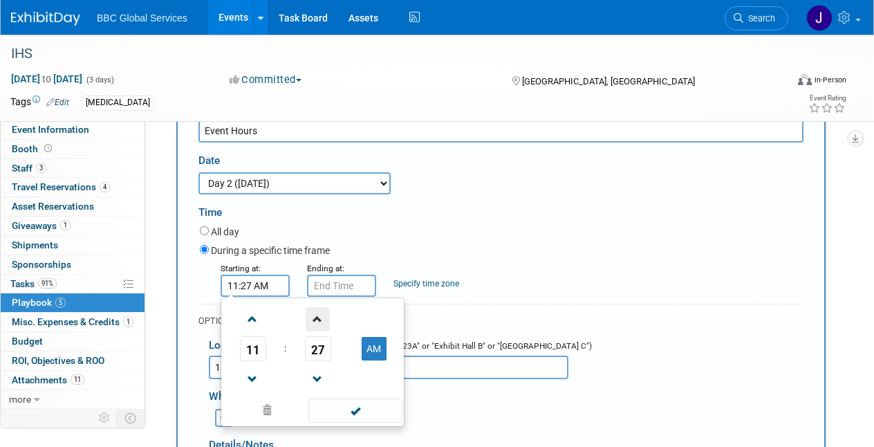
click at [315, 318] on span at bounding box center [318, 319] width 24 height 24
type input "11:30 AM"
click at [365, 412] on span at bounding box center [354, 410] width 93 height 24
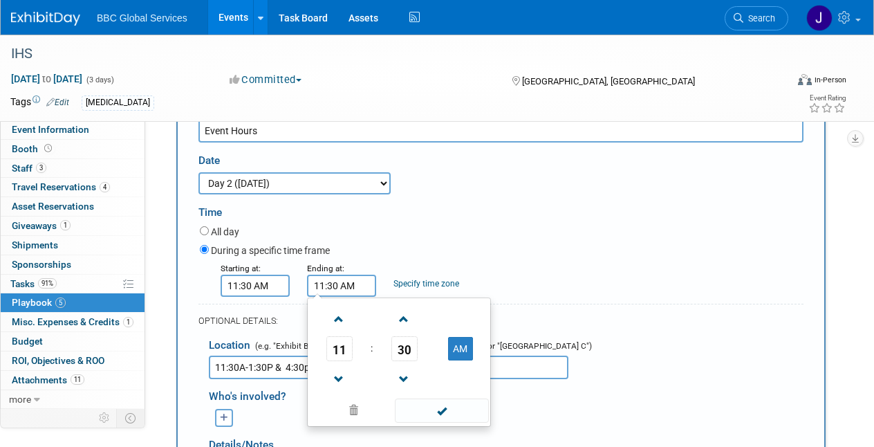
click at [339, 287] on input "11:30 AM" at bounding box center [341, 286] width 69 height 22
click at [339, 375] on span at bounding box center [339, 379] width 24 height 24
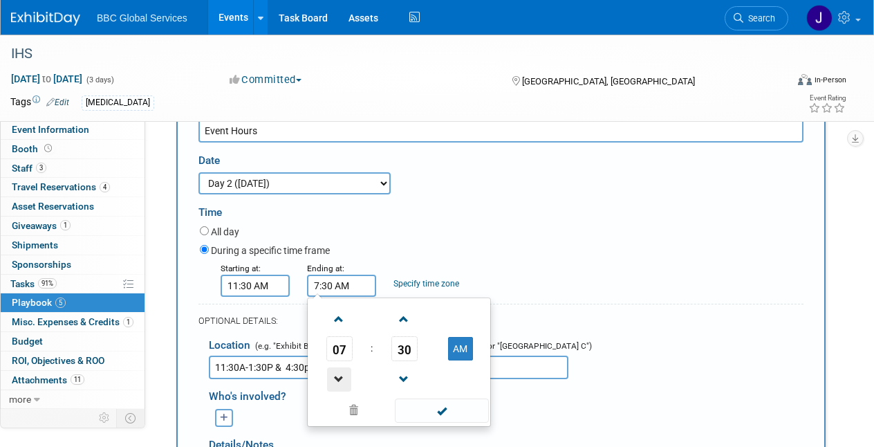
click at [339, 375] on span at bounding box center [339, 379] width 24 height 24
click at [455, 345] on button "AM" at bounding box center [460, 349] width 25 height 24
type input "6:30 PM"
click at [443, 410] on span at bounding box center [441, 410] width 93 height 24
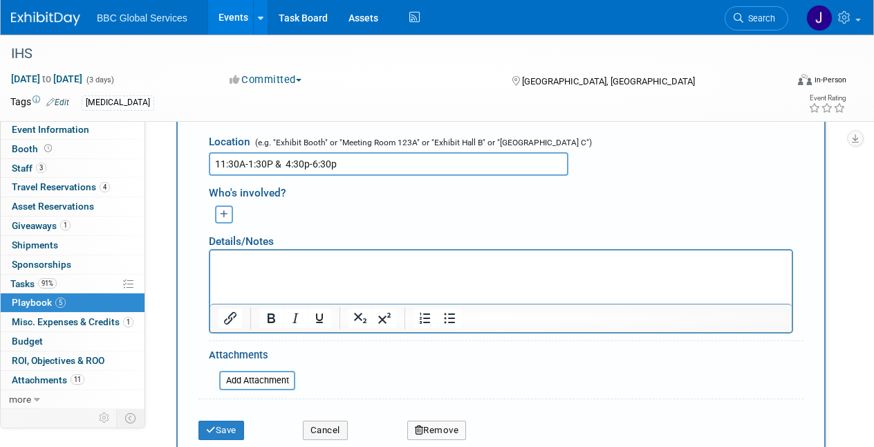
scroll to position [456, 0]
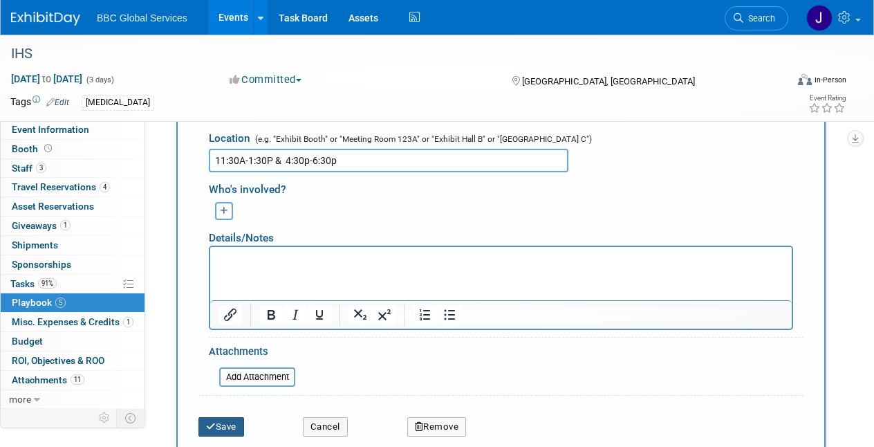
click at [230, 417] on button "Save" at bounding box center [221, 426] width 46 height 19
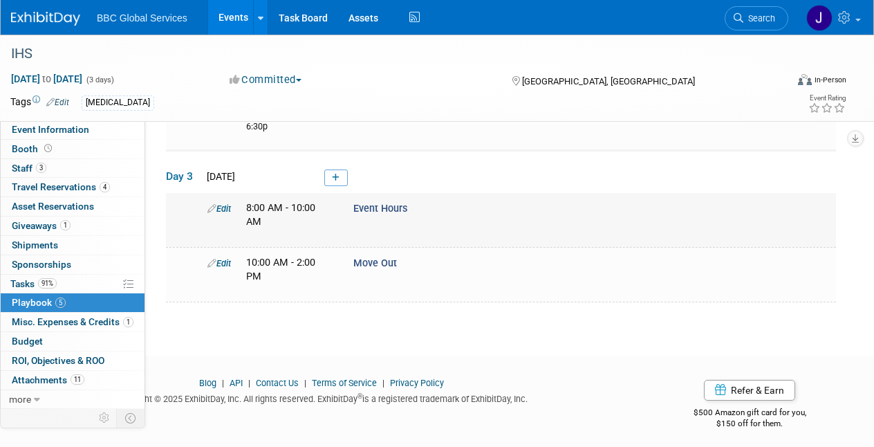
scroll to position [318, 0]
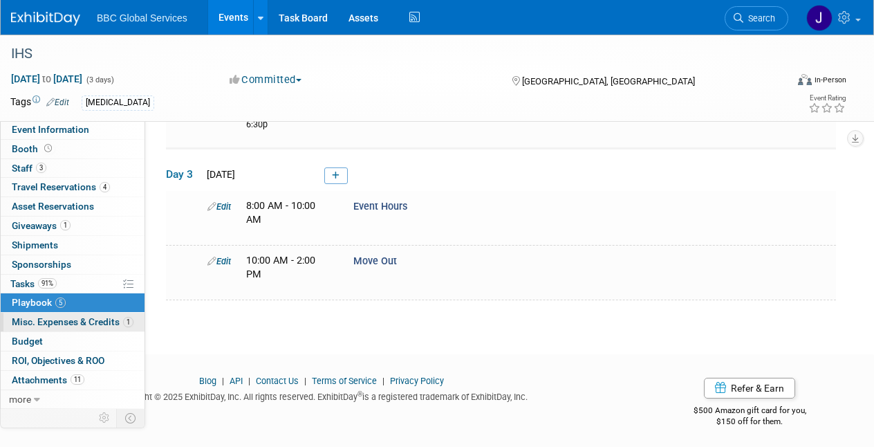
click at [53, 318] on span "Misc. Expenses & Credits 1" at bounding box center [73, 321] width 122 height 11
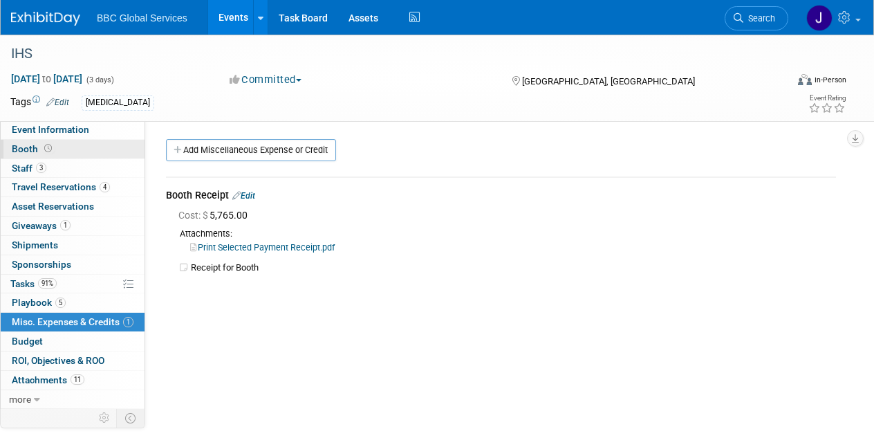
click at [26, 149] on span "Booth" at bounding box center [33, 148] width 43 height 11
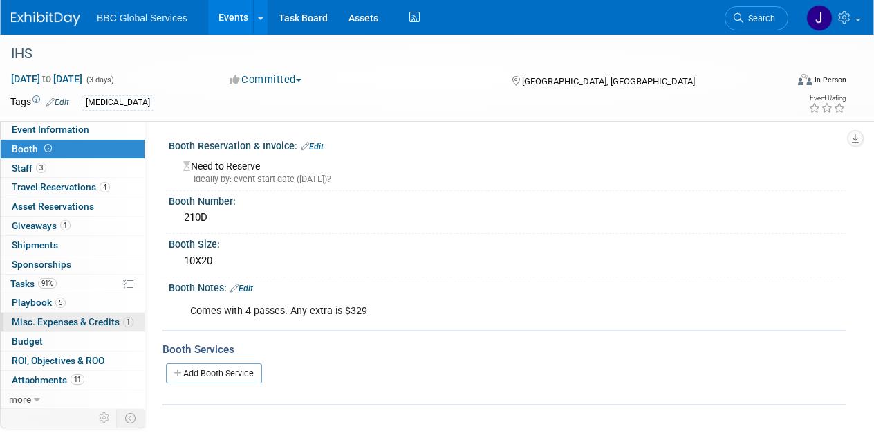
click at [27, 323] on span "Misc. Expenses & Credits 1" at bounding box center [73, 321] width 122 height 11
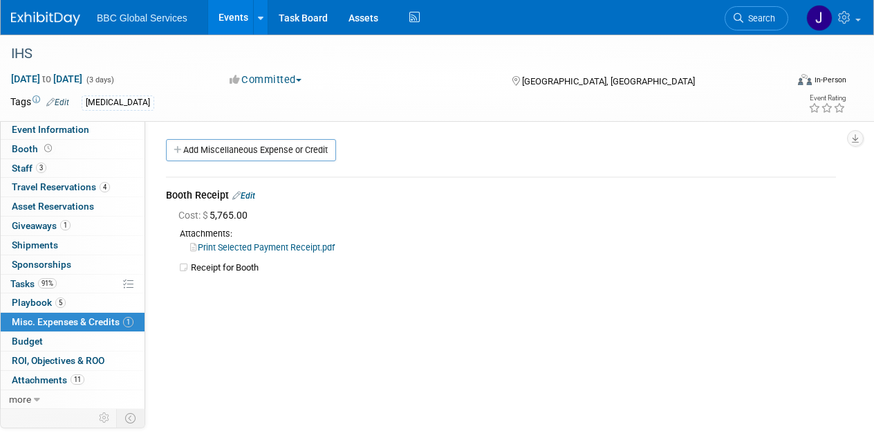
click at [245, 245] on link "Print Selected Payment Receipt.pdf" at bounding box center [262, 247] width 145 height 10
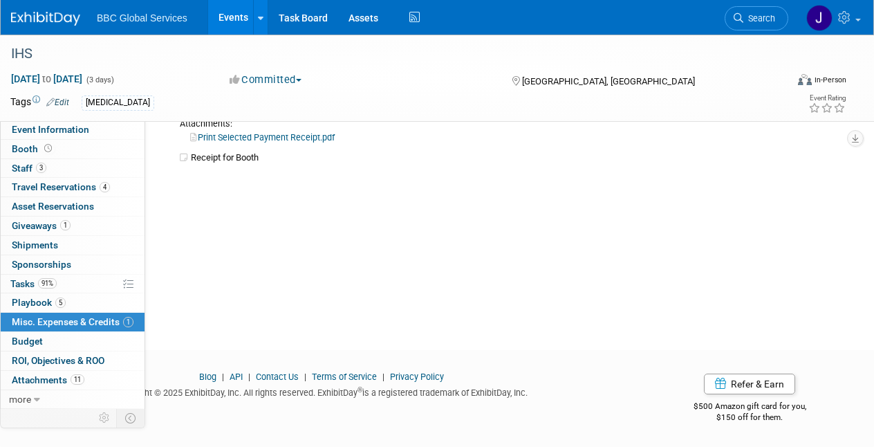
scroll to position [68, 0]
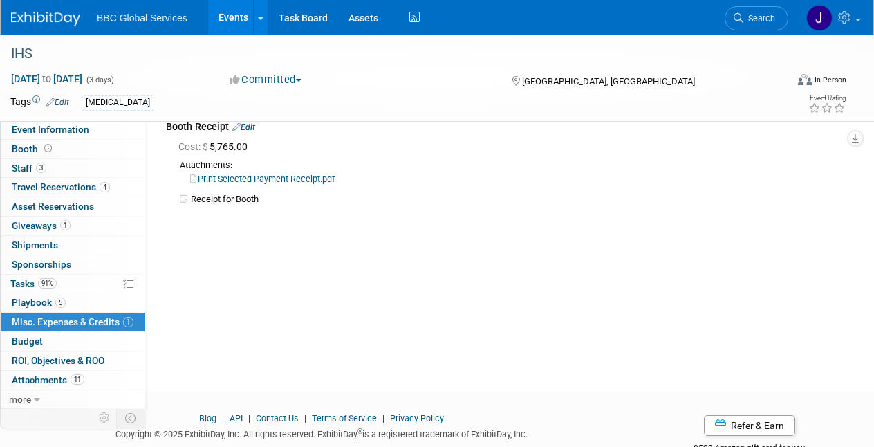
click at [291, 178] on link "Print Selected Payment Receipt.pdf" at bounding box center [262, 179] width 145 height 10
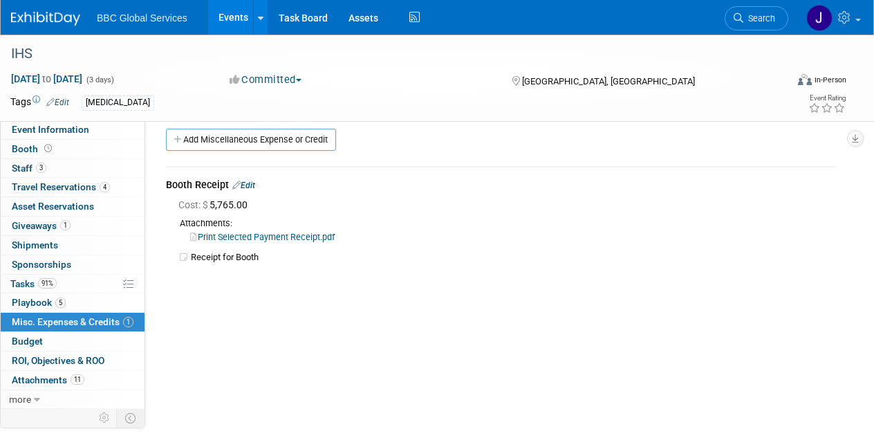
scroll to position [0, 0]
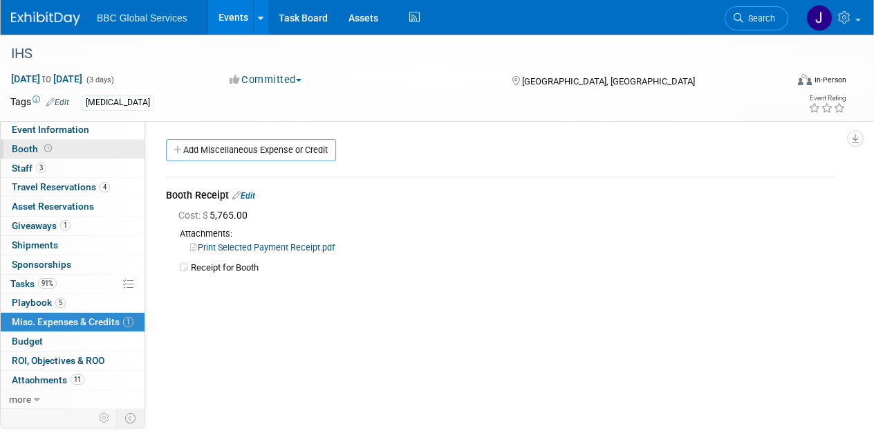
drag, startPoint x: 6, startPoint y: 147, endPoint x: 24, endPoint y: 151, distance: 18.3
click at [6, 147] on link "Booth" at bounding box center [73, 149] width 144 height 19
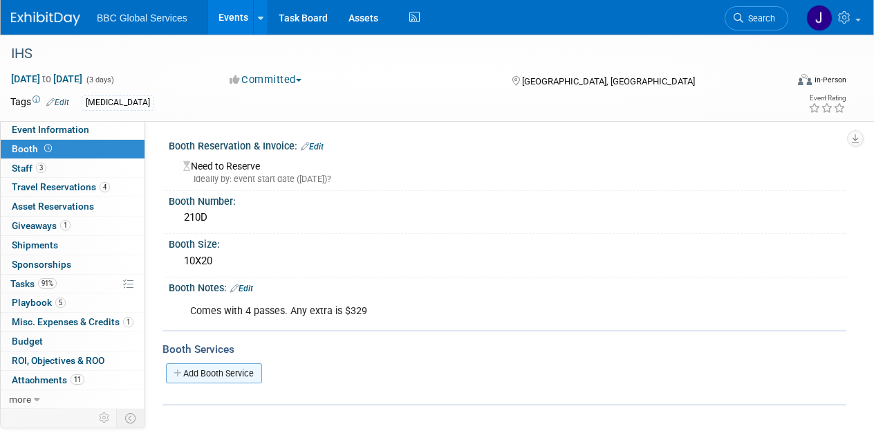
click at [223, 369] on link "Add Booth Service" at bounding box center [214, 373] width 96 height 20
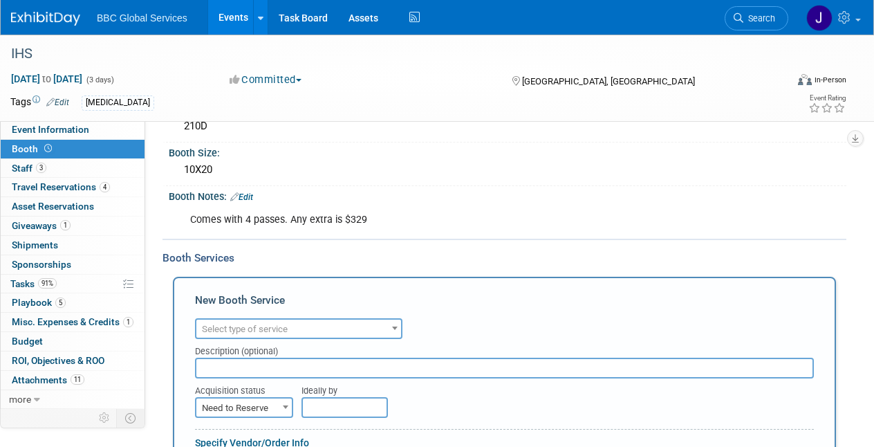
scroll to position [104, 0]
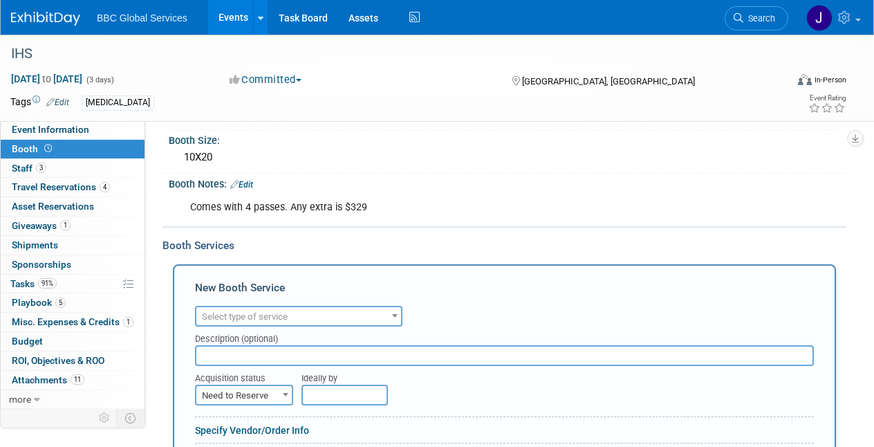
click at [259, 313] on span "Select type of service" at bounding box center [245, 316] width 86 height 10
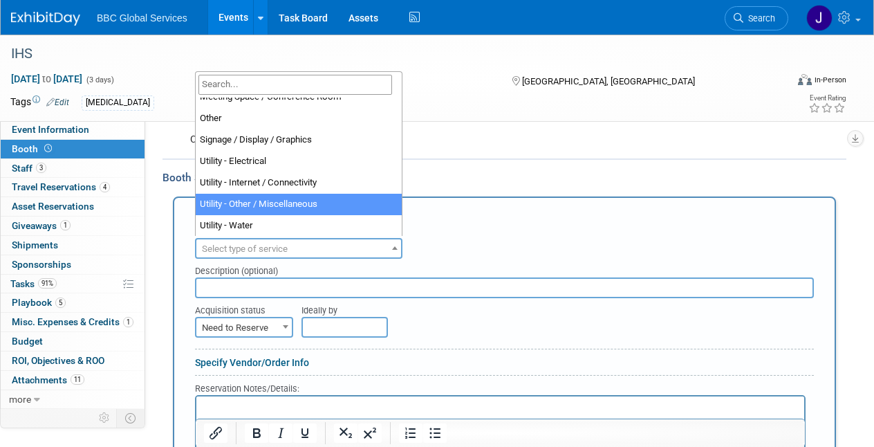
scroll to position [333, 0]
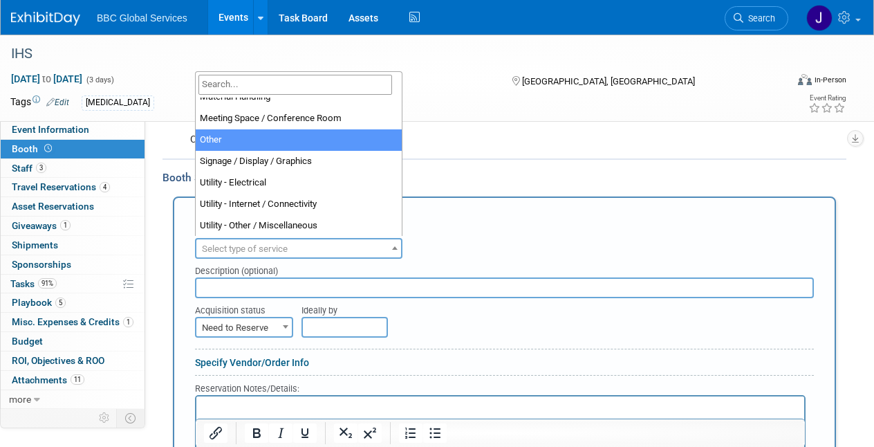
select select "1"
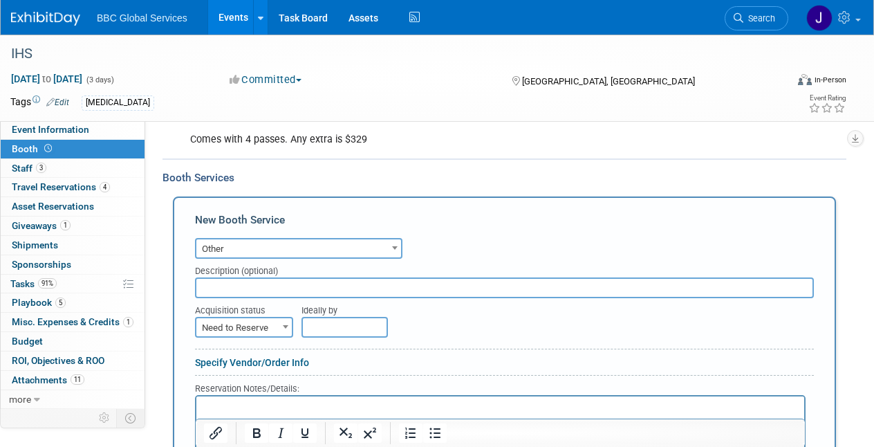
click at [228, 289] on input "text" at bounding box center [504, 287] width 619 height 21
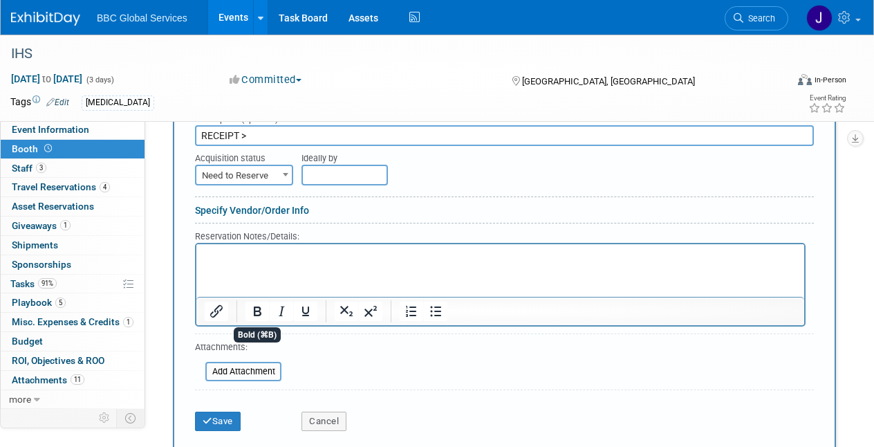
scroll to position [326, 0]
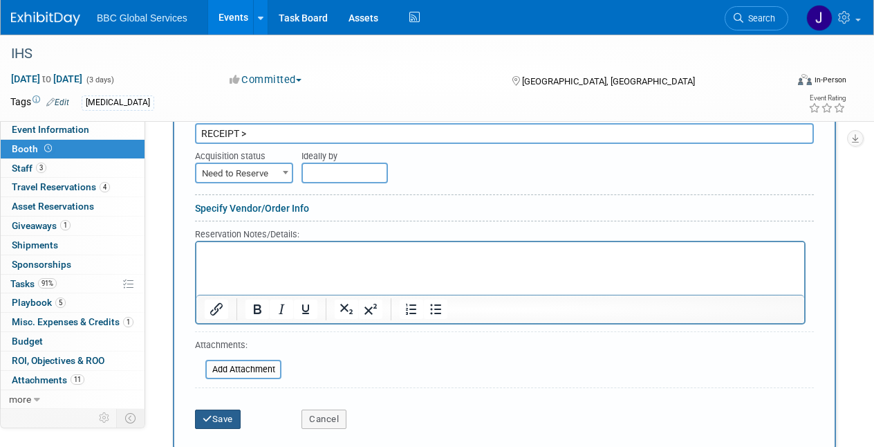
type input "RECEIPT >"
click at [214, 412] on button "Save" at bounding box center [218, 418] width 46 height 19
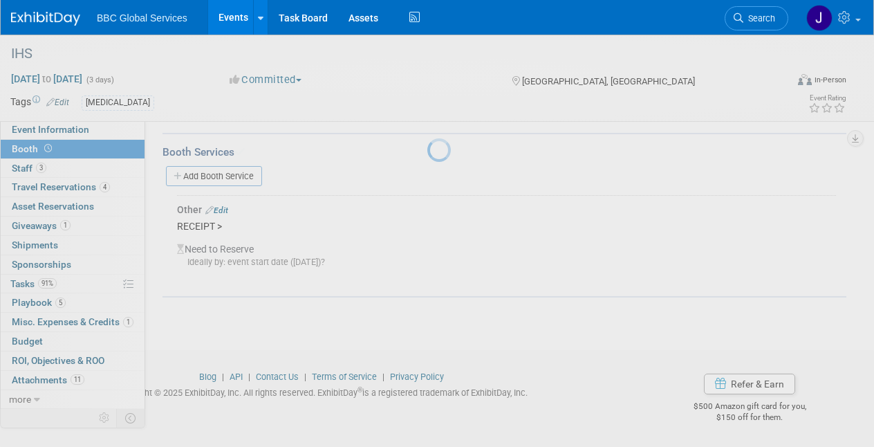
scroll to position [194, 0]
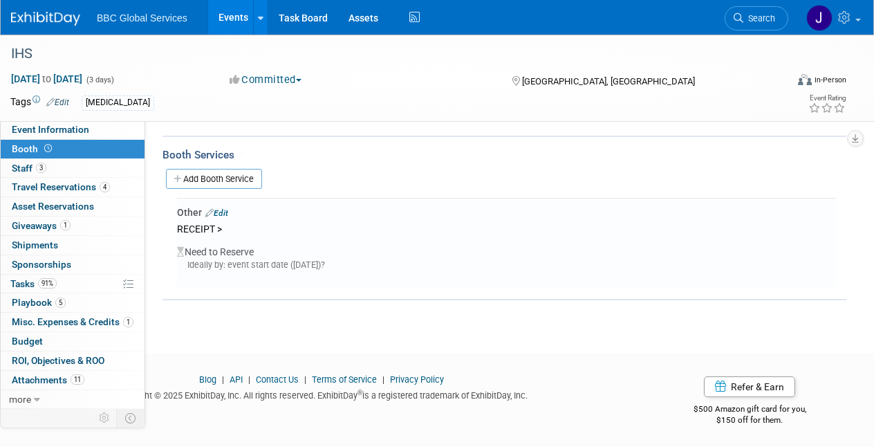
drag, startPoint x: 50, startPoint y: 324, endPoint x: 59, endPoint y: 324, distance: 8.3
click at [50, 324] on span "Misc. Expenses & Credits 1" at bounding box center [73, 321] width 122 height 11
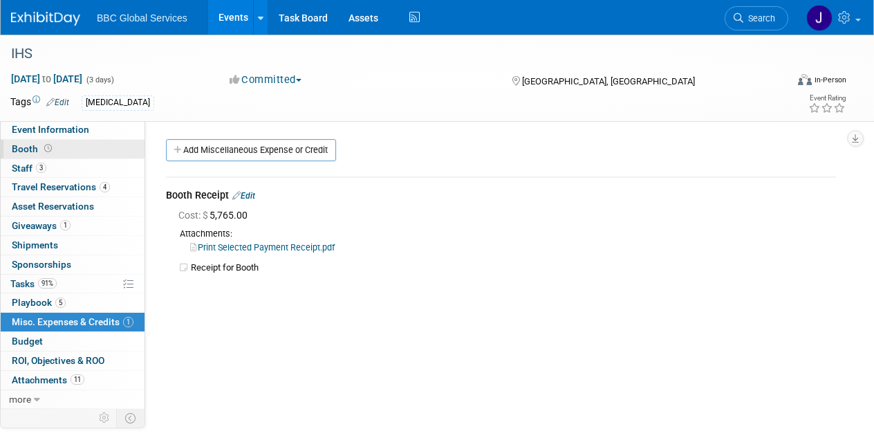
click at [28, 151] on span "Booth" at bounding box center [33, 148] width 43 height 11
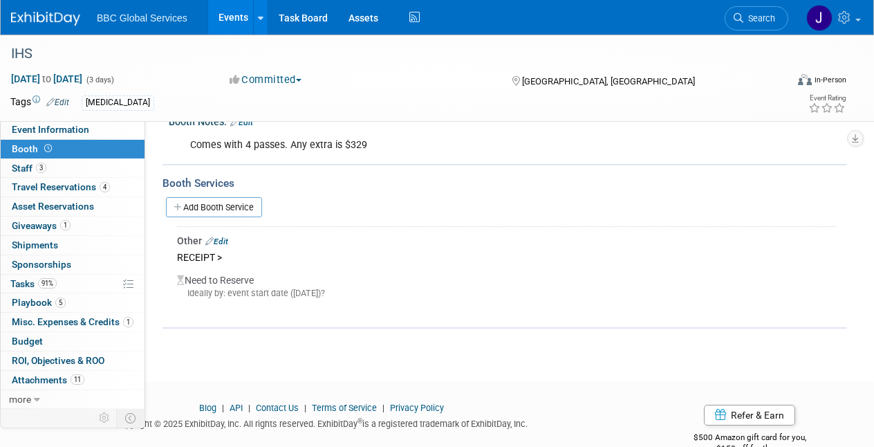
scroll to position [194, 0]
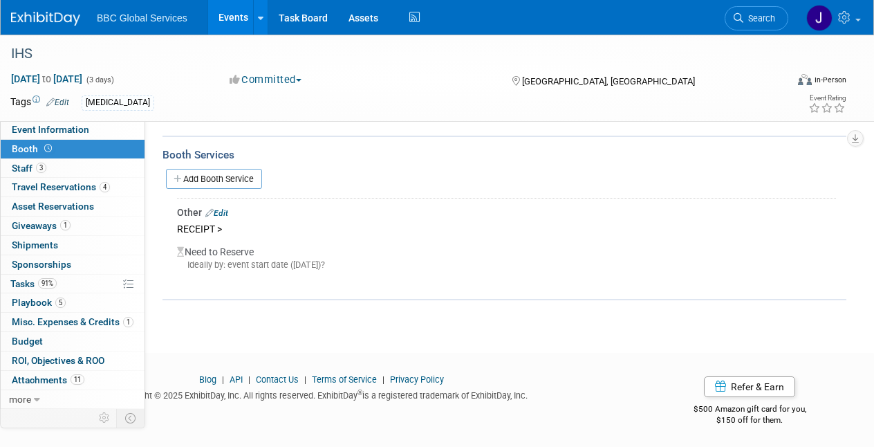
click at [223, 210] on link "Edit" at bounding box center [216, 213] width 23 height 10
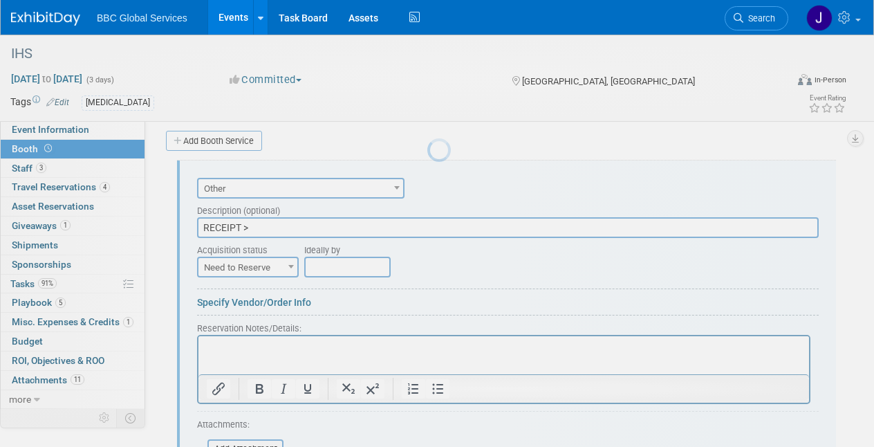
scroll to position [0, 0]
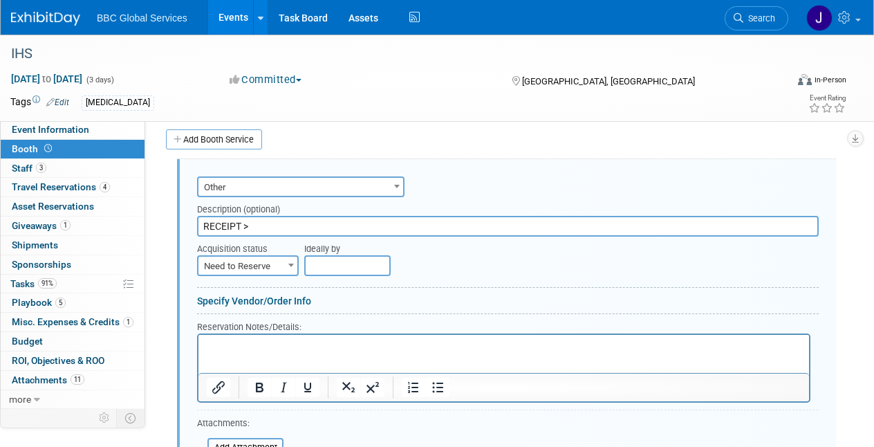
click at [265, 223] on input "RECEIPT >" at bounding box center [508, 226] width 622 height 21
click at [204, 223] on input "RECEIPT >. $5765.00" at bounding box center [508, 226] width 622 height 21
click at [286, 225] on input "BOOTH RECEIPT >. $5765.00" at bounding box center [508, 226] width 622 height 21
type input "BOOTH RECEIPT > $5765.00"
click at [223, 338] on html at bounding box center [503, 343] width 611 height 19
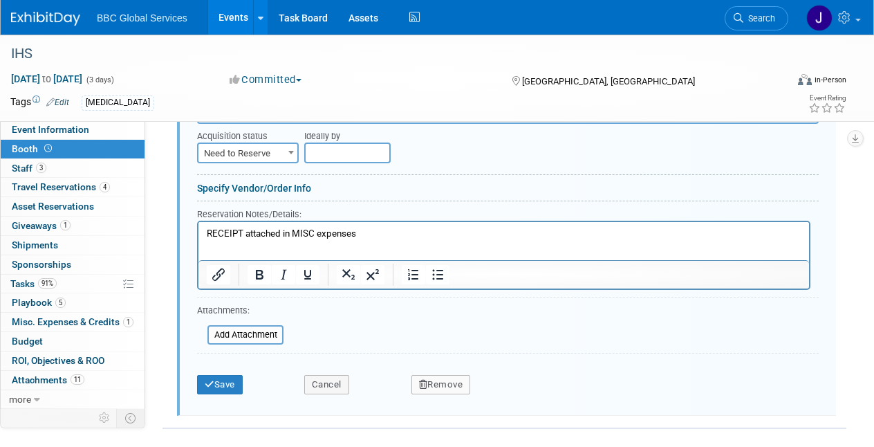
scroll to position [358, 0]
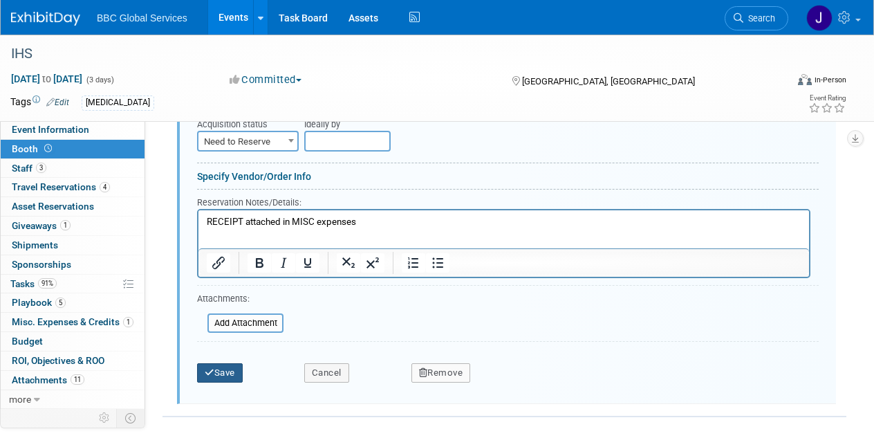
click at [218, 366] on button "Save" at bounding box center [220, 372] width 46 height 19
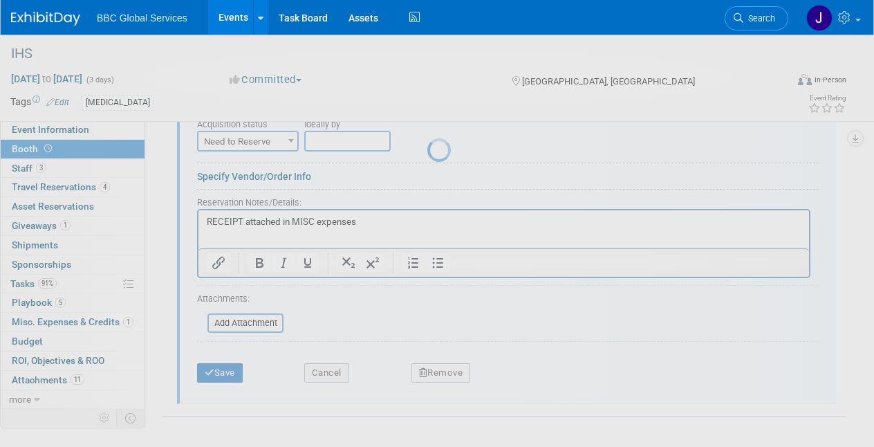
scroll to position [207, 0]
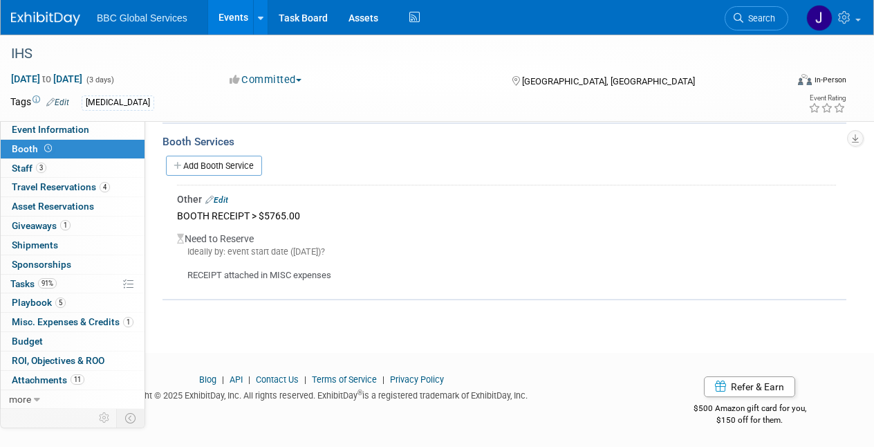
click at [230, 248] on div "Ideally by: event start date (Thu. Sep 18, 2025)?" at bounding box center [506, 251] width 659 height 12
click at [226, 195] on link "Edit" at bounding box center [216, 200] width 23 height 10
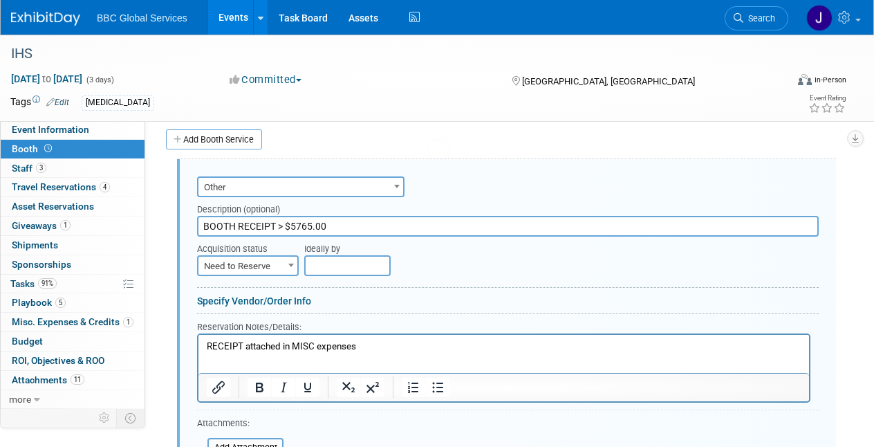
scroll to position [0, 0]
click at [290, 263] on b at bounding box center [291, 264] width 6 height 3
select select "2"
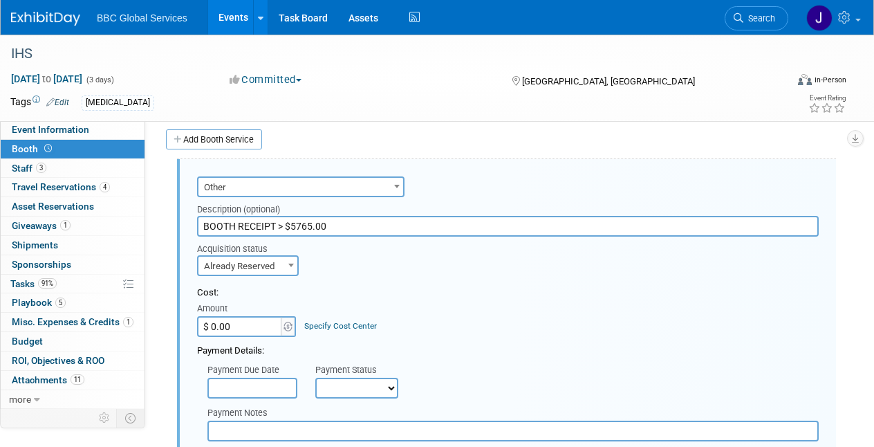
click at [269, 325] on input "$ 0.00" at bounding box center [240, 326] width 86 height 21
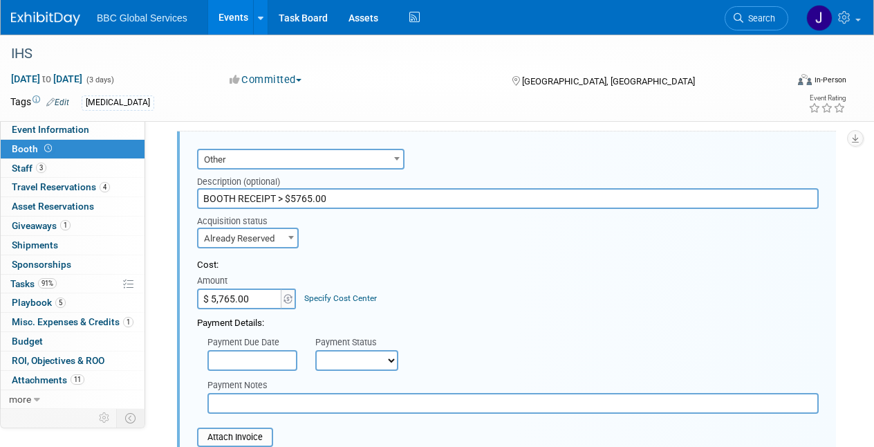
scroll to position [261, 0]
type input "$ 5,765.00"
drag, startPoint x: 331, startPoint y: 193, endPoint x: 279, endPoint y: 194, distance: 51.9
click at [279, 194] on input "BOOTH RECEIPT > $5765.00" at bounding box center [508, 199] width 622 height 21
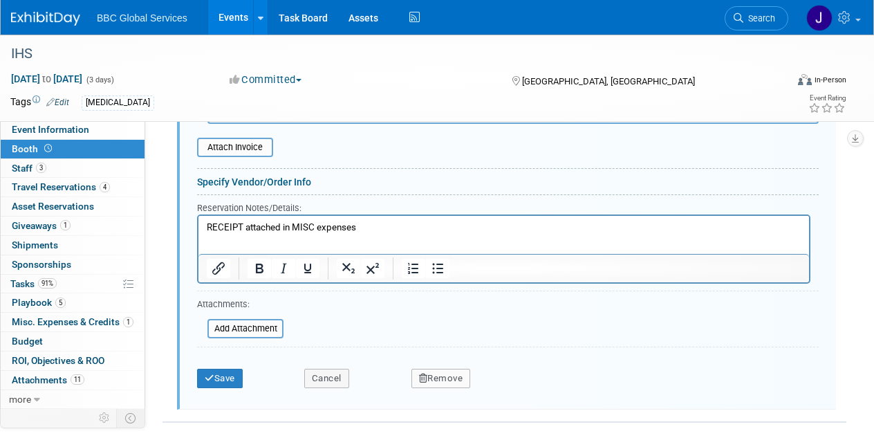
scroll to position [557, 0]
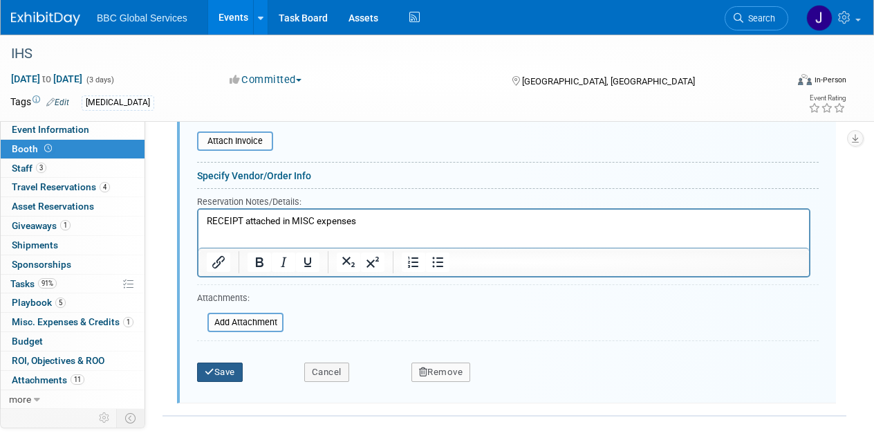
type input "BOOTH RECEIPT attached under MISC"
click at [233, 369] on button "Save" at bounding box center [220, 371] width 46 height 19
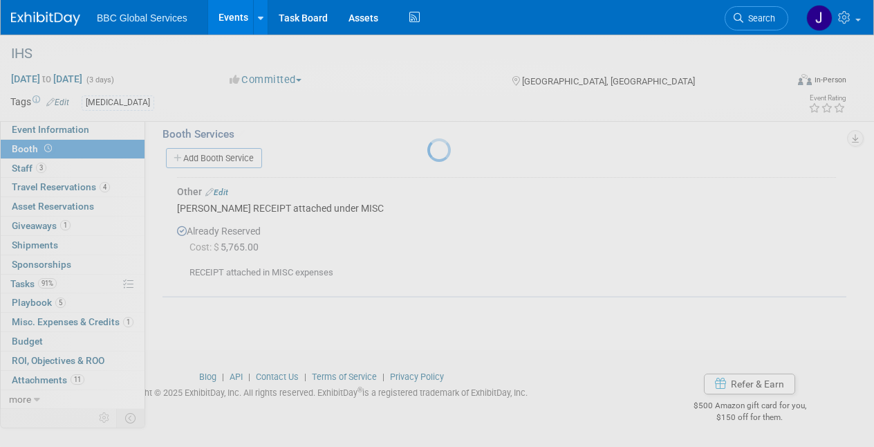
scroll to position [212, 0]
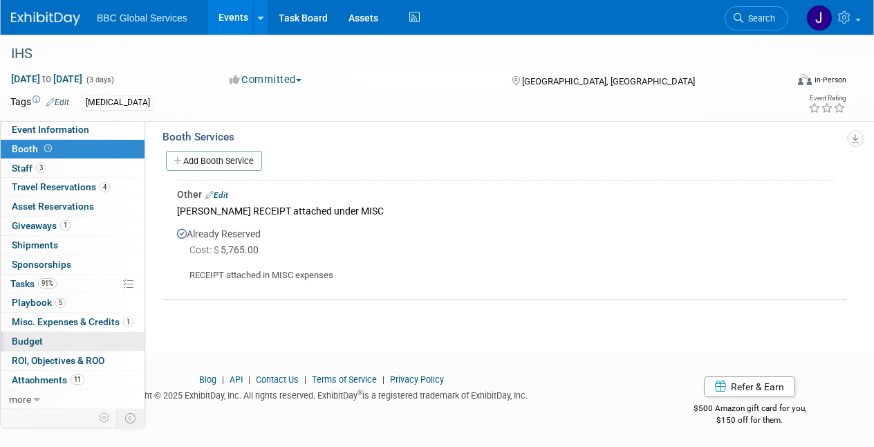
click at [21, 340] on span "Budget" at bounding box center [27, 340] width 31 height 11
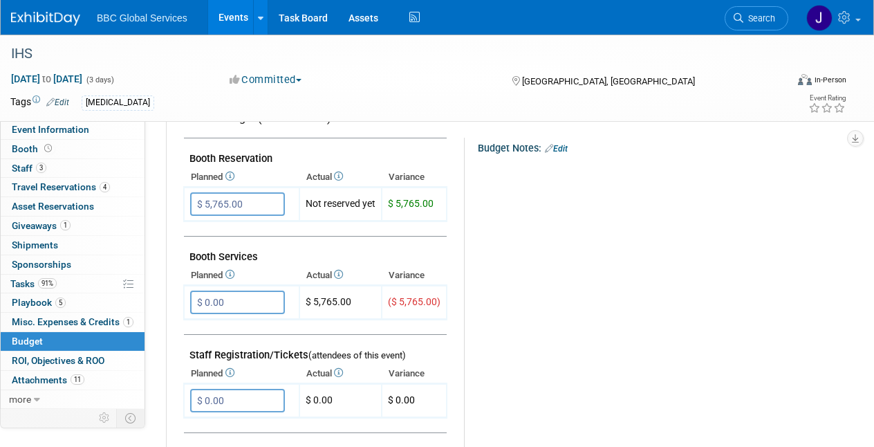
scroll to position [260, 0]
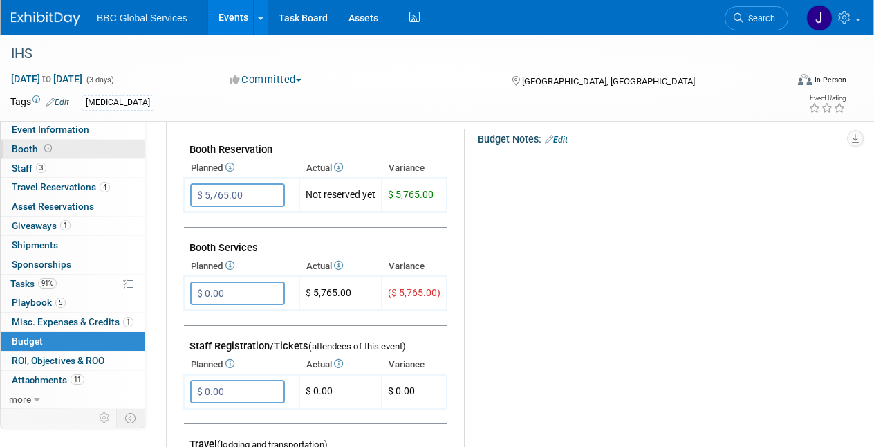
click at [28, 147] on span "Booth" at bounding box center [33, 148] width 43 height 11
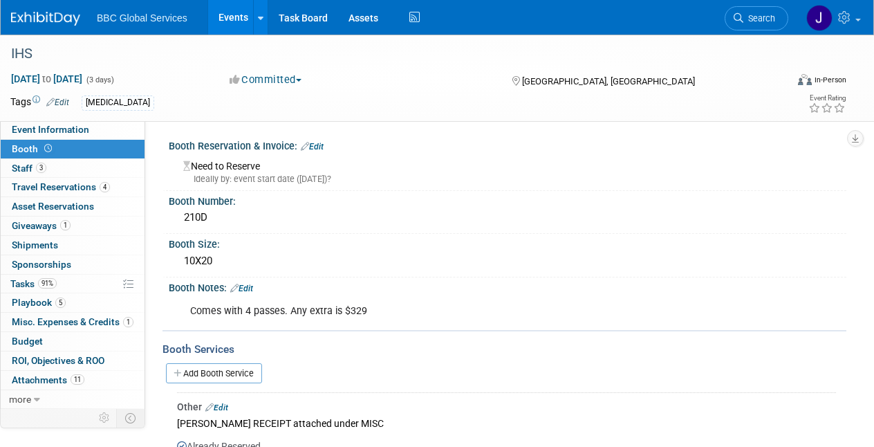
click at [319, 147] on link "Edit" at bounding box center [312, 147] width 23 height 10
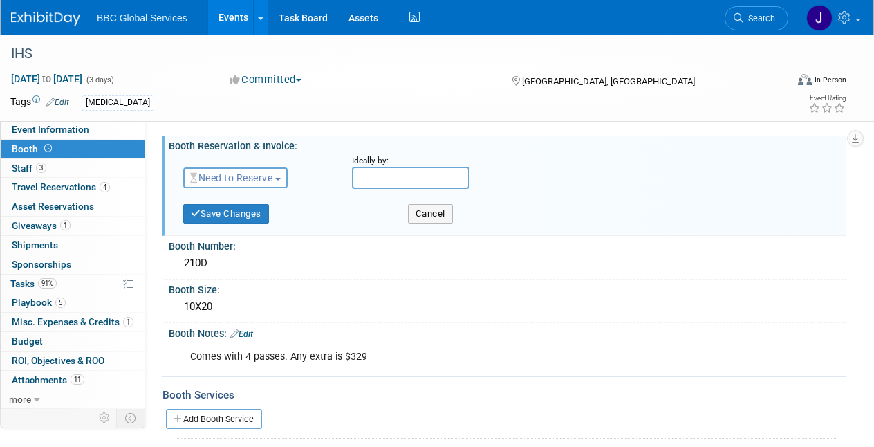
click at [281, 178] on span "button" at bounding box center [278, 179] width 6 height 3
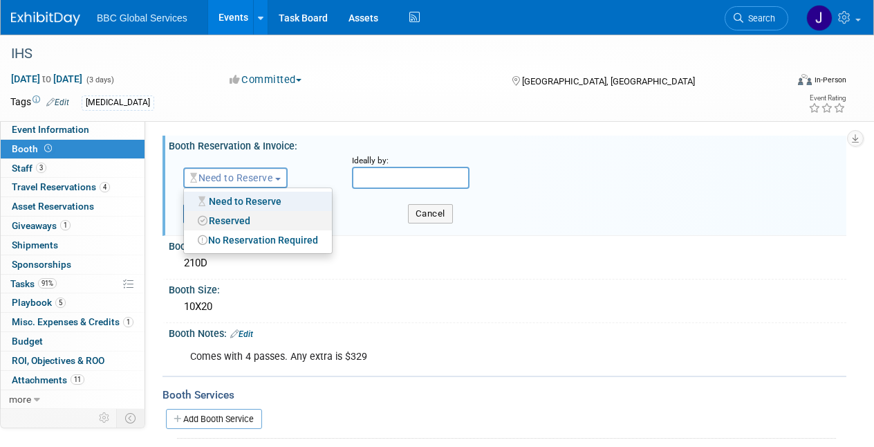
click at [252, 214] on link "Reserved" at bounding box center [258, 220] width 148 height 19
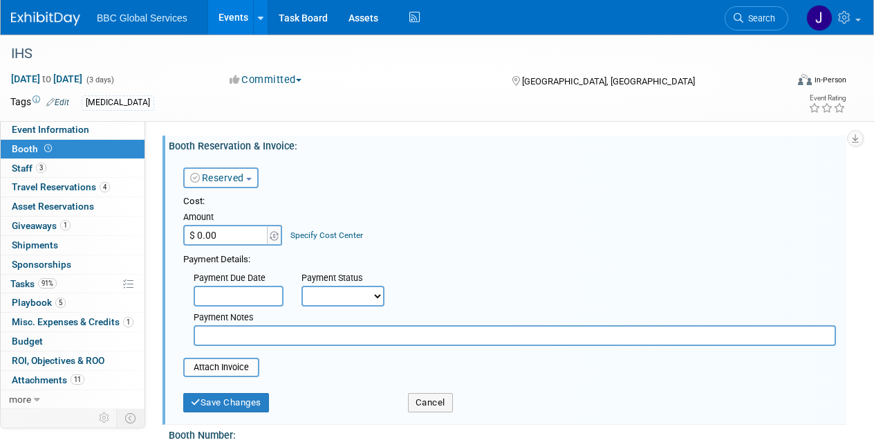
click at [248, 236] on input "$ 0.00" at bounding box center [226, 235] width 86 height 21
type input "$ 5,765.00"
click at [230, 335] on input "text" at bounding box center [515, 335] width 642 height 21
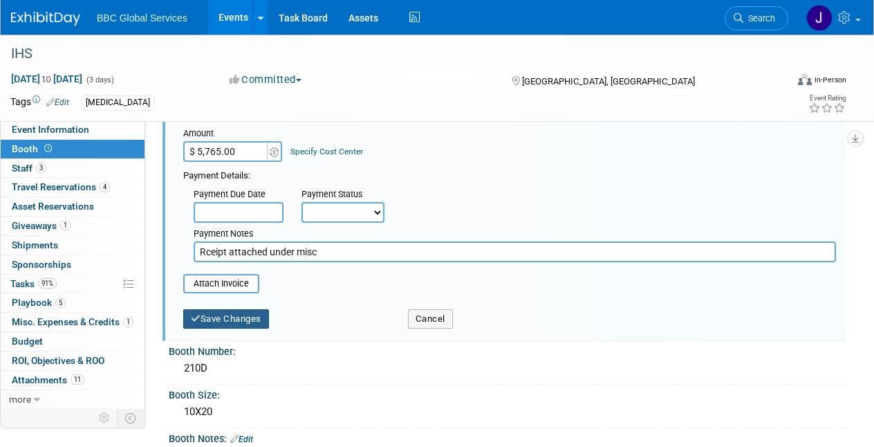
scroll to position [91, 0]
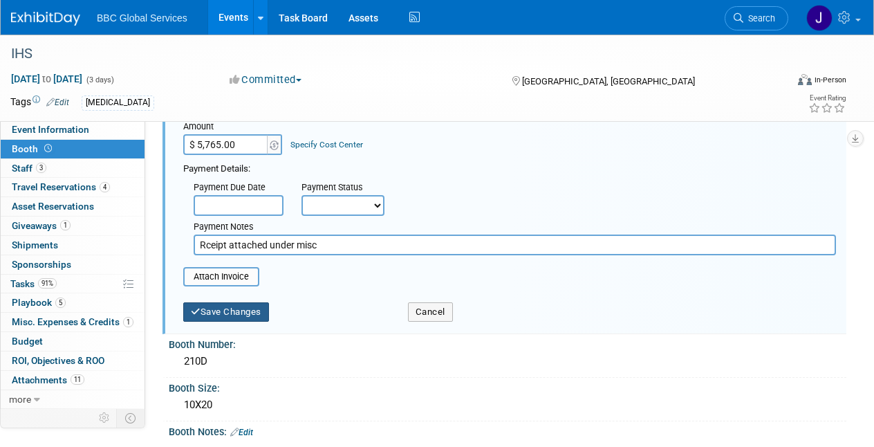
type input "Rceipt attached under misc"
click at [217, 311] on button "Save Changes" at bounding box center [226, 311] width 86 height 19
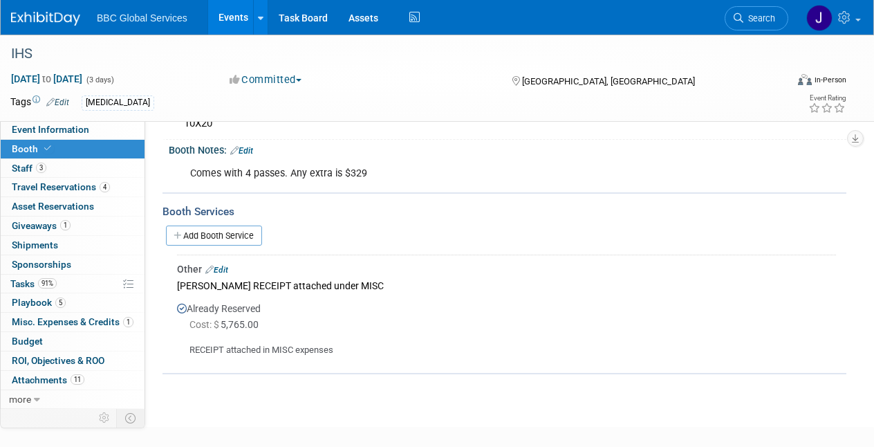
scroll to position [162, 0]
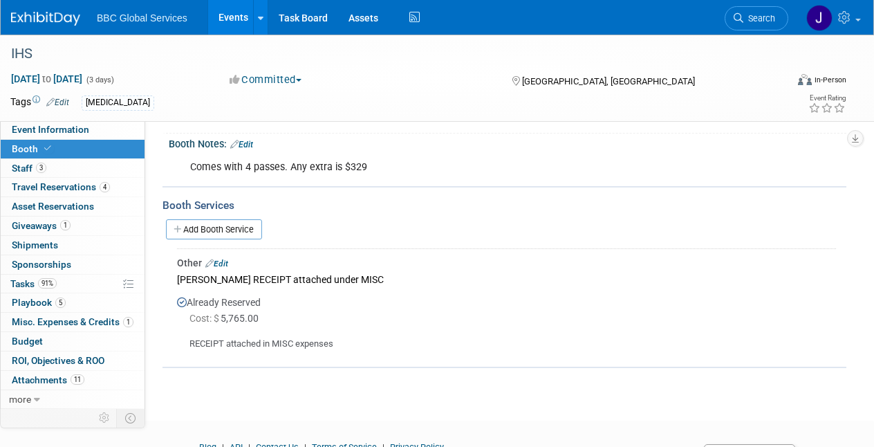
click at [221, 260] on link "Edit" at bounding box center [216, 264] width 23 height 10
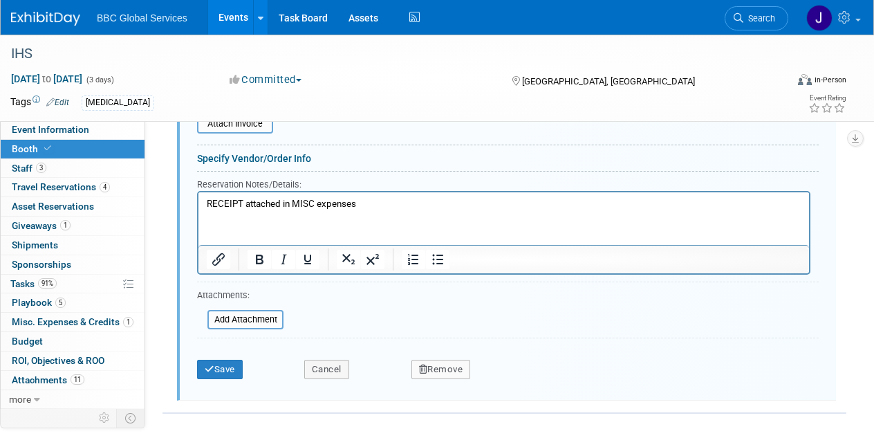
scroll to position [604, 0]
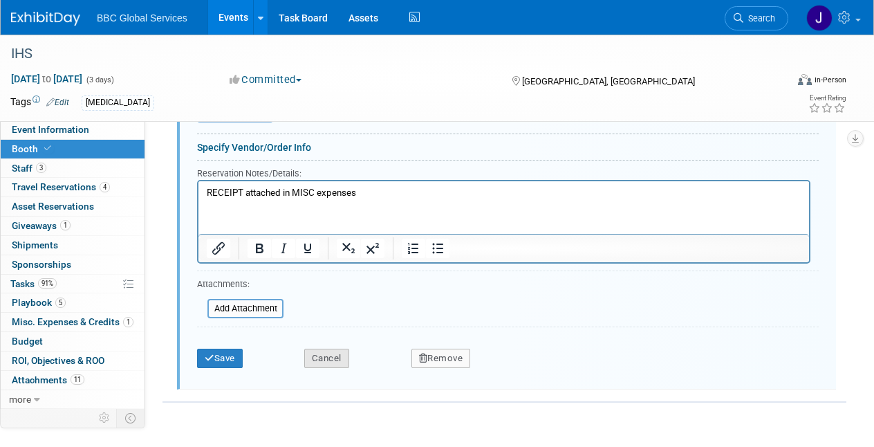
click at [328, 354] on button "Cancel" at bounding box center [326, 357] width 45 height 19
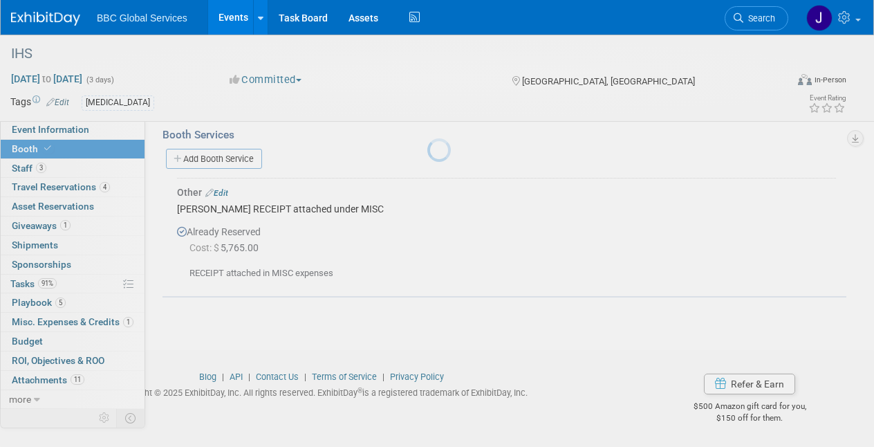
scroll to position [231, 0]
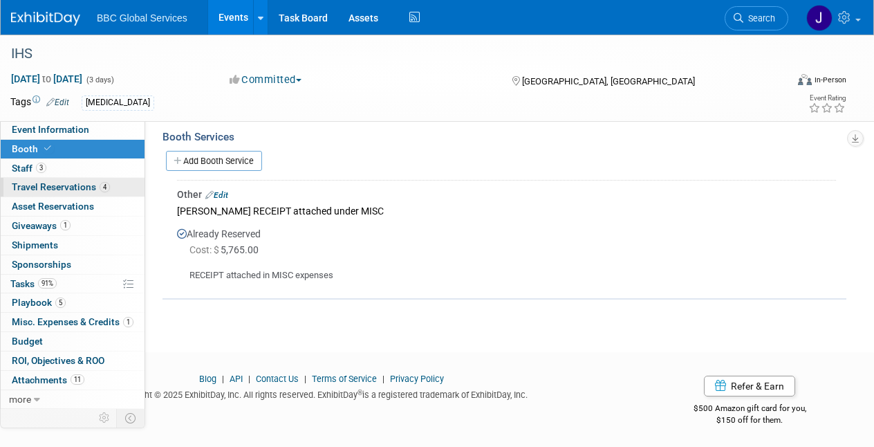
click at [24, 184] on span "Travel Reservations 4" at bounding box center [61, 186] width 98 height 11
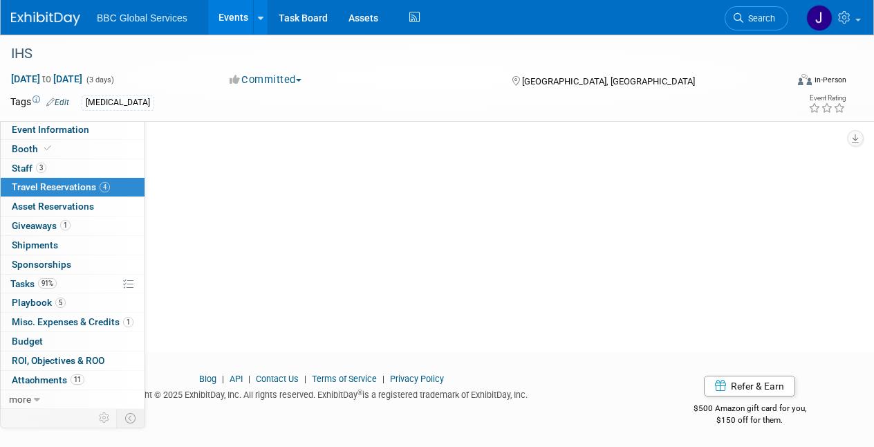
scroll to position [0, 0]
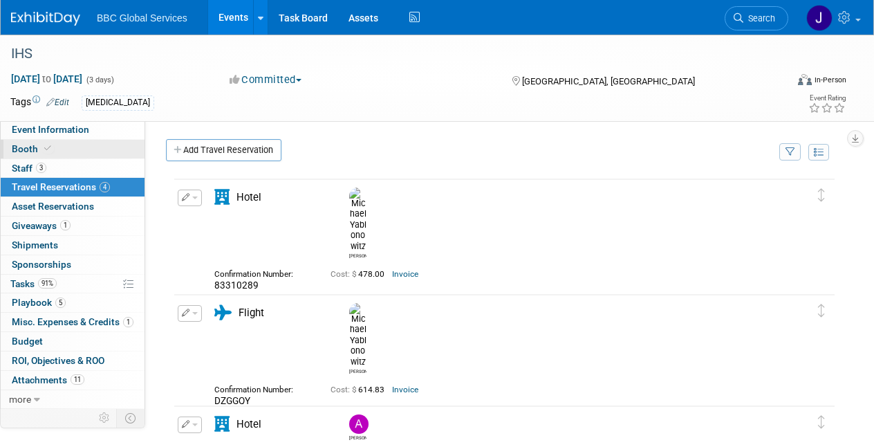
click at [26, 147] on span "Booth" at bounding box center [33, 148] width 42 height 11
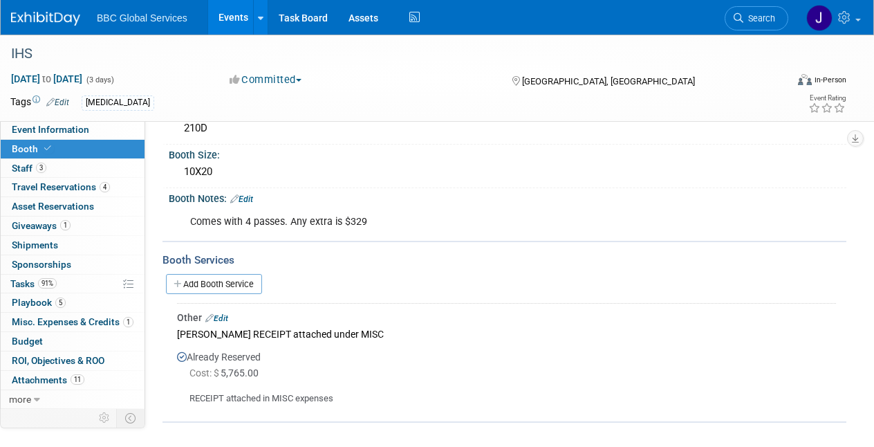
scroll to position [113, 0]
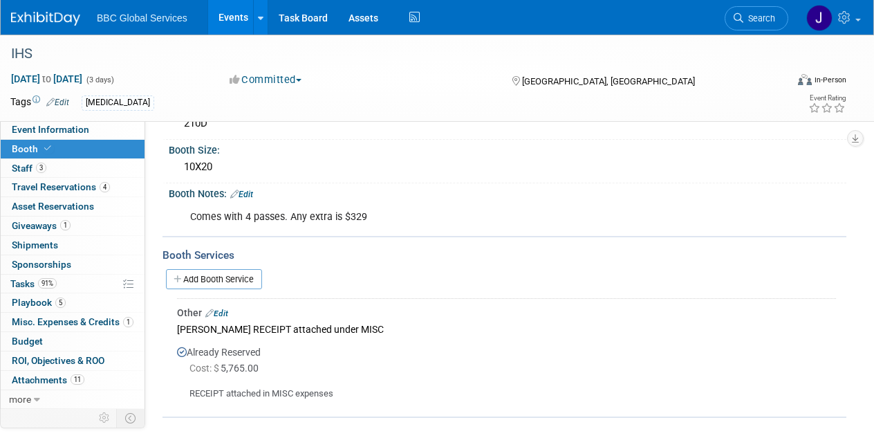
click at [225, 310] on link "Edit" at bounding box center [216, 313] width 23 height 10
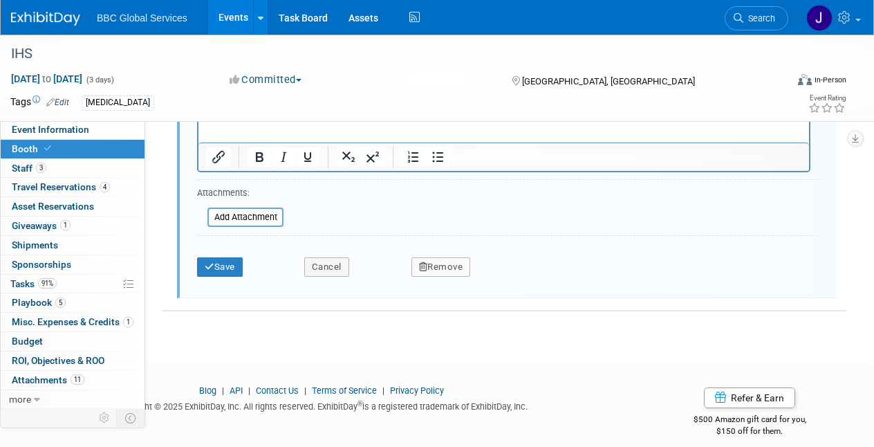
scroll to position [700, 0]
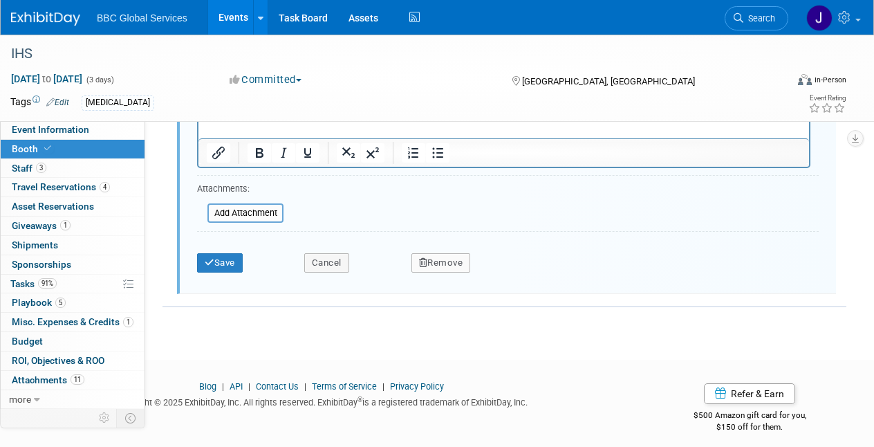
click at [431, 257] on button "Remove" at bounding box center [440, 262] width 59 height 19
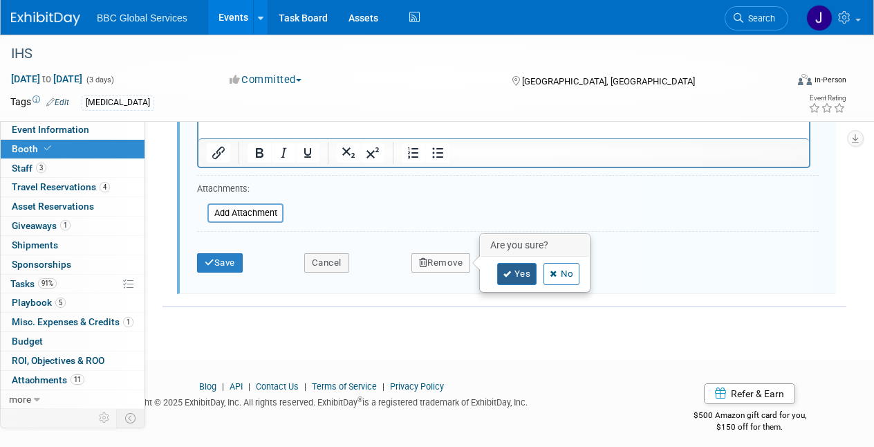
click at [499, 263] on link "Yes" at bounding box center [517, 274] width 40 height 22
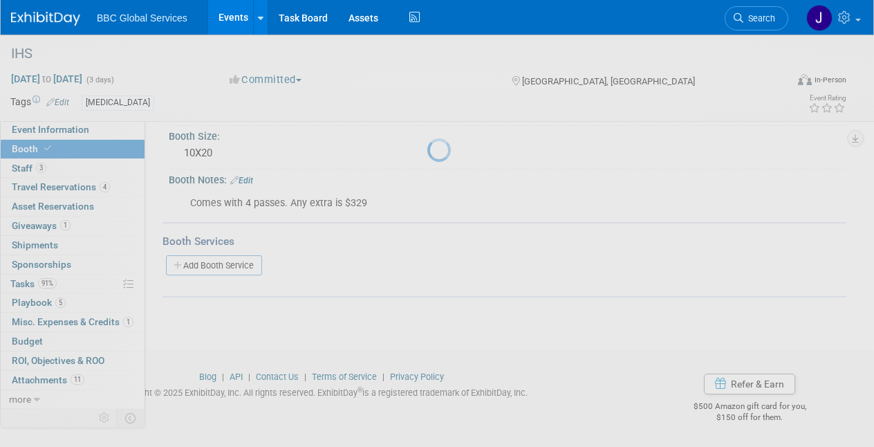
scroll to position [124, 0]
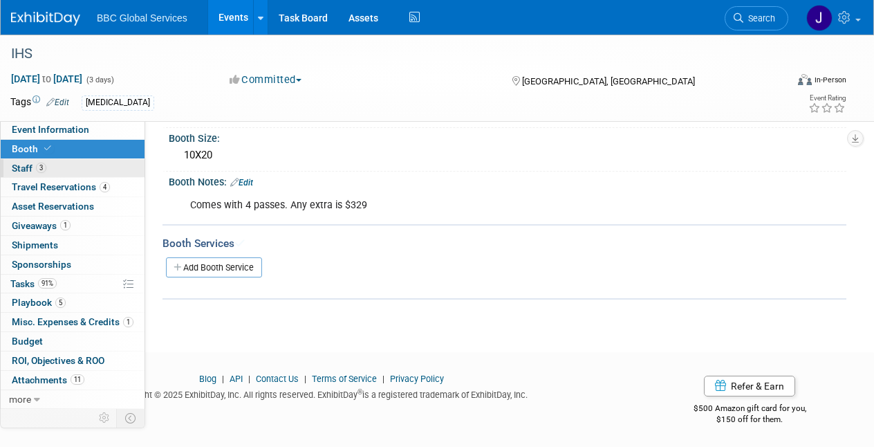
click at [23, 167] on span "Staff 3" at bounding box center [29, 167] width 35 height 11
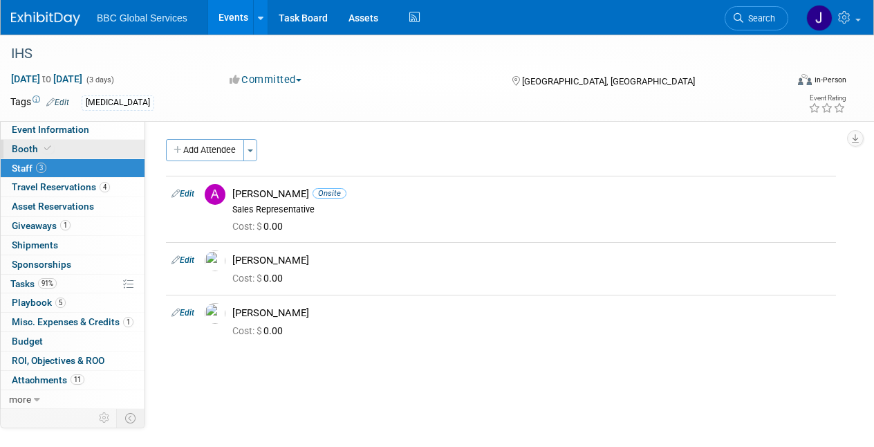
click at [24, 148] on span "Booth" at bounding box center [33, 148] width 42 height 11
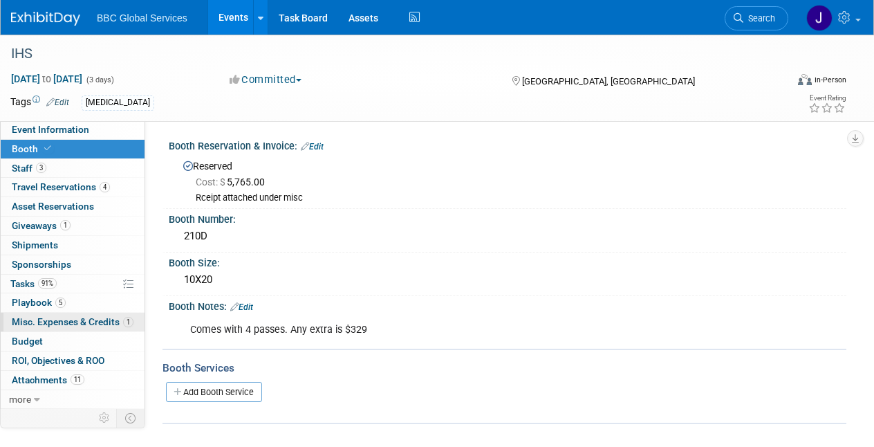
click at [32, 322] on span "Misc. Expenses & Credits 1" at bounding box center [73, 321] width 122 height 11
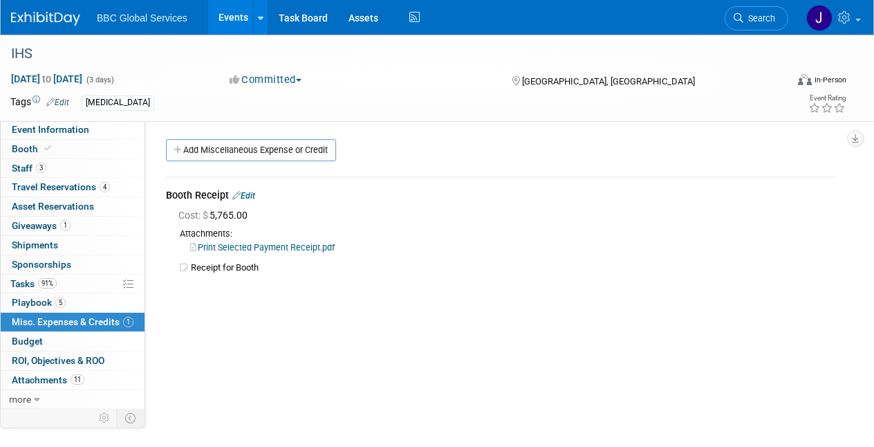
click at [248, 196] on link "Edit" at bounding box center [243, 196] width 23 height 10
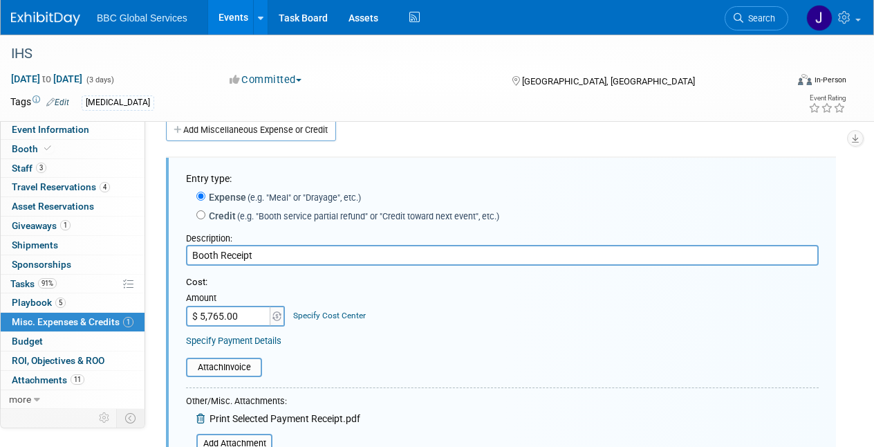
drag, startPoint x: 245, startPoint y: 316, endPoint x: 170, endPoint y: 316, distance: 74.7
click at [171, 317] on div "Entry type: Expense (e.g. "Meal" or "Drayage", etc.) Credit (e.g. "Booth servic…" at bounding box center [501, 385] width 670 height 454
drag, startPoint x: 236, startPoint y: 313, endPoint x: 186, endPoint y: 315, distance: 50.5
click at [187, 315] on input "$ 5,765.00" at bounding box center [229, 316] width 86 height 21
type input "$"
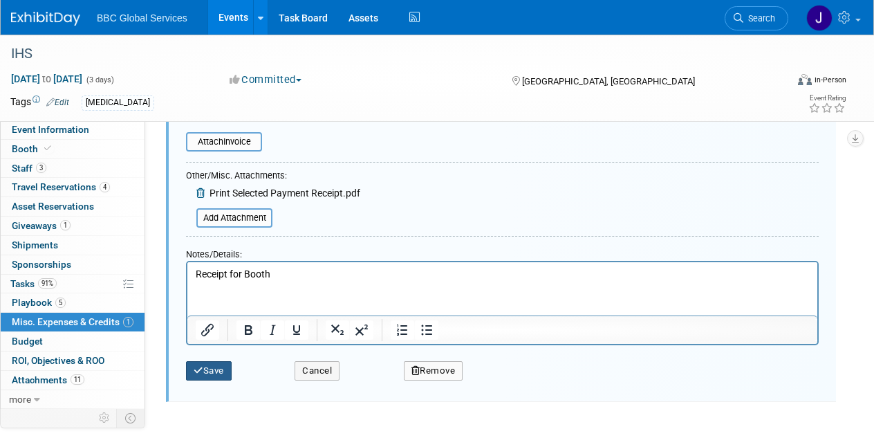
type input "$ 0.00"
click at [219, 372] on button "Save" at bounding box center [209, 370] width 46 height 19
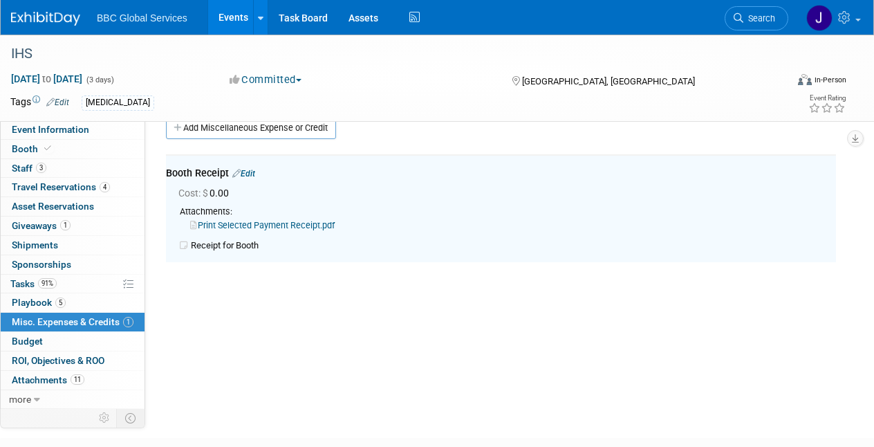
scroll to position [20, 0]
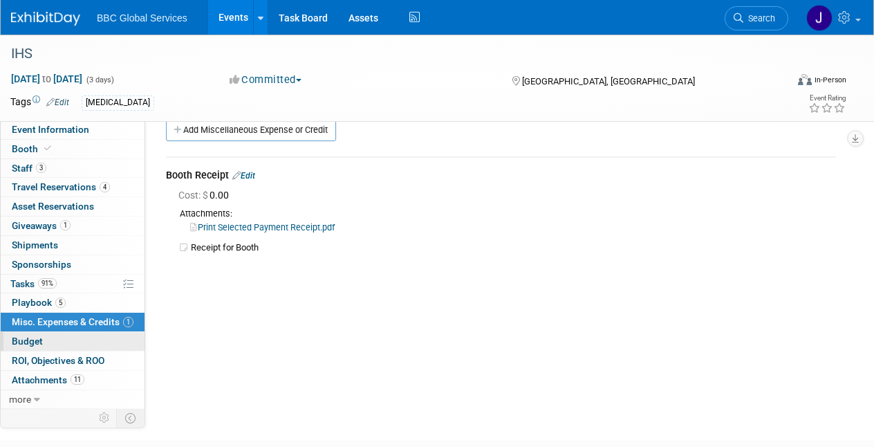
click at [19, 335] on span "Budget" at bounding box center [27, 340] width 31 height 11
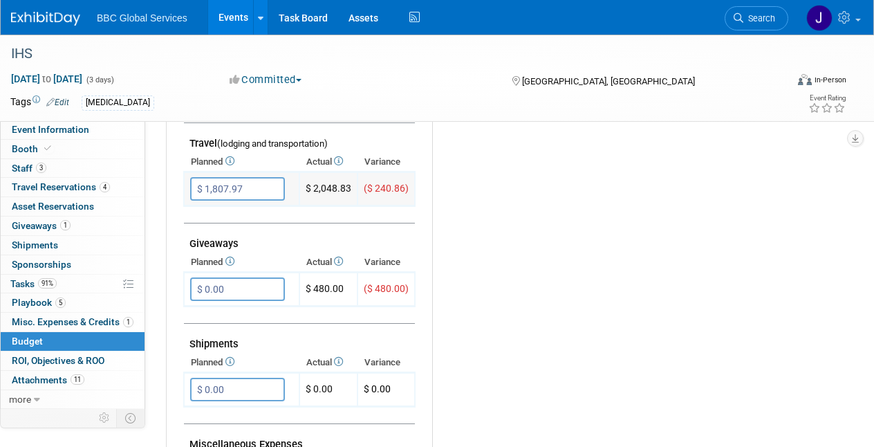
scroll to position [563, 0]
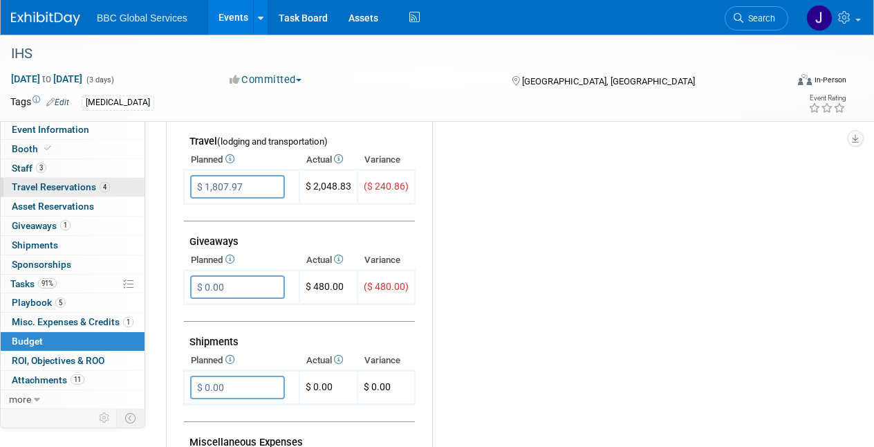
click at [47, 187] on span "Travel Reservations 4" at bounding box center [61, 186] width 98 height 11
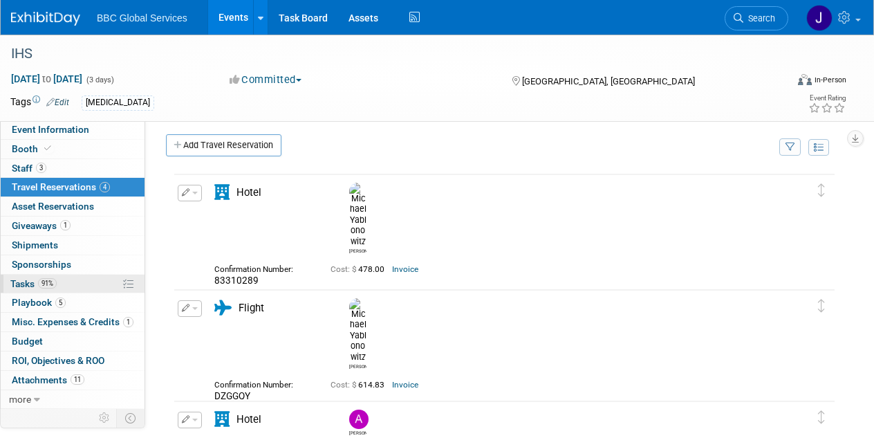
scroll to position [0, 0]
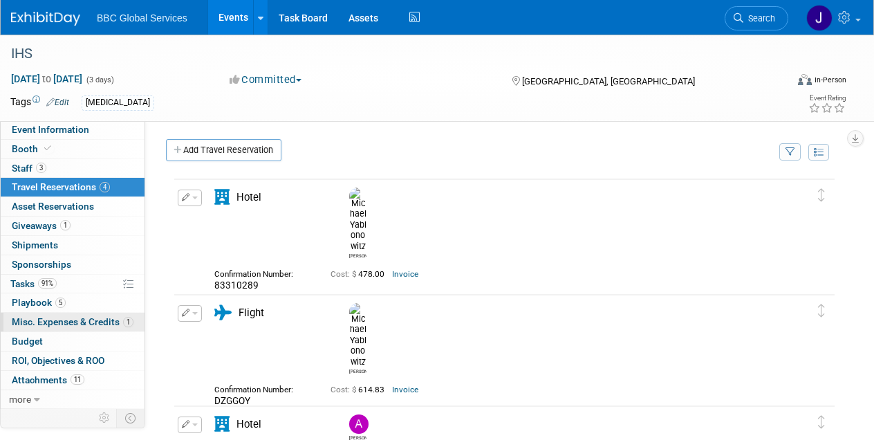
click at [45, 324] on span "Misc. Expenses & Credits 1" at bounding box center [73, 321] width 122 height 11
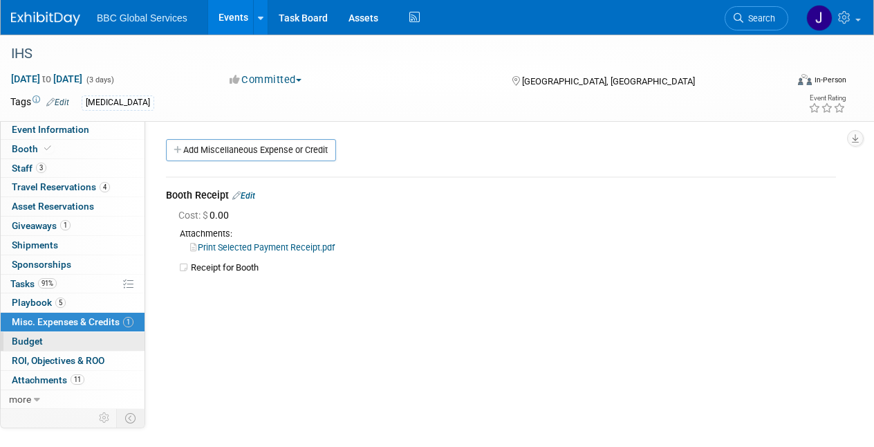
click at [35, 340] on span "Budget" at bounding box center [27, 340] width 31 height 11
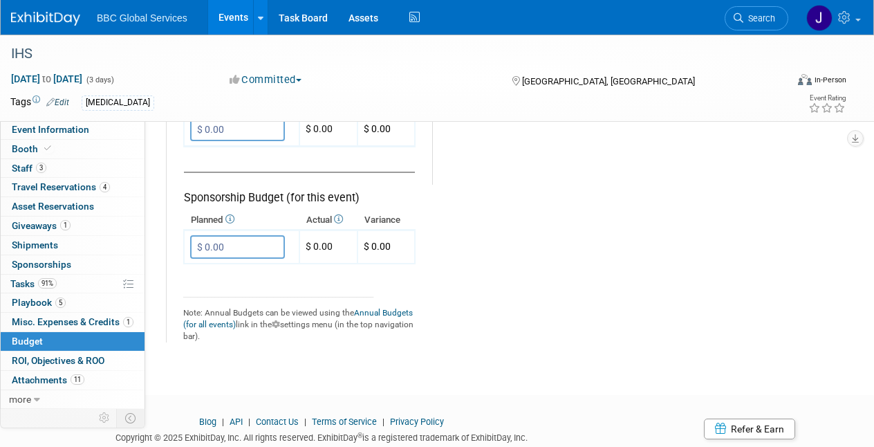
scroll to position [922, 0]
click at [59, 357] on span "ROI, Objectives & ROO 0" at bounding box center [58, 360] width 93 height 11
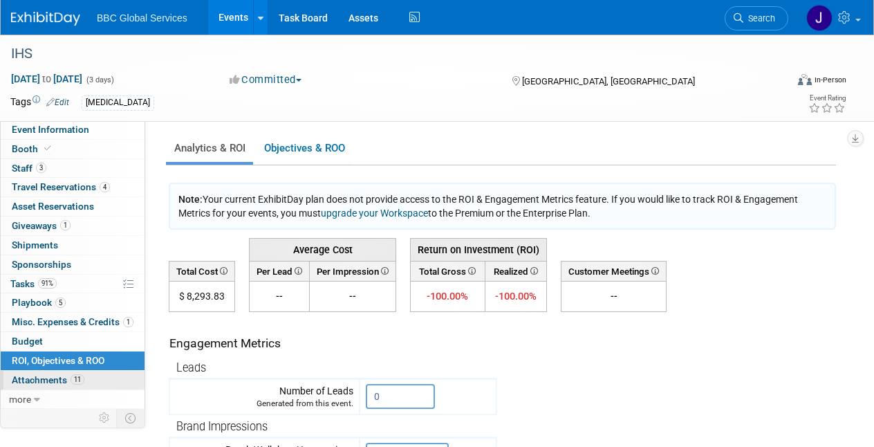
click at [36, 382] on span "Attachments 11" at bounding box center [48, 379] width 73 height 11
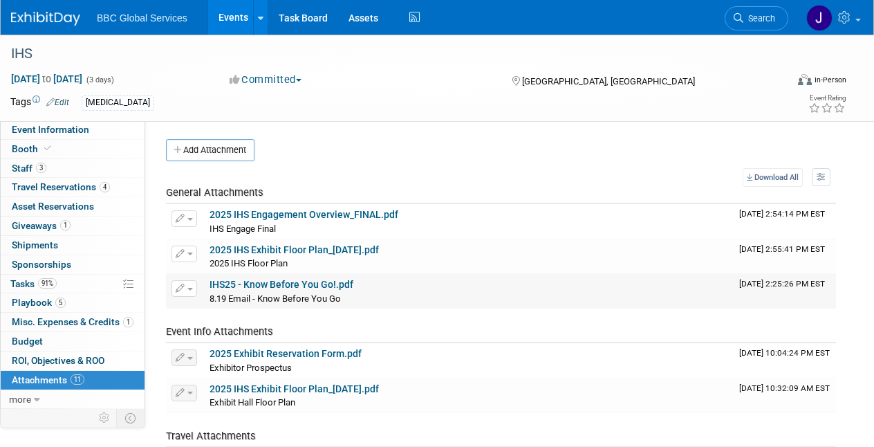
click at [252, 286] on link "IHS25 - Know Before You Go!.pdf" at bounding box center [282, 284] width 144 height 11
click at [71, 131] on span "Event Information" at bounding box center [50, 129] width 77 height 11
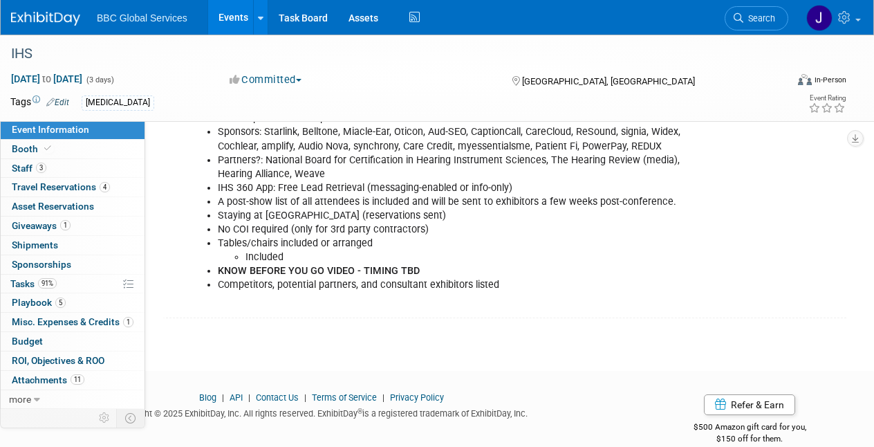
scroll to position [445, 0]
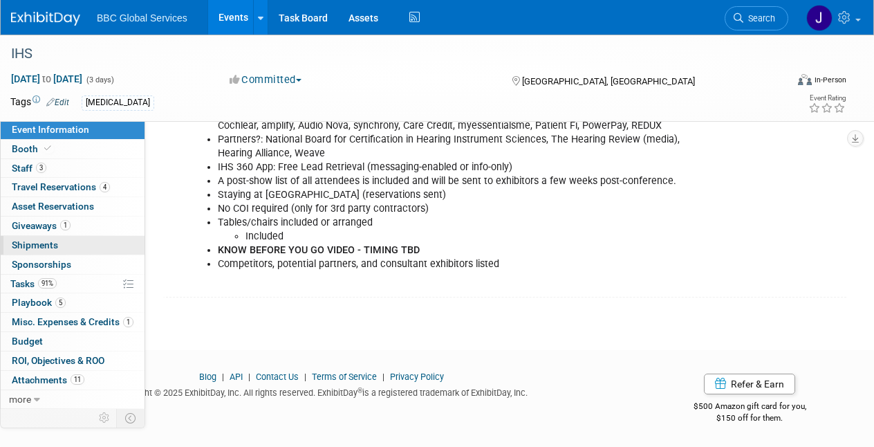
click at [19, 243] on span "Shipments 0" at bounding box center [35, 244] width 46 height 11
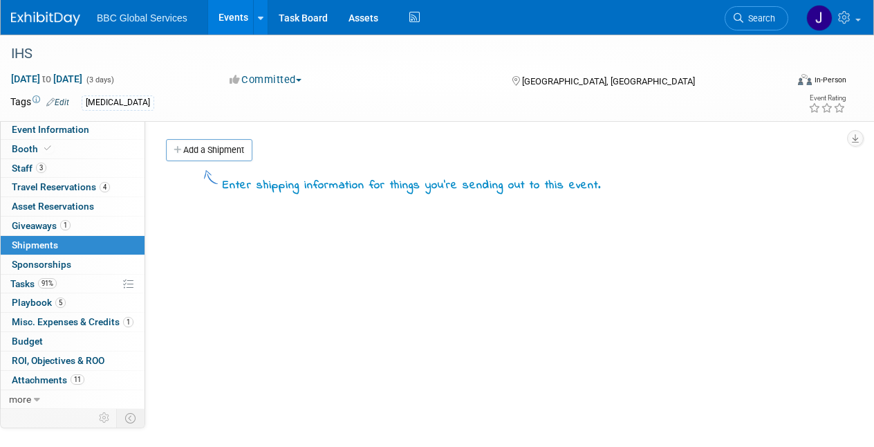
click at [55, 14] on img at bounding box center [45, 19] width 69 height 14
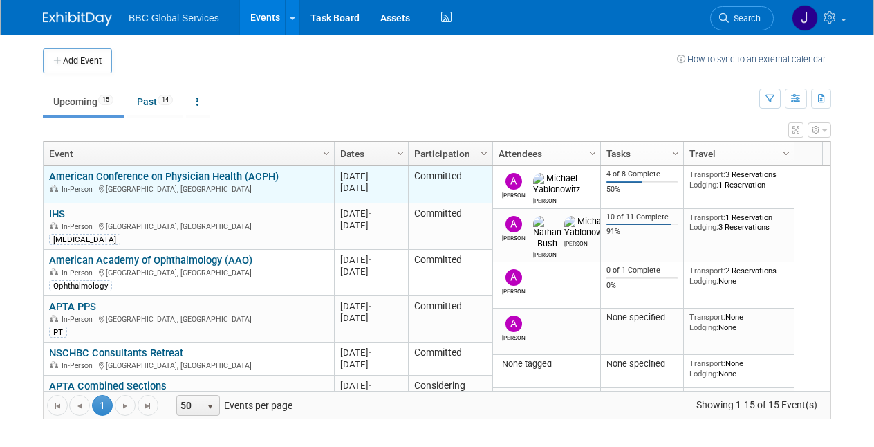
click at [91, 178] on link "American Conference on Physician Health (ACPH)" at bounding box center [164, 176] width 230 height 12
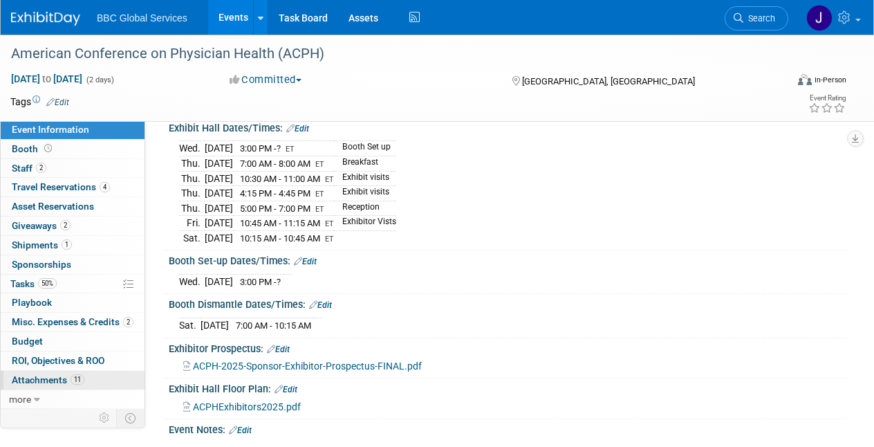
scroll to position [162, 0]
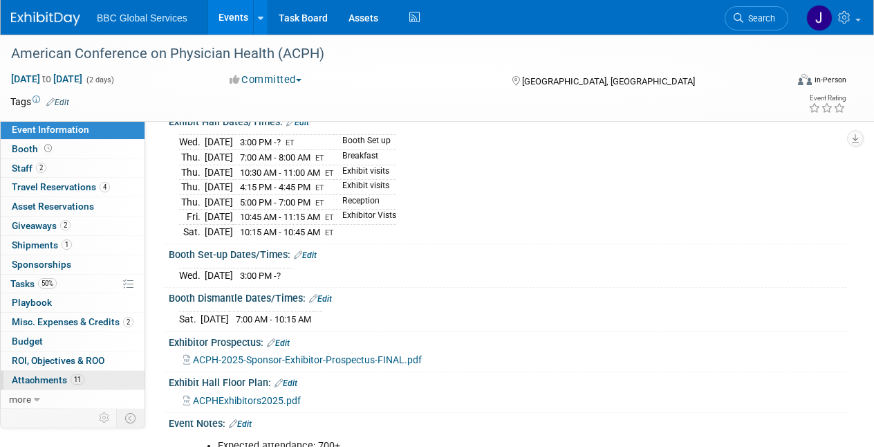
click at [37, 376] on span "Attachments 11" at bounding box center [48, 379] width 73 height 11
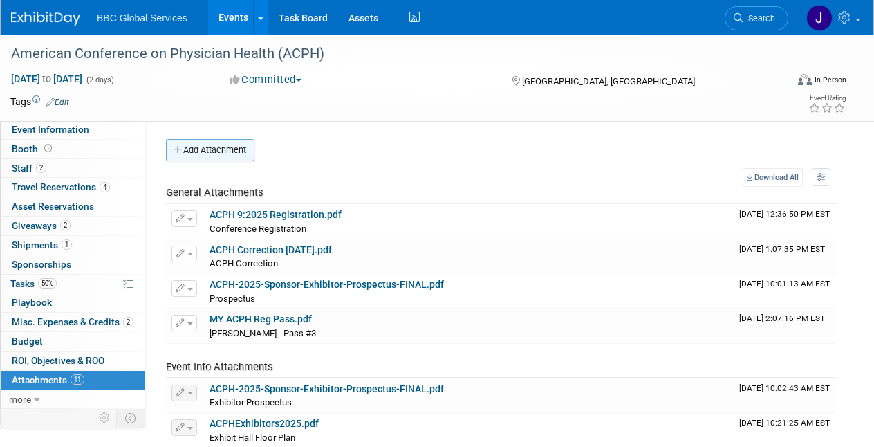
click at [218, 147] on button "Add Attachment" at bounding box center [210, 150] width 89 height 22
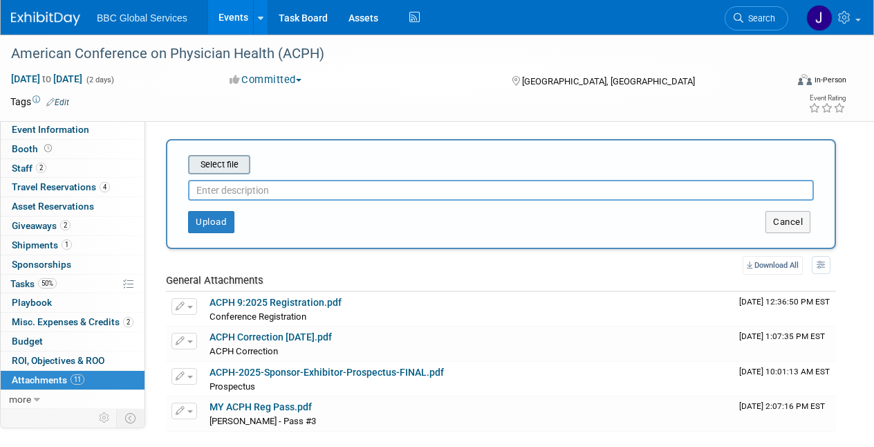
click at [225, 166] on input "file" at bounding box center [166, 164] width 165 height 17
click at [227, 164] on input "file" at bounding box center [166, 164] width 165 height 17
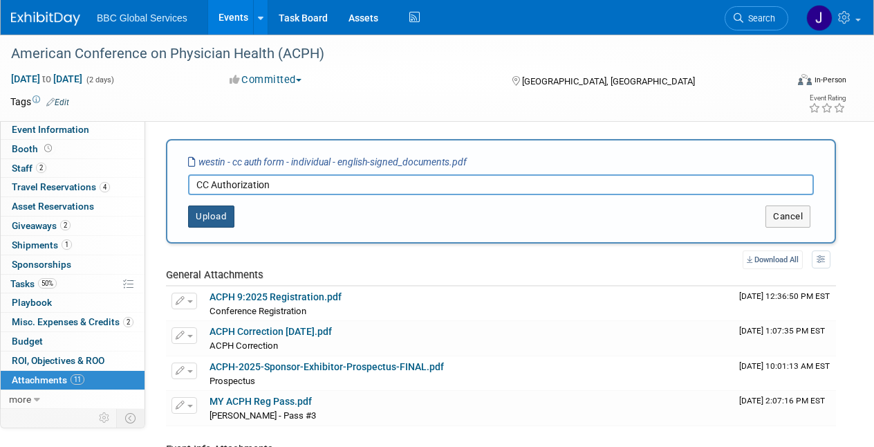
type input "CC Authorization"
click at [208, 215] on button "Upload" at bounding box center [211, 216] width 46 height 22
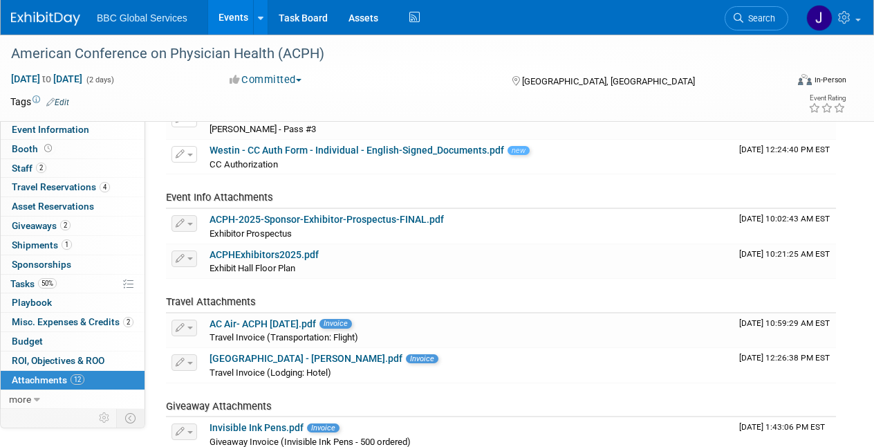
scroll to position [214, 0]
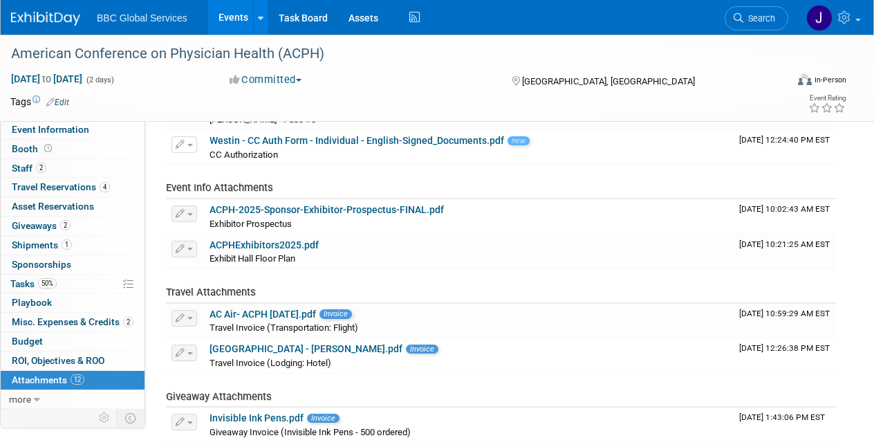
click at [47, 12] on img at bounding box center [45, 19] width 69 height 14
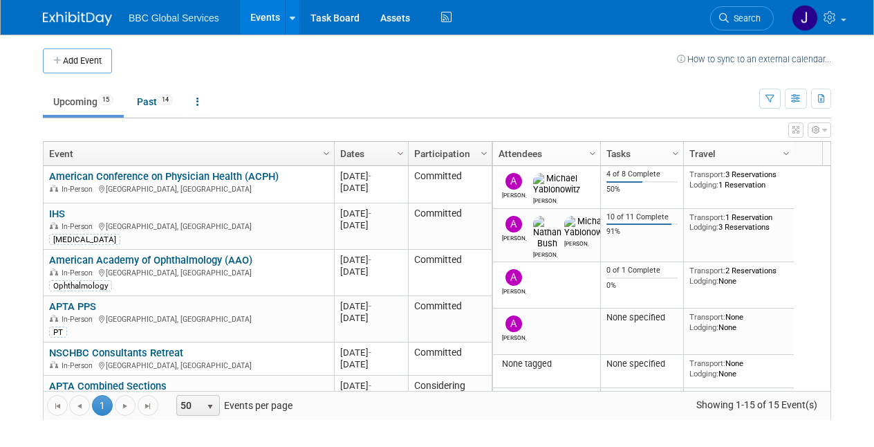
click at [64, 211] on link "IHS" at bounding box center [57, 213] width 16 height 12
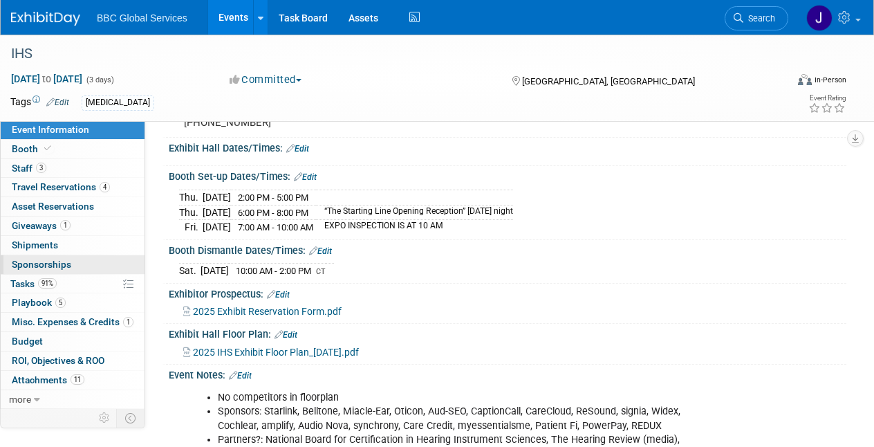
scroll to position [142, 0]
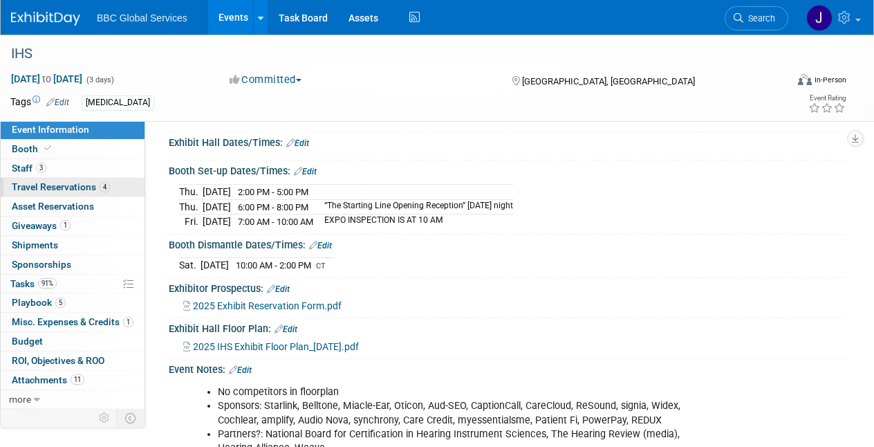
click at [25, 183] on span "Travel Reservations 4" at bounding box center [61, 186] width 98 height 11
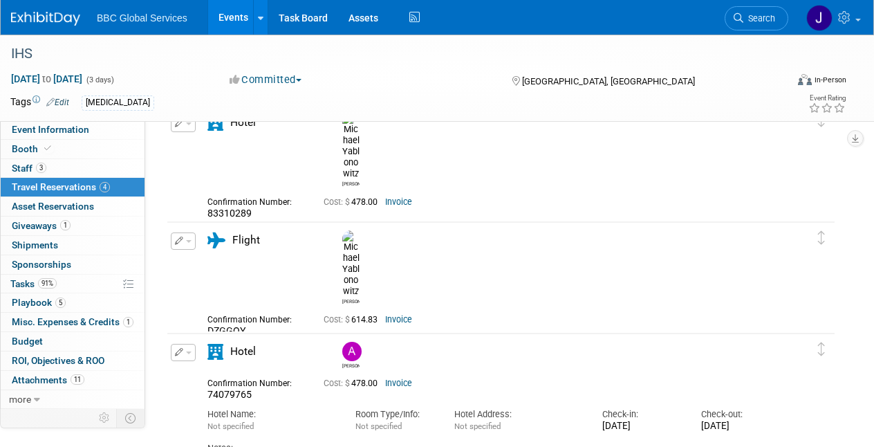
scroll to position [68, 0]
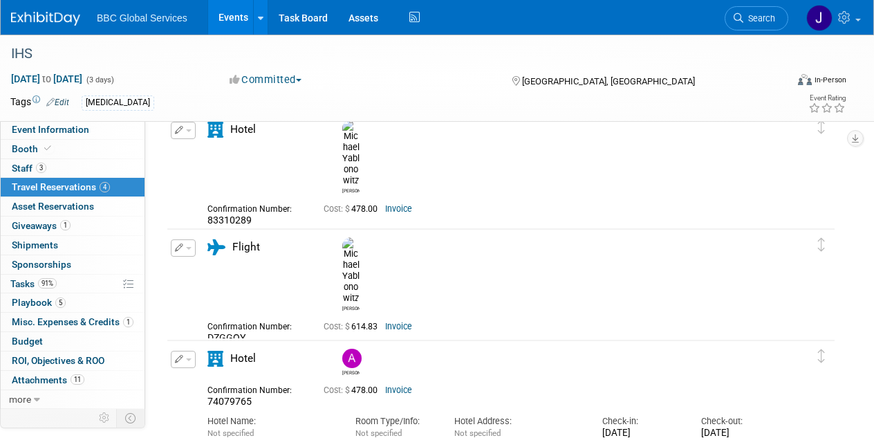
click at [396, 204] on link "Invoice" at bounding box center [398, 209] width 27 height 10
click at [27, 17] on img at bounding box center [45, 19] width 69 height 14
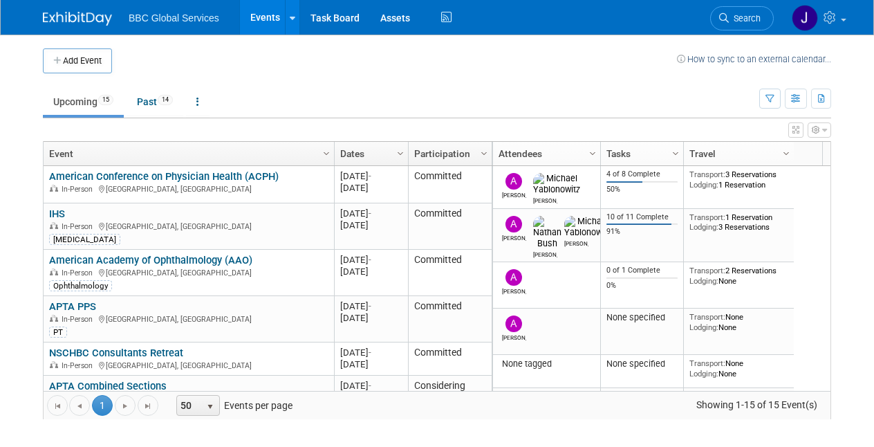
click at [100, 171] on link "American Conference on Physician Health (ACPH)" at bounding box center [164, 176] width 230 height 12
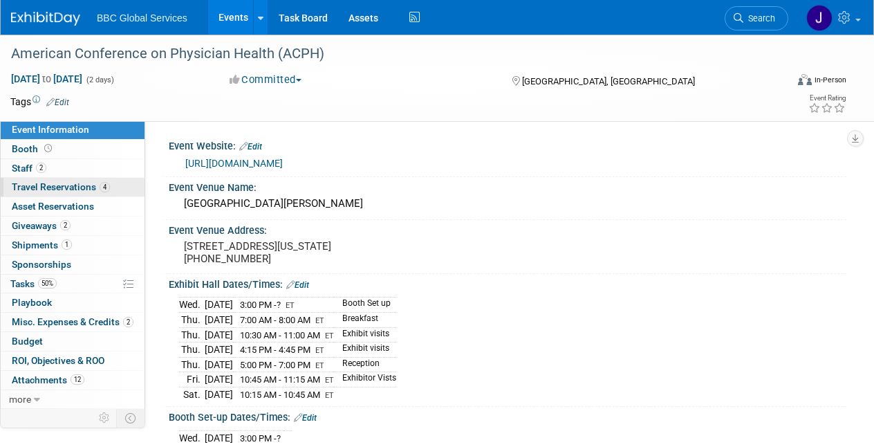
click at [59, 190] on span "Travel Reservations 4" at bounding box center [61, 186] width 98 height 11
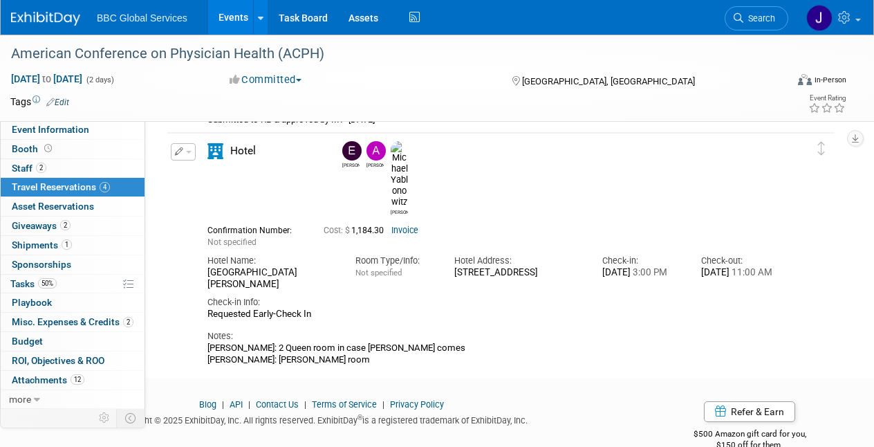
scroll to position [1063, 0]
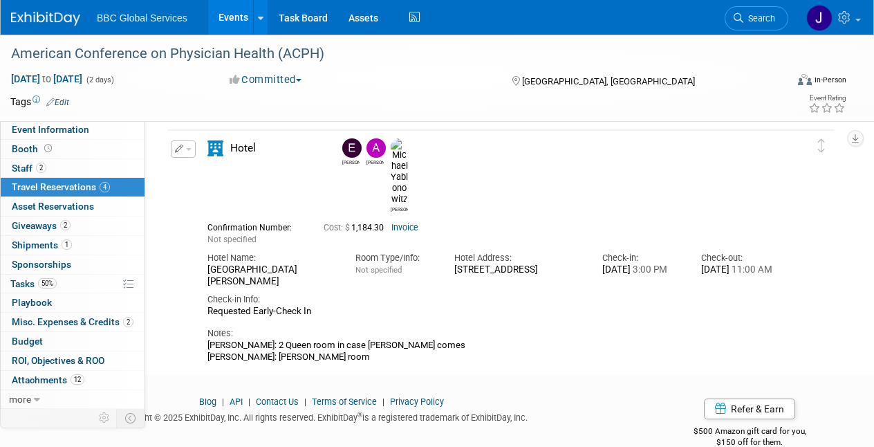
click at [176, 148] on icon "button" at bounding box center [179, 149] width 9 height 8
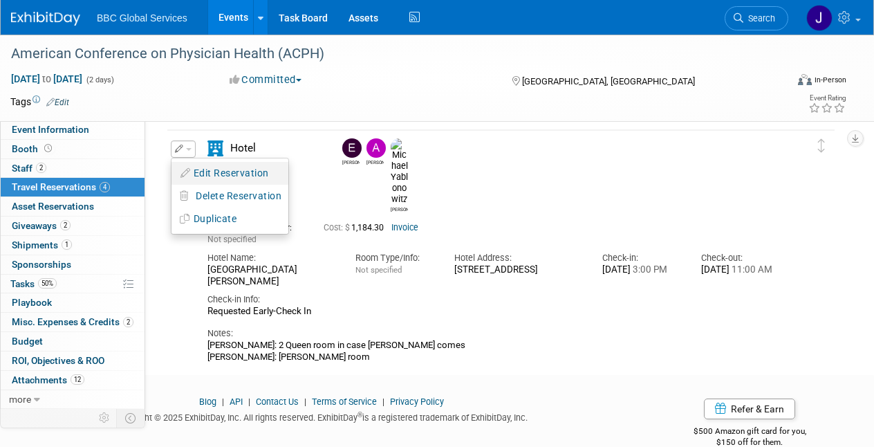
click at [200, 168] on button "Edit Reservation" at bounding box center [229, 173] width 117 height 20
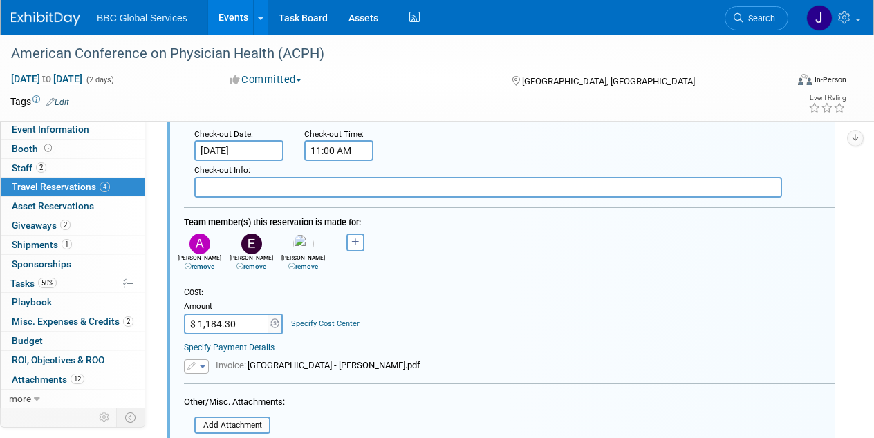
scroll to position [1396, 0]
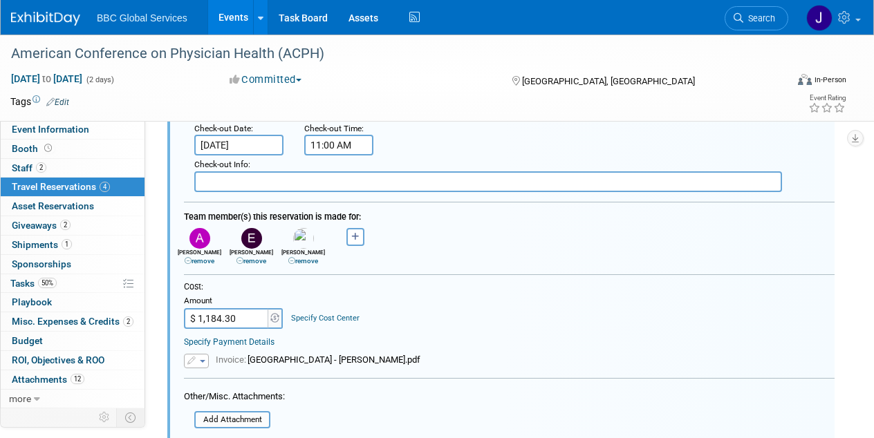
click at [241, 258] on icon at bounding box center [239, 261] width 7 height 7
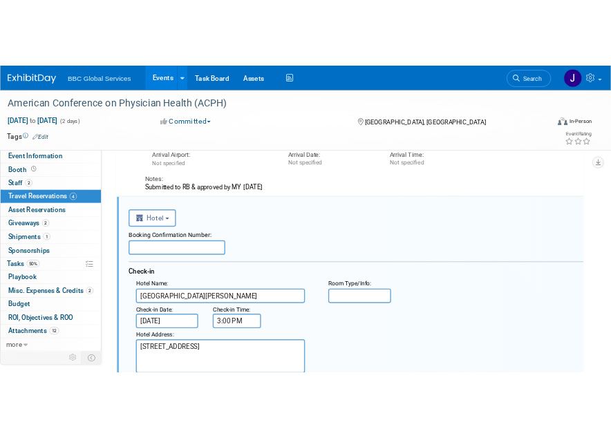
scroll to position [1001, 0]
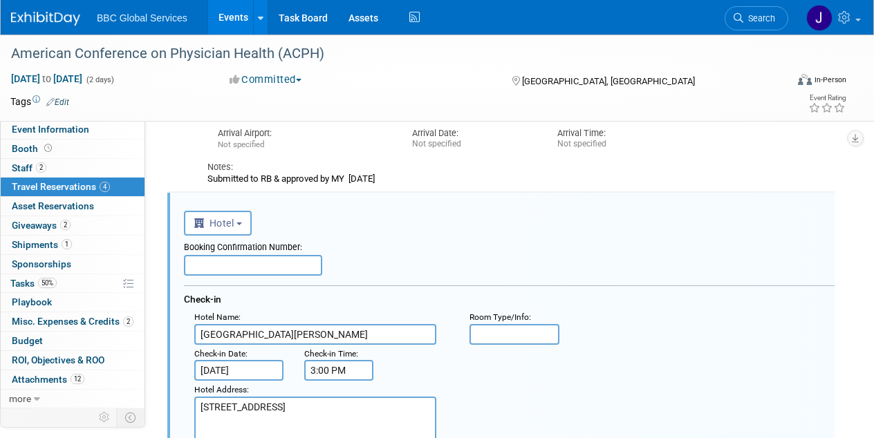
click at [230, 260] on input "text" at bounding box center [253, 265] width 138 height 21
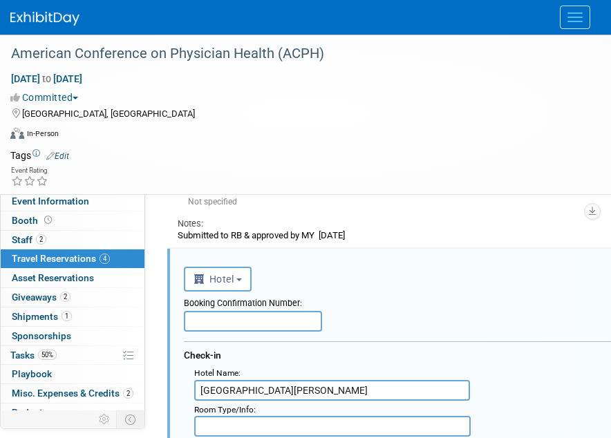
scroll to position [2127, 0]
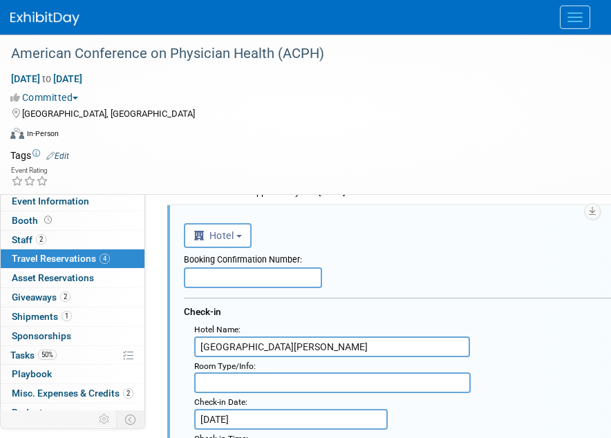
paste input "88353252"
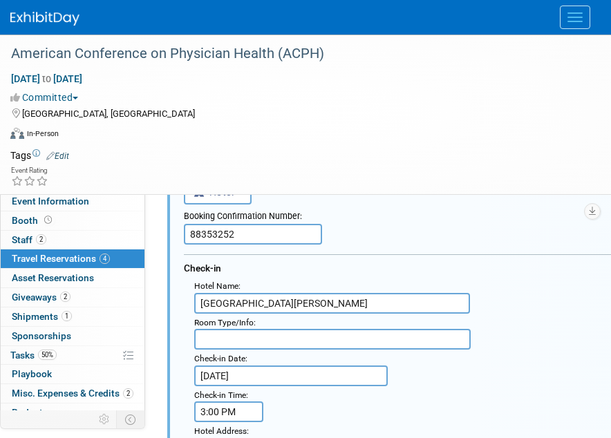
scroll to position [2173, 0]
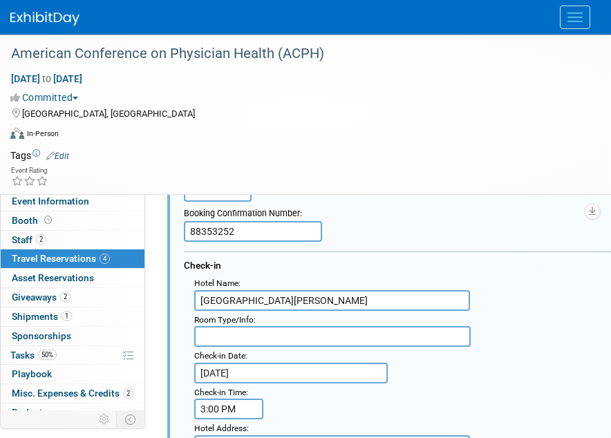
type input "88353252"
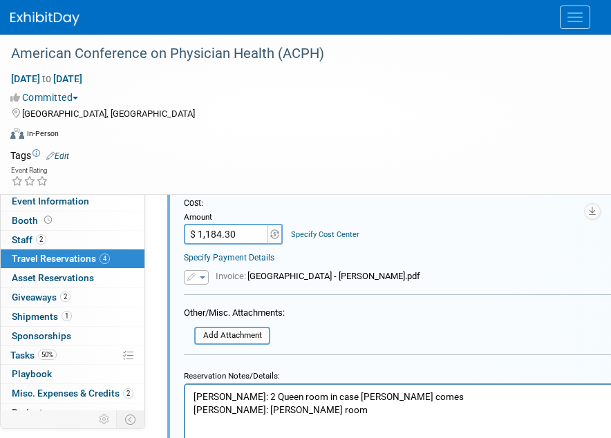
scroll to position [2729, 0]
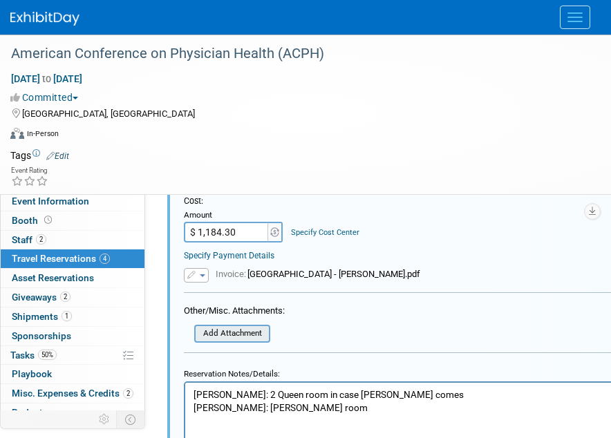
click at [230, 326] on input "file" at bounding box center [186, 333] width 165 height 15
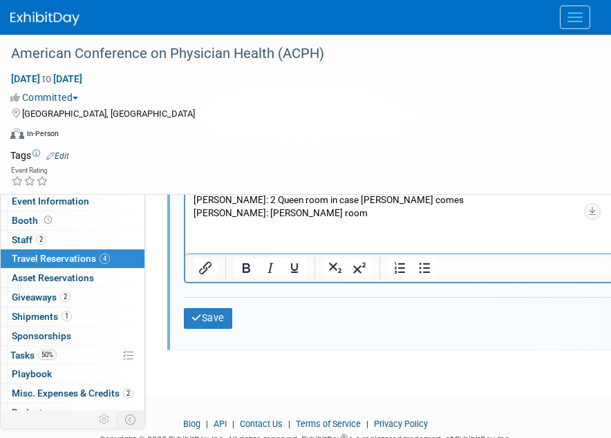
scroll to position [2998, 0]
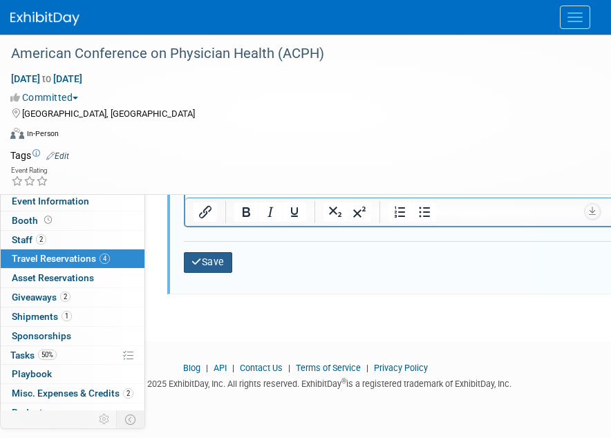
click at [204, 257] on button "Save" at bounding box center [208, 262] width 48 height 20
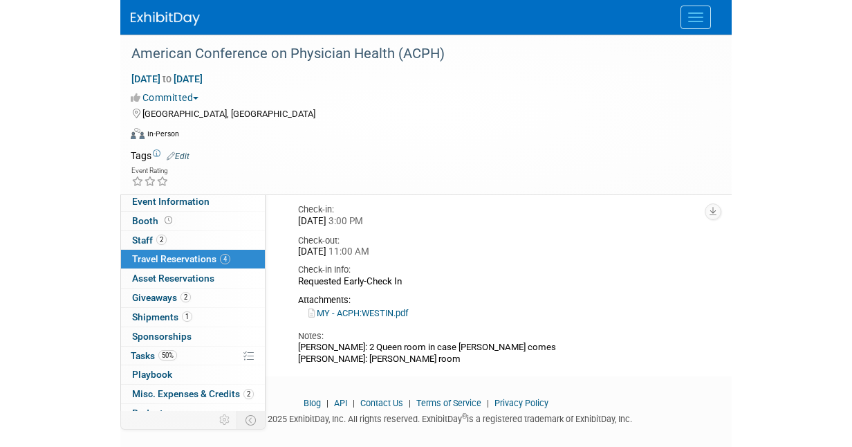
scroll to position [2103, 0]
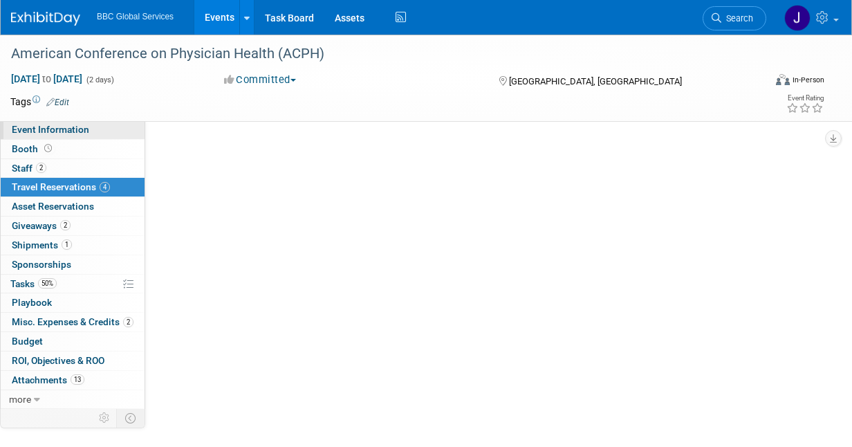
click at [41, 131] on span "Event Information" at bounding box center [50, 129] width 77 height 11
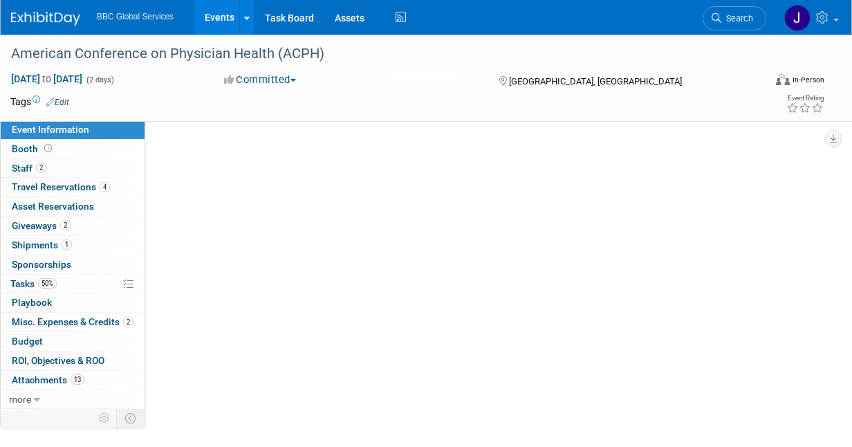
scroll to position [0, 0]
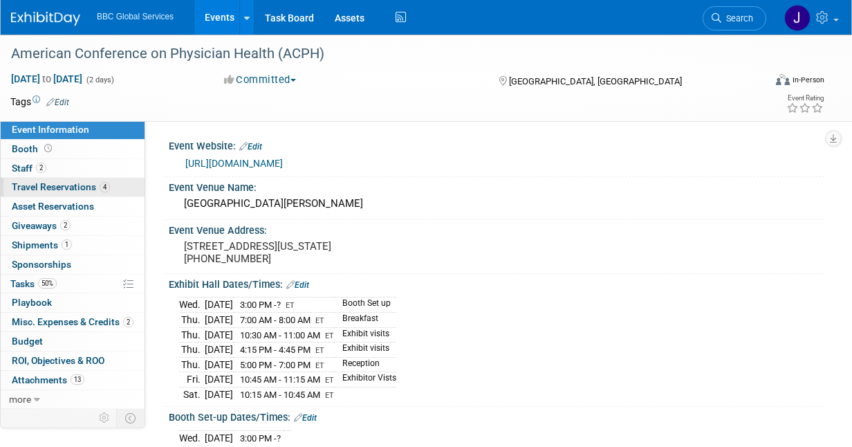
click at [35, 184] on span "Travel Reservations 4" at bounding box center [61, 186] width 98 height 11
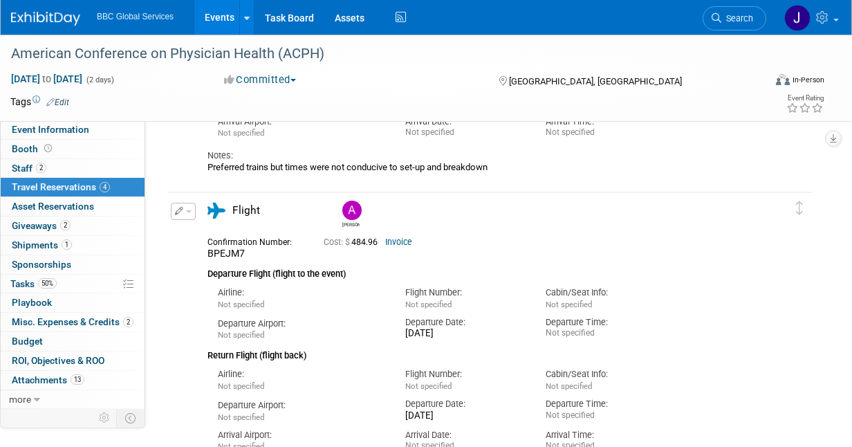
scroll to position [704, 0]
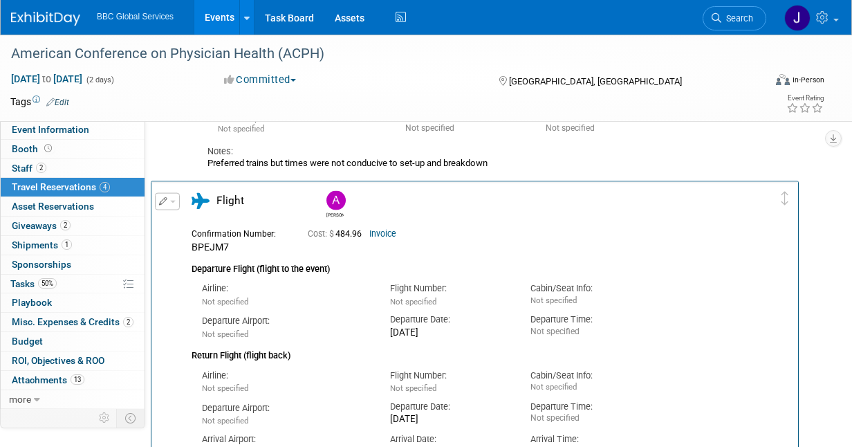
drag, startPoint x: 799, startPoint y: 205, endPoint x: 785, endPoint y: 201, distance: 13.8
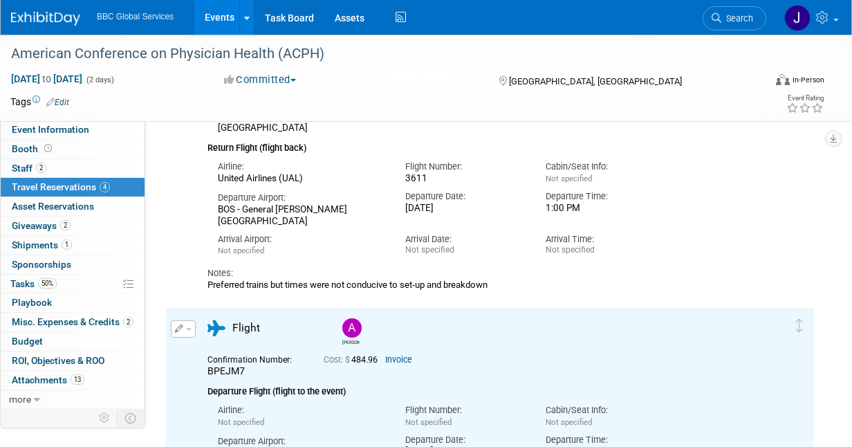
scroll to position [581, 0]
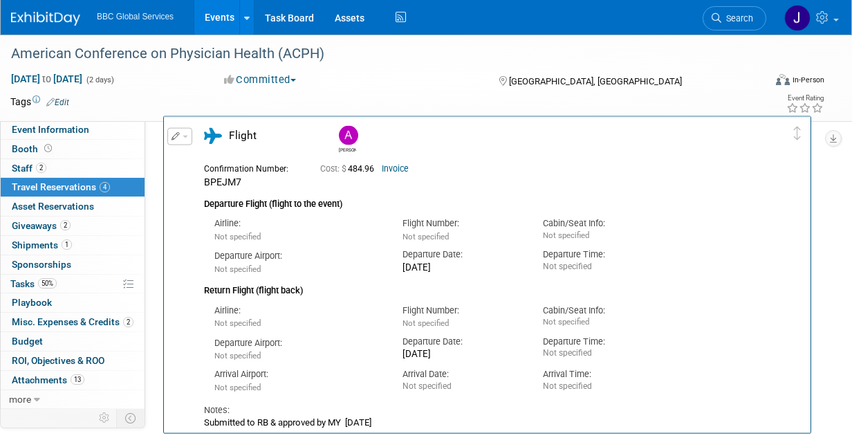
drag, startPoint x: 800, startPoint y: 326, endPoint x: 797, endPoint y: 133, distance: 192.9
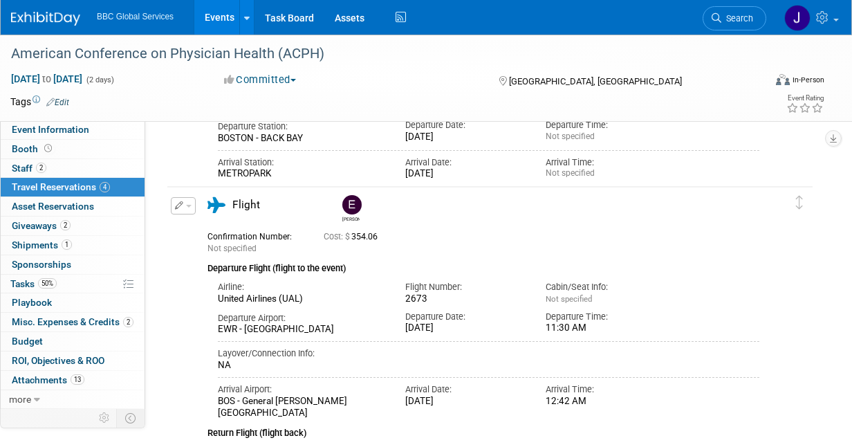
scroll to position [299, 0]
click at [188, 204] on span "button" at bounding box center [189, 204] width 6 height 3
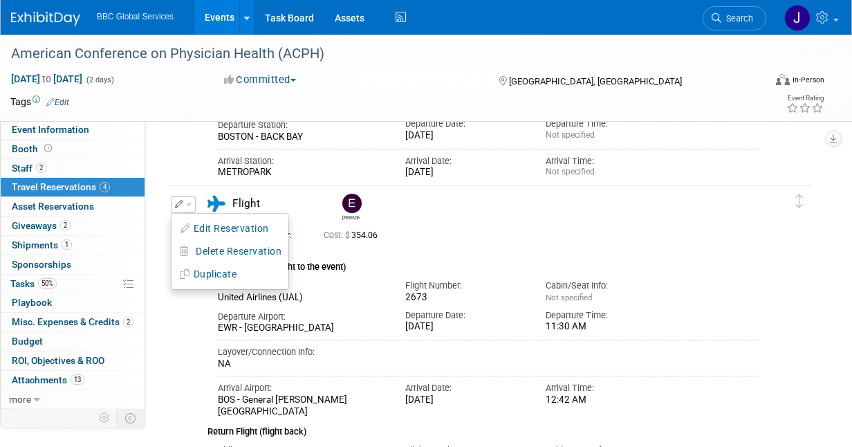
click at [448, 214] on div "[PERSON_NAME]" at bounding box center [549, 205] width 429 height 30
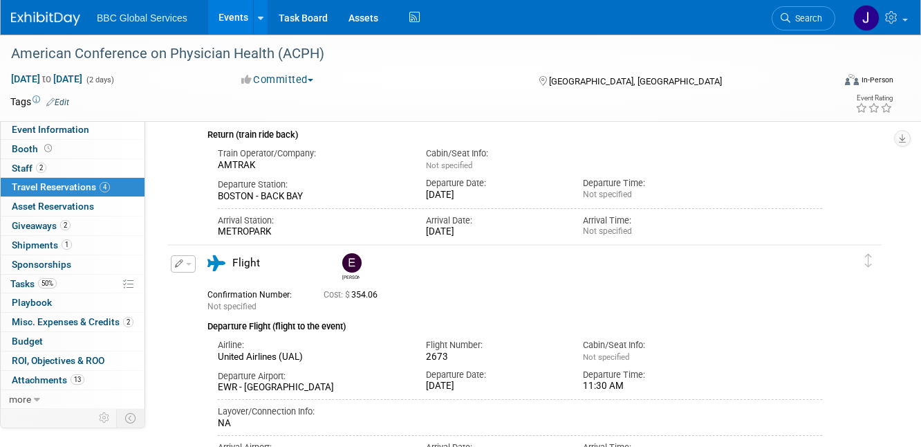
scroll to position [0, 0]
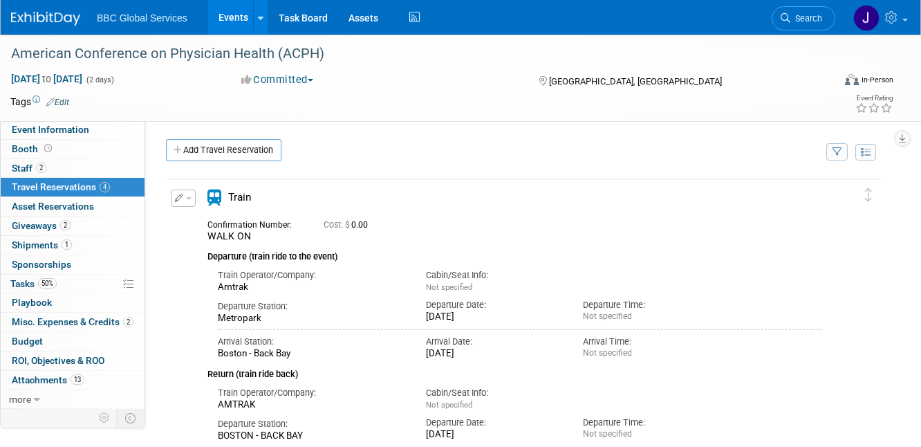
click at [55, 20] on img at bounding box center [45, 19] width 69 height 14
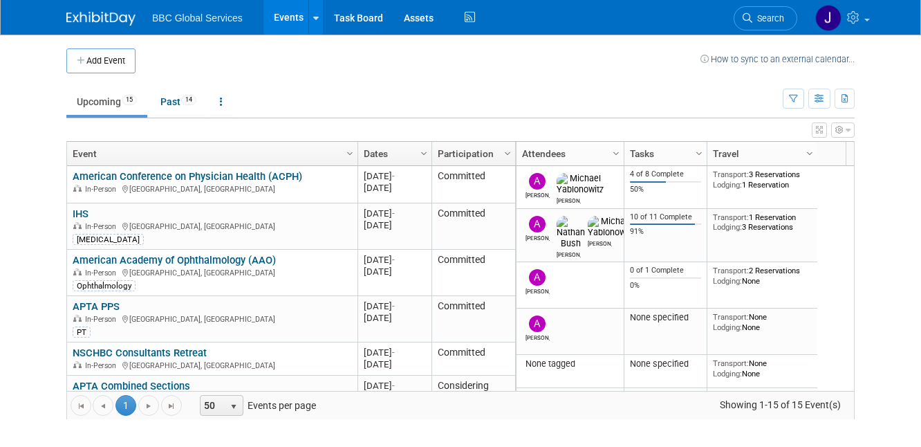
click at [83, 211] on link "IHS" at bounding box center [81, 213] width 16 height 12
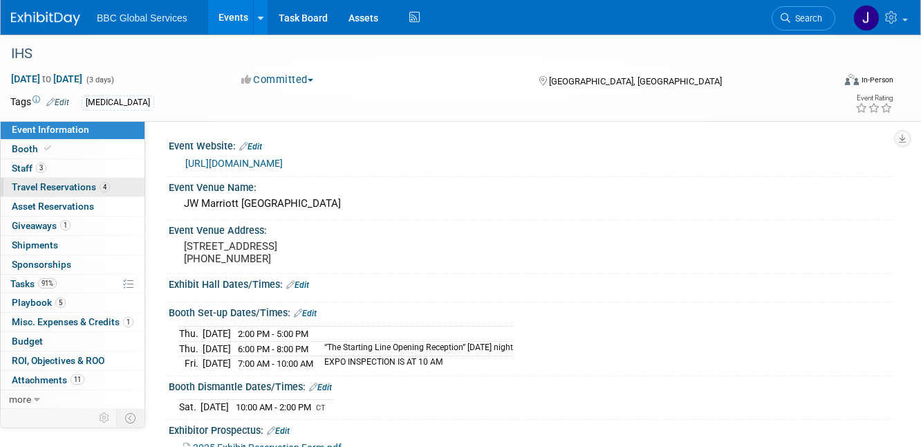
click at [64, 188] on span "Travel Reservations 4" at bounding box center [61, 186] width 98 height 11
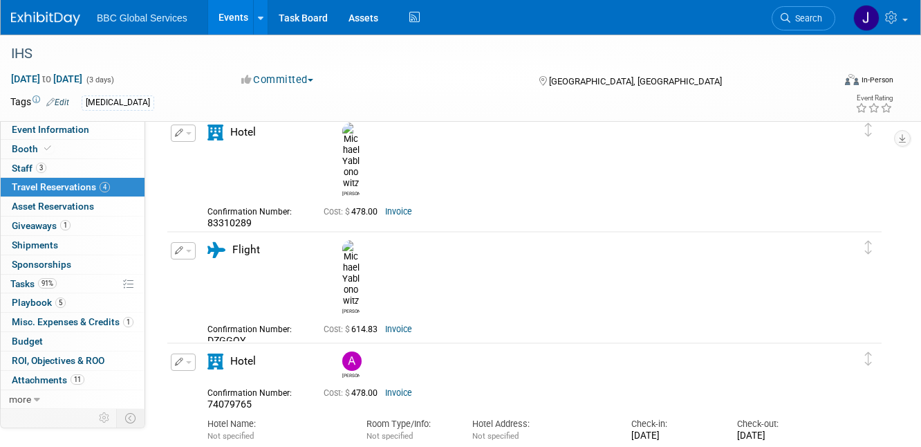
scroll to position [89, 0]
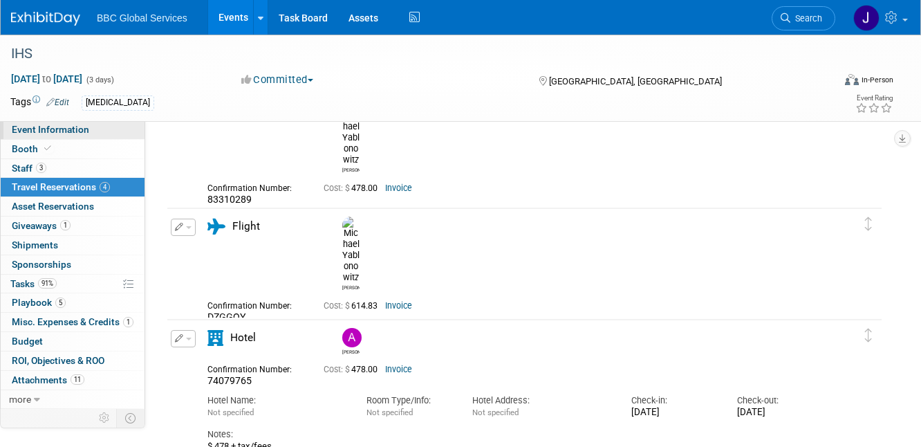
click at [58, 126] on span "Event Information" at bounding box center [50, 129] width 77 height 11
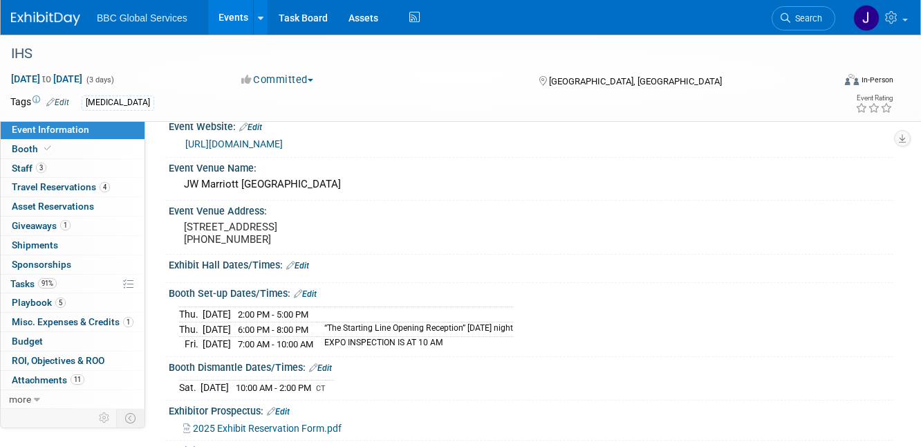
scroll to position [0, 0]
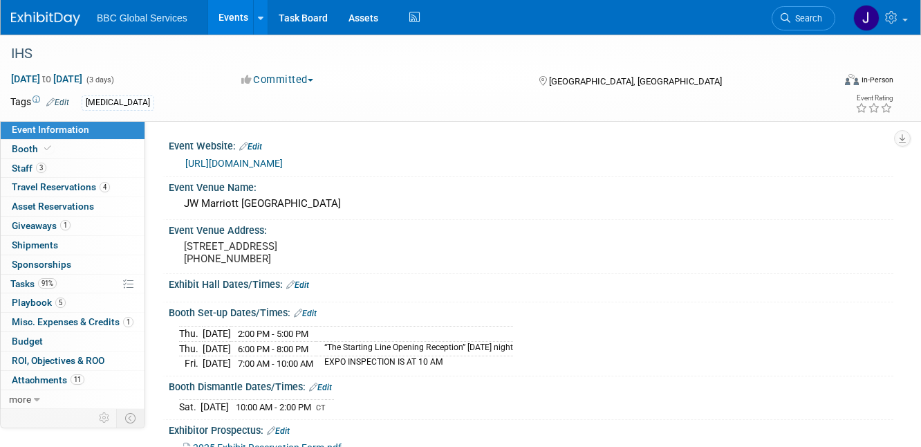
click at [239, 162] on link "[URL][DOMAIN_NAME]" at bounding box center [233, 163] width 97 height 11
click at [192, 205] on div "JW Marriott [GEOGRAPHIC_DATA]" at bounding box center [531, 203] width 704 height 21
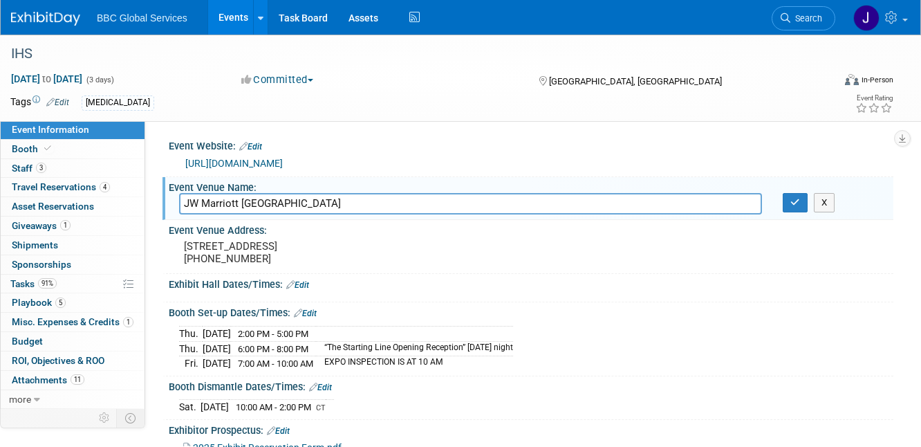
click at [30, 22] on img at bounding box center [45, 19] width 69 height 14
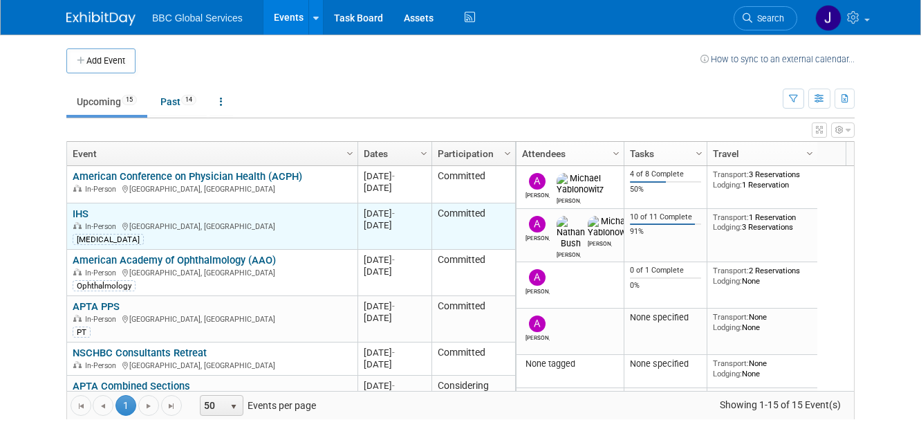
click at [73, 212] on link "IHS" at bounding box center [81, 213] width 16 height 12
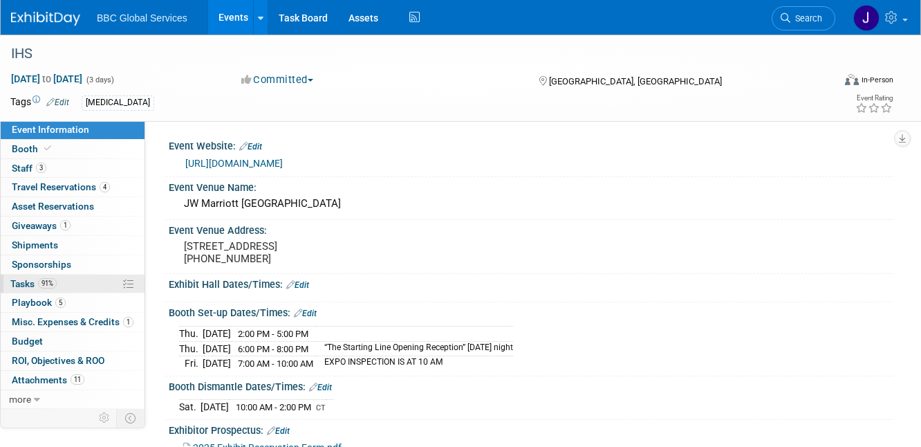
click at [24, 283] on span "Tasks 91%" at bounding box center [33, 283] width 46 height 11
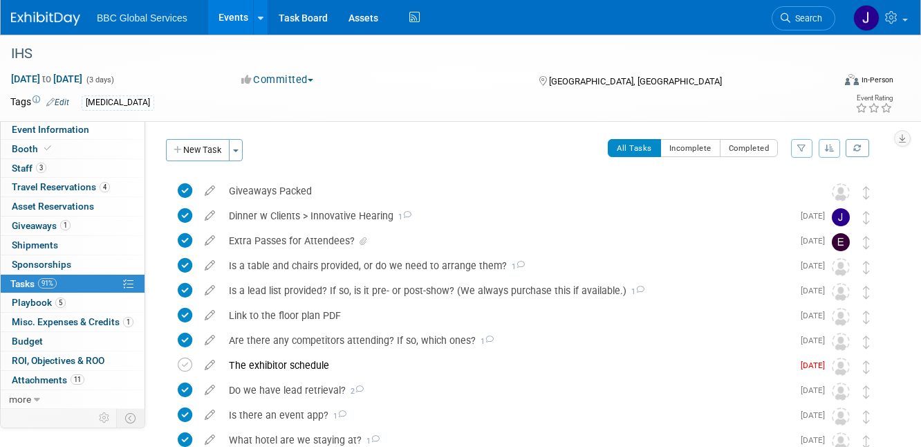
click at [208, 214] on icon at bounding box center [210, 212] width 24 height 17
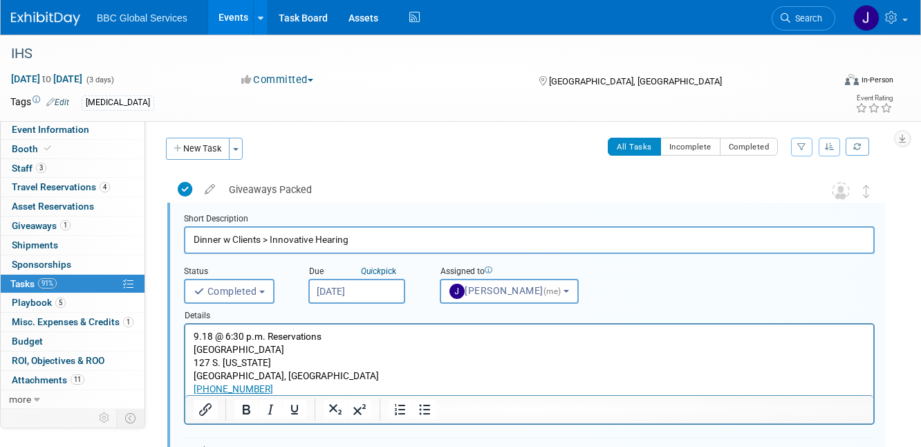
drag, startPoint x: 271, startPoint y: 389, endPoint x: 184, endPoint y: 324, distance: 108.7
click at [185, 324] on html "9.18 @ 6:30 p.m. Reservations [GEOGRAPHIC_DATA] [STREET_ADDRESS][US_STATE] [PHO…" at bounding box center [529, 359] width 688 height 71
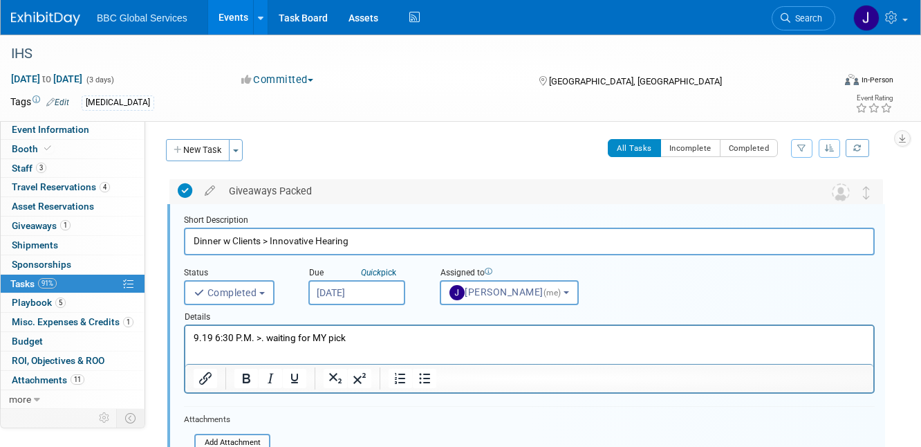
click at [189, 190] on icon at bounding box center [185, 190] width 15 height 15
click at [270, 292] on button "Completed" at bounding box center [229, 292] width 91 height 25
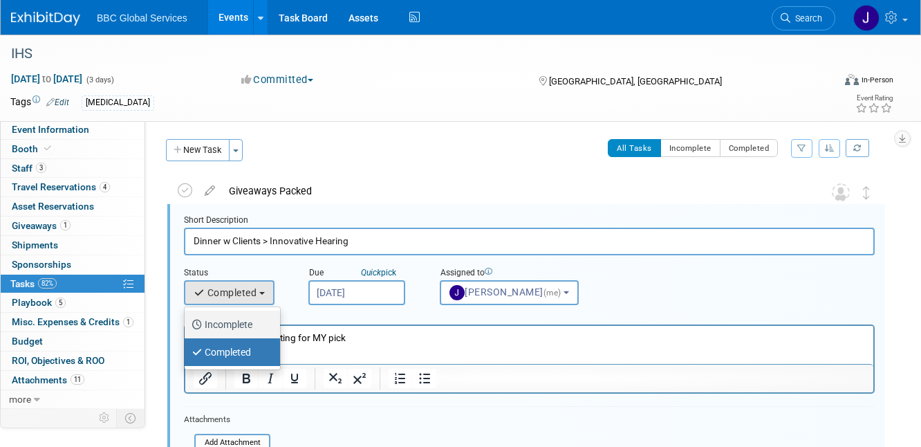
click at [250, 318] on label "Incomplete" at bounding box center [229, 324] width 75 height 22
click at [187, 318] on input "Incomplete" at bounding box center [182, 322] width 9 height 9
select select "1"
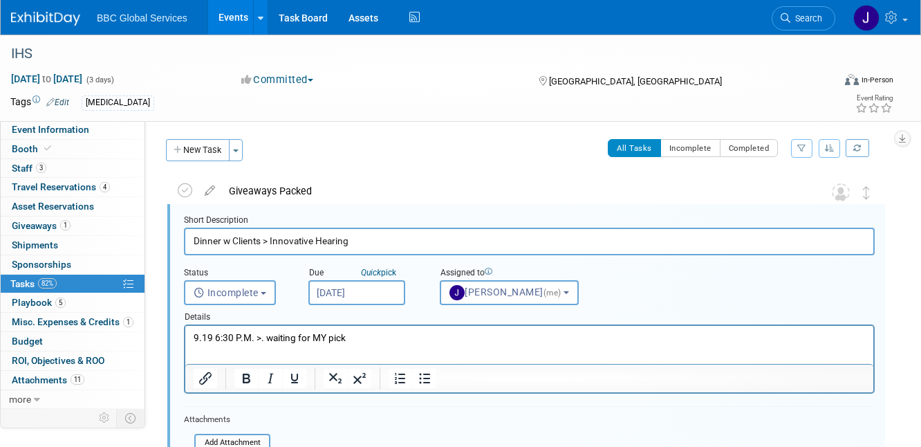
click at [375, 294] on input "[DATE]" at bounding box center [356, 292] width 97 height 25
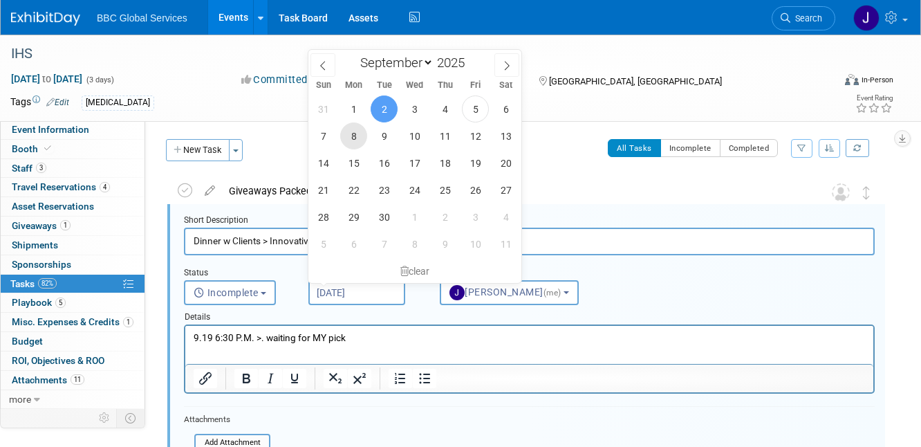
click at [354, 140] on span "8" at bounding box center [353, 135] width 27 height 27
type input "[DATE]"
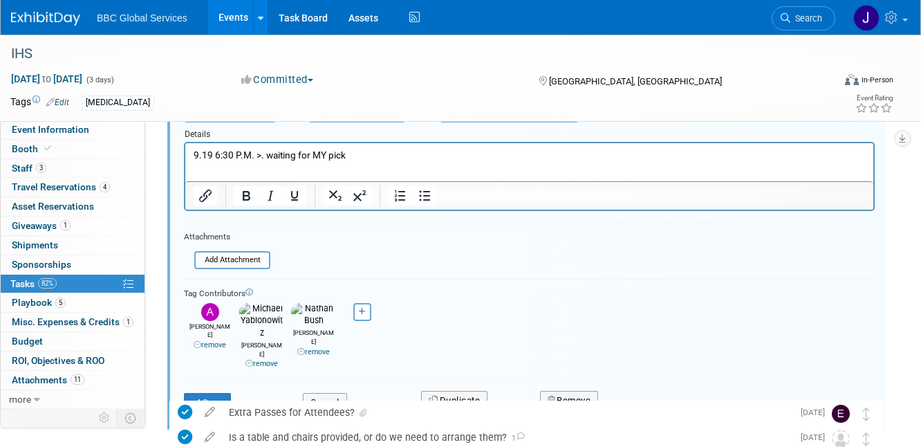
scroll to position [189, 0]
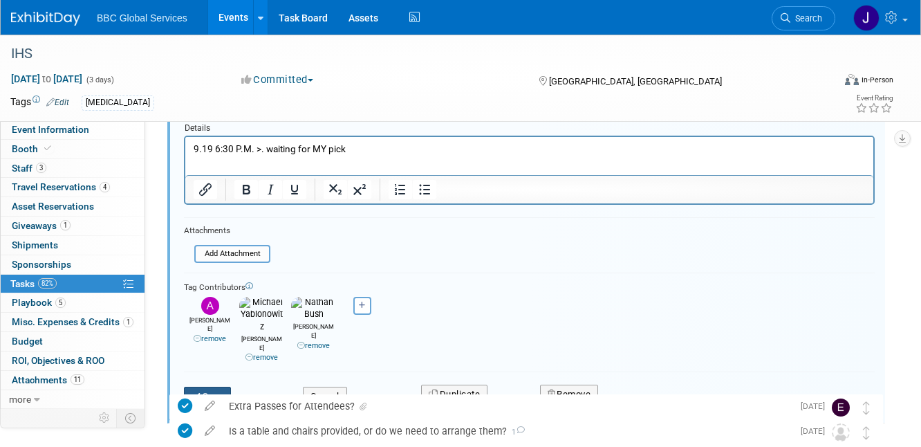
click at [211, 387] on button "Save" at bounding box center [207, 396] width 47 height 19
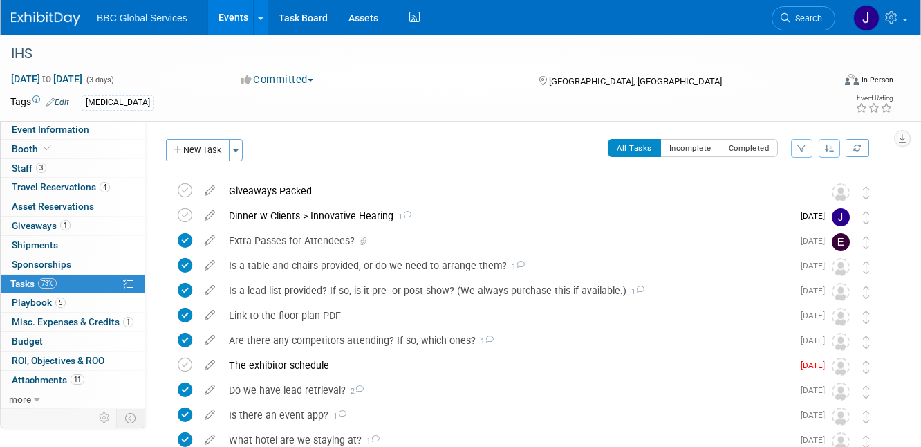
scroll to position [0, 0]
click at [61, 131] on span "Event Information" at bounding box center [50, 129] width 77 height 11
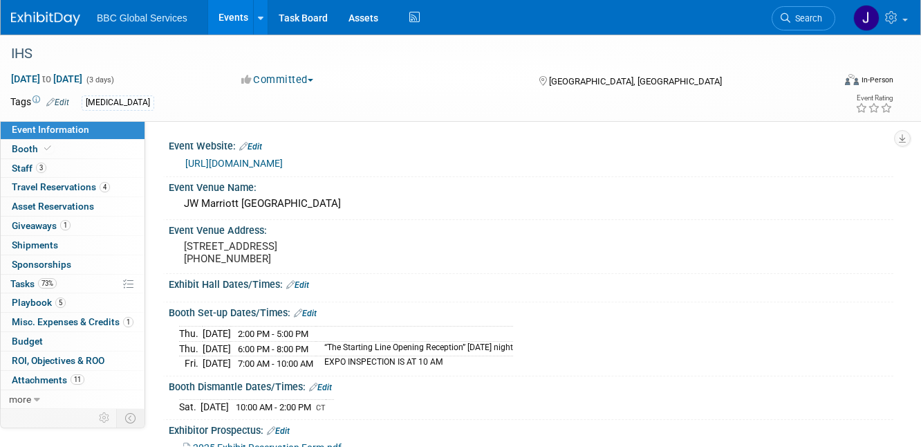
click at [283, 162] on link "[URL][DOMAIN_NAME]" at bounding box center [233, 163] width 97 height 11
click at [28, 281] on span "Tasks 73%" at bounding box center [33, 283] width 46 height 11
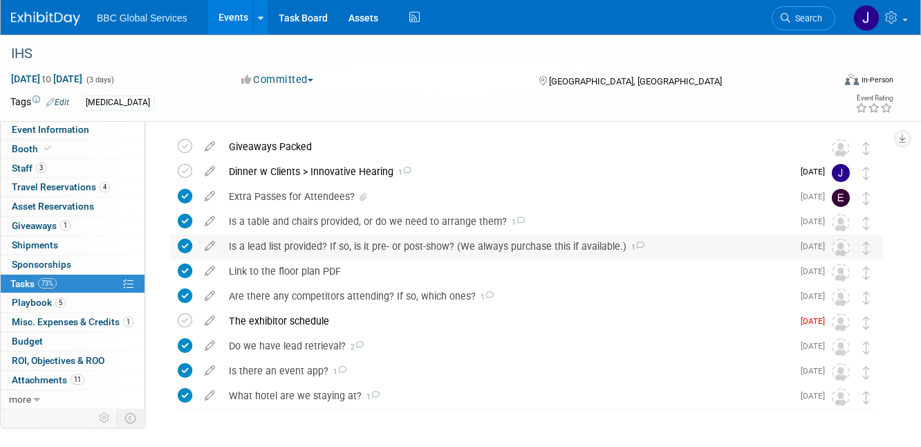
scroll to position [91, 0]
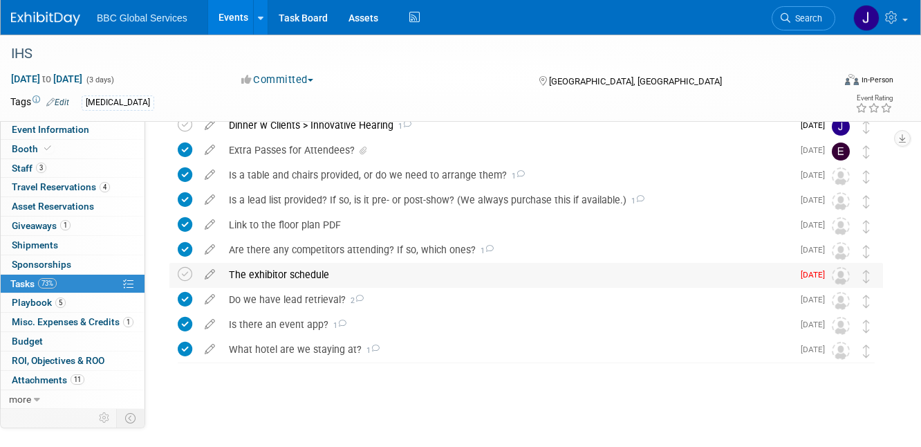
click at [306, 276] on div "The exhibitor schedule" at bounding box center [507, 275] width 570 height 24
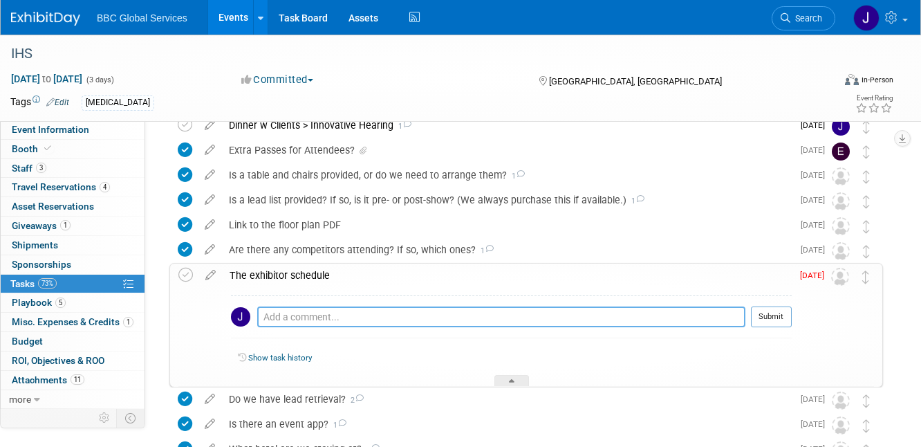
click at [287, 315] on textarea at bounding box center [501, 316] width 488 height 21
paste textarea "[URL][DOMAIN_NAME]"
type textarea "[URL][DOMAIN_NAME]"
click at [768, 319] on button "Submit" at bounding box center [771, 316] width 41 height 21
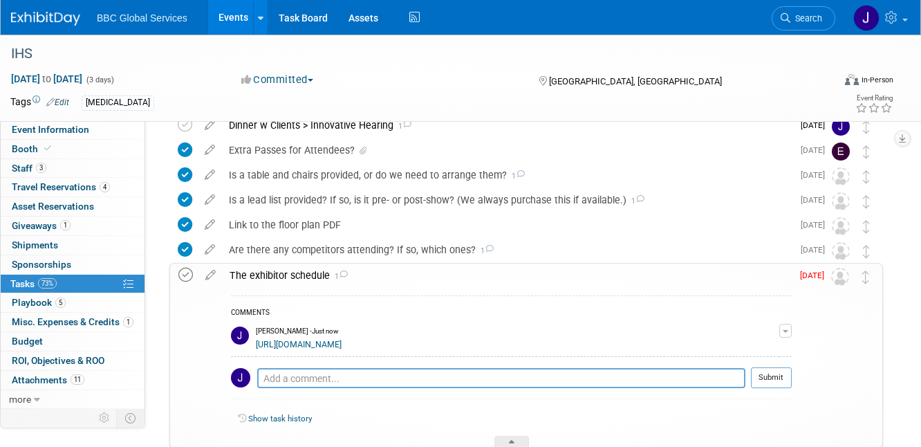
click at [186, 277] on icon at bounding box center [185, 275] width 15 height 15
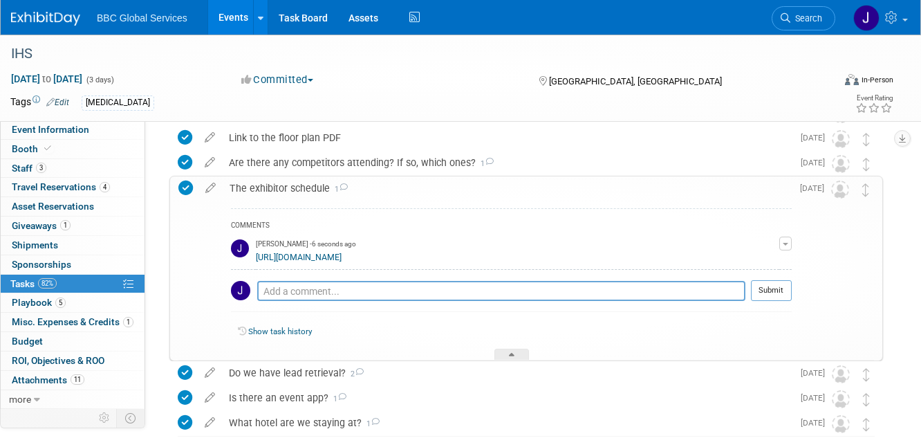
click at [504, 351] on div at bounding box center [511, 354] width 35 height 12
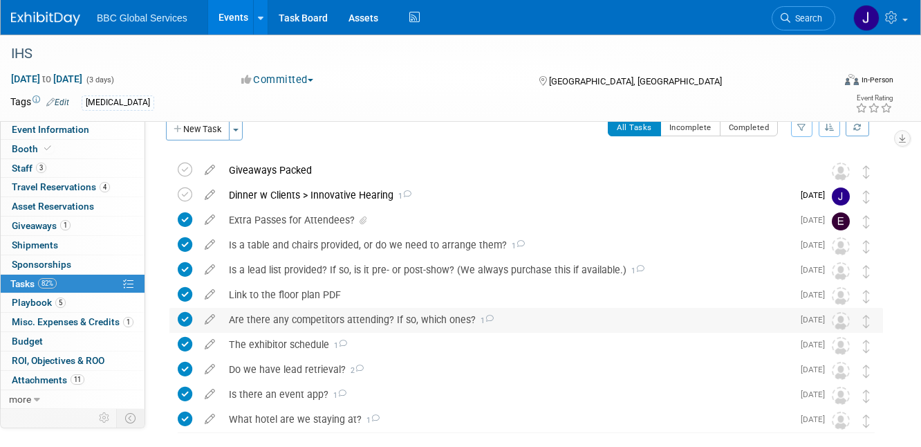
scroll to position [0, 0]
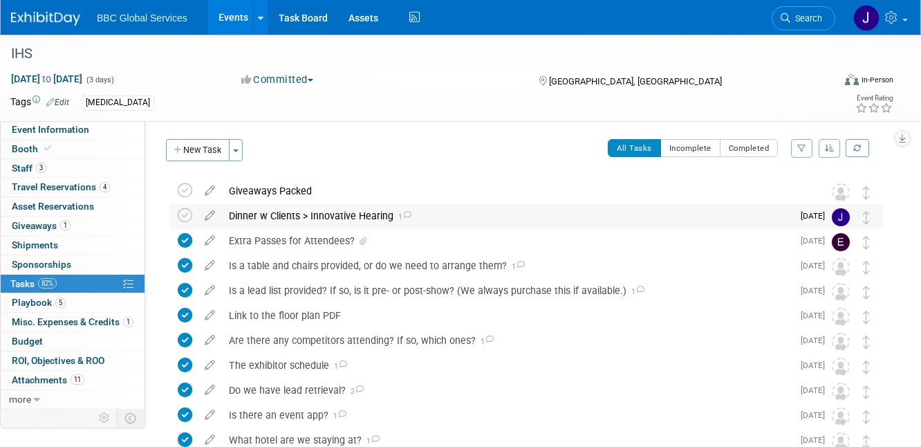
click at [766, 219] on div "Dinner w Clients > Innovative Hearing 1" at bounding box center [507, 216] width 570 height 24
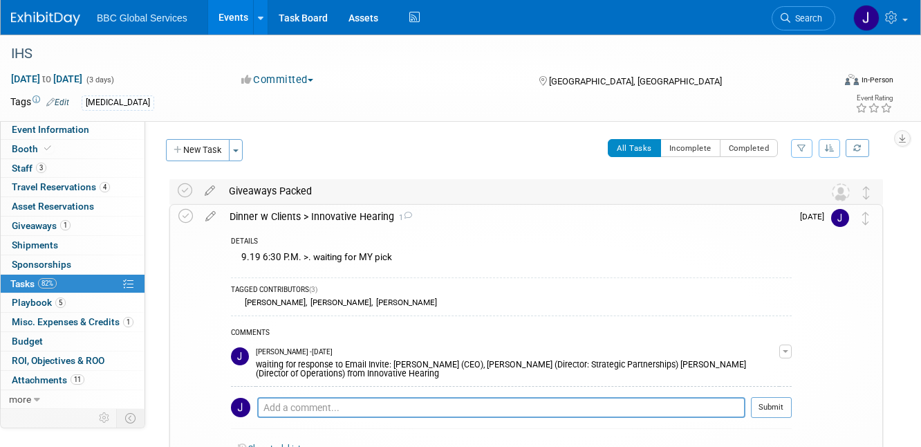
click at [704, 194] on div "Giveaways Packed" at bounding box center [513, 191] width 582 height 24
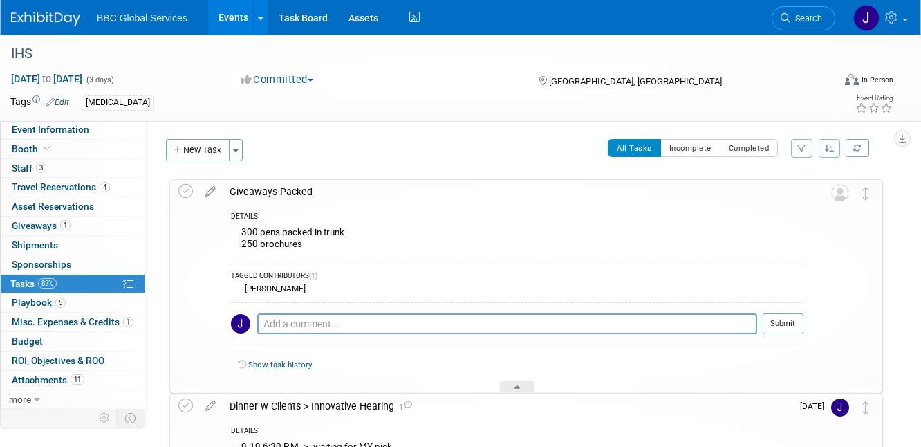
click at [602, 236] on div "300 pens packed in trunk 250 brochures" at bounding box center [517, 239] width 573 height 32
click at [522, 382] on div at bounding box center [517, 387] width 35 height 12
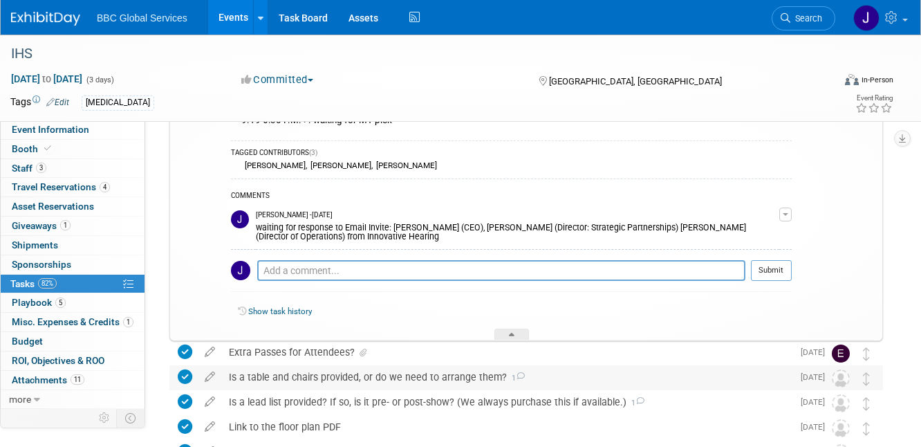
scroll to position [158, 0]
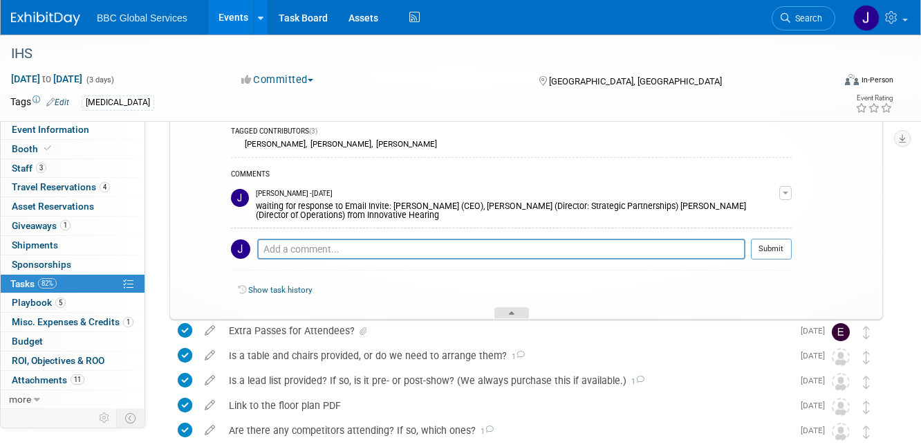
click at [527, 313] on div at bounding box center [511, 313] width 35 height 12
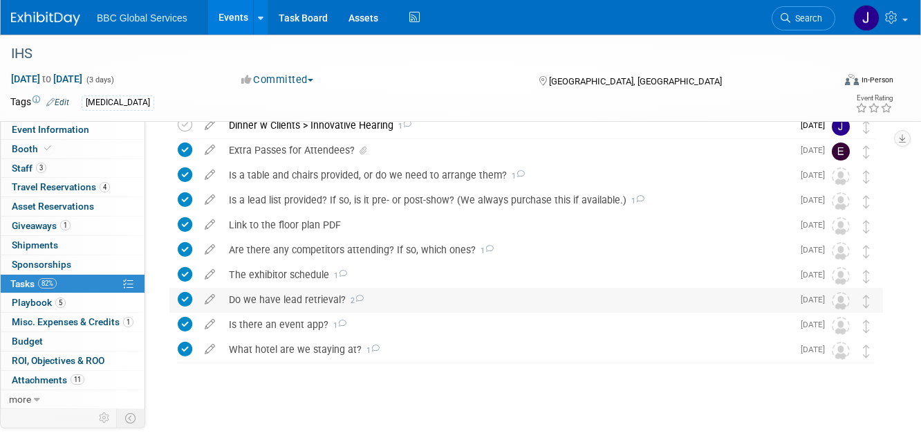
scroll to position [0, 0]
